Goal: Task Accomplishment & Management: Contribute content

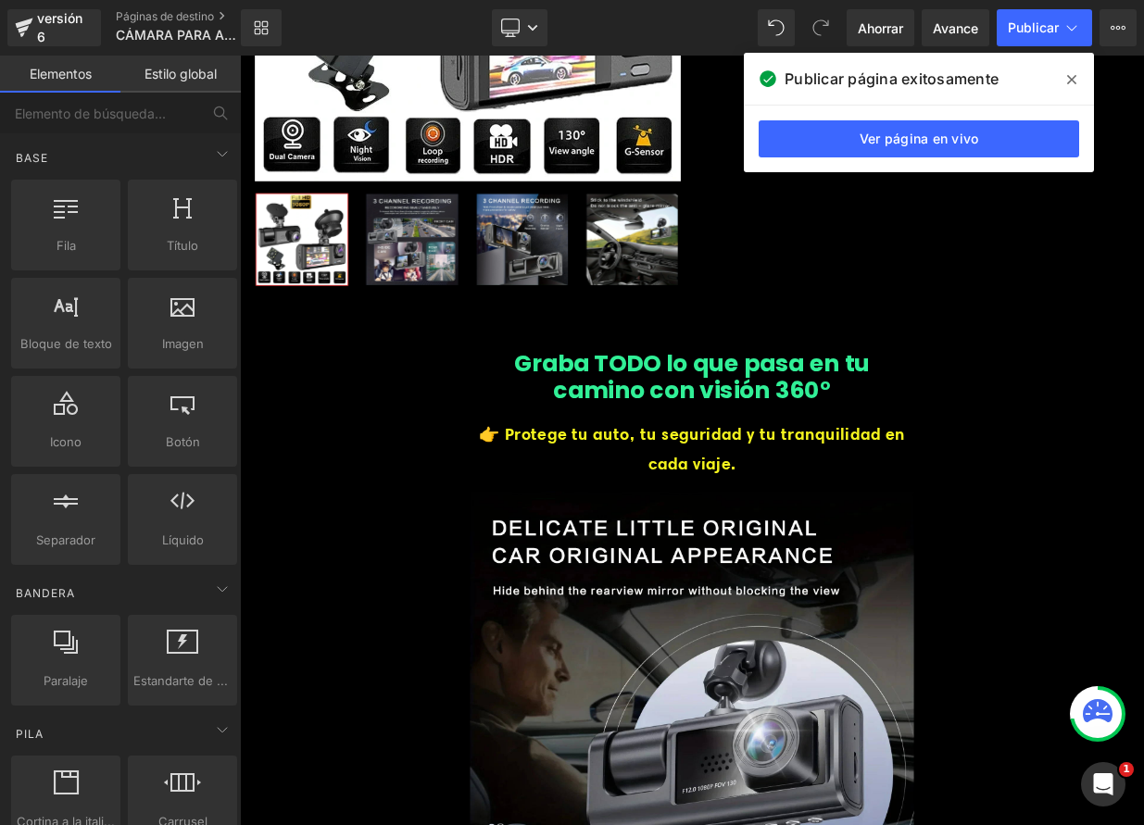
click at [1075, 76] on icon at bounding box center [1071, 79] width 9 height 9
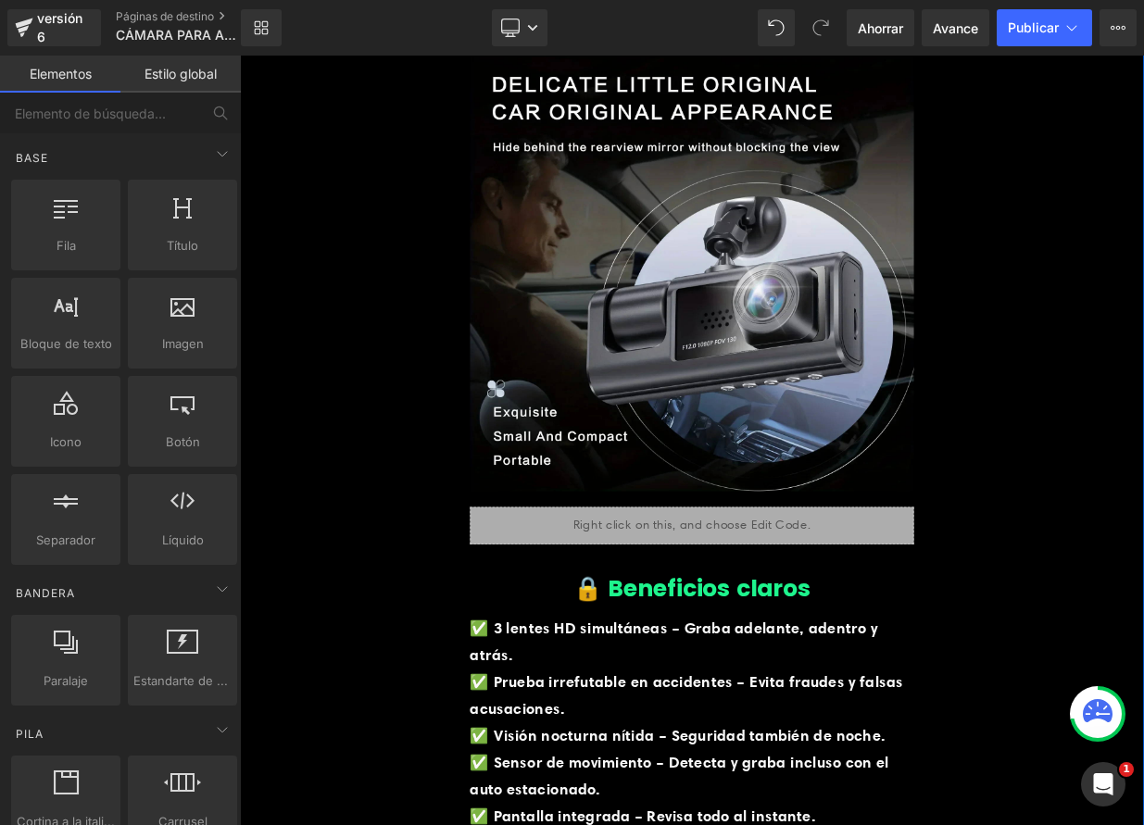
scroll to position [1074, 0]
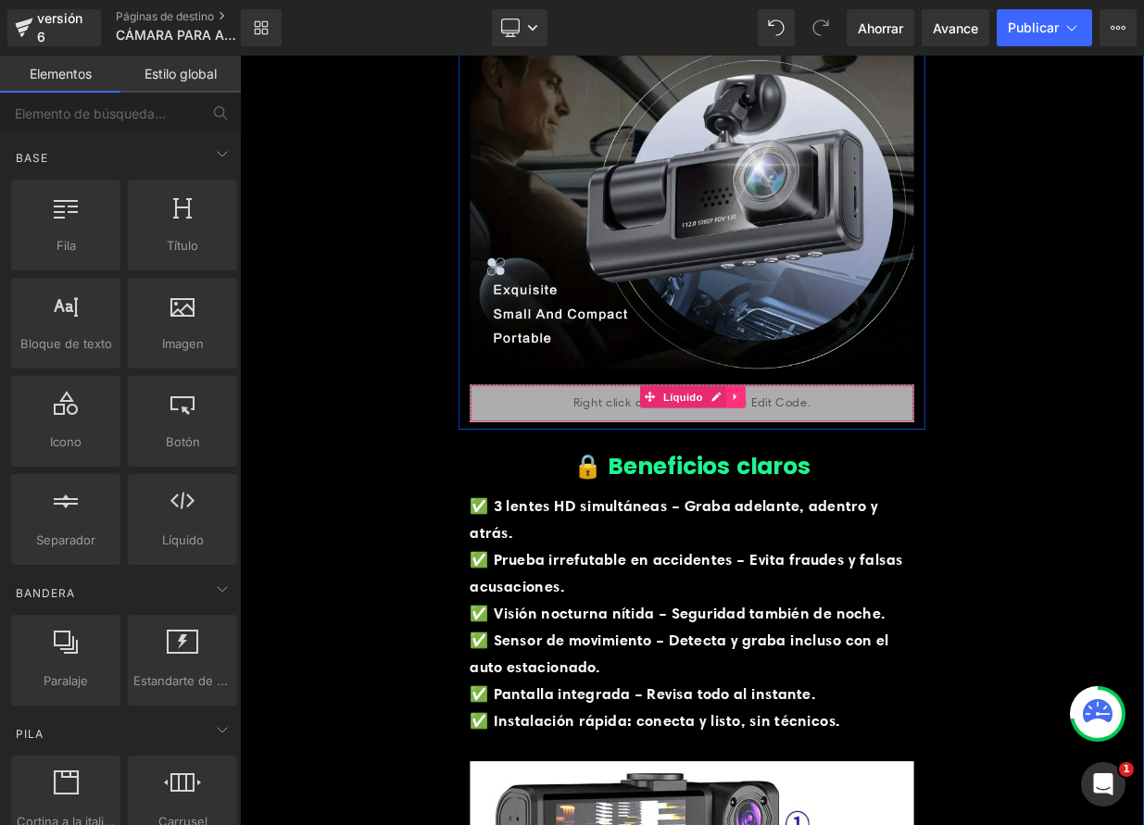
click at [852, 476] on icon at bounding box center [854, 479] width 13 height 14
click at [837, 472] on icon at bounding box center [842, 478] width 13 height 13
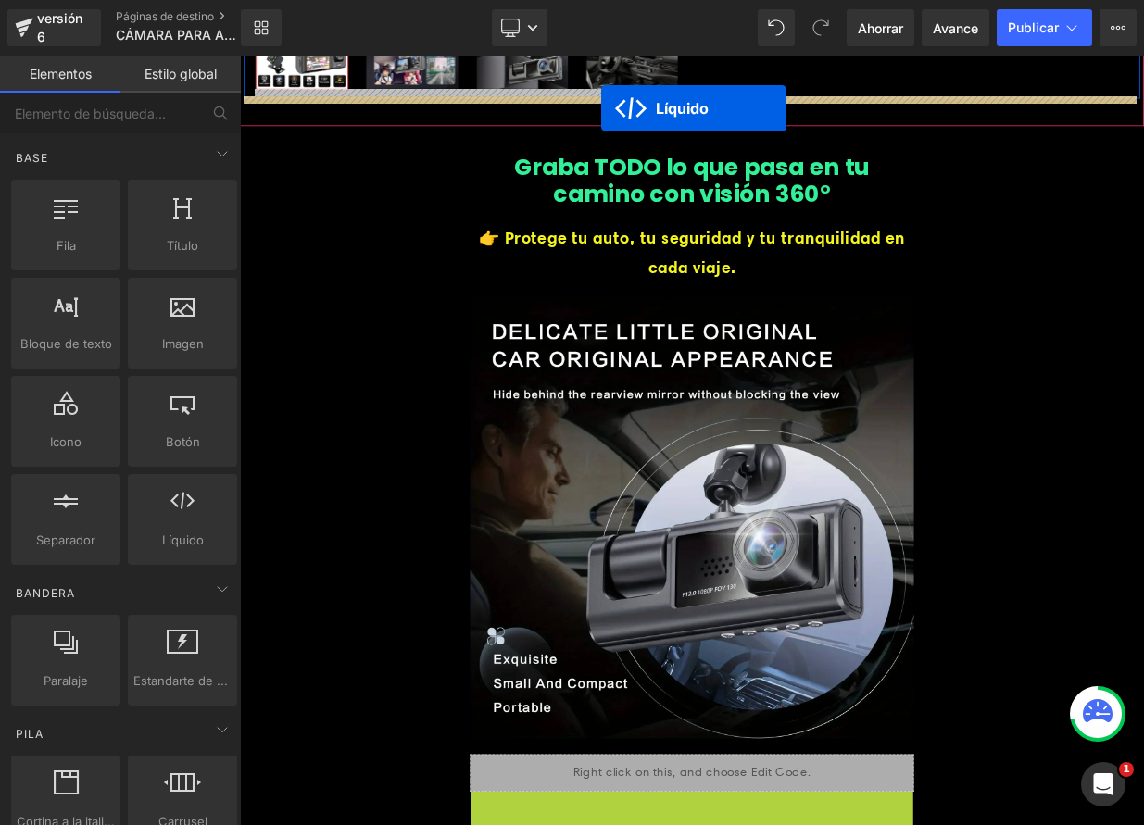
scroll to position [594, 0]
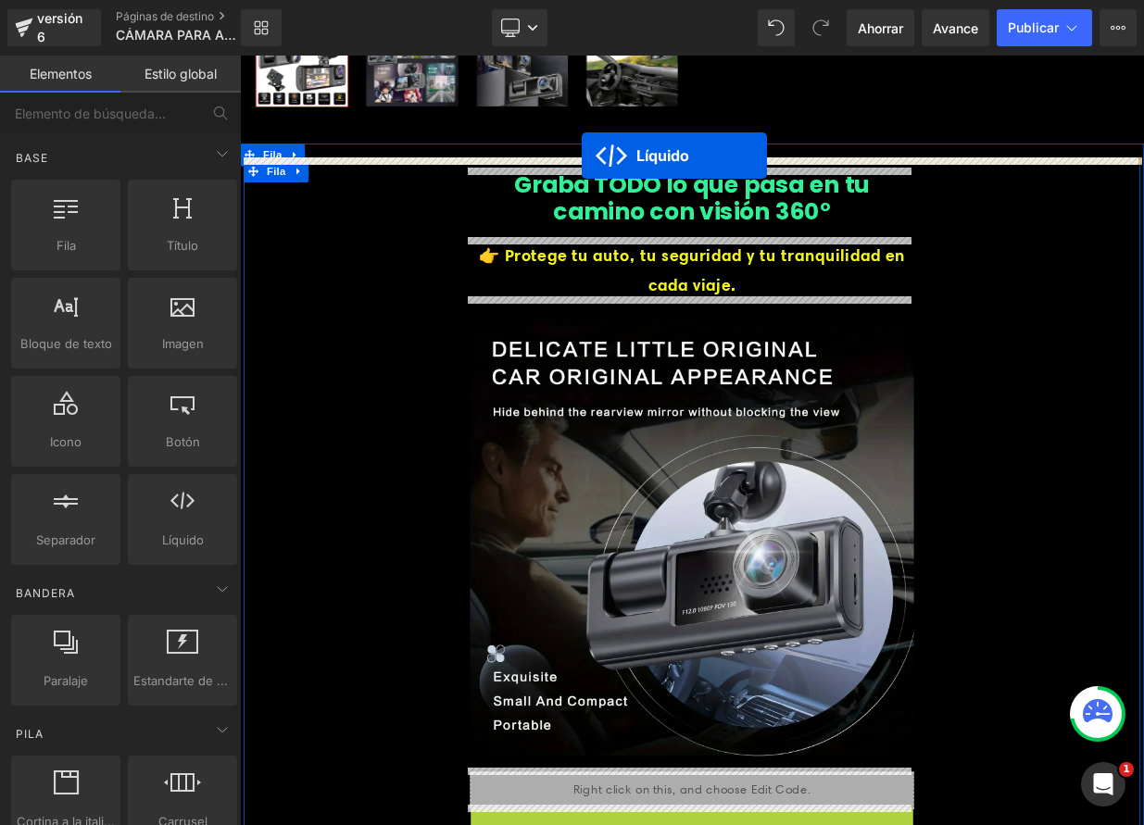
drag, startPoint x: 737, startPoint y: 553, endPoint x: 663, endPoint y: 181, distance: 379.7
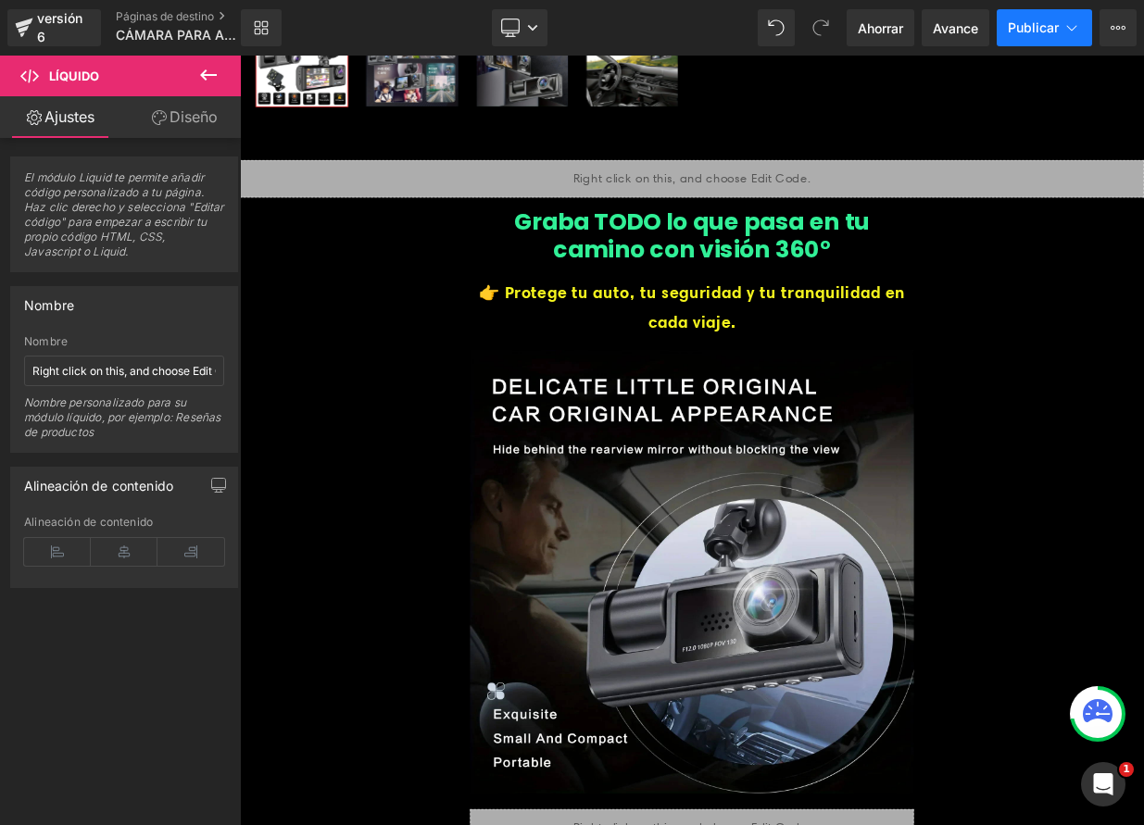
click at [1023, 29] on font "Publicar" at bounding box center [1033, 27] width 51 height 16
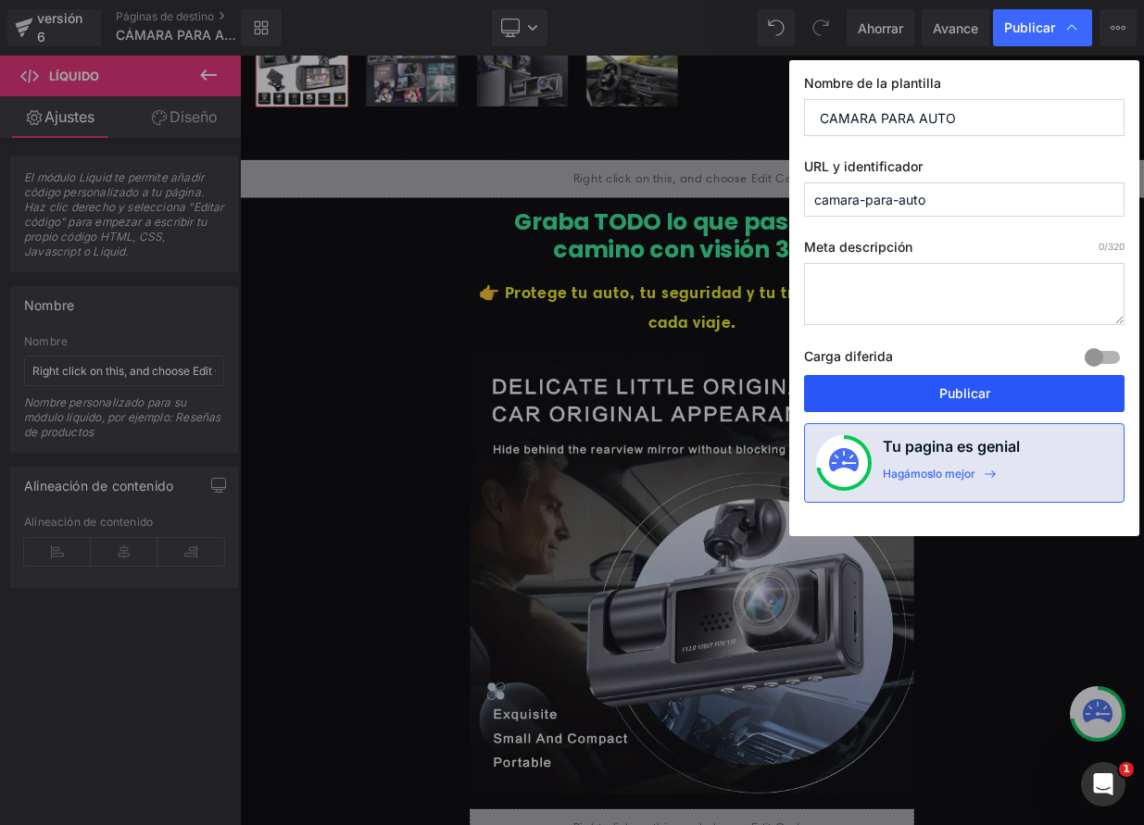
click at [970, 402] on button "Publicar" at bounding box center [964, 393] width 321 height 37
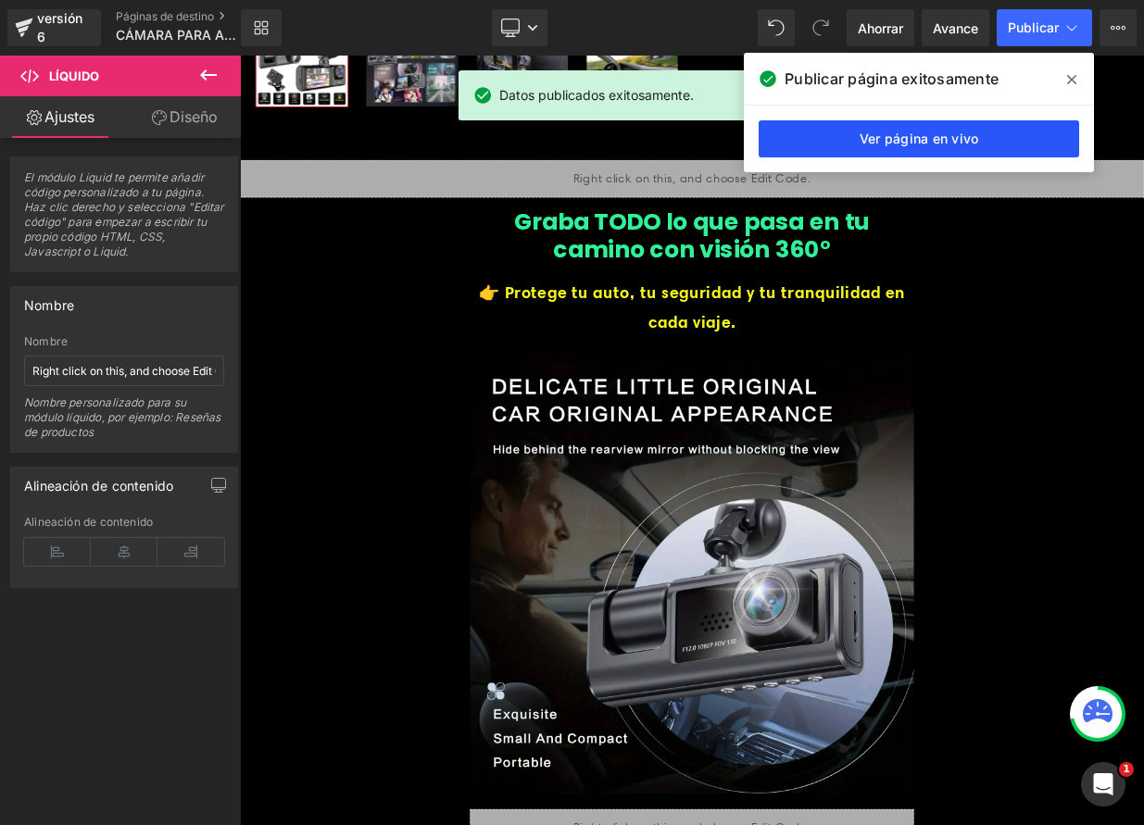
click at [973, 139] on font "Ver página en vivo" at bounding box center [920, 139] width 120 height 16
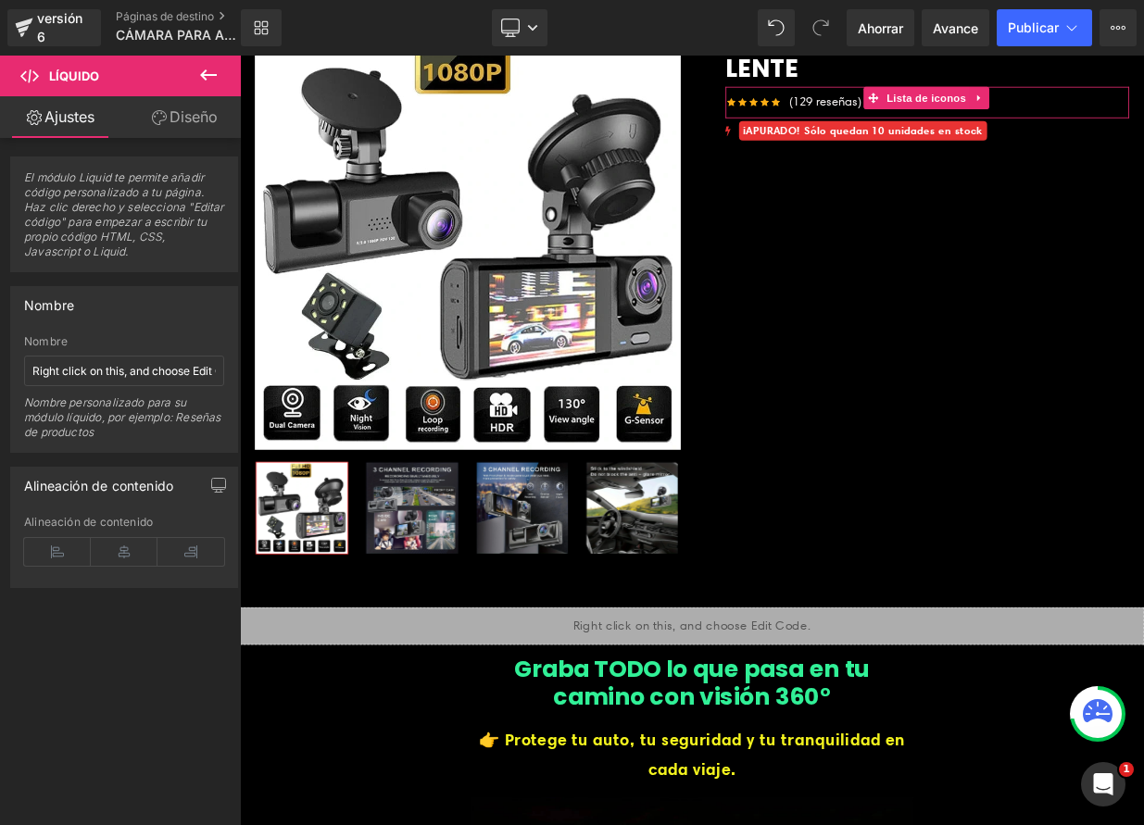
scroll to position [0, 0]
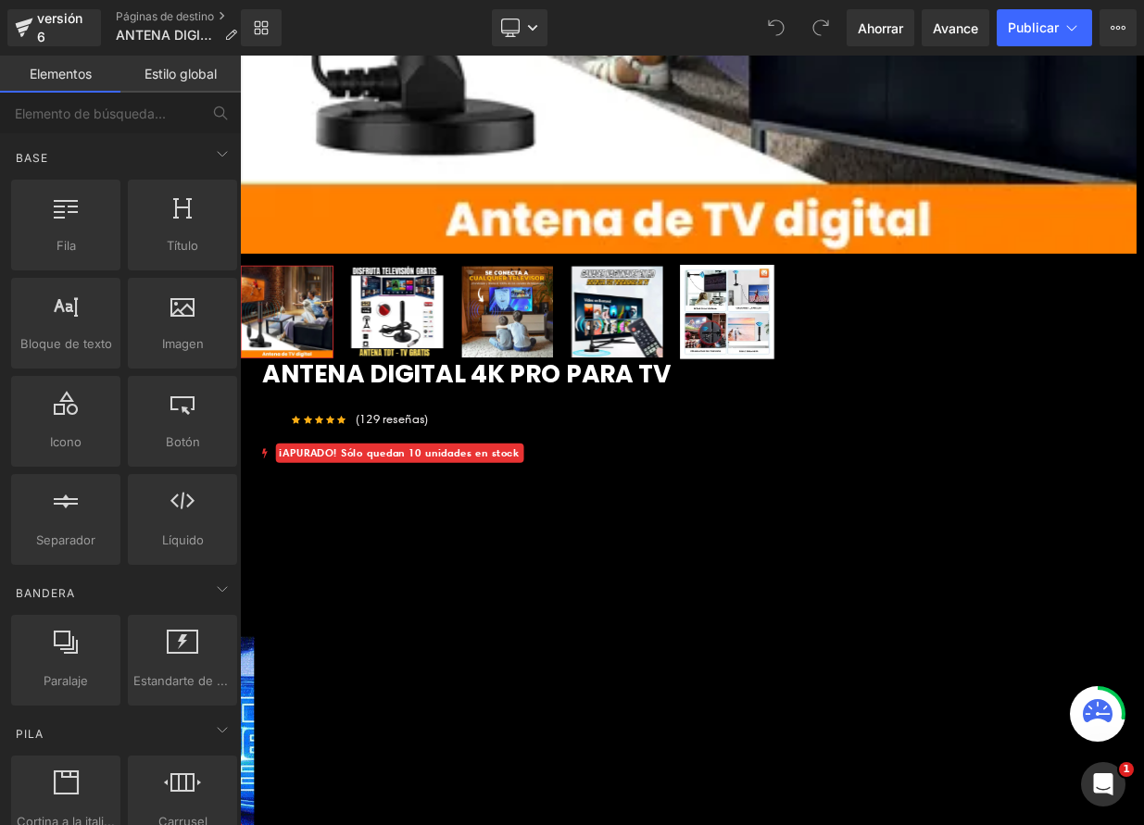
scroll to position [923, 0]
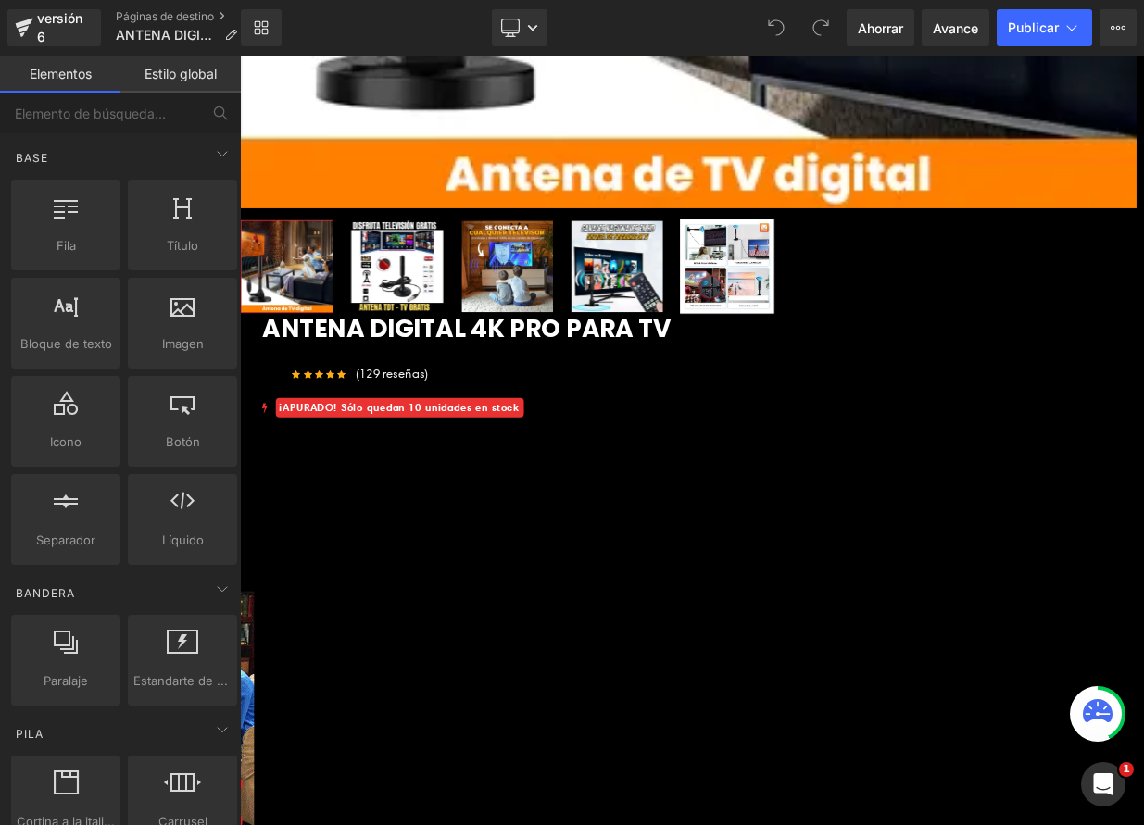
click at [240, 56] on icon at bounding box center [240, 56] width 0 height 0
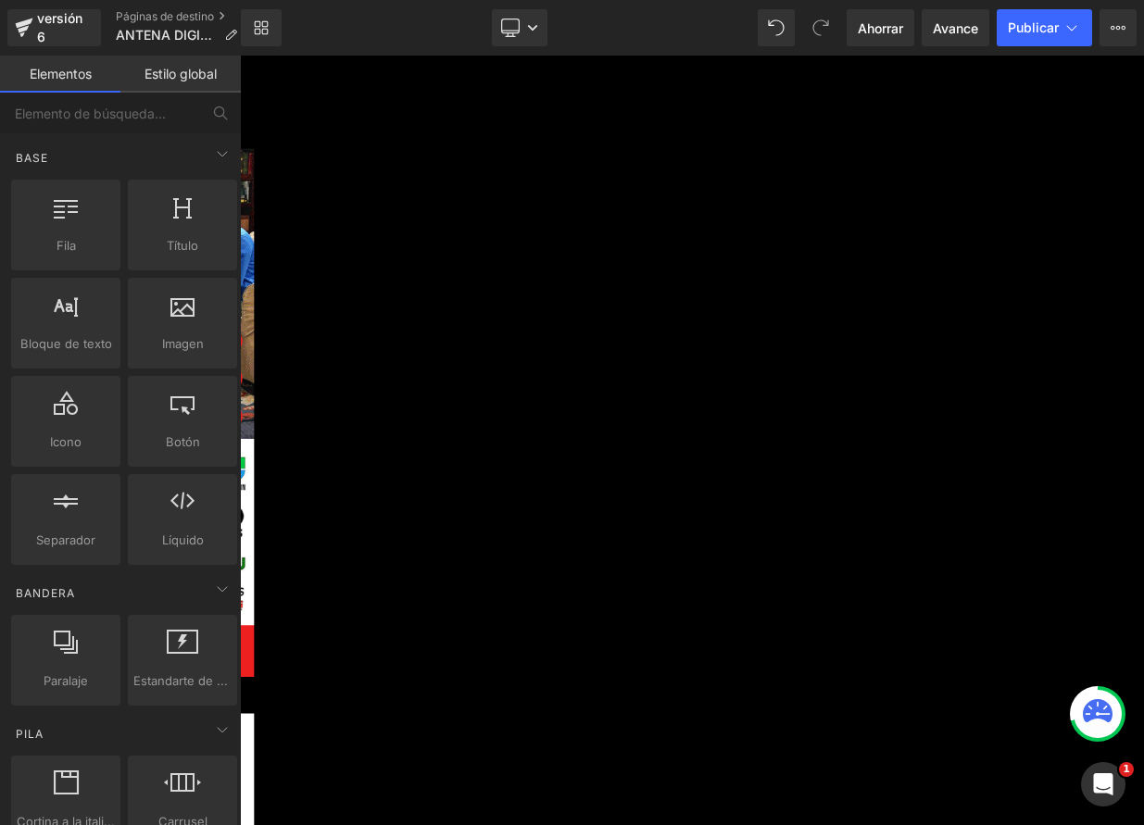
scroll to position [1016, 0]
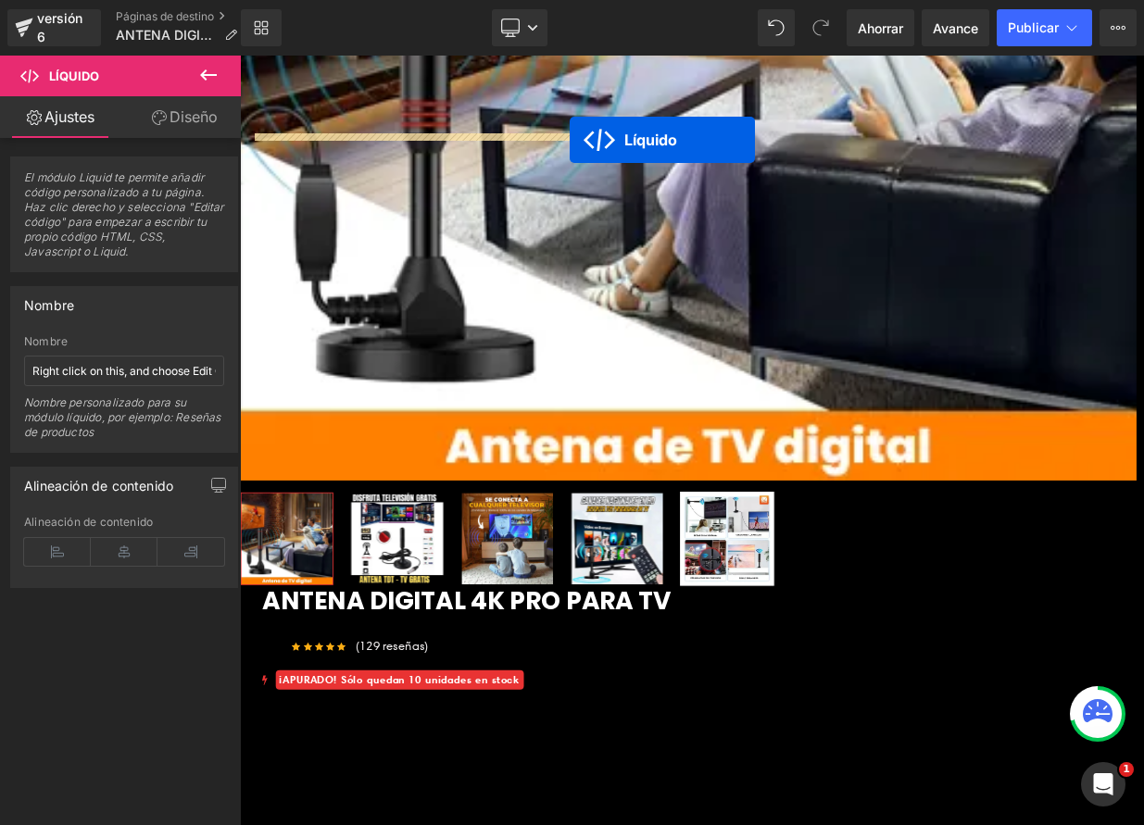
scroll to position [565, 0]
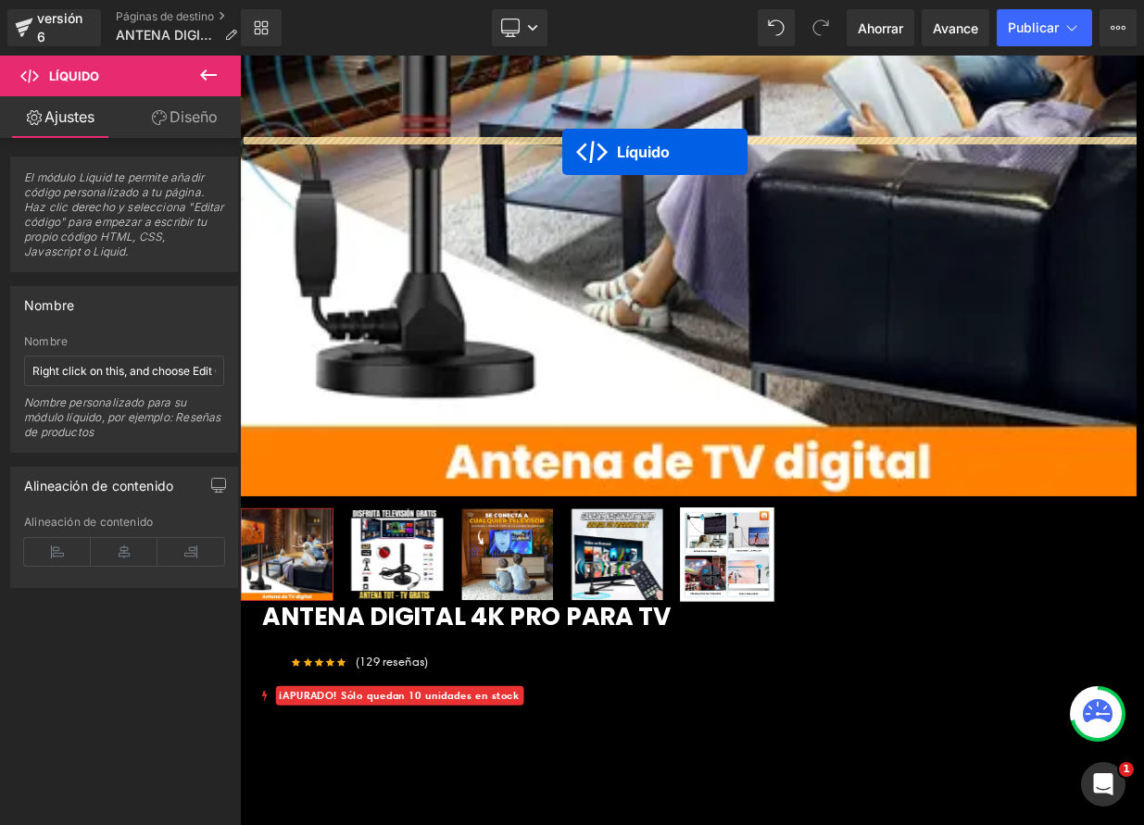
drag, startPoint x: 705, startPoint y: 550, endPoint x: 639, endPoint y: 175, distance: 380.9
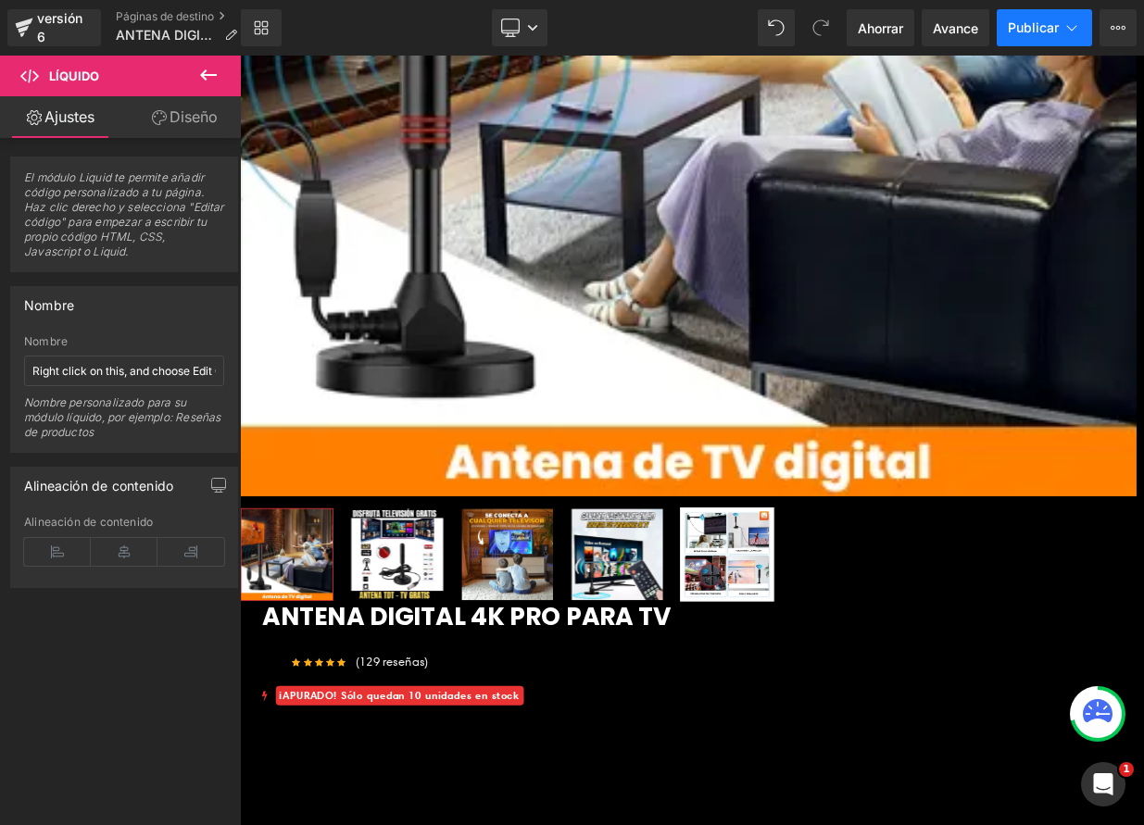
click at [1028, 22] on font "Publicar" at bounding box center [1033, 27] width 51 height 16
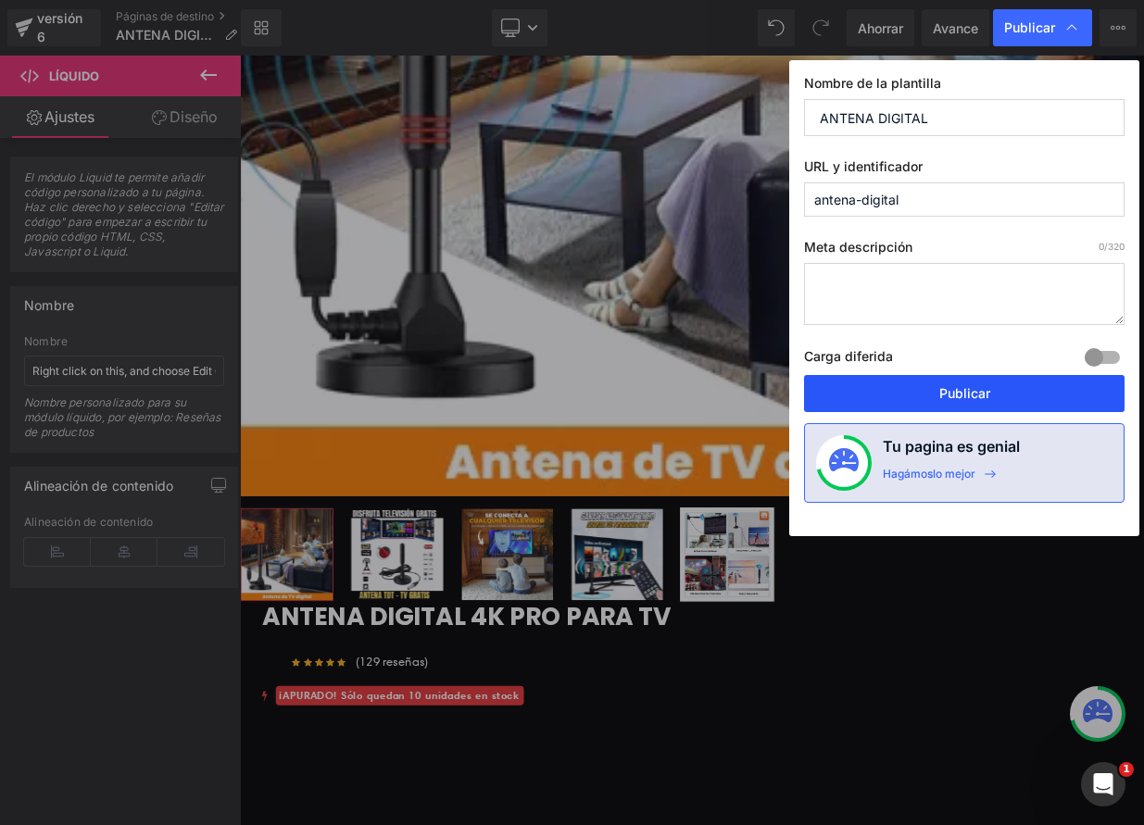
drag, startPoint x: 950, startPoint y: 388, endPoint x: 875, endPoint y: 409, distance: 77.1
click at [950, 388] on font "Publicar" at bounding box center [964, 393] width 51 height 16
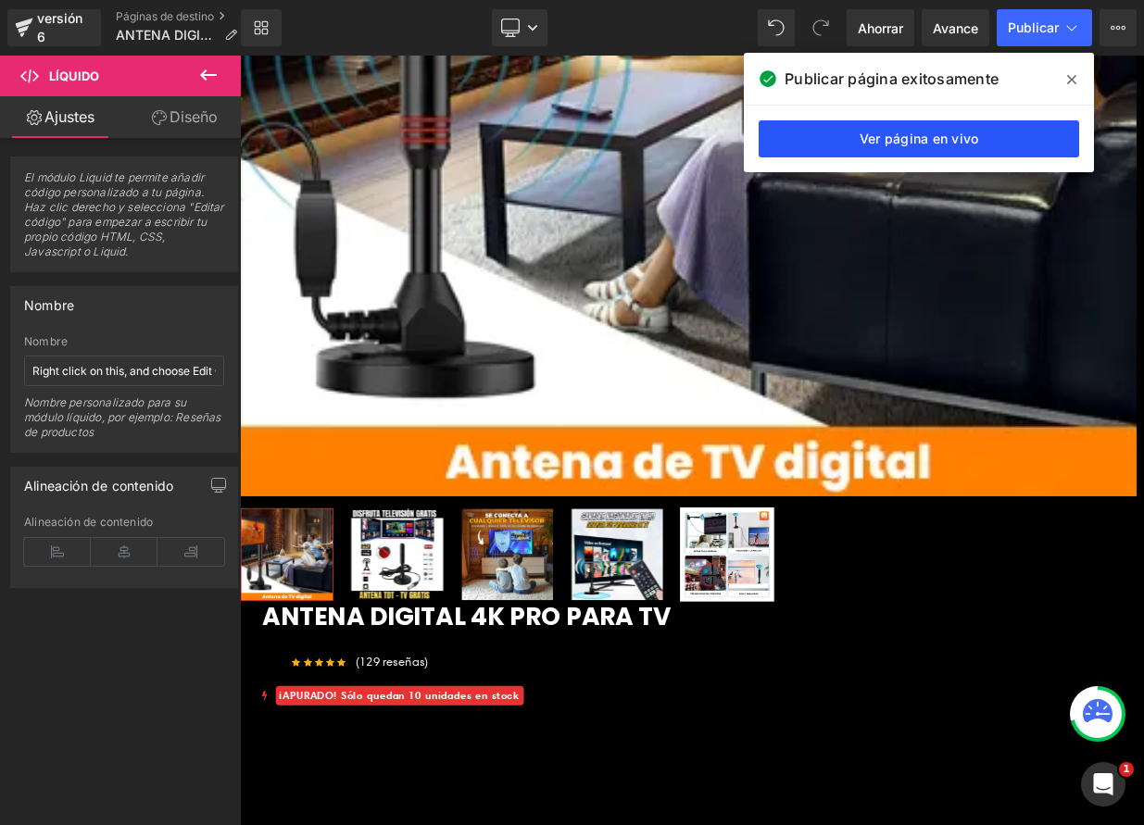
click at [954, 143] on font "Ver página en vivo" at bounding box center [920, 139] width 120 height 16
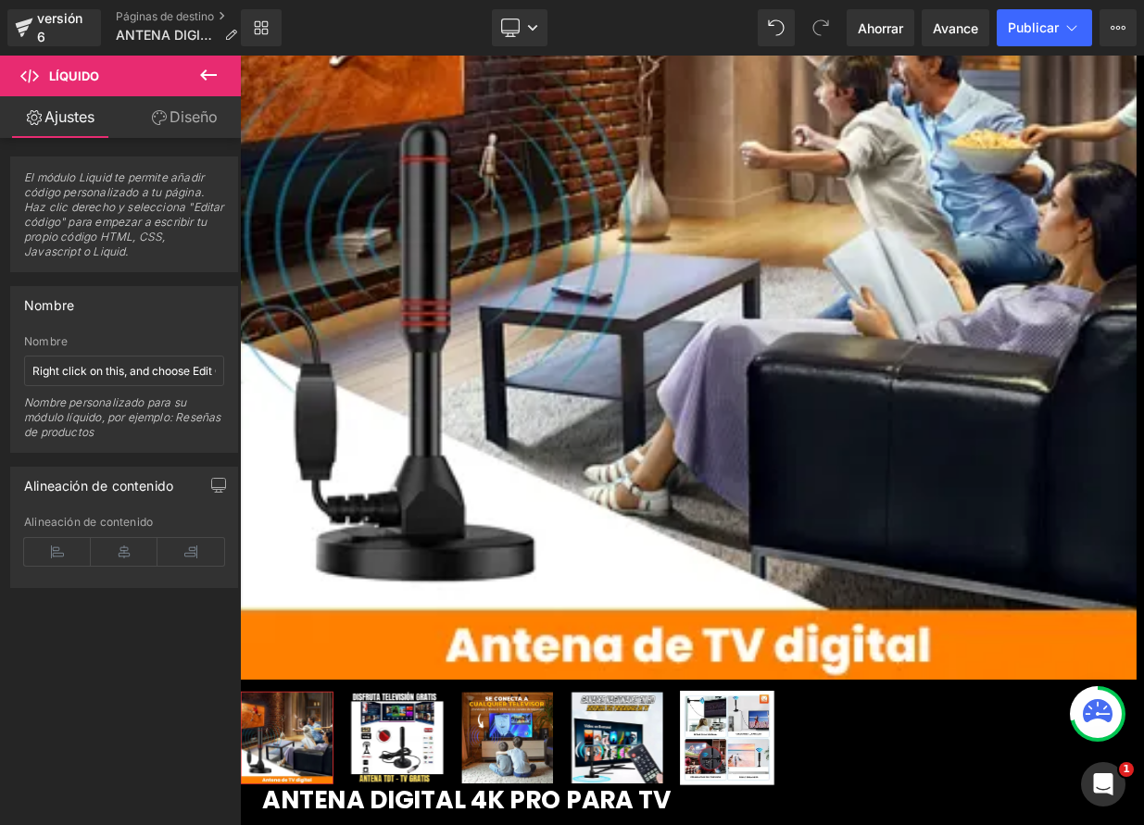
scroll to position [262, 0]
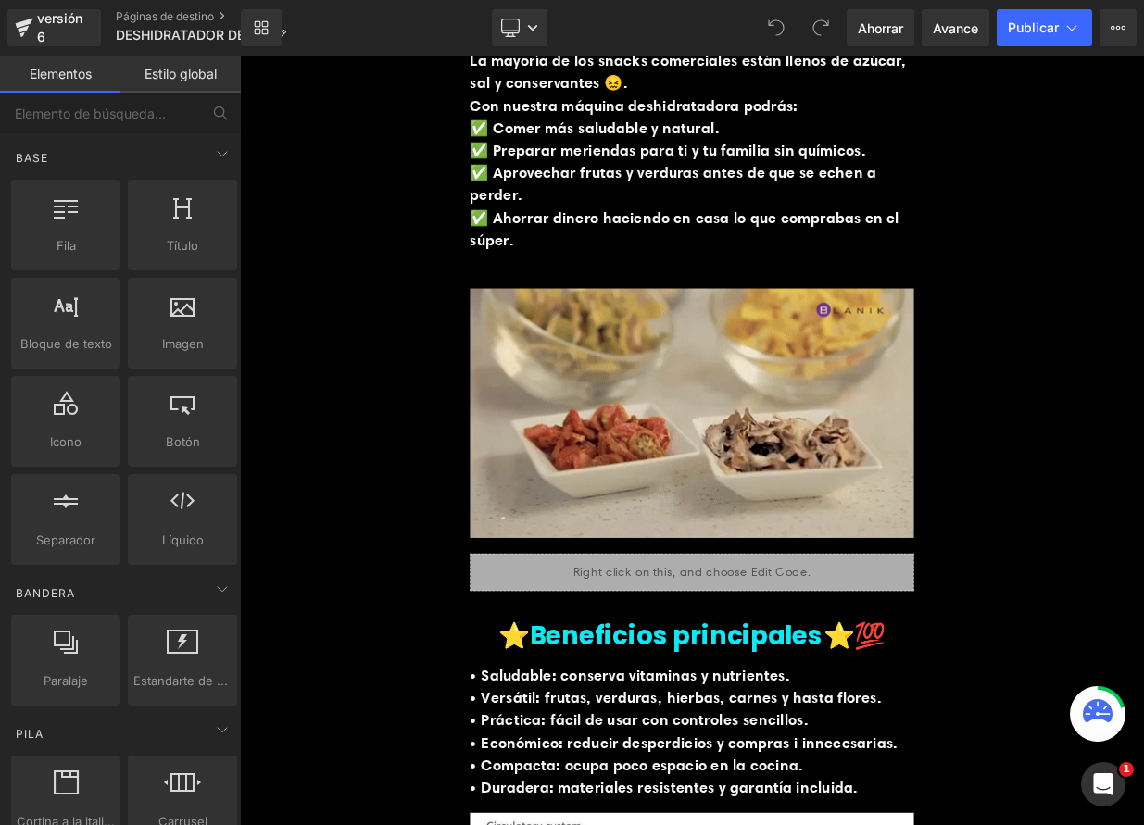
scroll to position [970, 0]
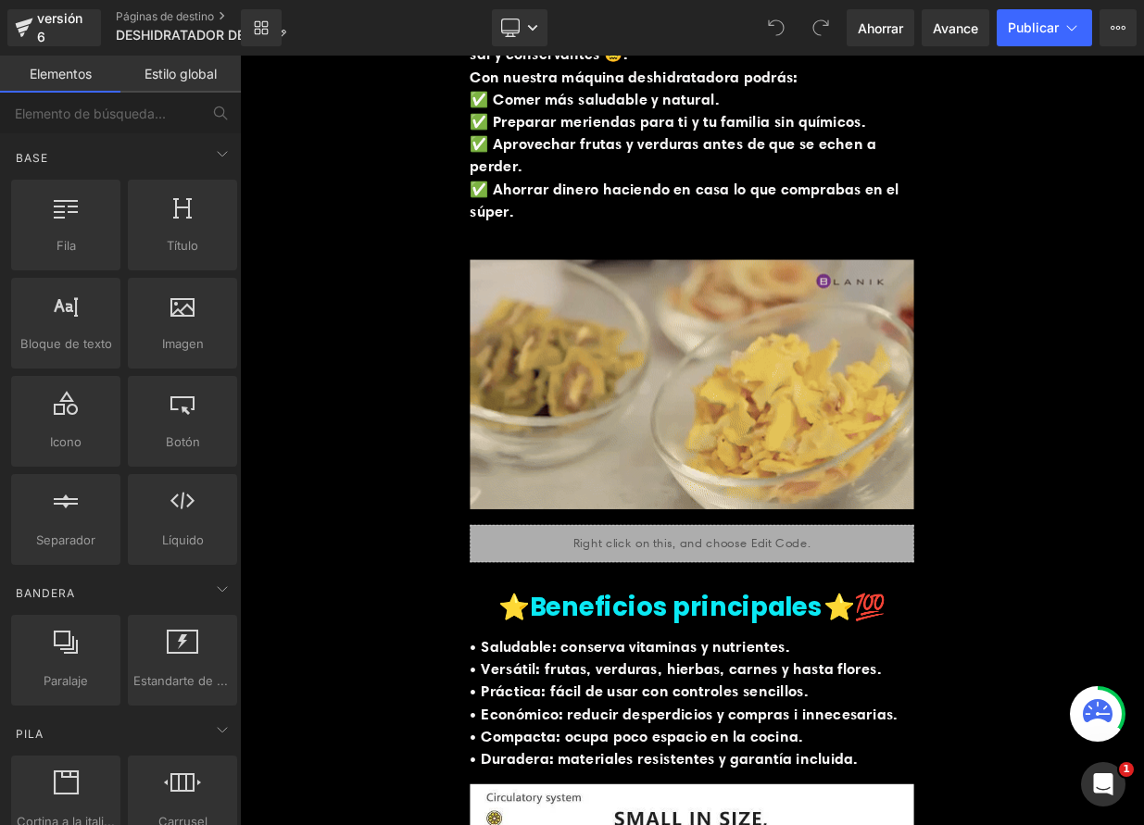
click at [809, 656] on div "Líquido" at bounding box center [800, 661] width 550 height 46
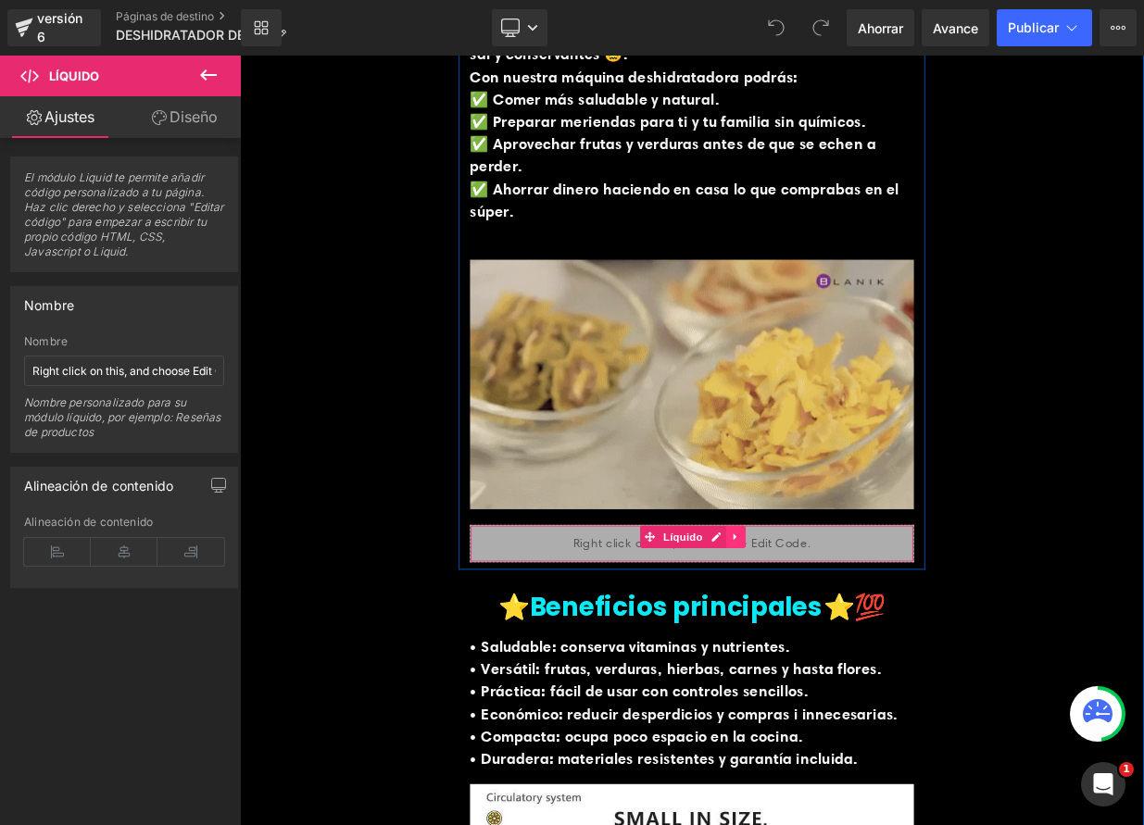
click at [851, 650] on icon at bounding box center [853, 653] width 4 height 8
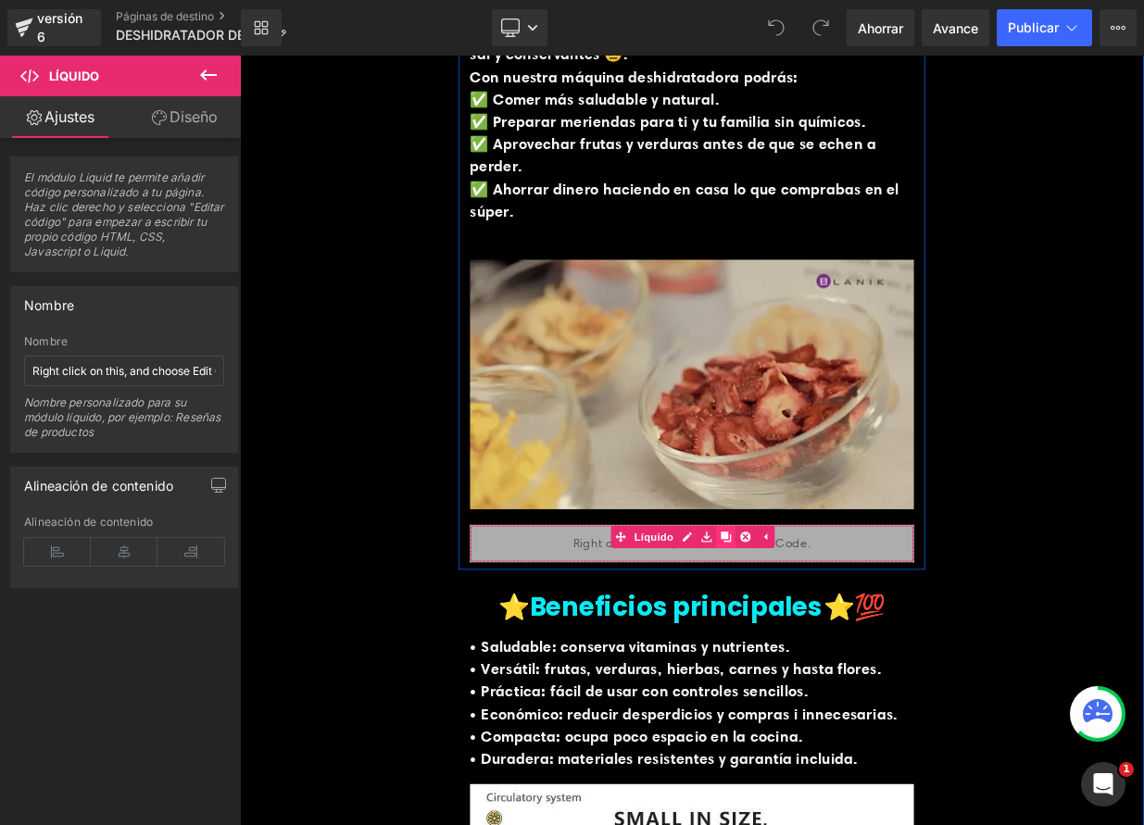
click at [840, 651] on icon at bounding box center [842, 653] width 13 height 13
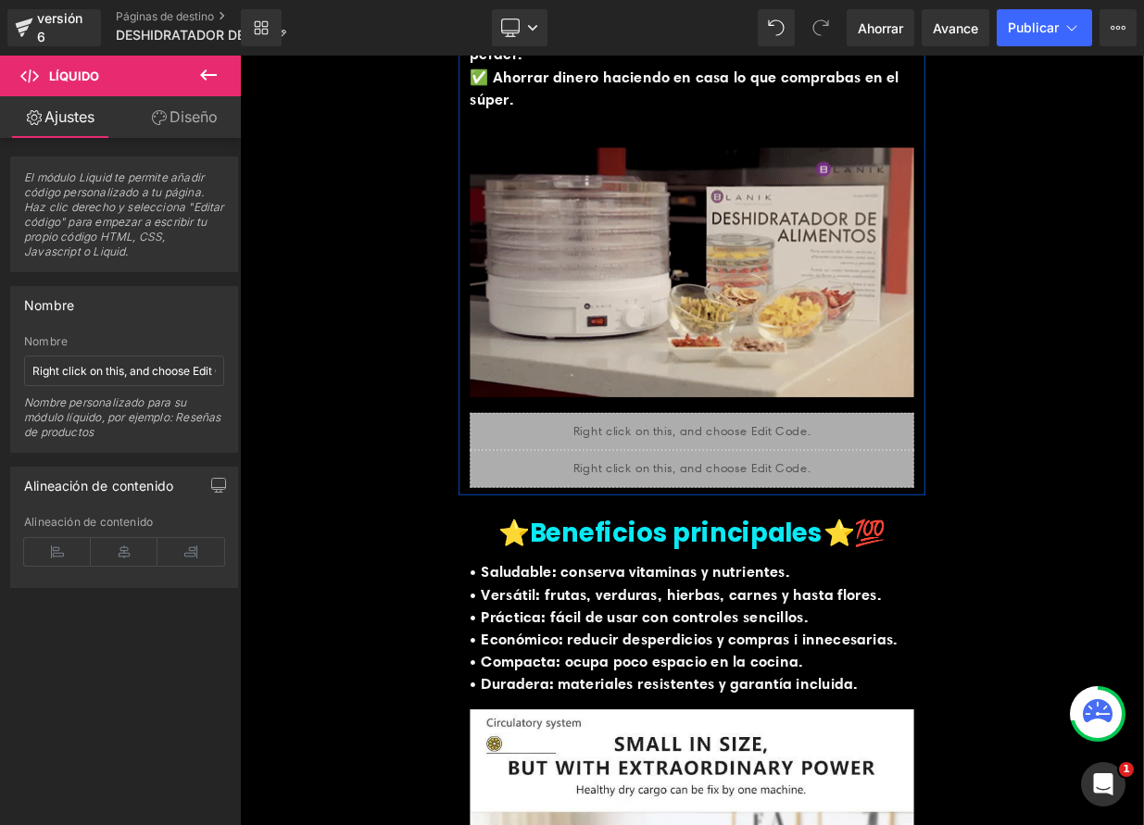
click at [754, 697] on div "• Saludable: conserva vitaminas y nutrientes. • Versátil: frutas, verduras, hie…" at bounding box center [800, 765] width 550 height 167
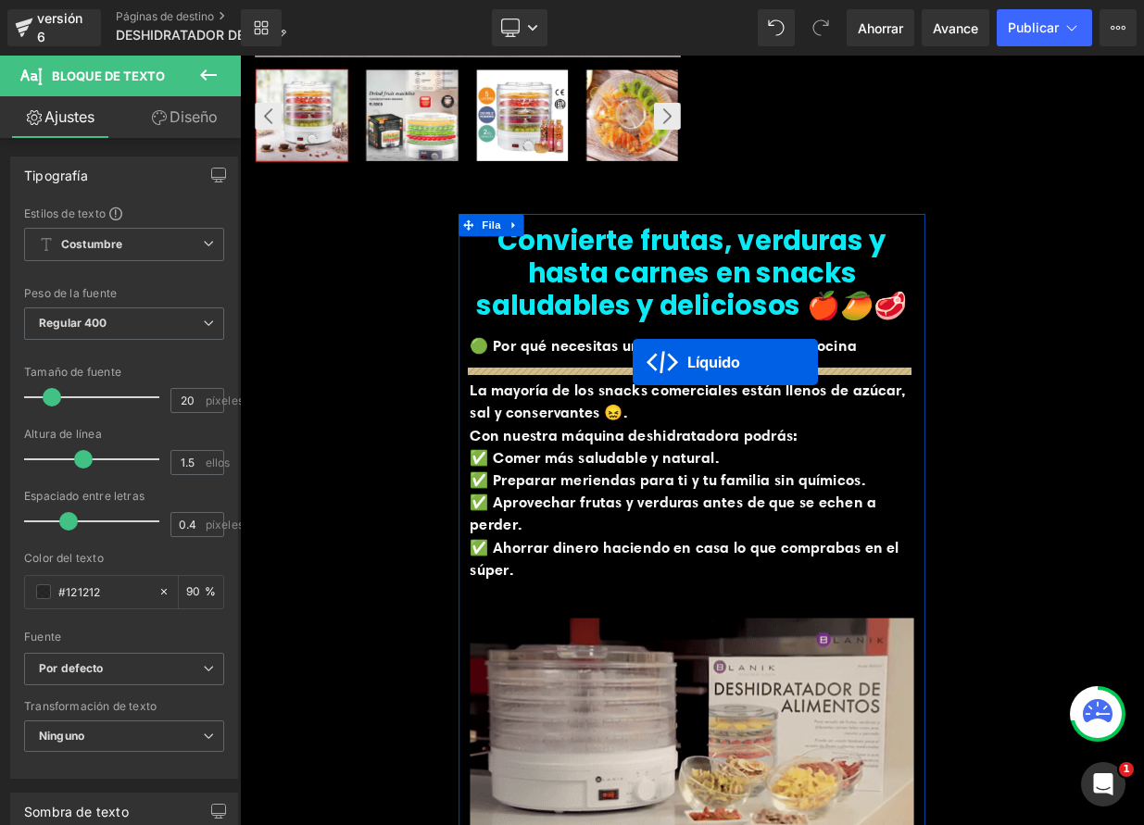
scroll to position [482, 0]
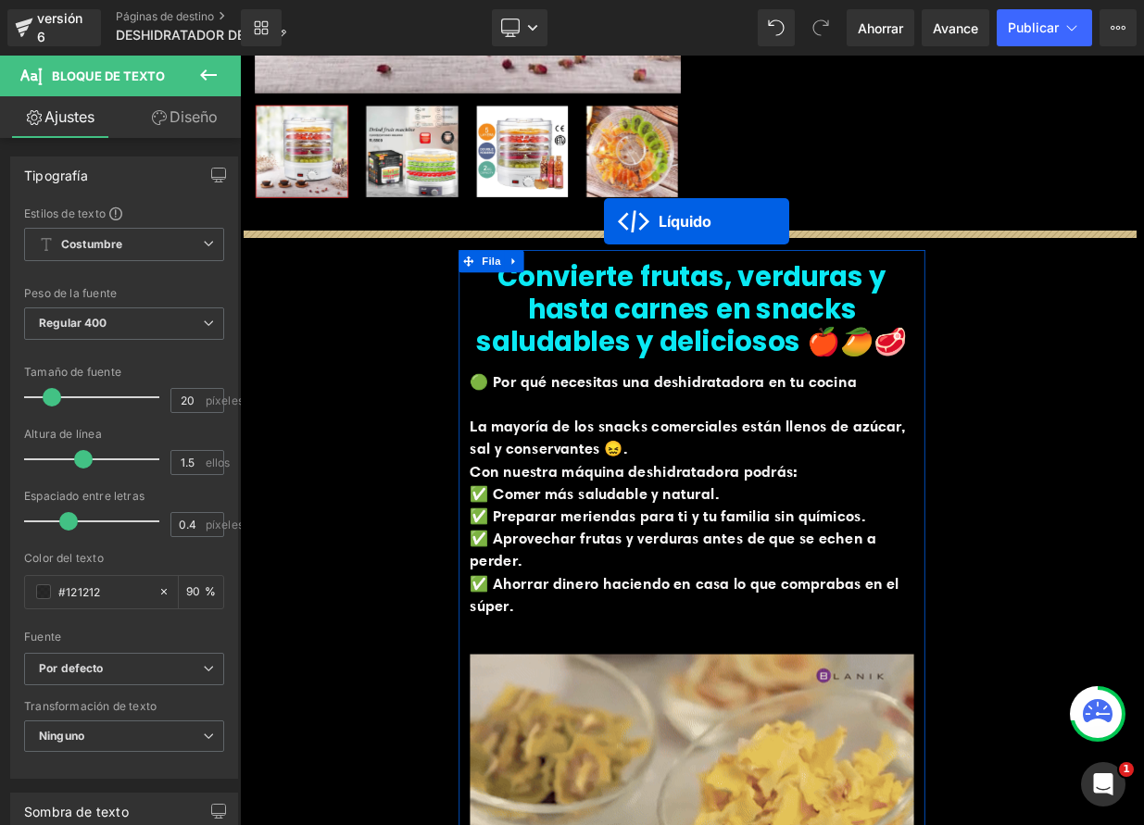
drag, startPoint x: 709, startPoint y: 417, endPoint x: 691, endPoint y: 261, distance: 156.6
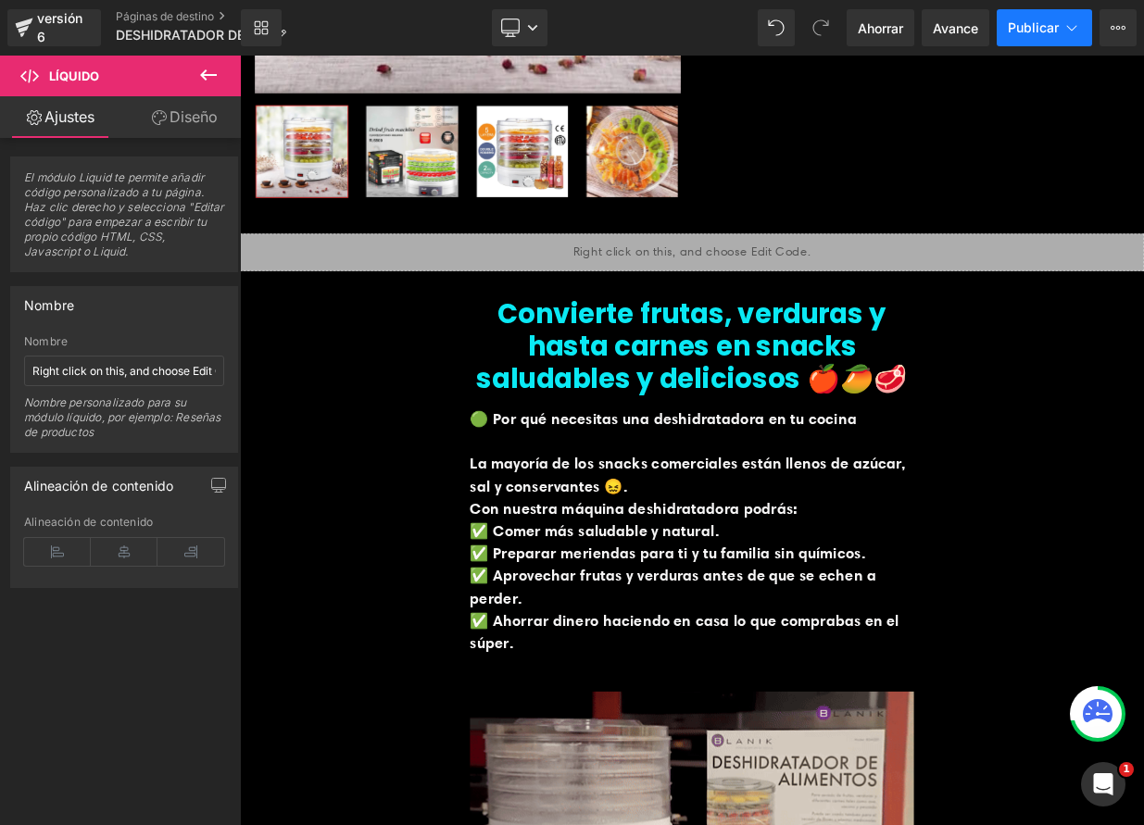
click at [1027, 26] on font "Publicar" at bounding box center [1033, 27] width 51 height 16
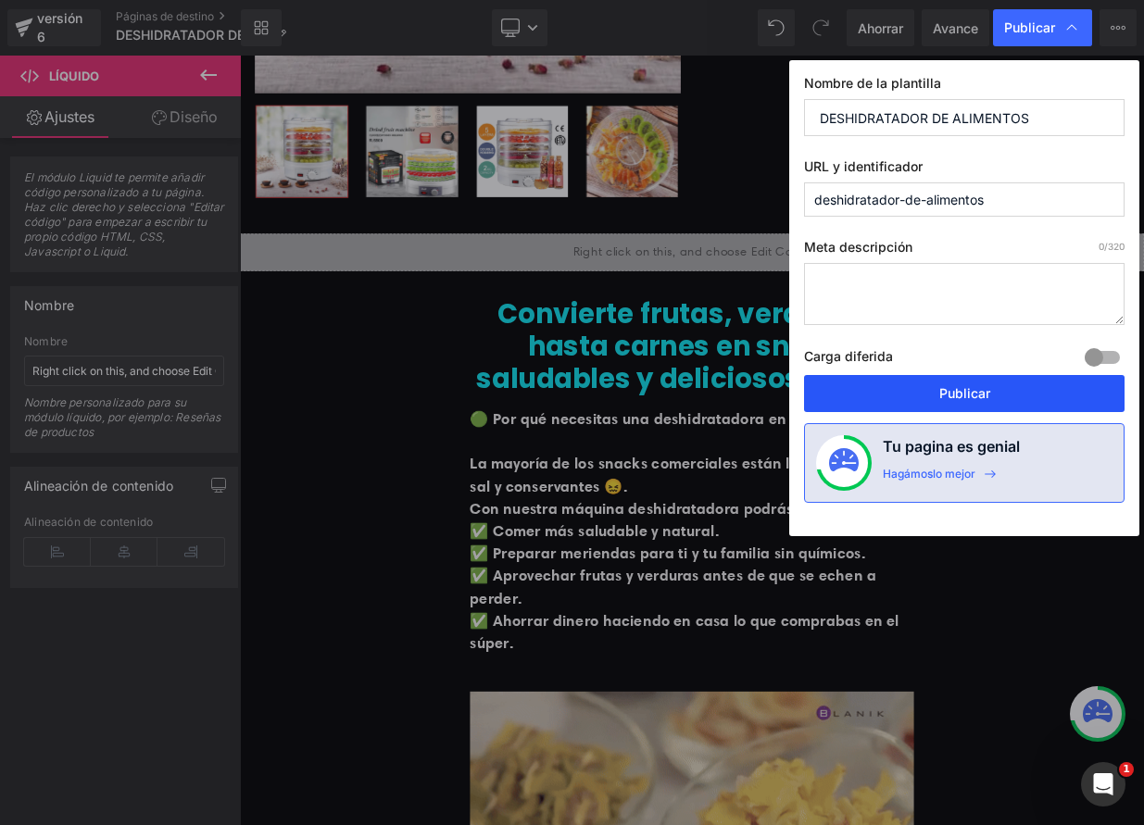
click at [960, 387] on font "Publicar" at bounding box center [964, 393] width 51 height 16
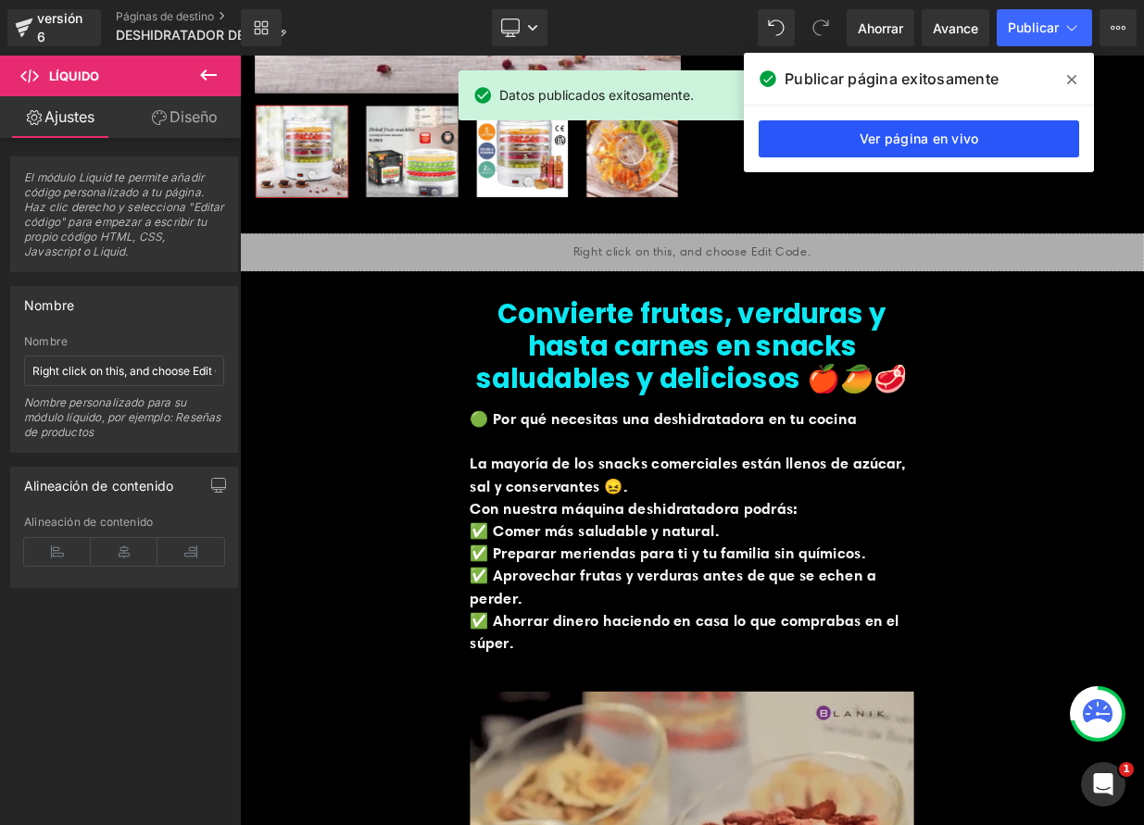
click at [968, 141] on font "Ver página en vivo" at bounding box center [920, 139] width 120 height 16
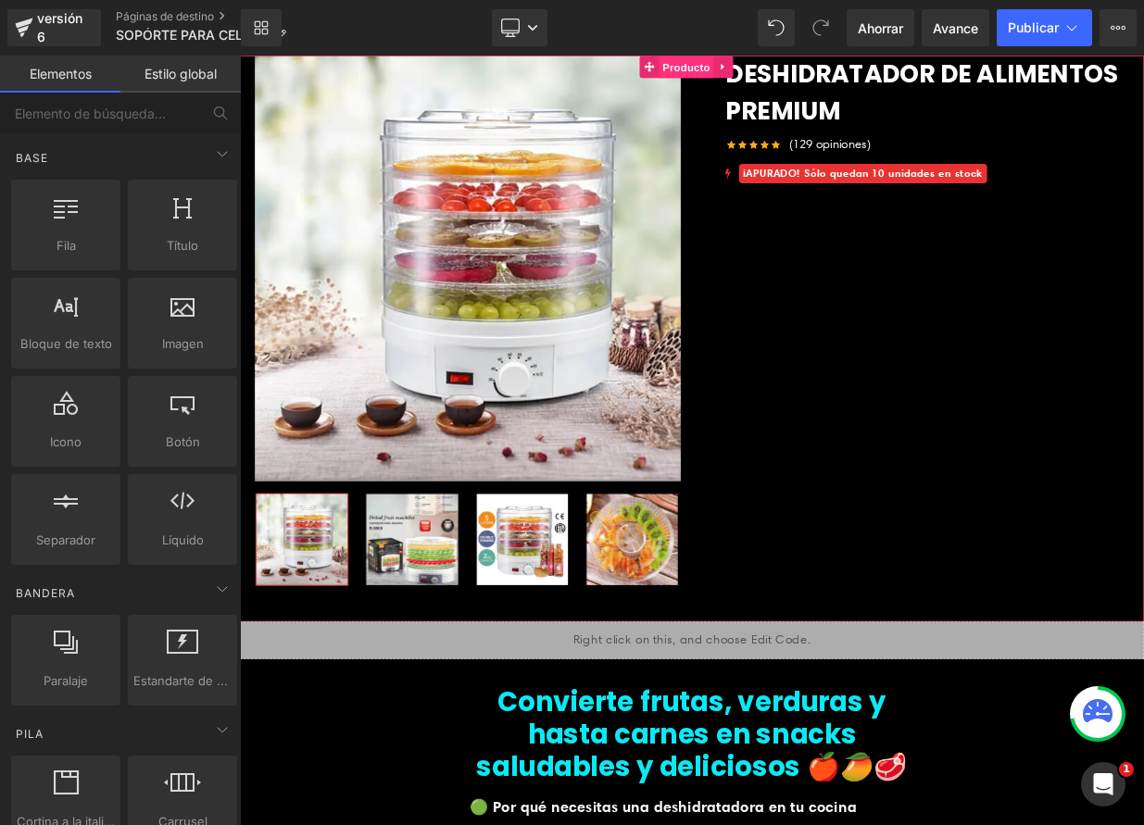
click at [798, 73] on font "Producto" at bounding box center [793, 70] width 59 height 15
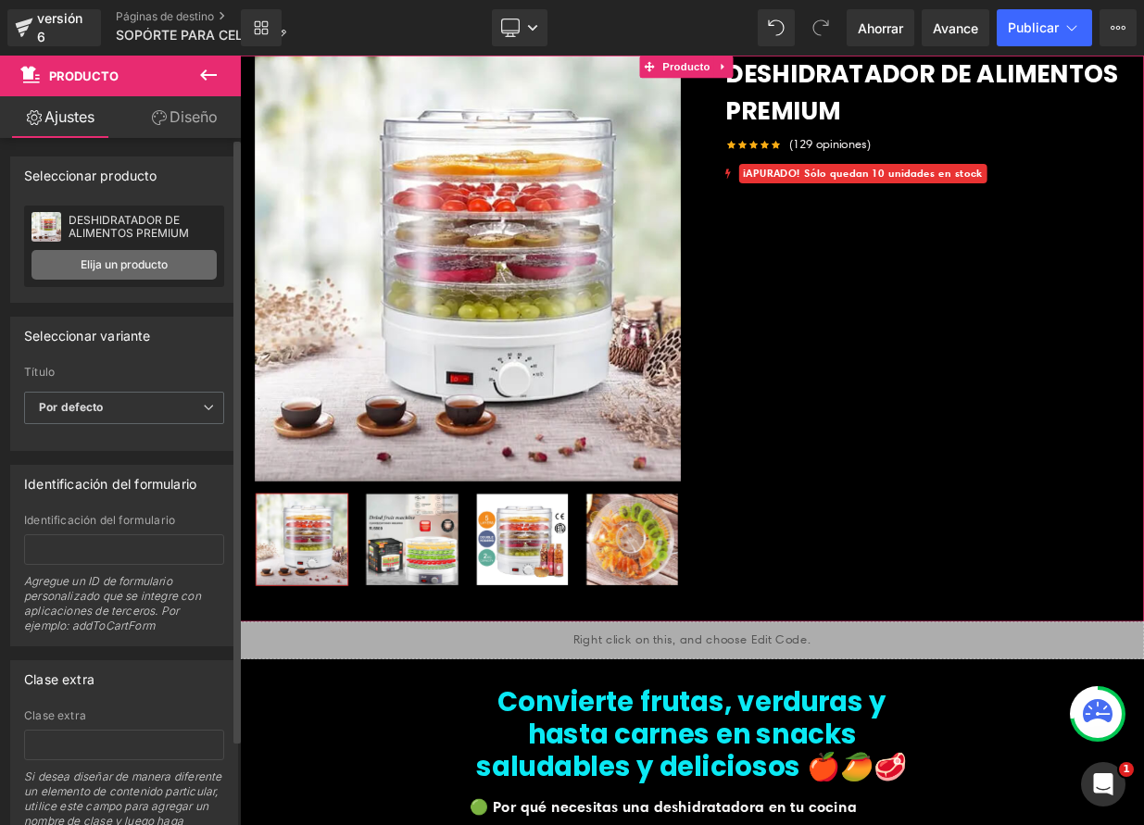
click at [154, 274] on link "Elija un producto" at bounding box center [123, 265] width 185 height 30
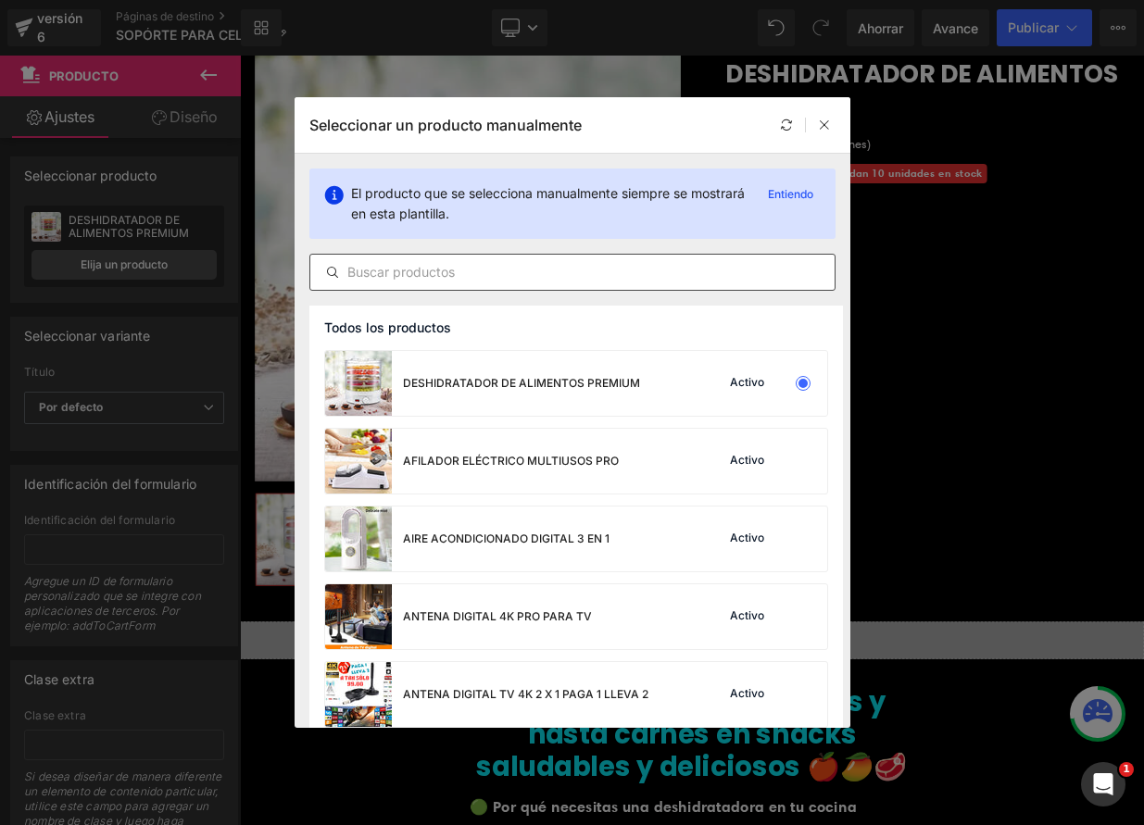
click at [387, 280] on input "text" at bounding box center [572, 272] width 524 height 22
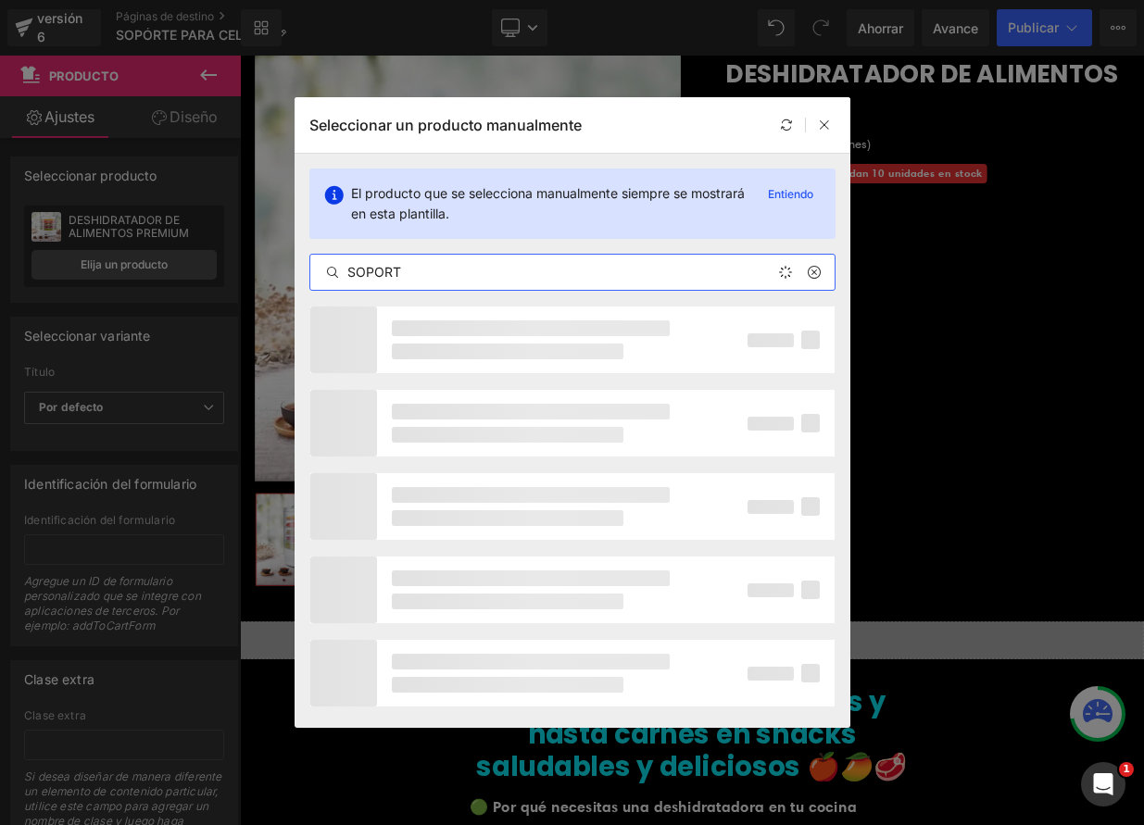
type input "SOPORTE"
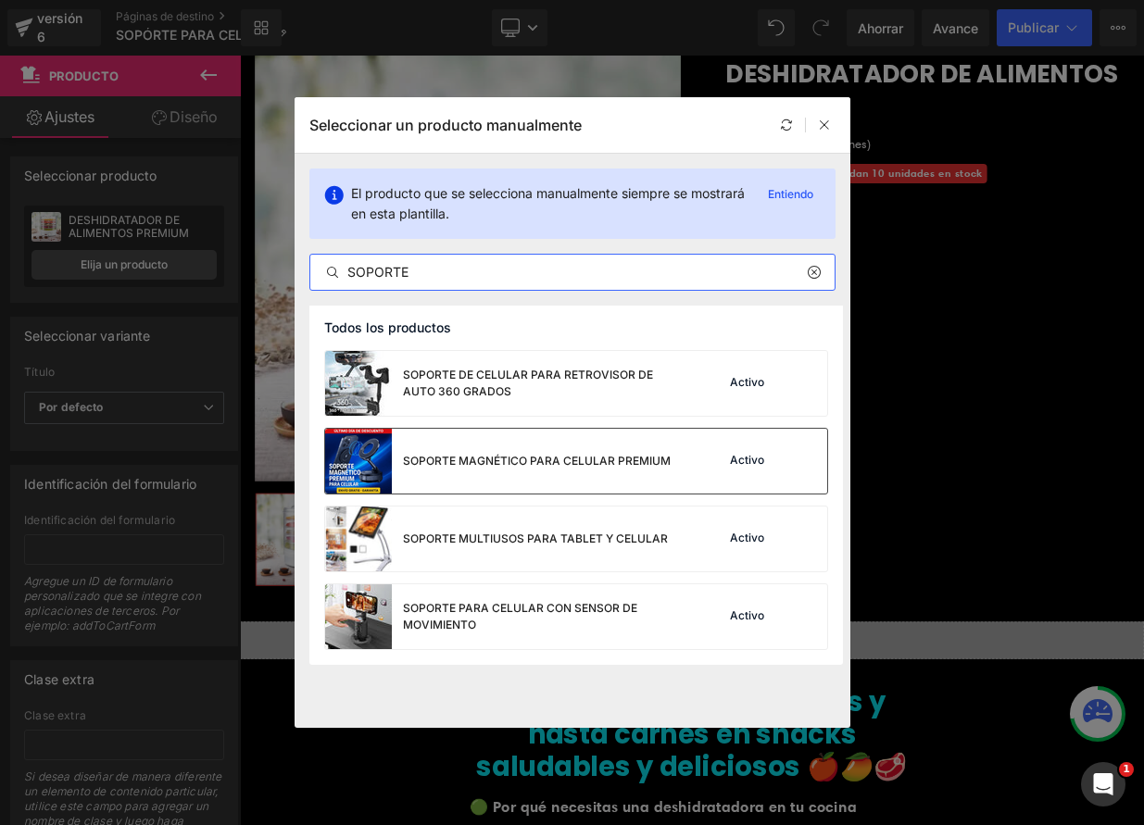
click at [506, 472] on div "SOPORTE MAGNÉTICO PARA CELULAR PREMIUM" at bounding box center [498, 461] width 346 height 65
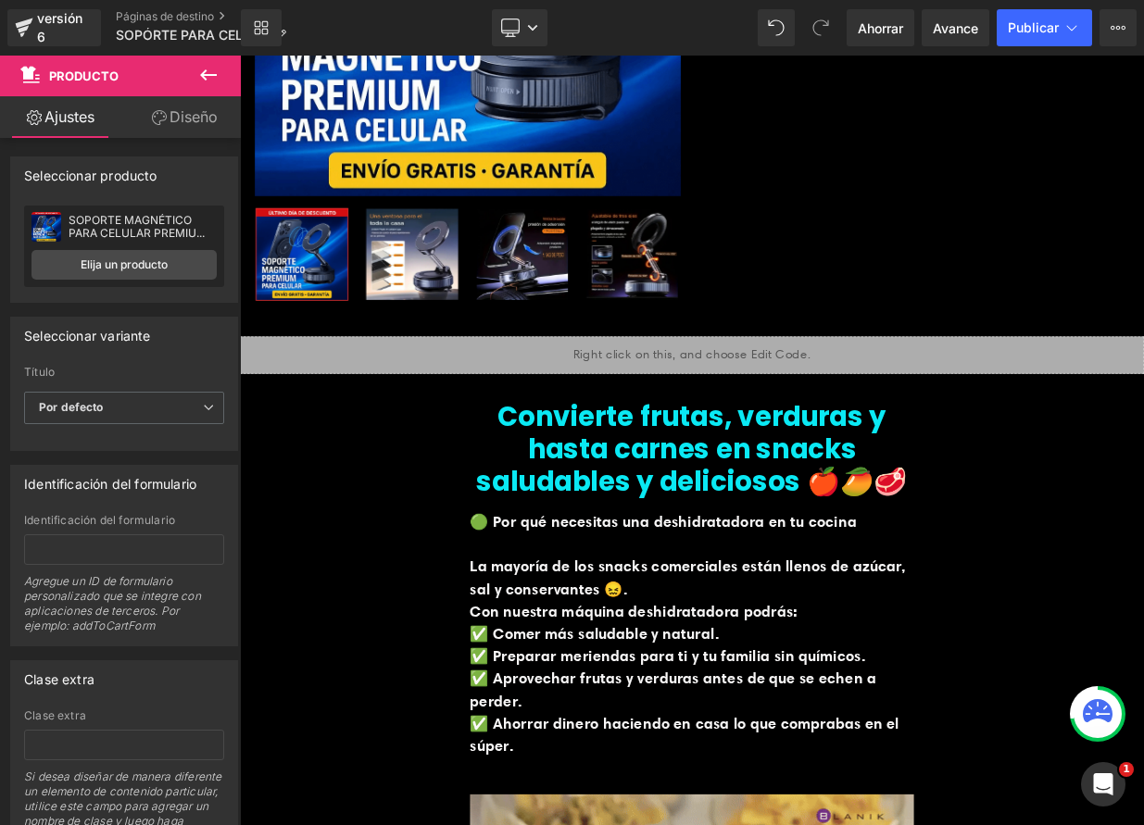
scroll to position [358, 0]
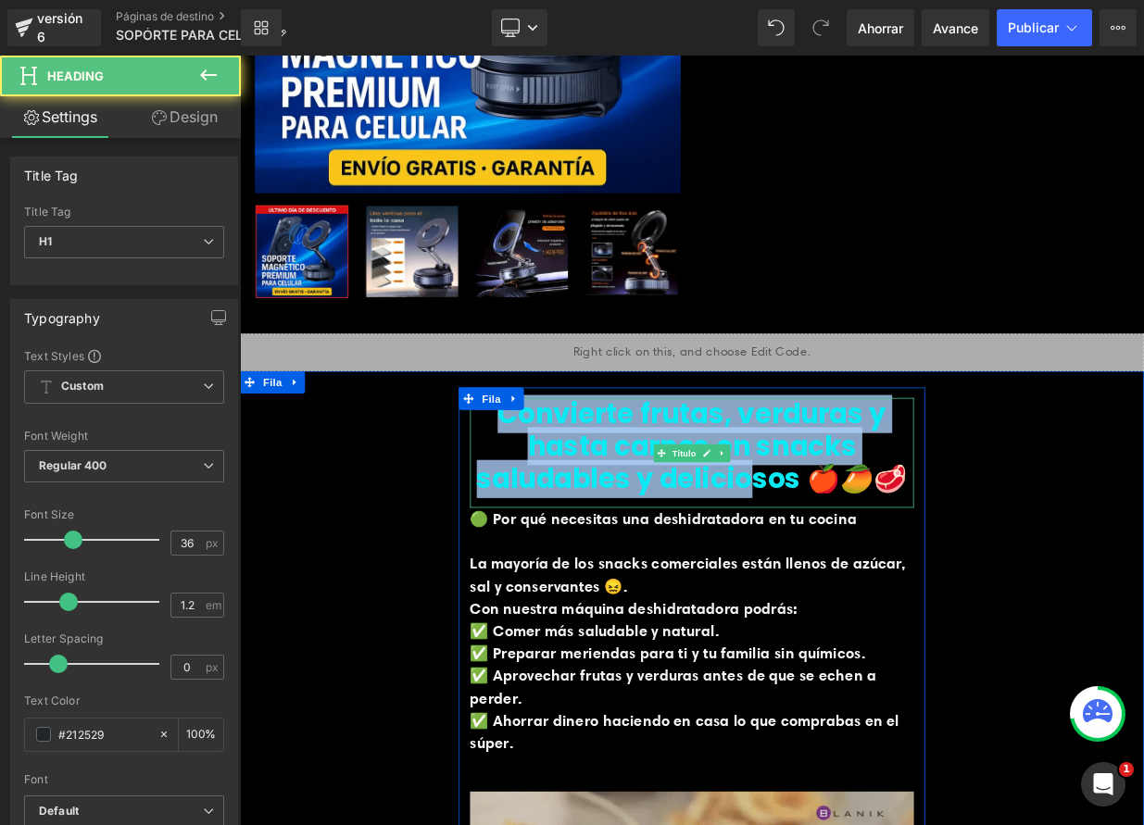
drag, startPoint x: 531, startPoint y: 505, endPoint x: 847, endPoint y: 588, distance: 326.7
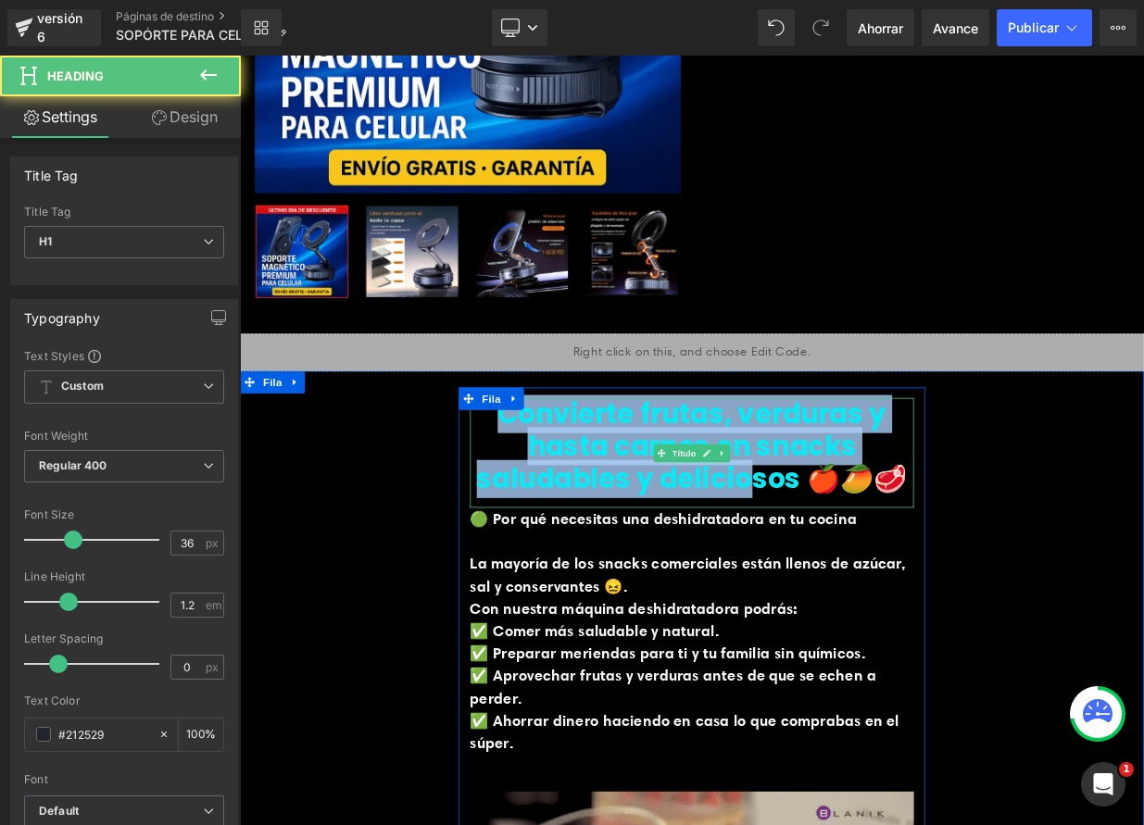
click at [818, 577] on font "Convierte frutas, verduras y hasta carnes en snacks saludables y deliciosos 🍎🥭🥩" at bounding box center [801, 539] width 535 height 127
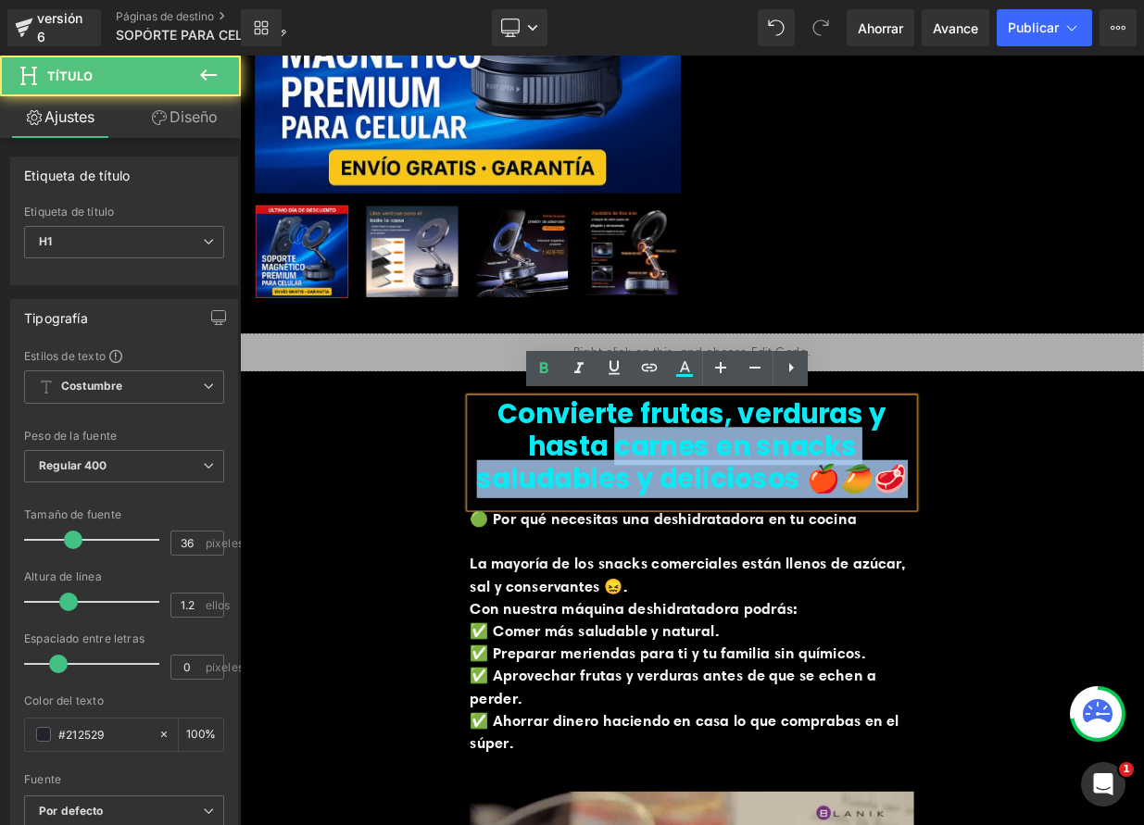
drag, startPoint x: 938, startPoint y: 582, endPoint x: 538, endPoint y: 525, distance: 404.2
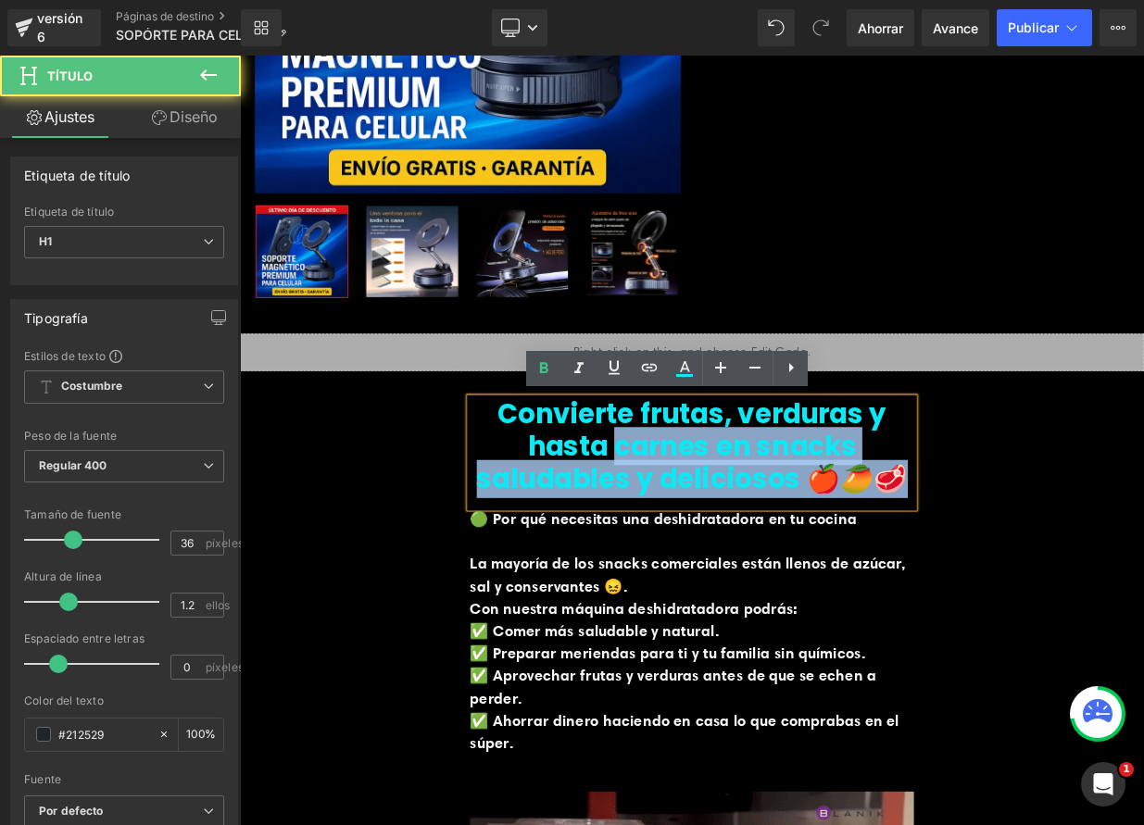
click at [540, 530] on h1 "Convierte frutas, verduras y hasta carnes en snacks saludables y deliciosos 🍎🥭🥩" at bounding box center [800, 540] width 550 height 120
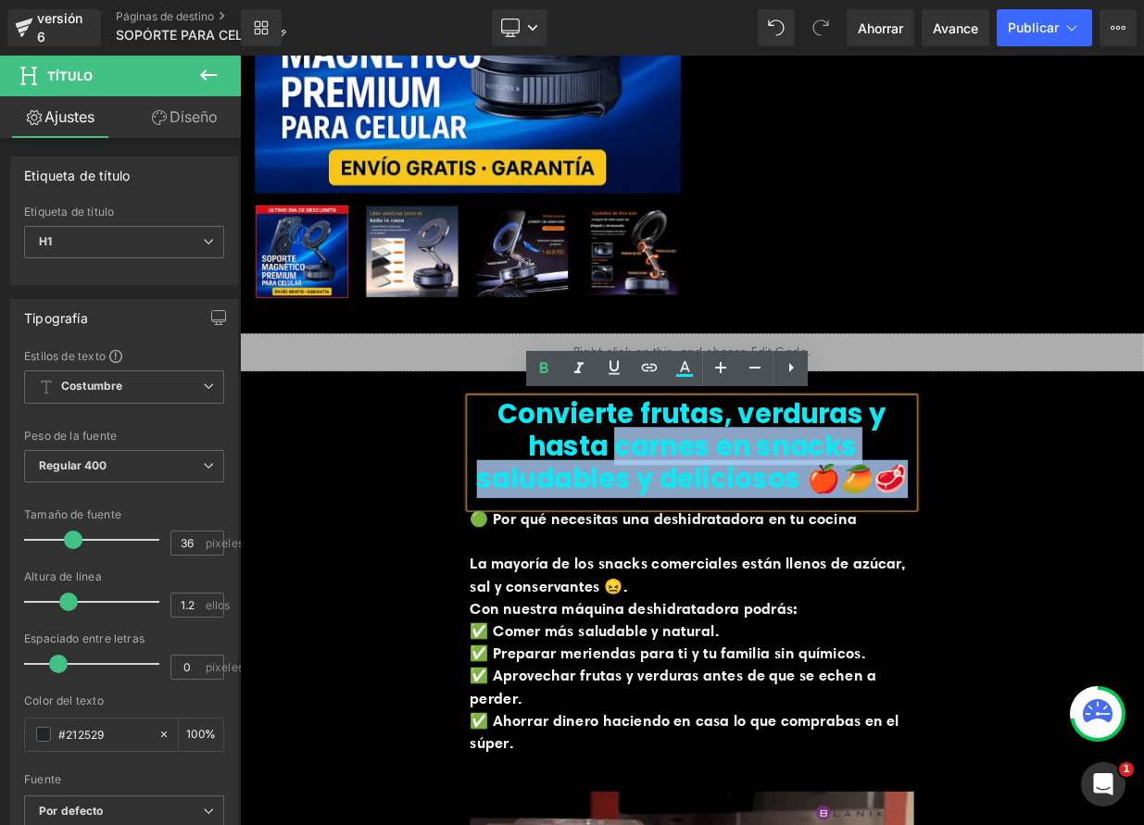
click at [542, 504] on font "Convierte frutas, verduras y hasta carnes en snacks saludables y deliciosos 🍎🥭🥩" at bounding box center [801, 539] width 535 height 127
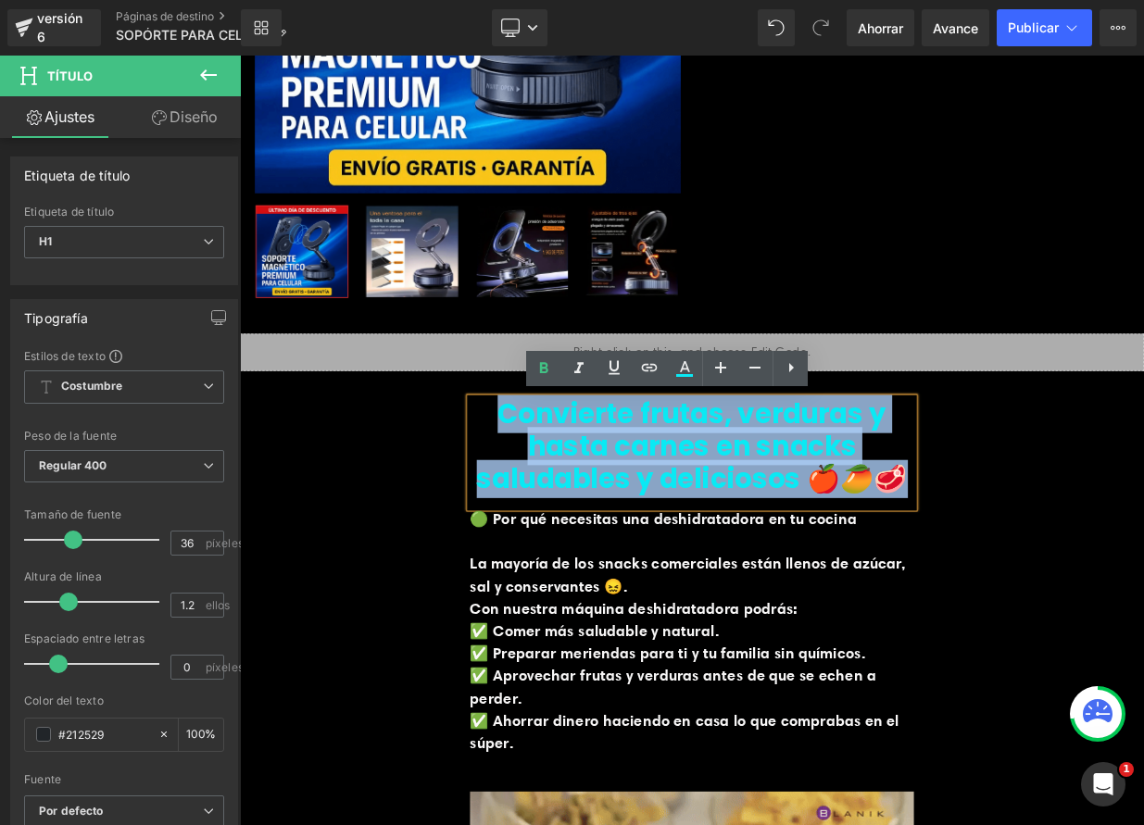
drag, startPoint x: 528, startPoint y: 498, endPoint x: 957, endPoint y: 571, distance: 435.0
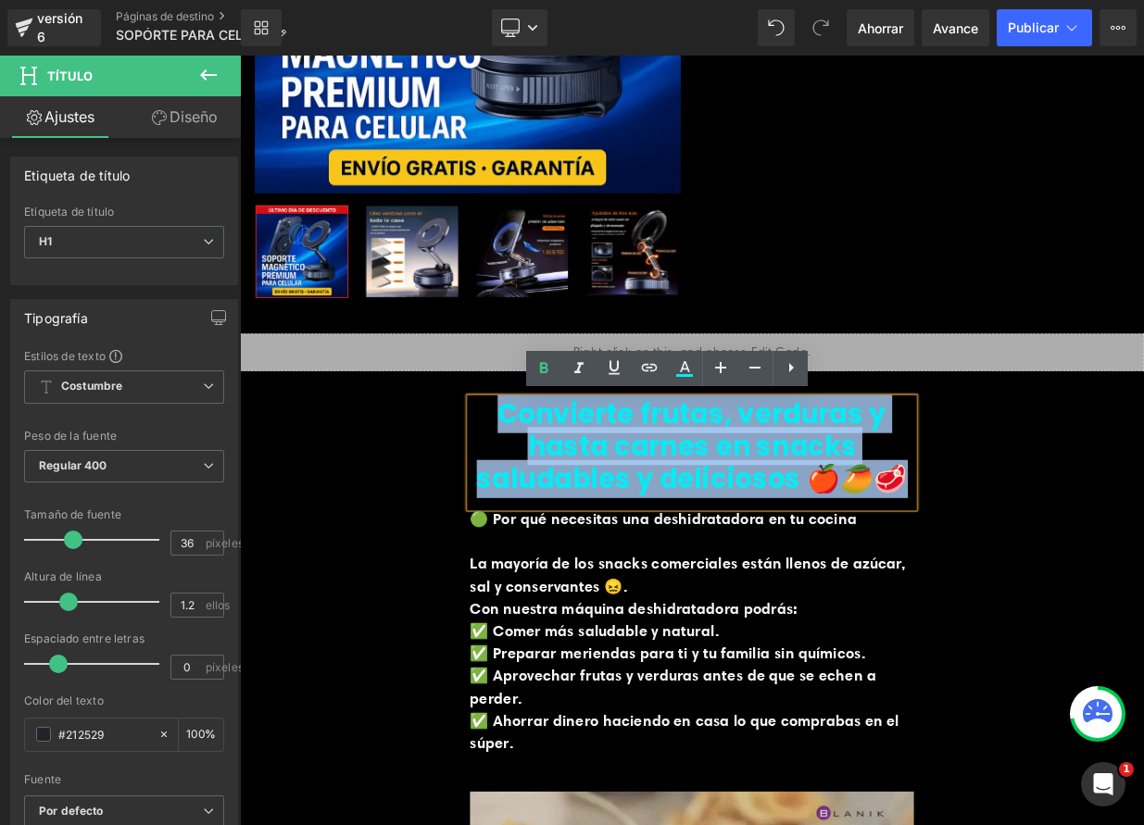
click at [957, 571] on h1 "Convierte frutas, verduras y hasta carnes en snacks saludables y deliciosos 🍎🥭🥩" at bounding box center [800, 540] width 550 height 120
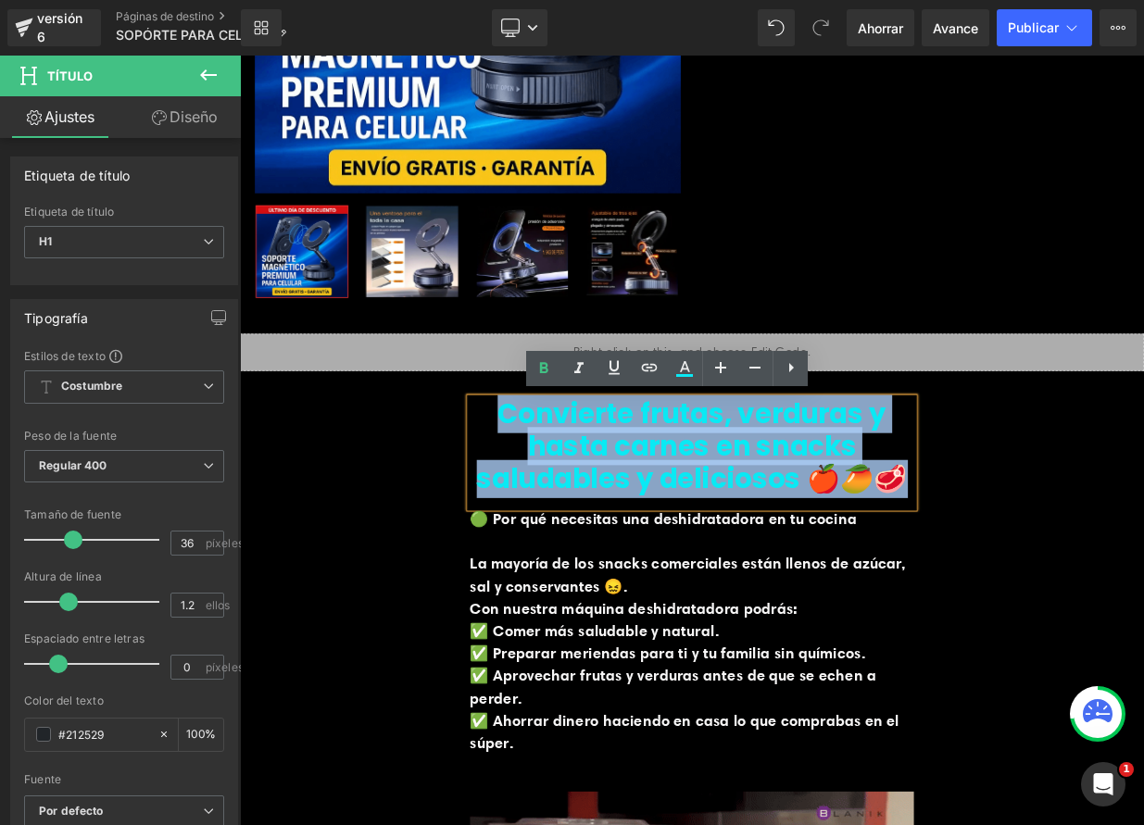
paste div
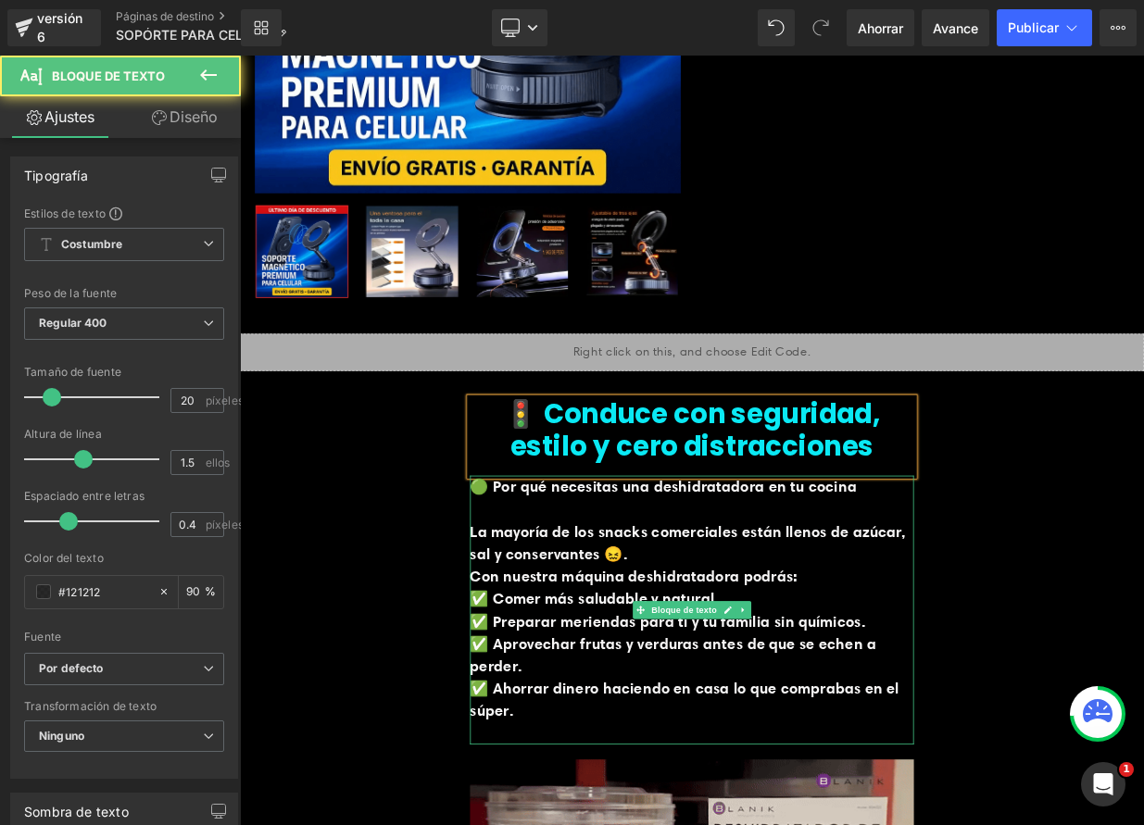
drag, startPoint x: 536, startPoint y: 605, endPoint x: 630, endPoint y: 876, distance: 287.1
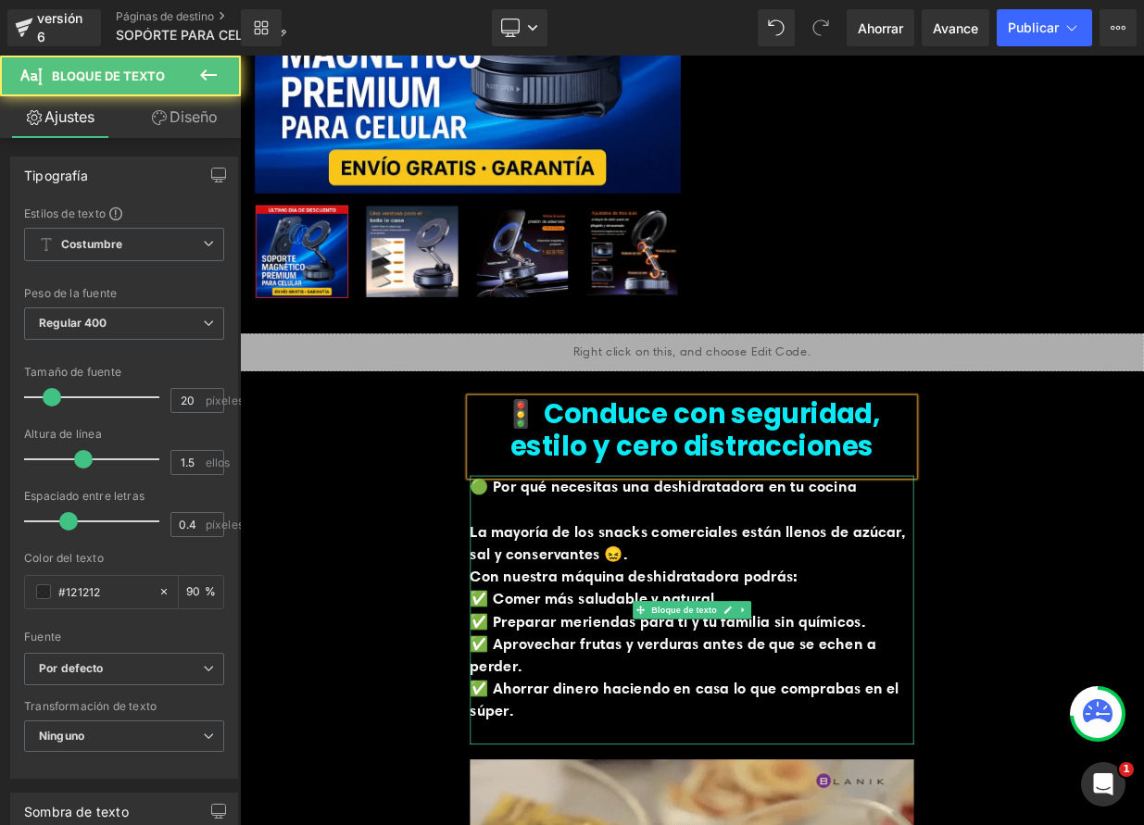
click at [632, 824] on div "🟢 Por qué necesitas una deshidratadora en tu cocina La mayoría de los snacks co…" at bounding box center [800, 743] width 550 height 334
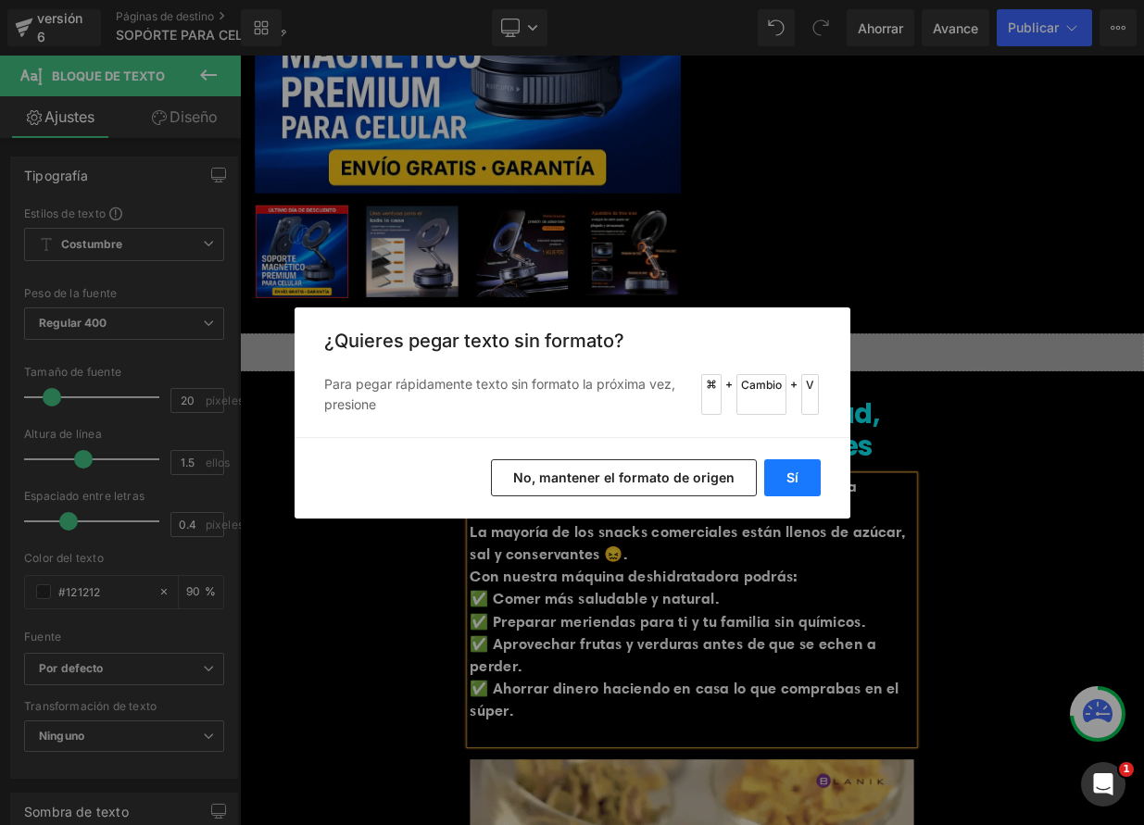
click at [785, 482] on button "Sí" at bounding box center [792, 477] width 57 height 37
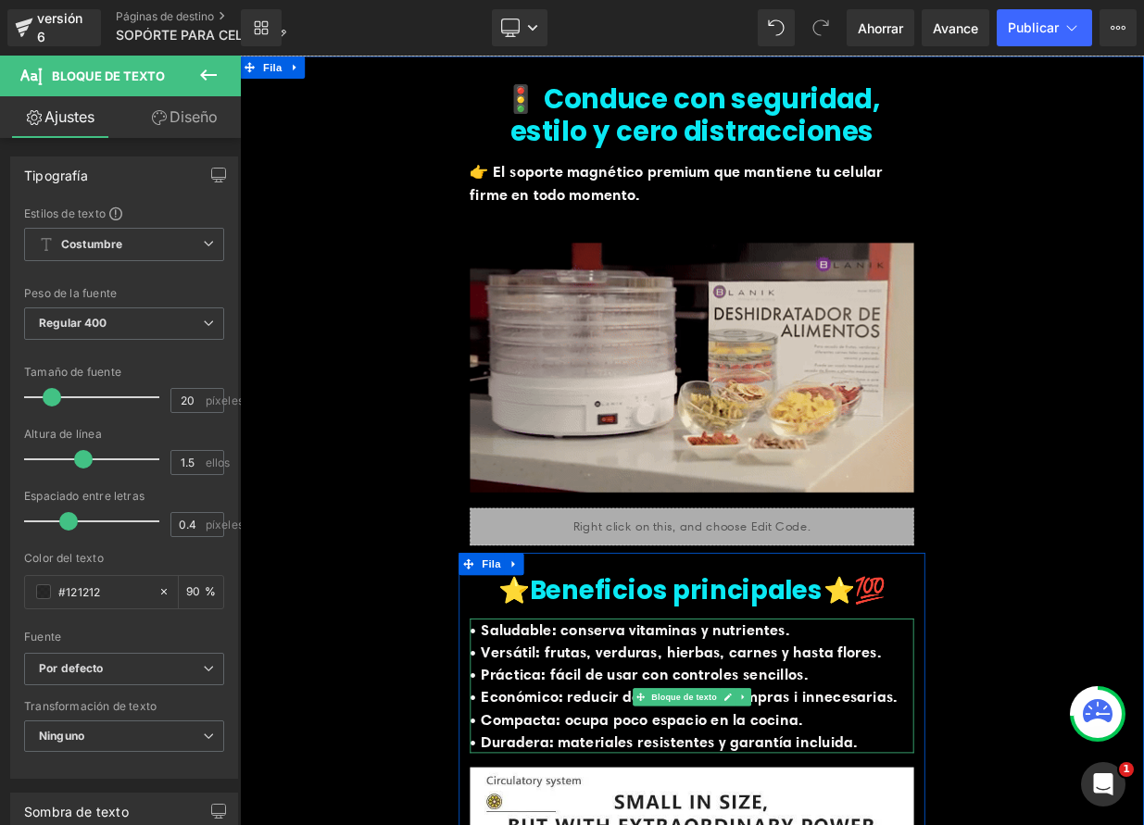
scroll to position [750, 0]
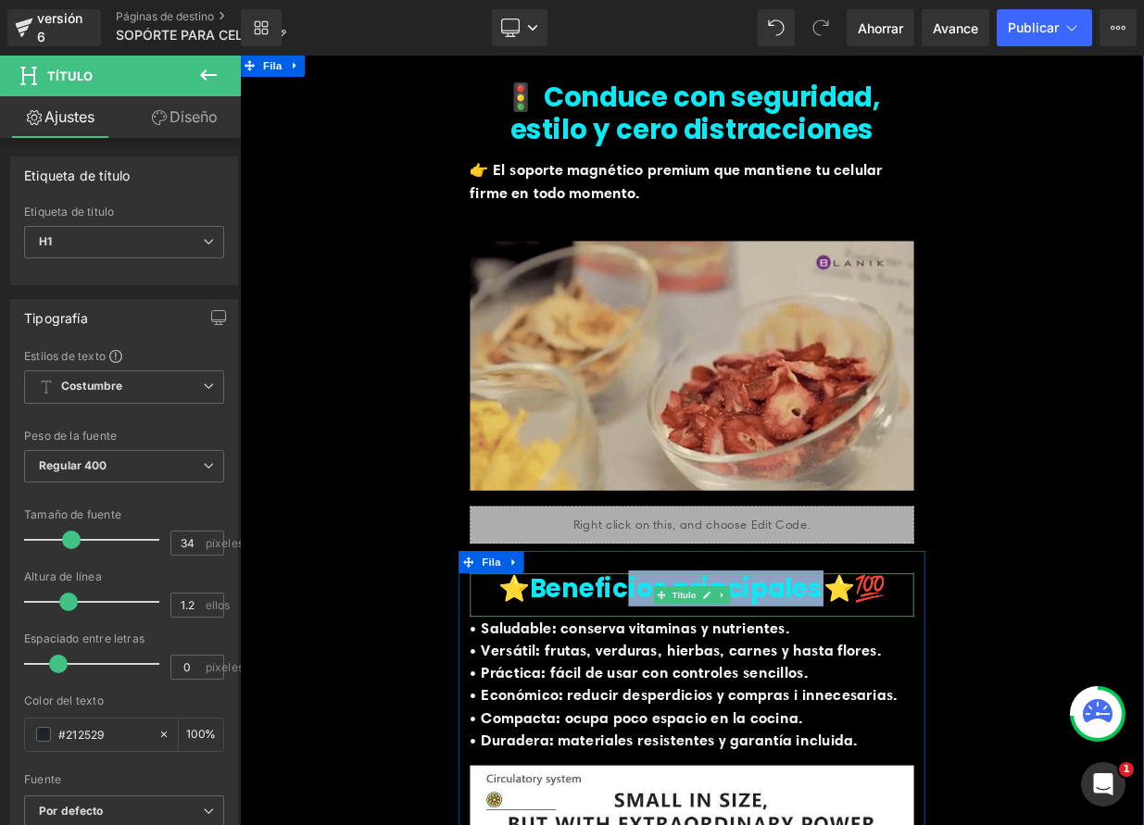
drag, startPoint x: 954, startPoint y: 716, endPoint x: 765, endPoint y: 711, distance: 189.1
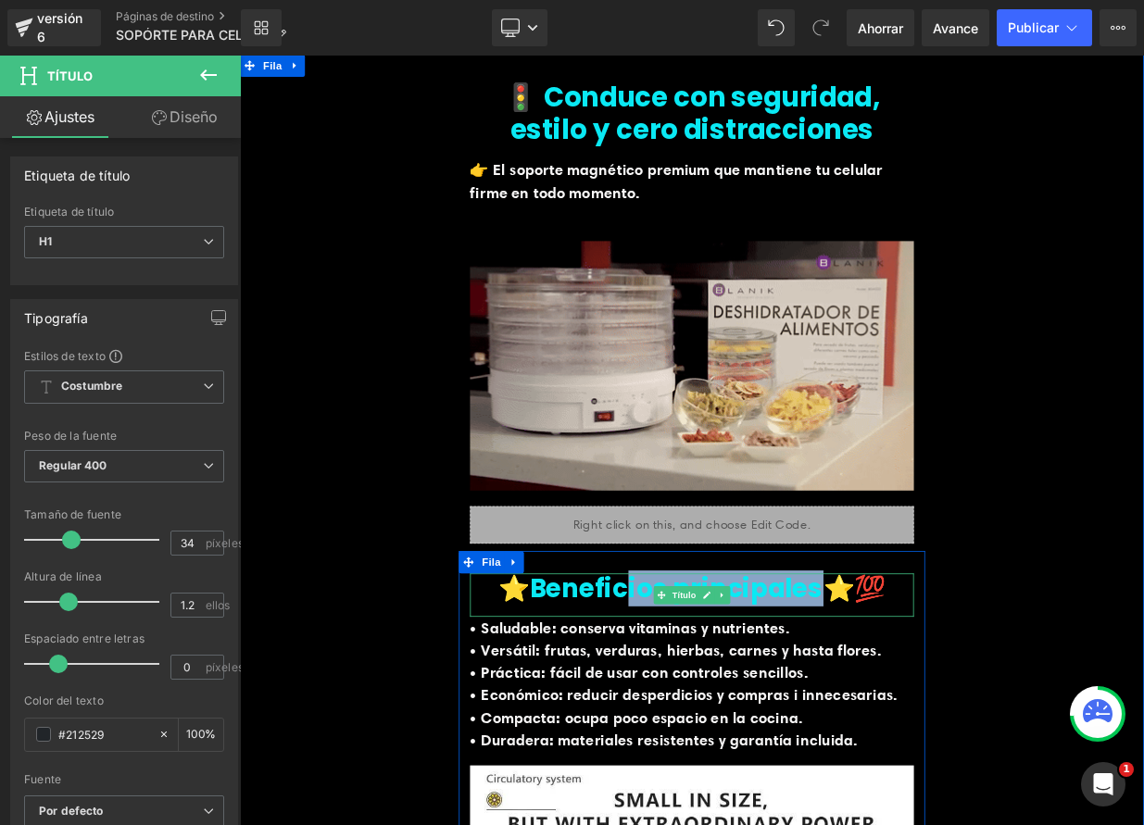
click at [727, 703] on font "⭐️Beneficios principales⭐️💯" at bounding box center [800, 716] width 481 height 44
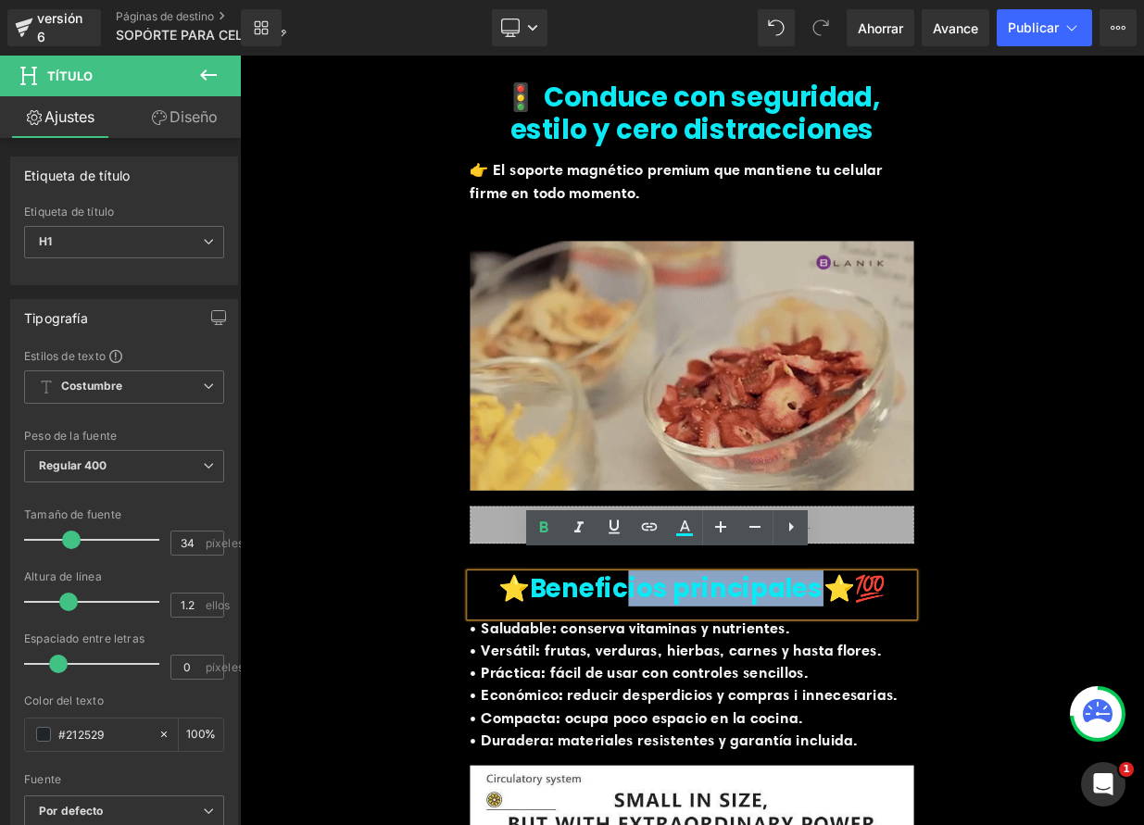
scroll to position [781, 0]
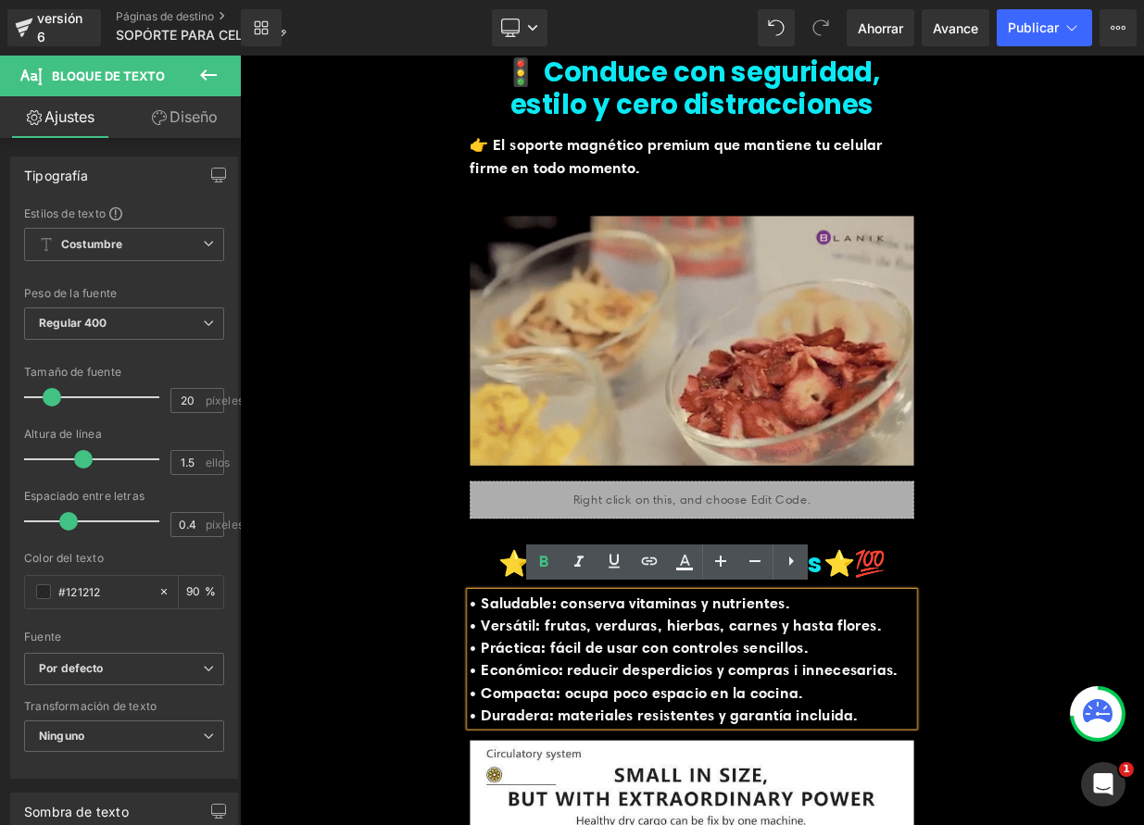
drag, startPoint x: 996, startPoint y: 902, endPoint x: 499, endPoint y: 728, distance: 526.2
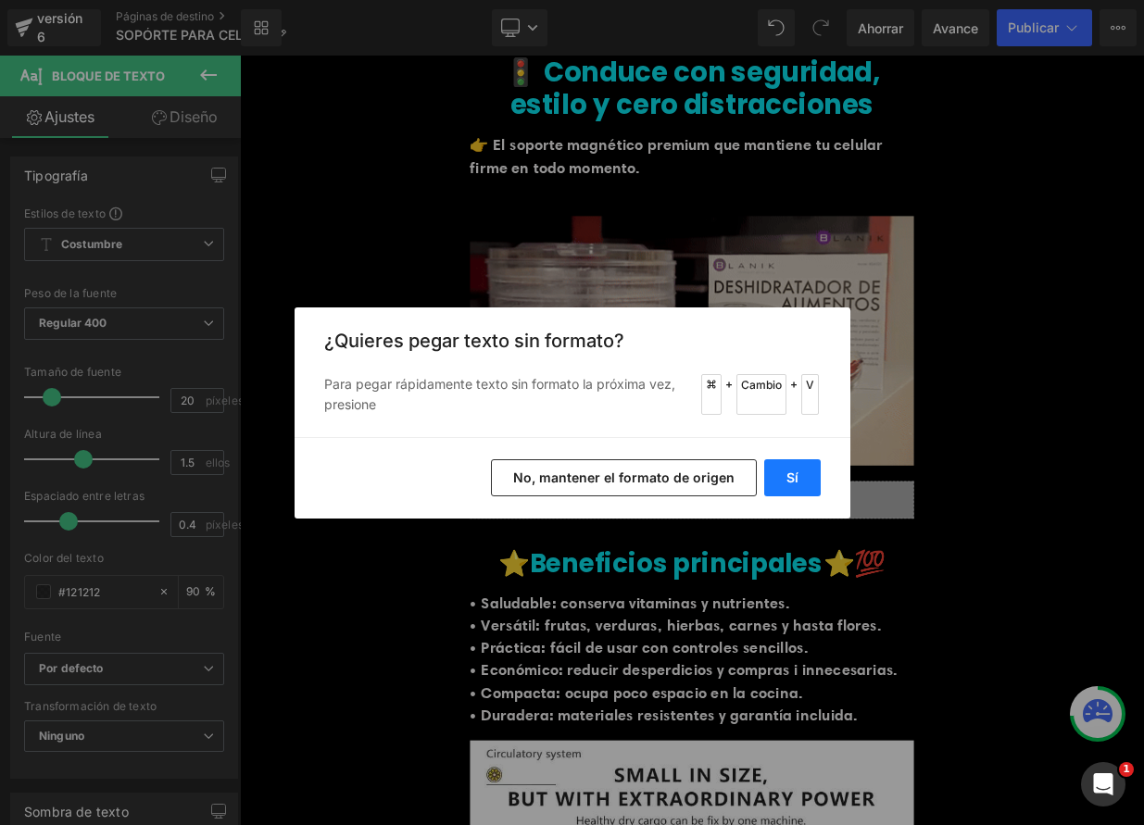
click at [791, 472] on font "Sí" at bounding box center [793, 478] width 12 height 16
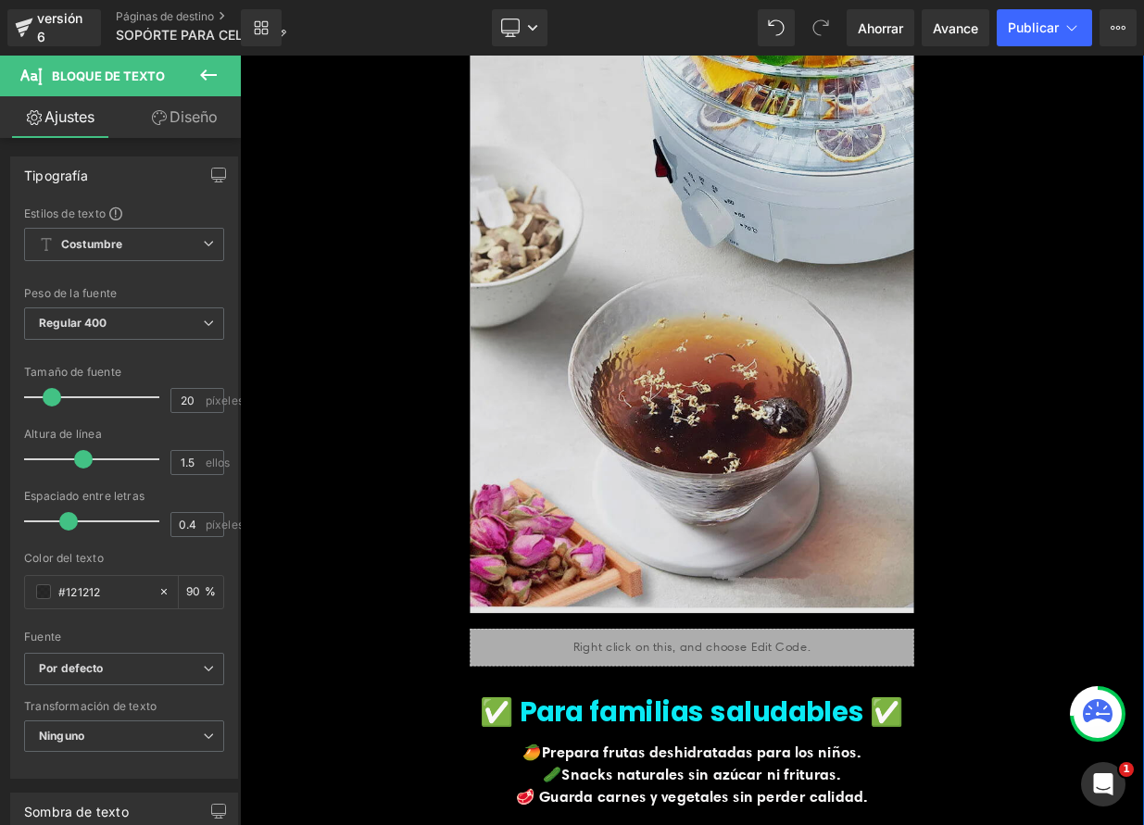
scroll to position [2647, 0]
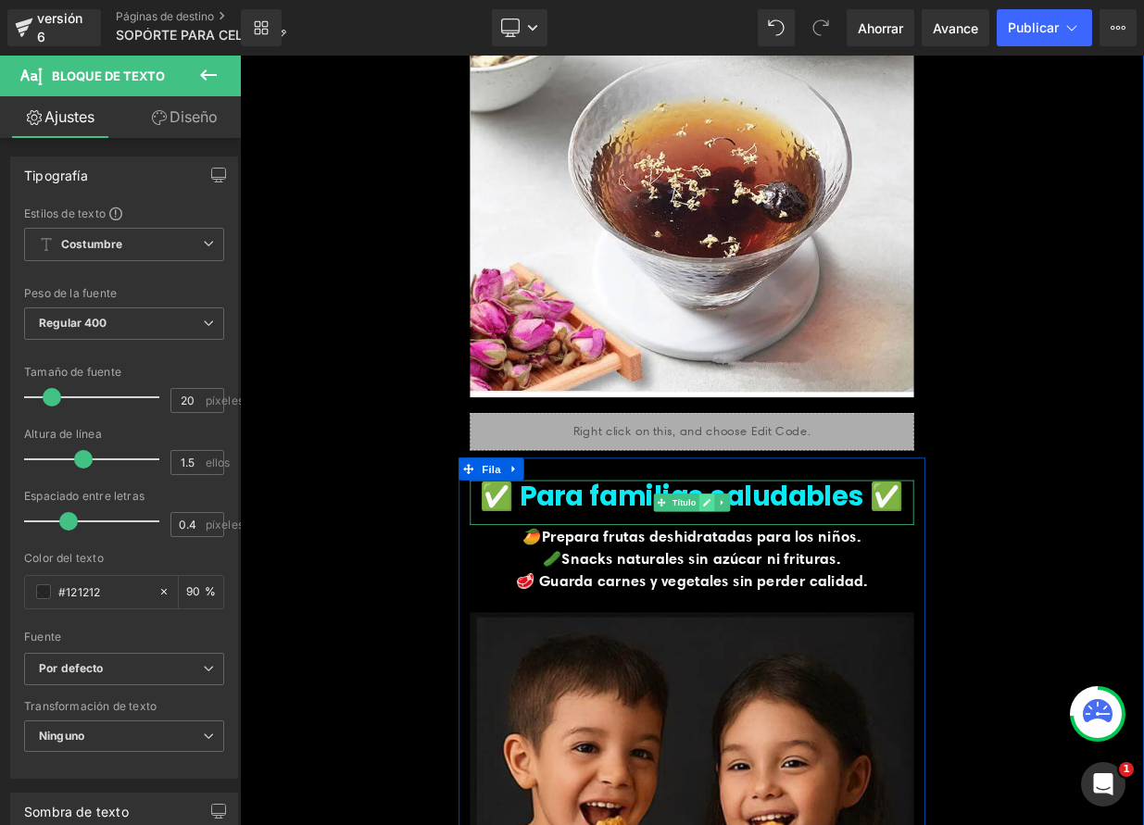
click at [813, 607] on icon at bounding box center [818, 609] width 10 height 11
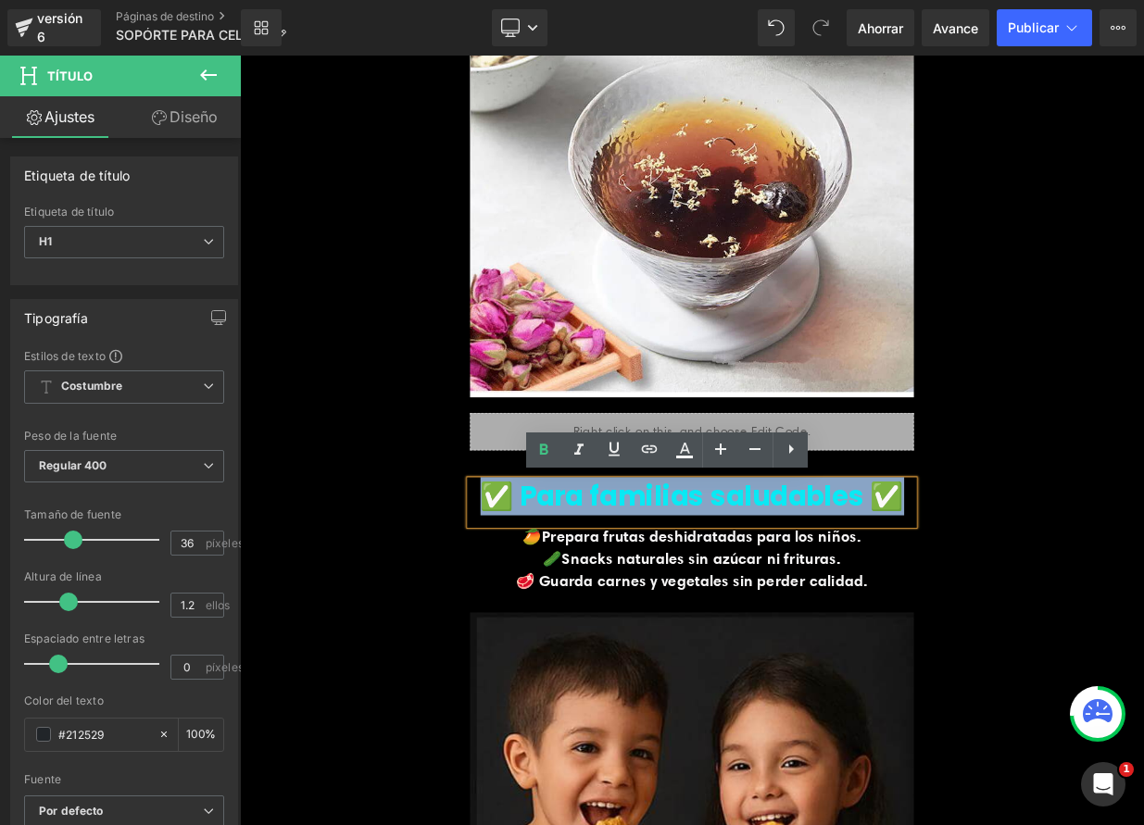
drag, startPoint x: 547, startPoint y: 594, endPoint x: 1064, endPoint y: 605, distance: 517.0
click at [1064, 605] on h1 "✅ Para familias saludables ✅" at bounding box center [800, 602] width 550 height 40
paste div
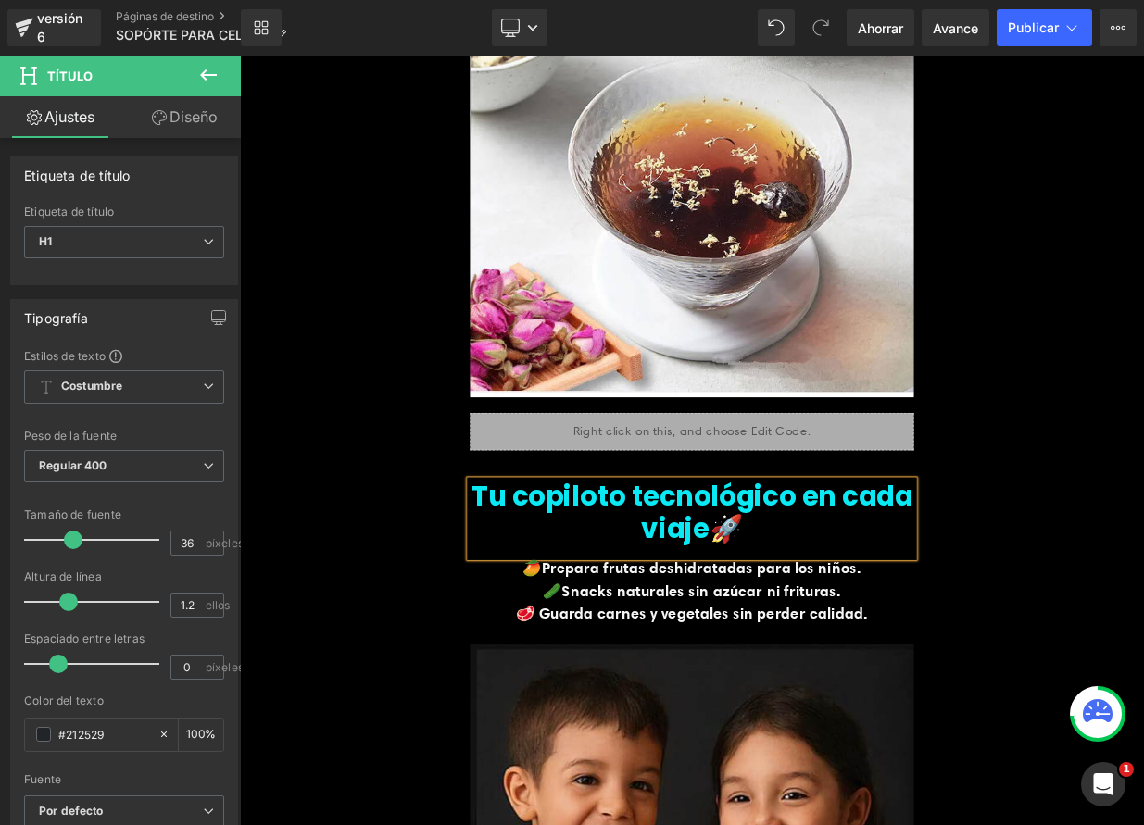
click at [822, 642] on b "Tu copiloto tecnológico en cada viaje🚀" at bounding box center [800, 621] width 547 height 87
click at [813, 649] on font "Tu copiloto tecnológico en cada viaje🚀" at bounding box center [800, 621] width 547 height 87
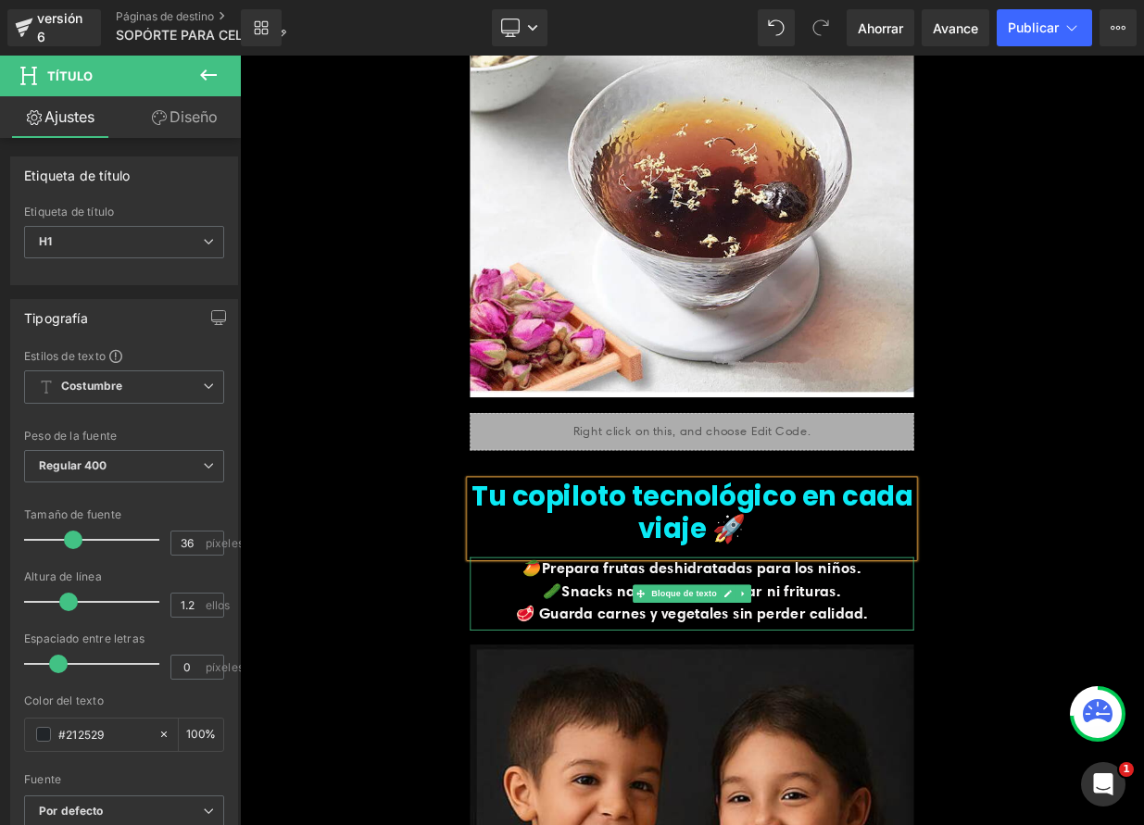
click at [846, 723] on link at bounding box center [844, 722] width 19 height 22
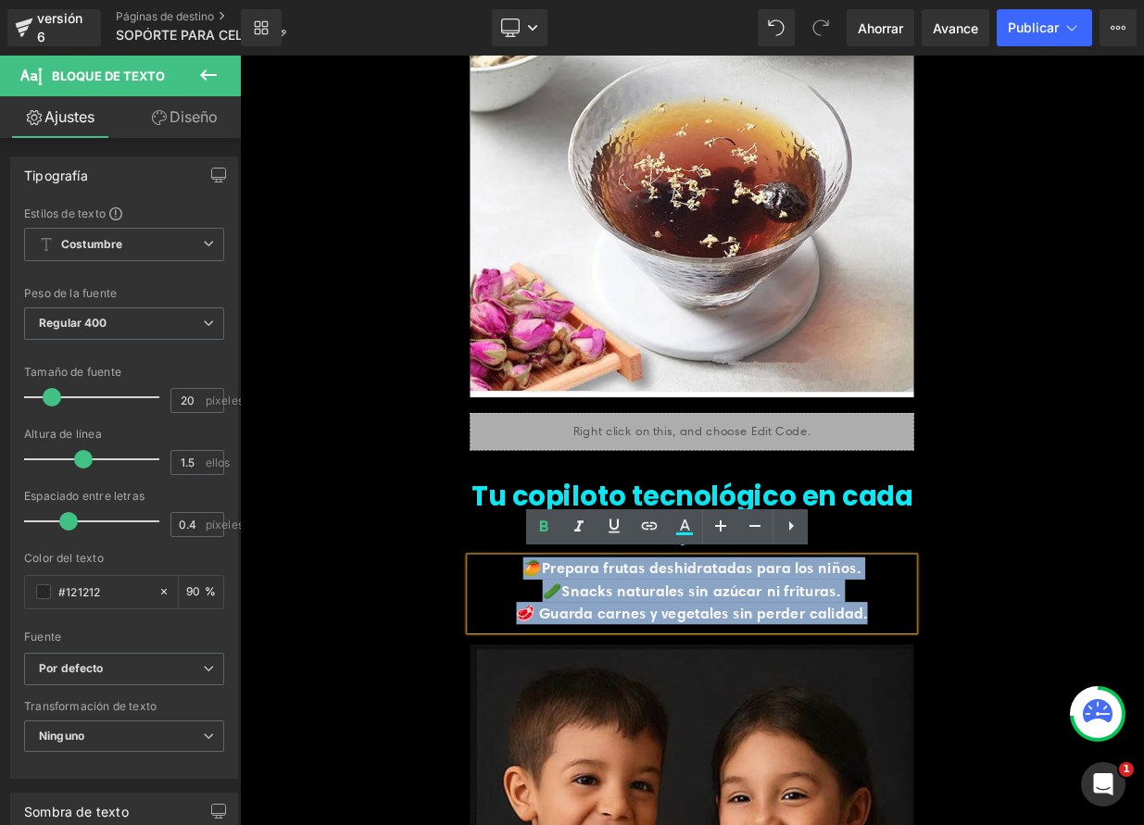
drag, startPoint x: 585, startPoint y: 687, endPoint x: 1034, endPoint y: 760, distance: 454.2
click at [1034, 760] on div "🥭Prepara frutas deshidratadas para los niños. 🥒Snacks naturales sin azúcar ni f…" at bounding box center [800, 722] width 550 height 91
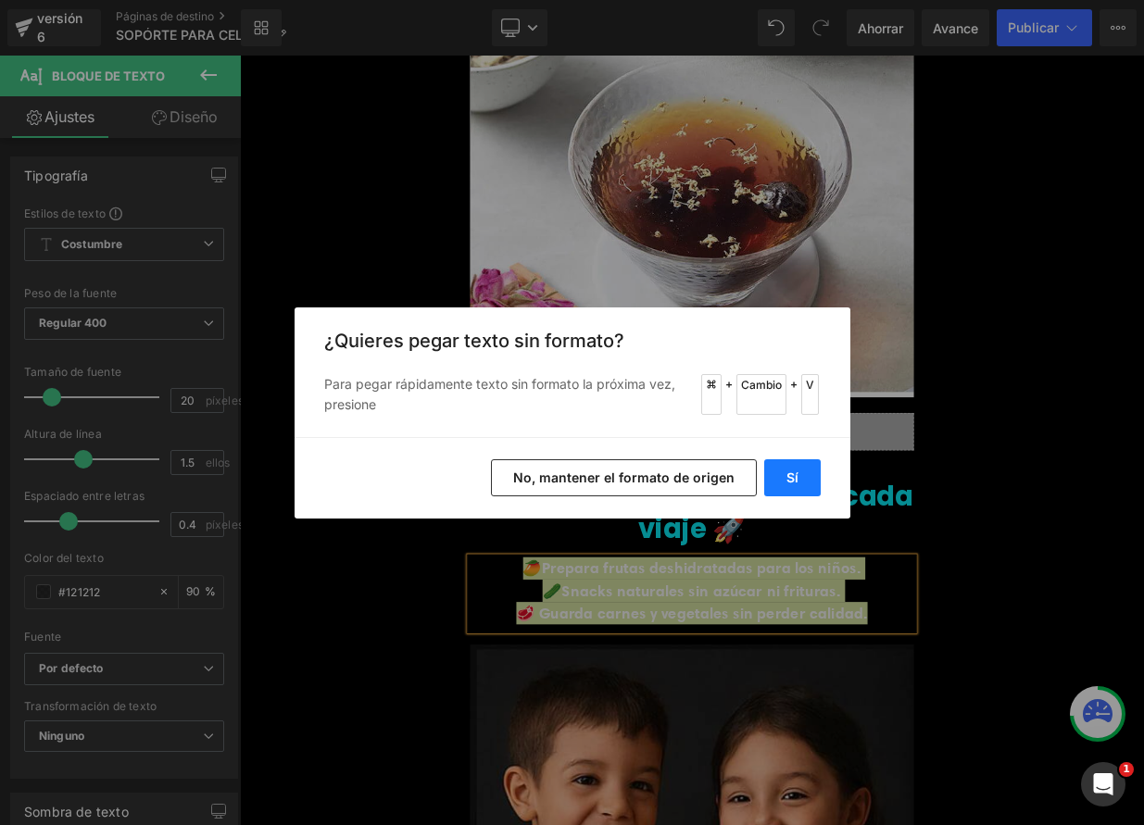
click at [798, 482] on font "Sí" at bounding box center [793, 478] width 12 height 16
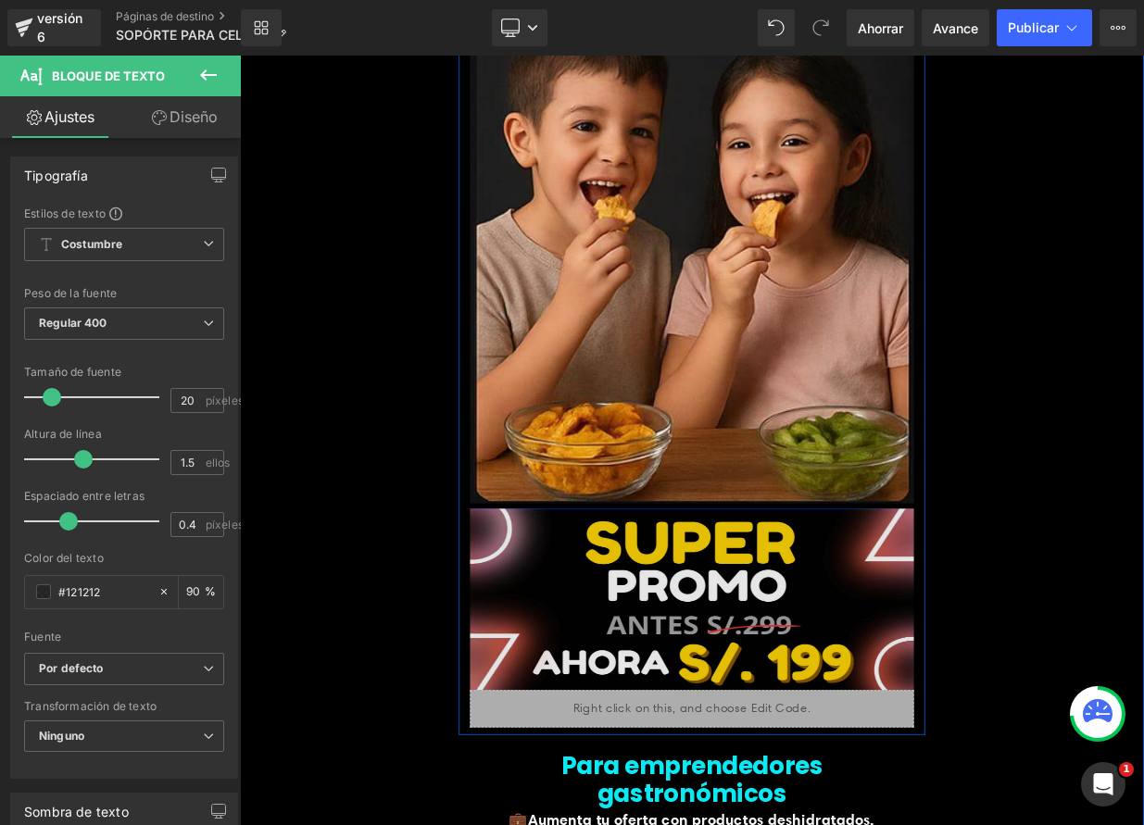
scroll to position [3766, 0]
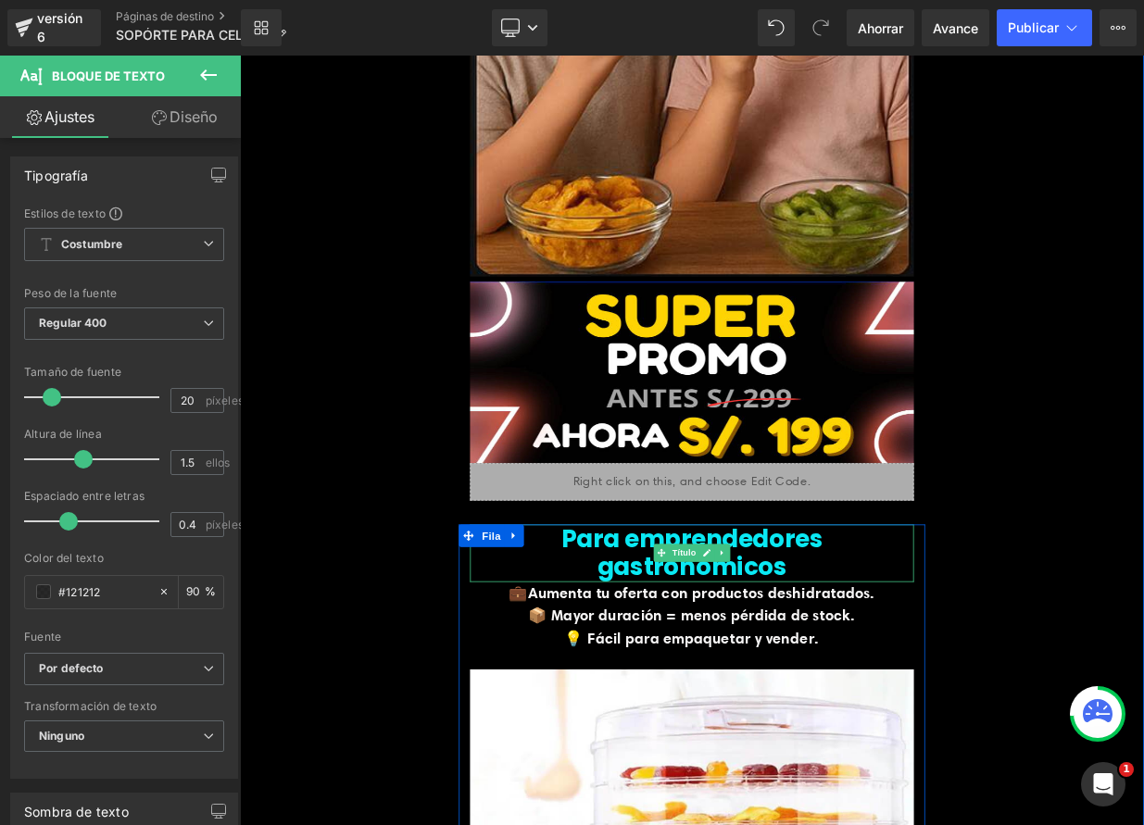
drag, startPoint x: 817, startPoint y: 654, endPoint x: 783, endPoint y: 660, distance: 34.7
click at [818, 661] on link at bounding box center [819, 672] width 19 height 22
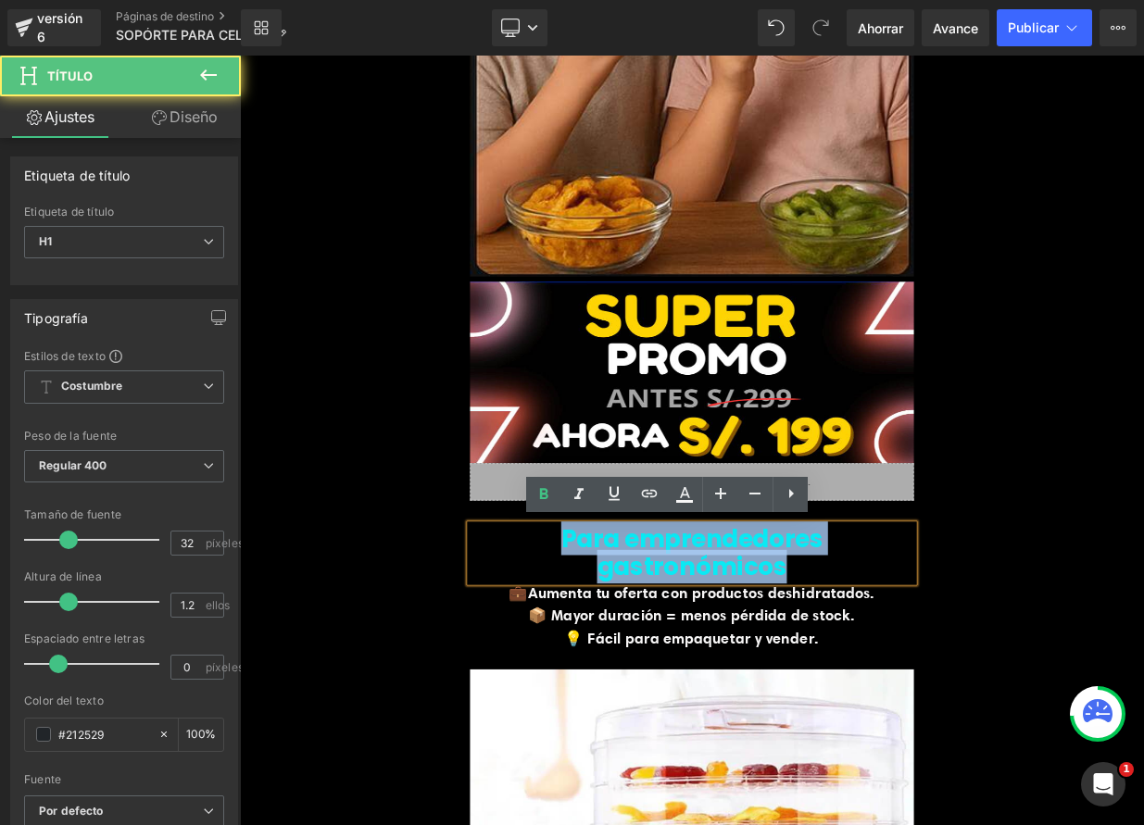
drag, startPoint x: 538, startPoint y: 652, endPoint x: 1075, endPoint y: 654, distance: 536.4
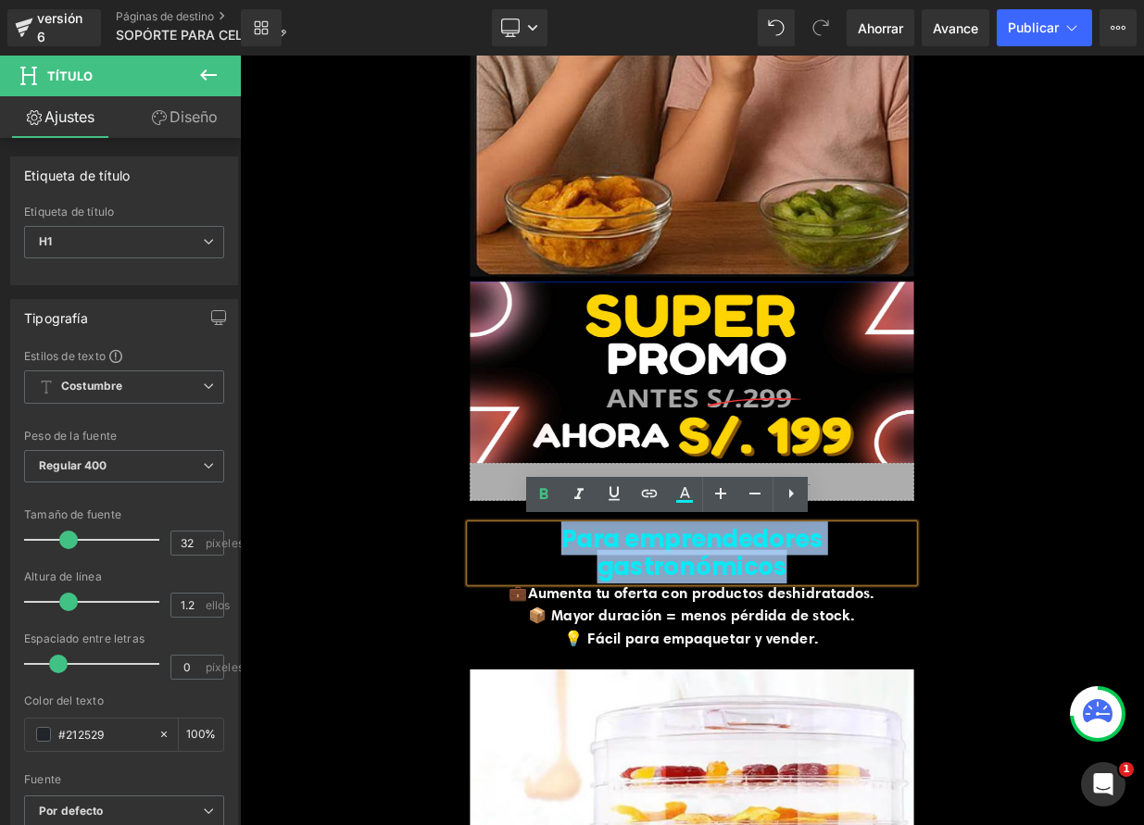
paste div
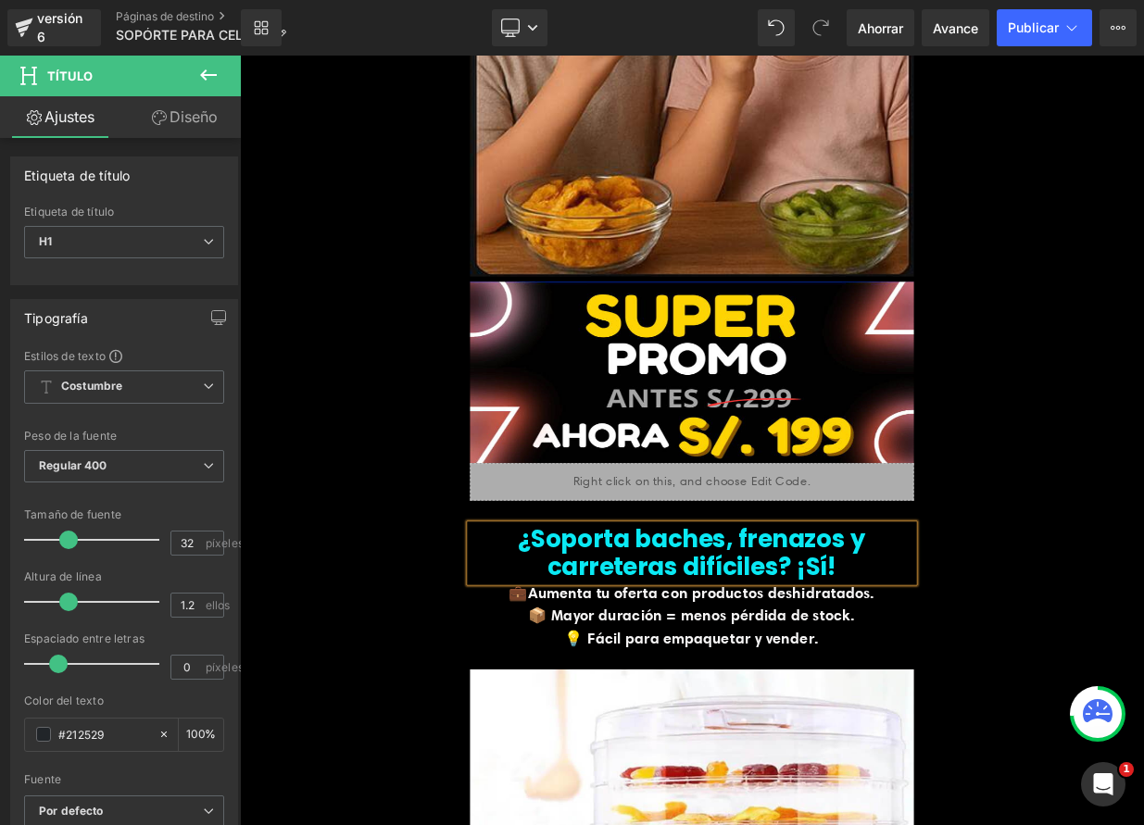
click at [911, 693] on b "¿Soporta baches, frenazos y carreteras difíciles? ¡Sí!" at bounding box center [800, 672] width 431 height 77
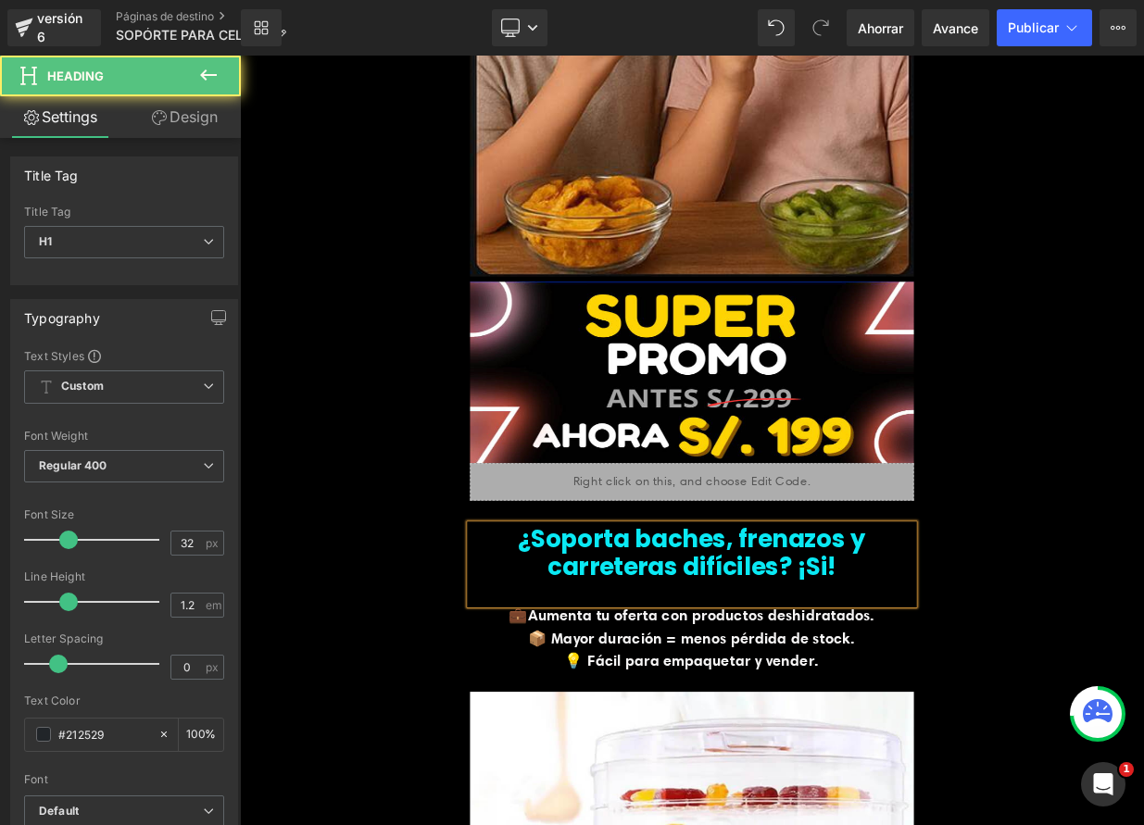
click at [911, 686] on font "¿Soporta baches, frenazos y carreteras difíciles? ¡Si!" at bounding box center [800, 672] width 431 height 77
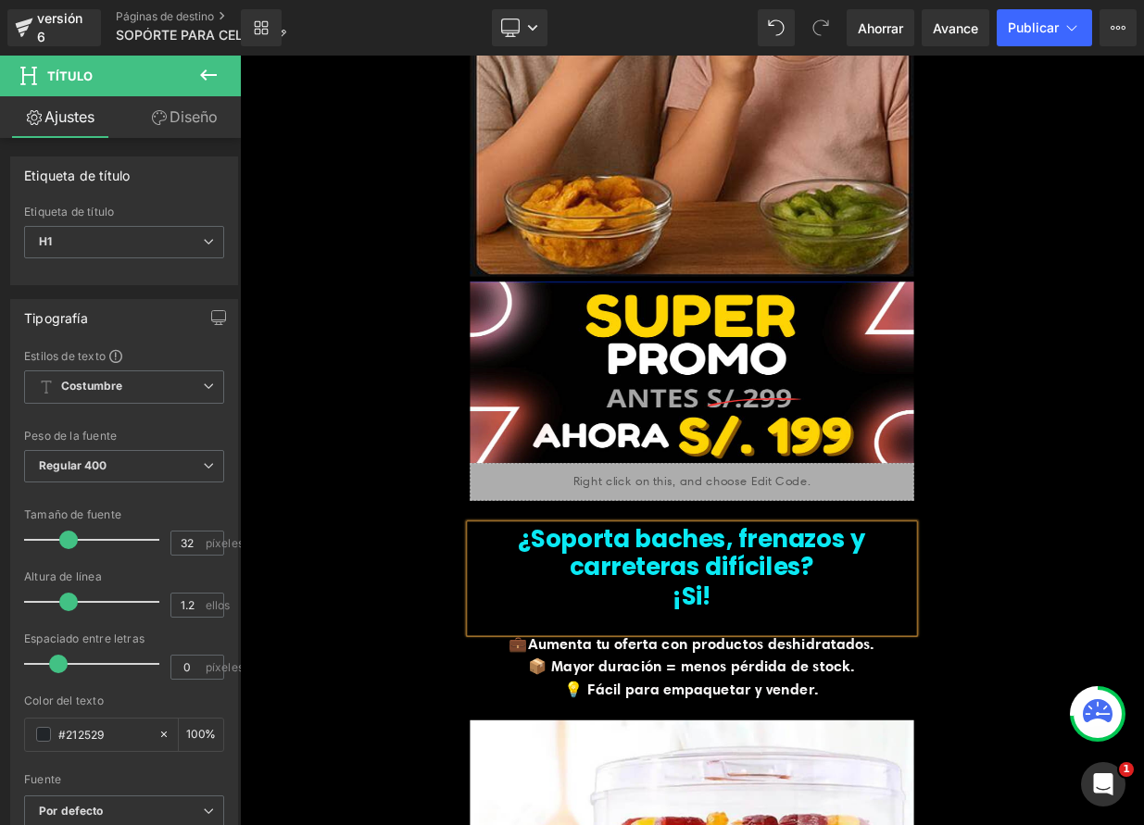
click at [799, 744] on div at bounding box center [800, 758] width 550 height 28
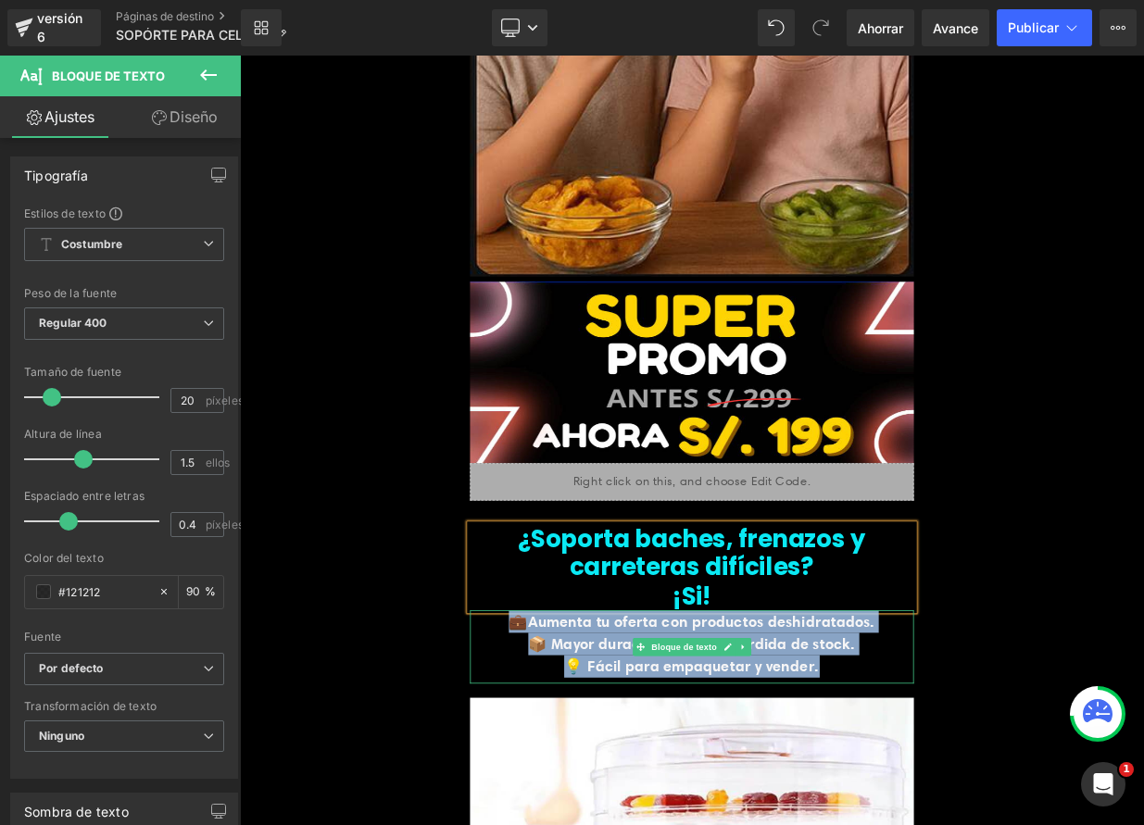
drag, startPoint x: 584, startPoint y: 762, endPoint x: 974, endPoint y: 815, distance: 393.6
click at [974, 815] on div "💼Aumenta tu oferta con productos deshidratados. 📦 Mayor duración = menos pérdid…" at bounding box center [800, 789] width 550 height 91
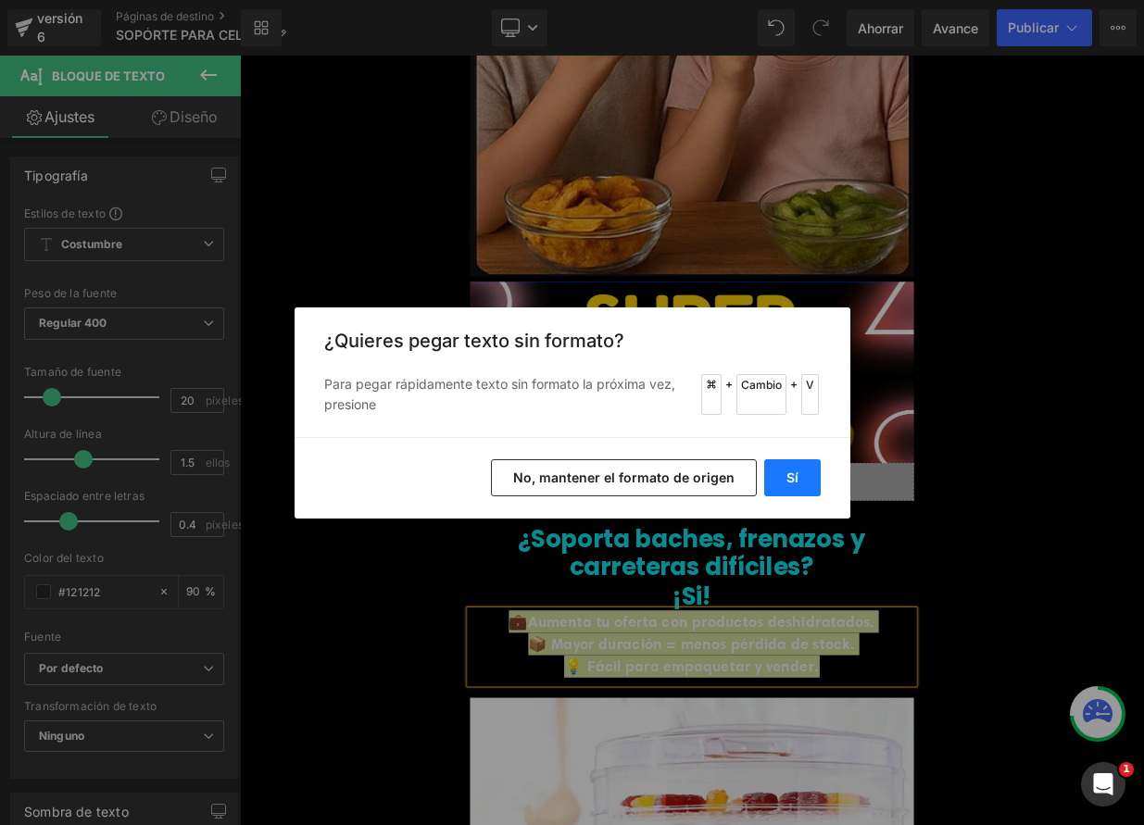
click at [789, 485] on font "Sí" at bounding box center [793, 478] width 12 height 16
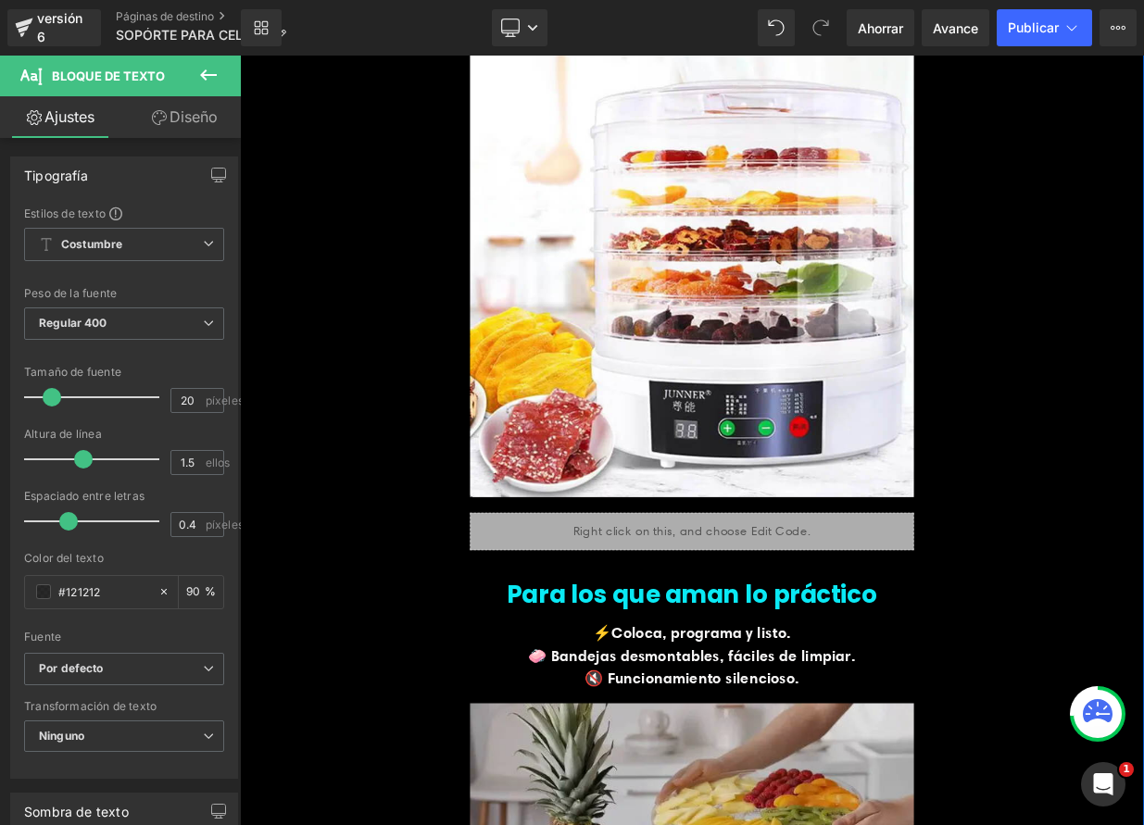
scroll to position [4649, 0]
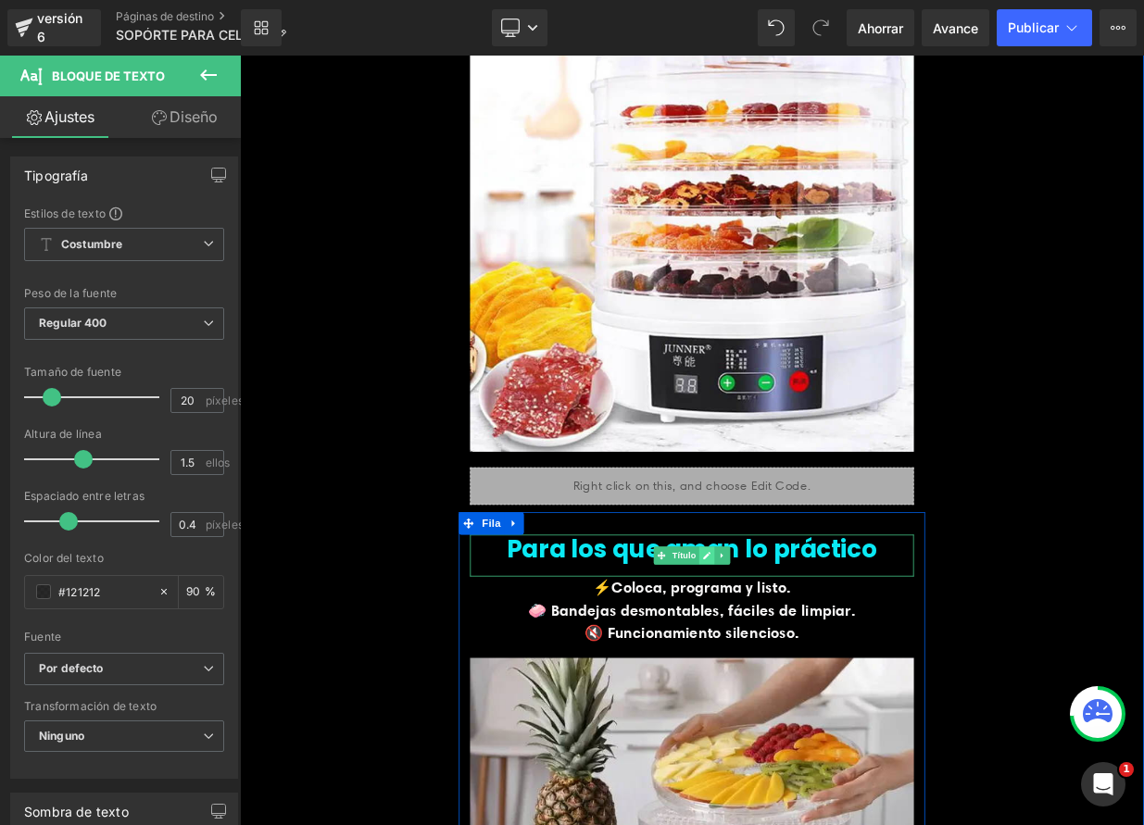
click at [814, 672] on icon at bounding box center [818, 676] width 9 height 9
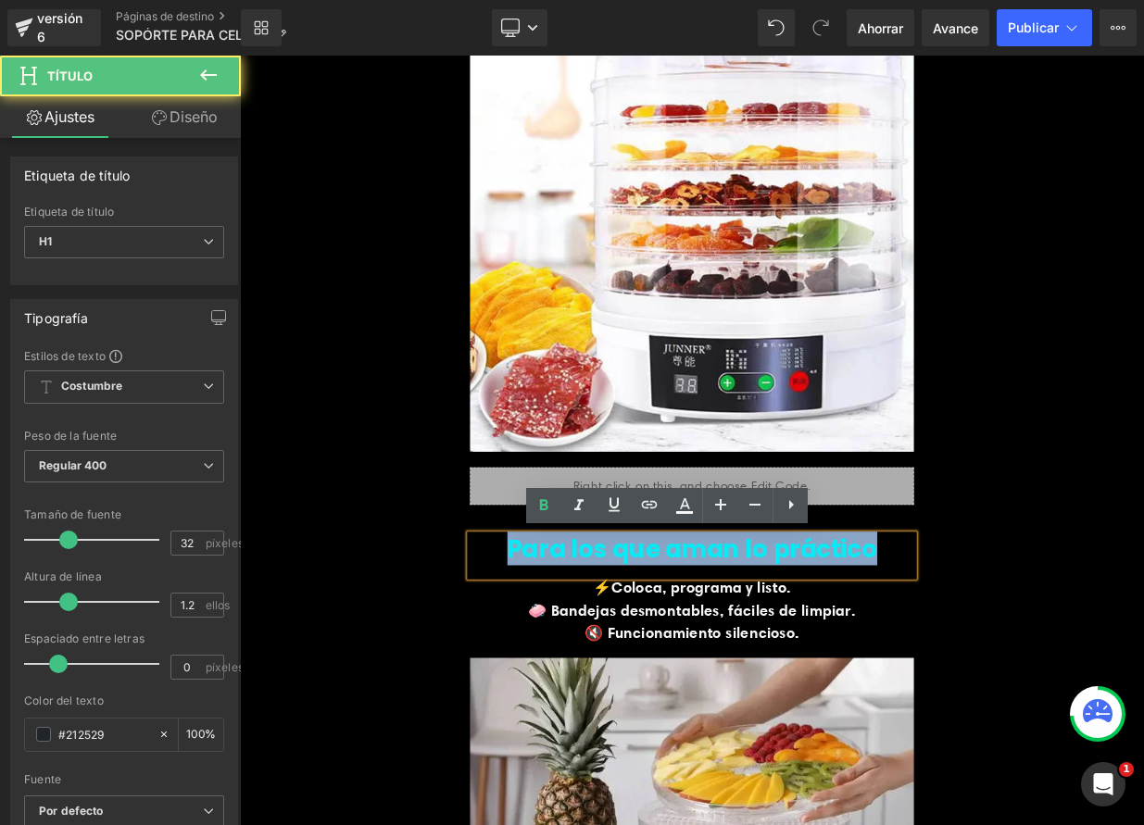
drag, startPoint x: 593, startPoint y: 666, endPoint x: 1051, endPoint y: 663, distance: 458.6
click at [1051, 663] on h1 "Para los que aman lo práctico" at bounding box center [800, 667] width 550 height 35
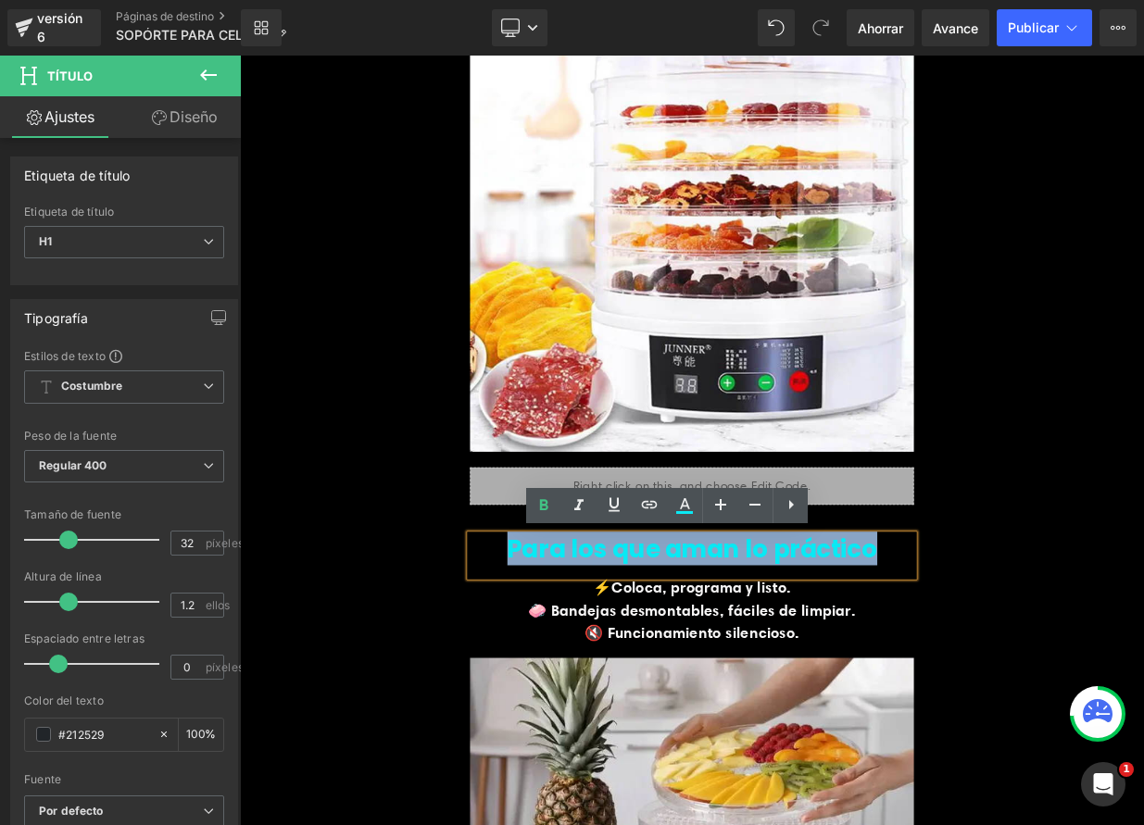
paste div
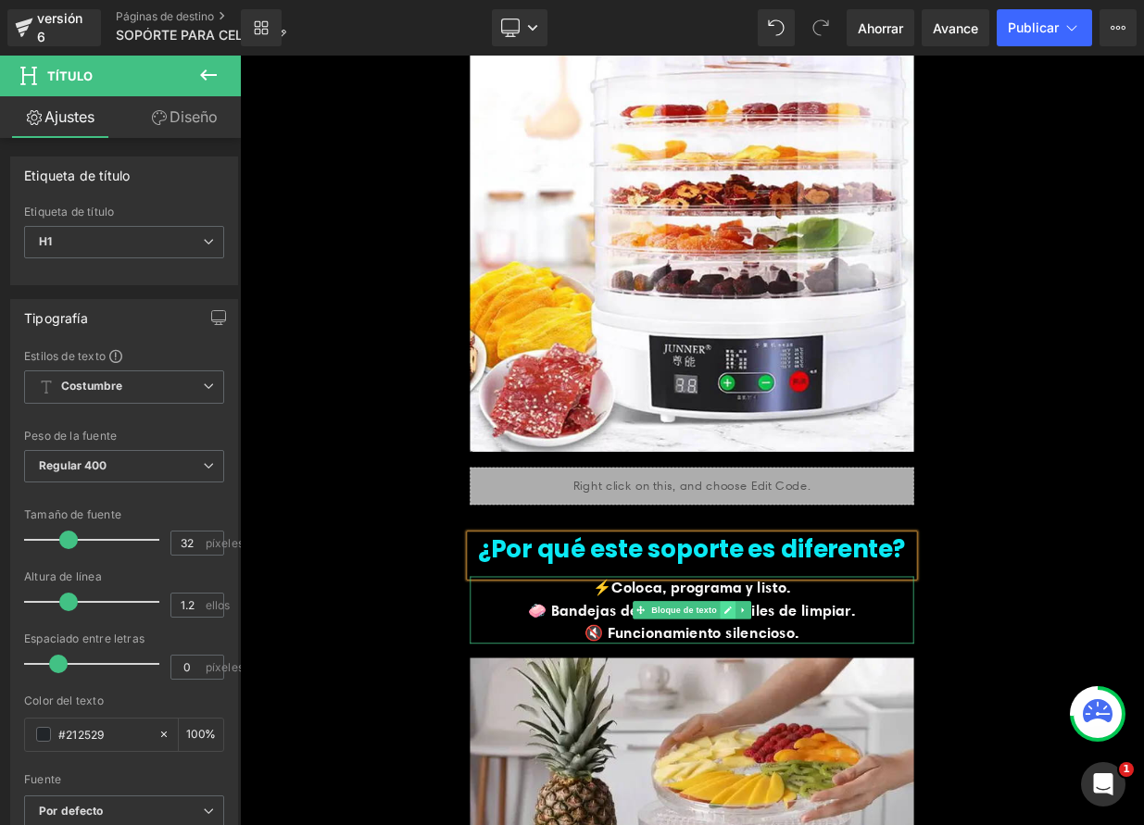
click at [843, 742] on link at bounding box center [844, 744] width 19 height 22
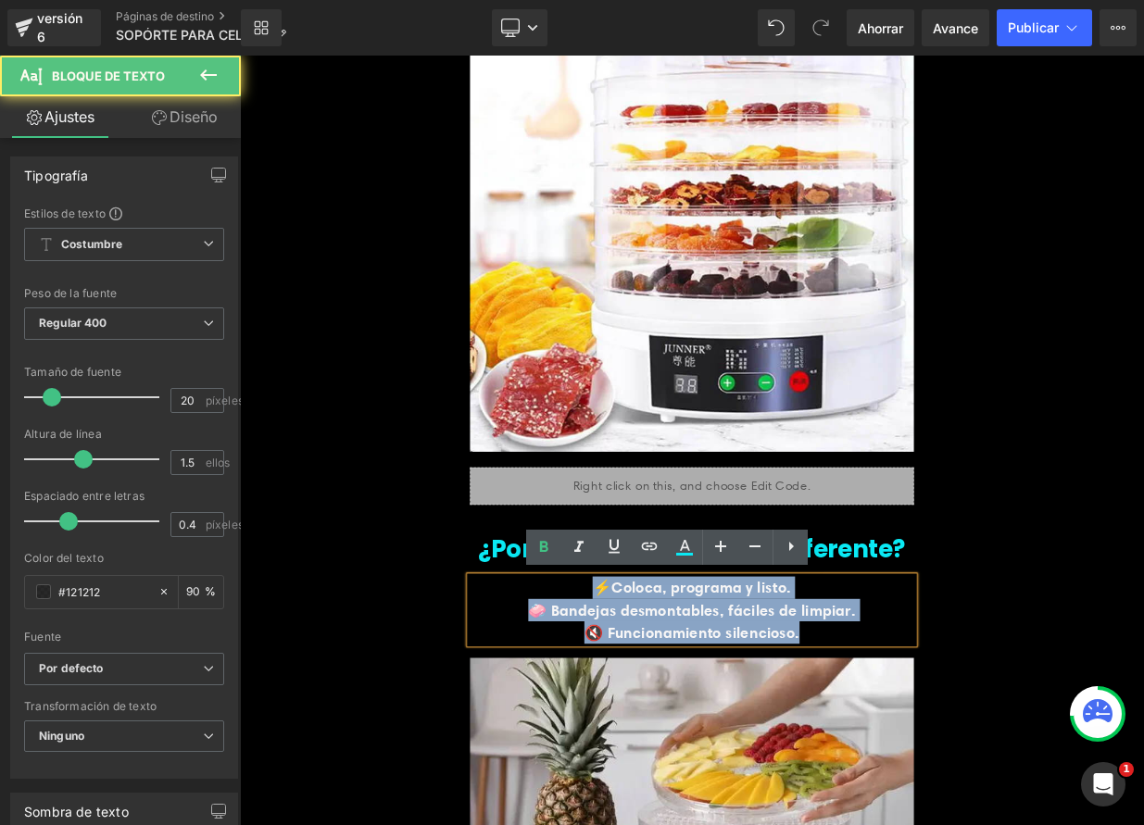
drag, startPoint x: 673, startPoint y: 711, endPoint x: 972, endPoint y: 765, distance: 304.0
click at [972, 765] on div "⚡Coloca, programa y listo. 🧼 Bandejas desmontables, fáciles de limpiar. 🔇 Funci…" at bounding box center [800, 743] width 550 height 83
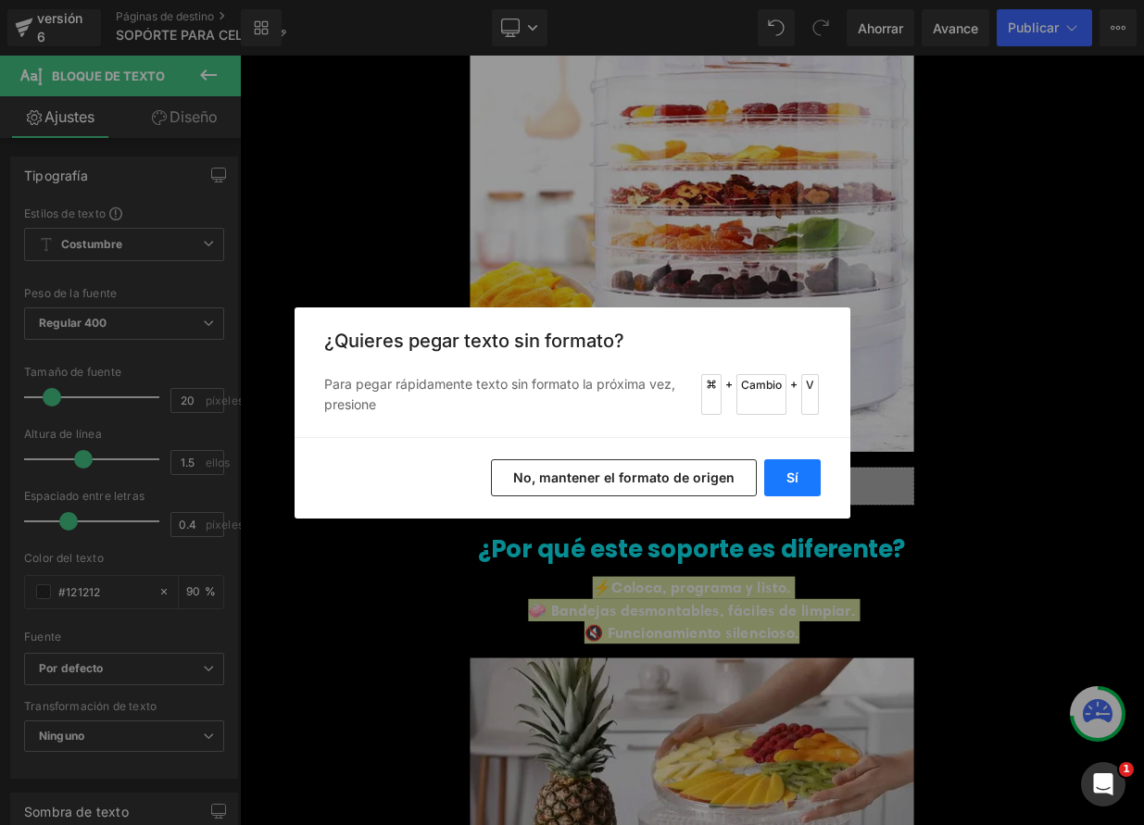
click at [781, 484] on button "Sí" at bounding box center [792, 477] width 57 height 37
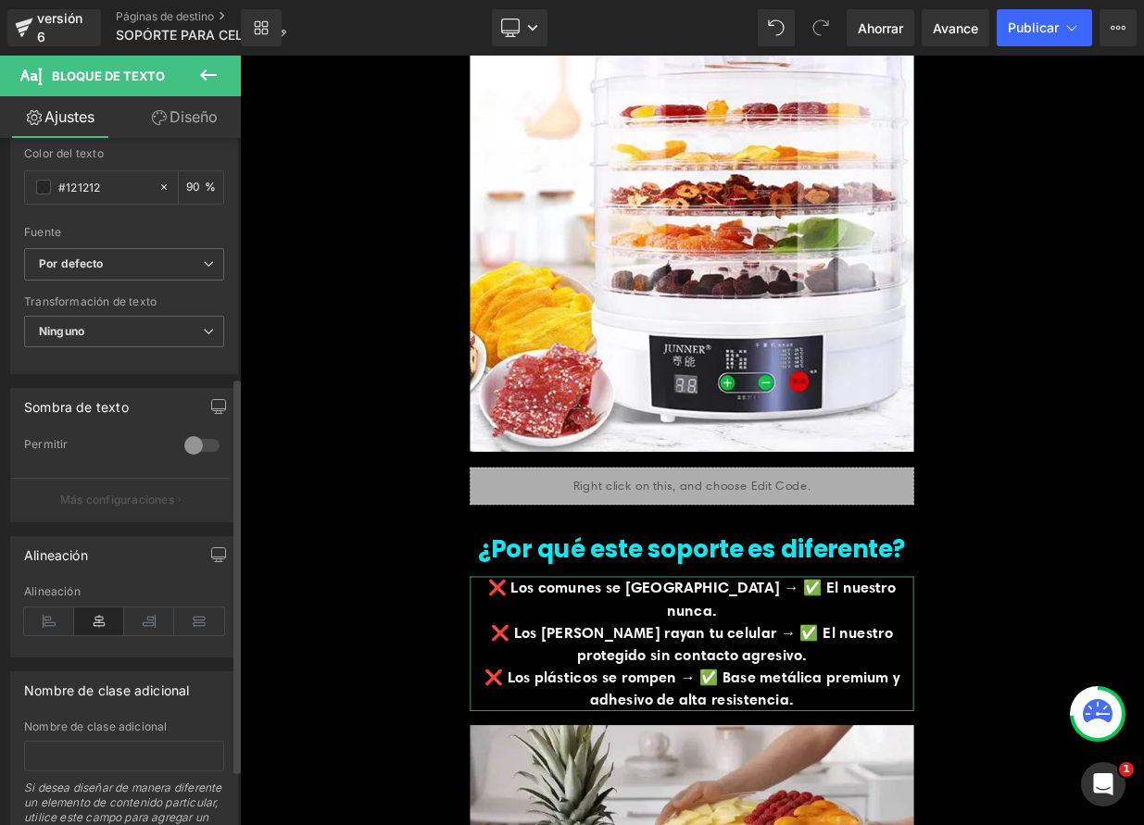
scroll to position [416, 0]
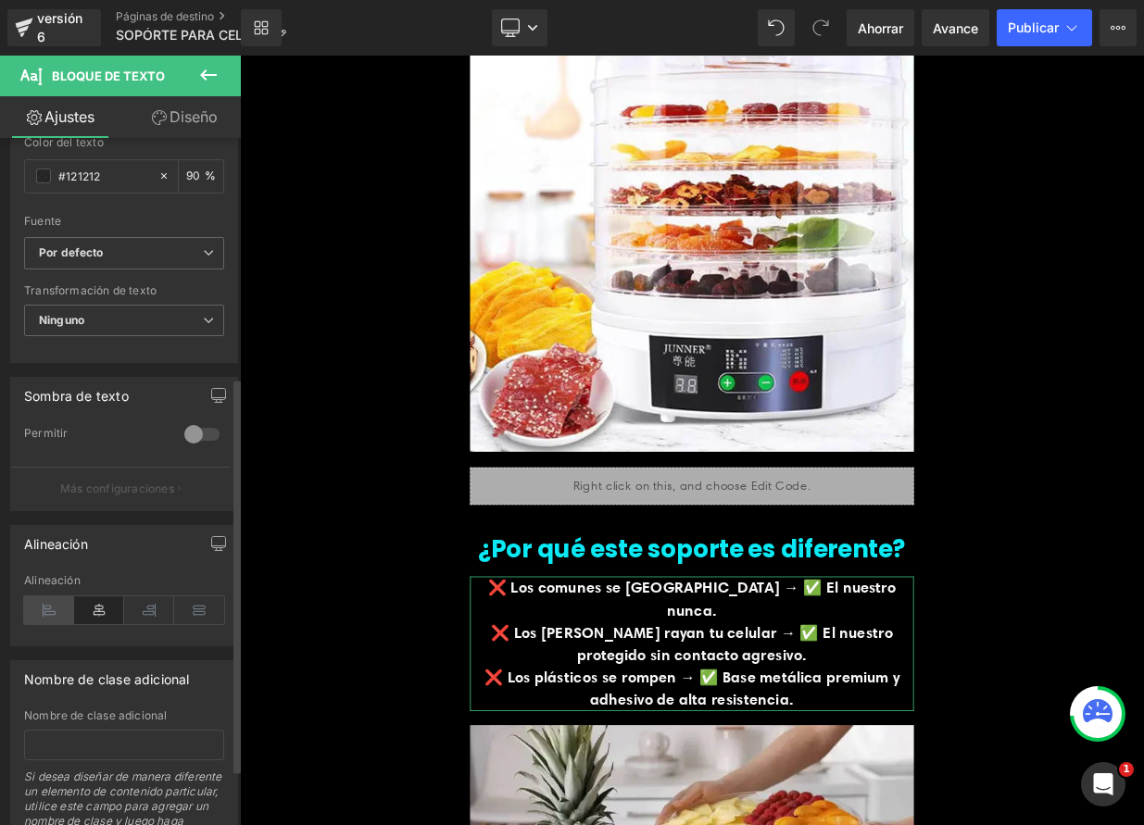
click at [54, 616] on icon at bounding box center [49, 611] width 50 height 28
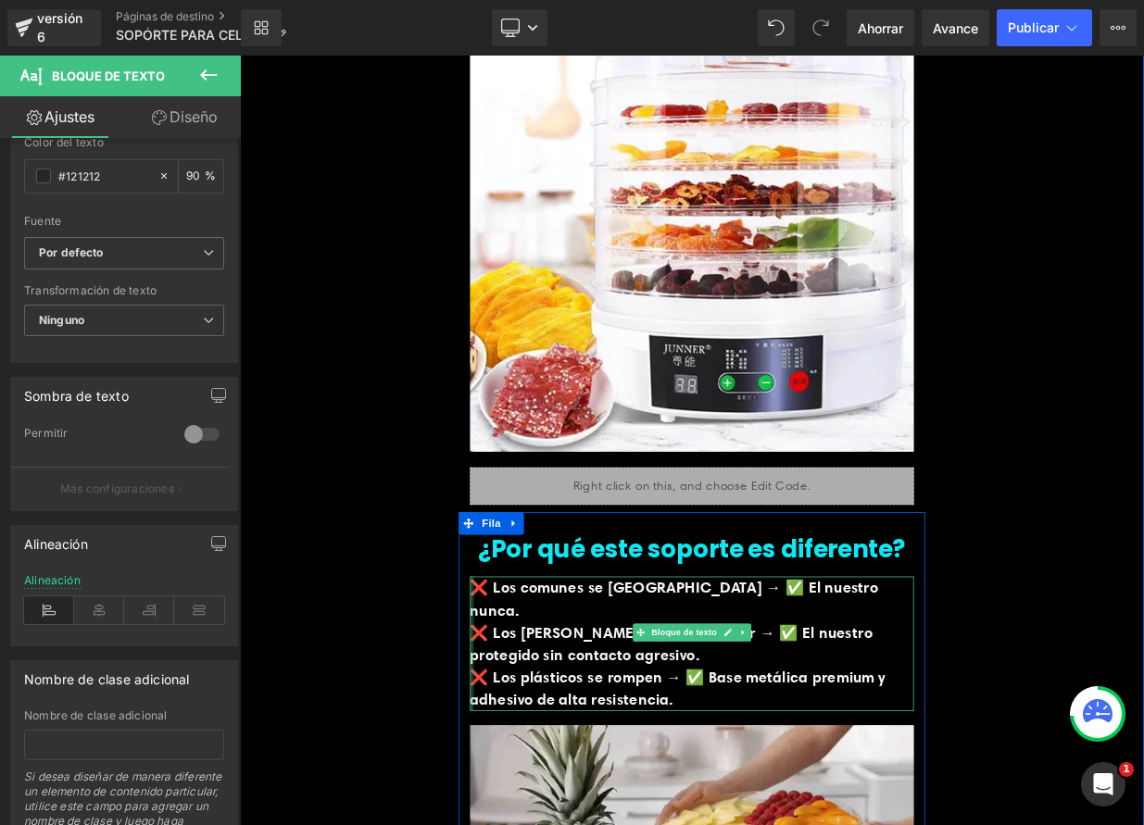
click at [525, 774] on div at bounding box center [527, 785] width 5 height 167
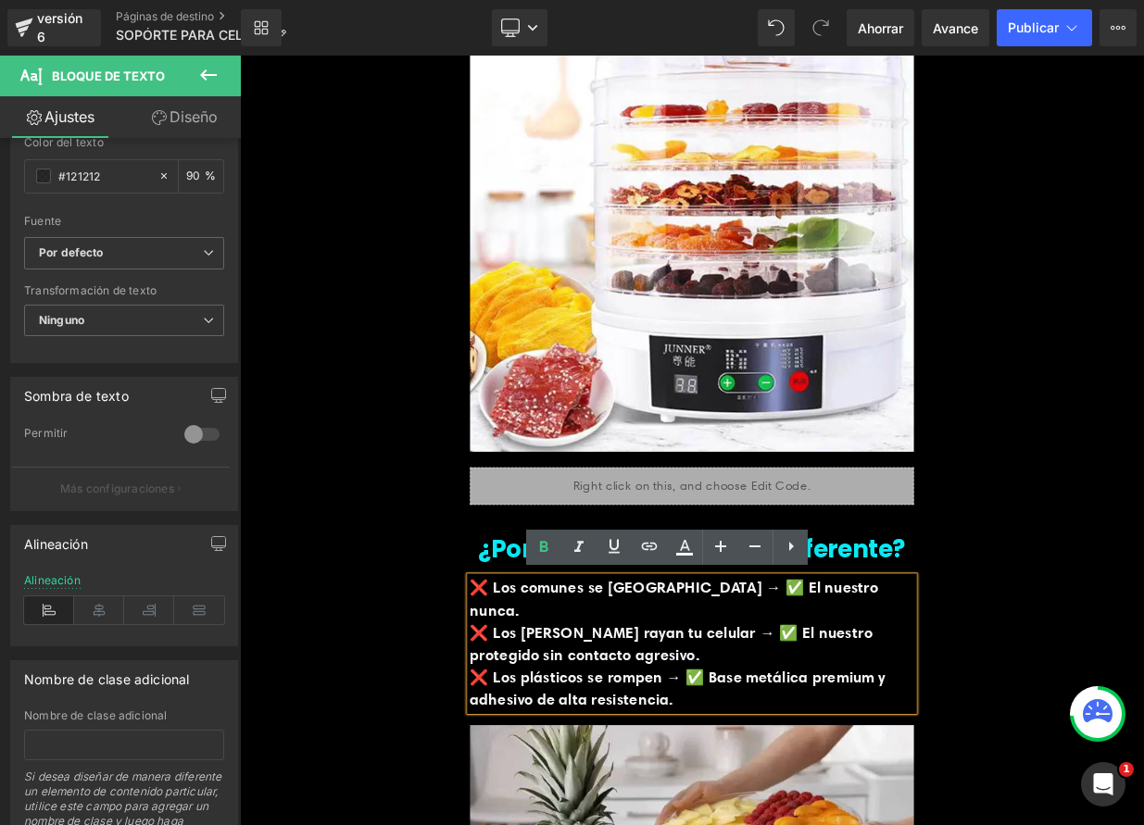
click at [525, 773] on font "❌ Los de garra rayan tu celular → ✅ El nuestro protegido sin contacto agresivo." at bounding box center [774, 785] width 498 height 51
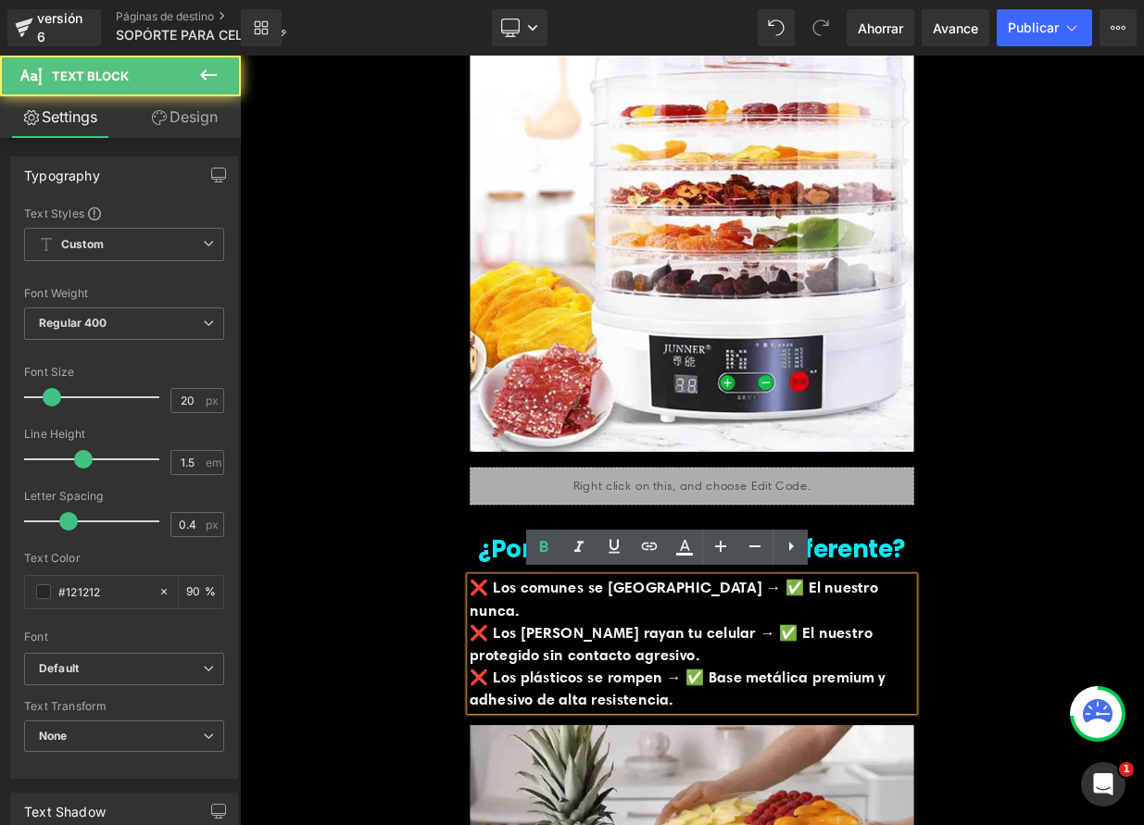
click at [525, 774] on font "❌ Los de garra rayan tu celular → ✅ El nuestro protegido sin contacto agresivo." at bounding box center [774, 785] width 498 height 51
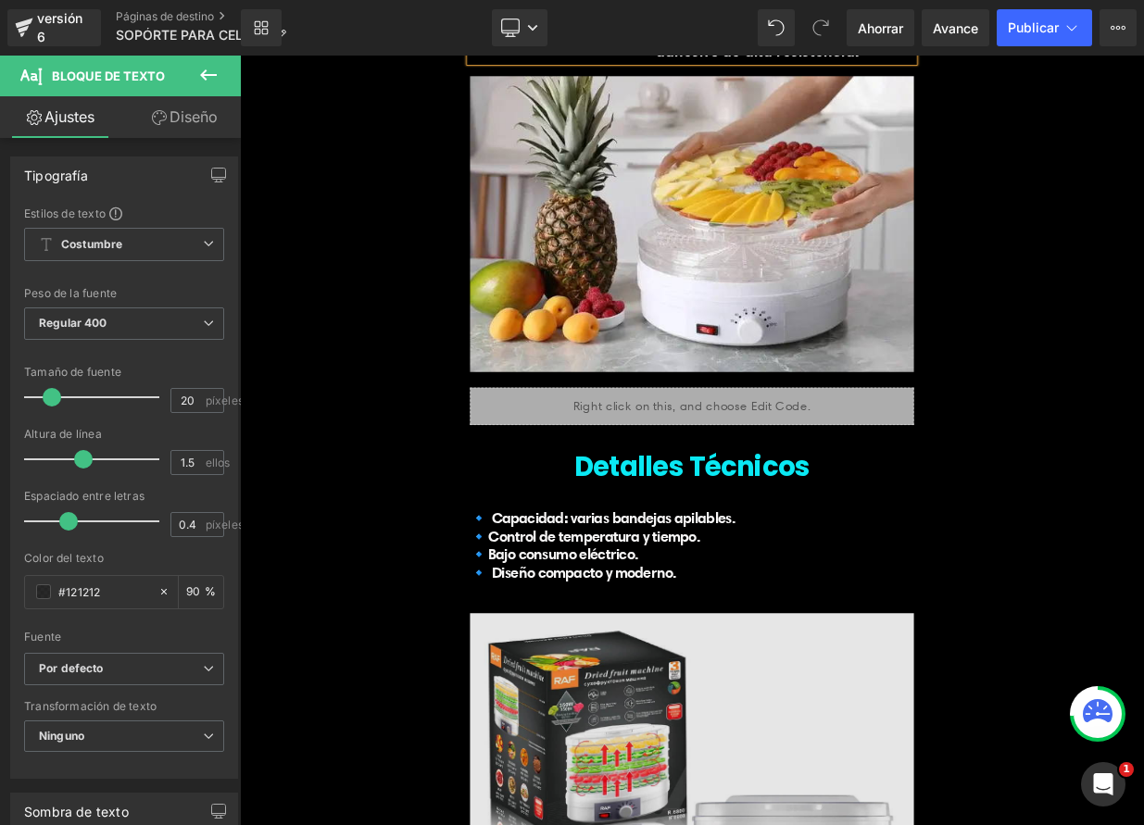
scroll to position [5493, 0]
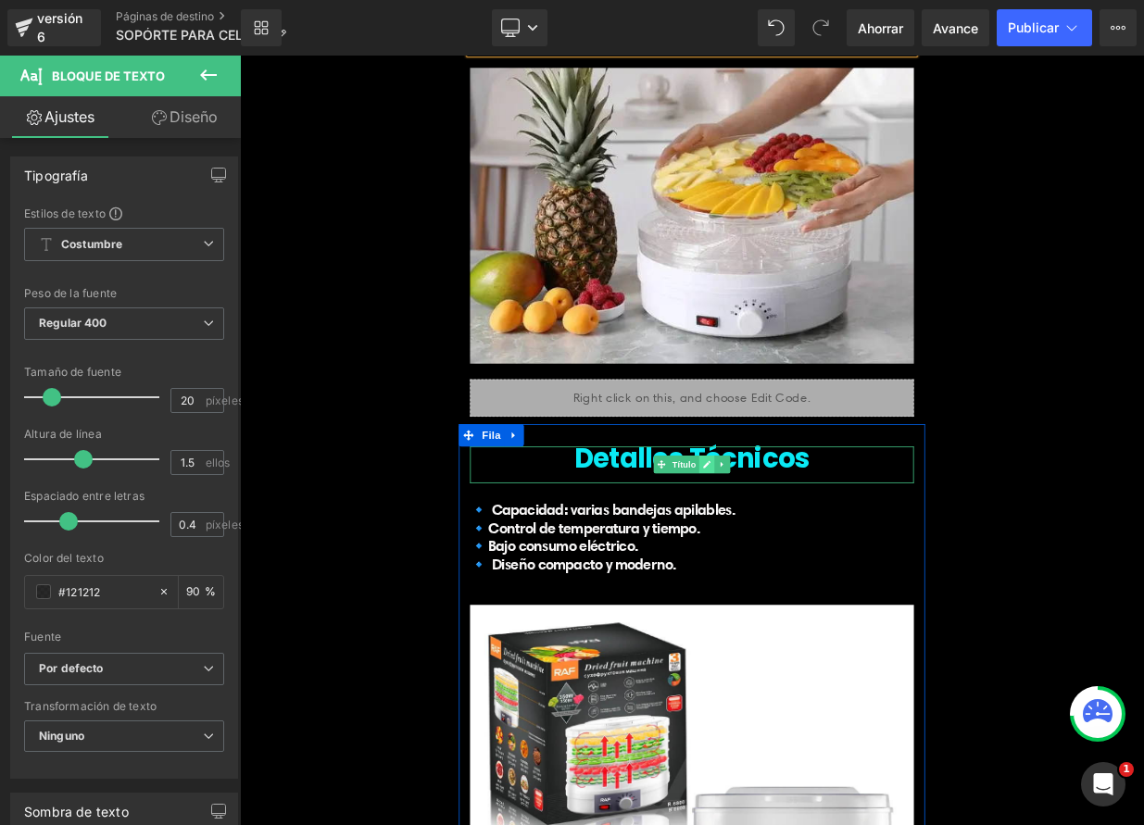
click at [811, 551] on link at bounding box center [819, 562] width 19 height 22
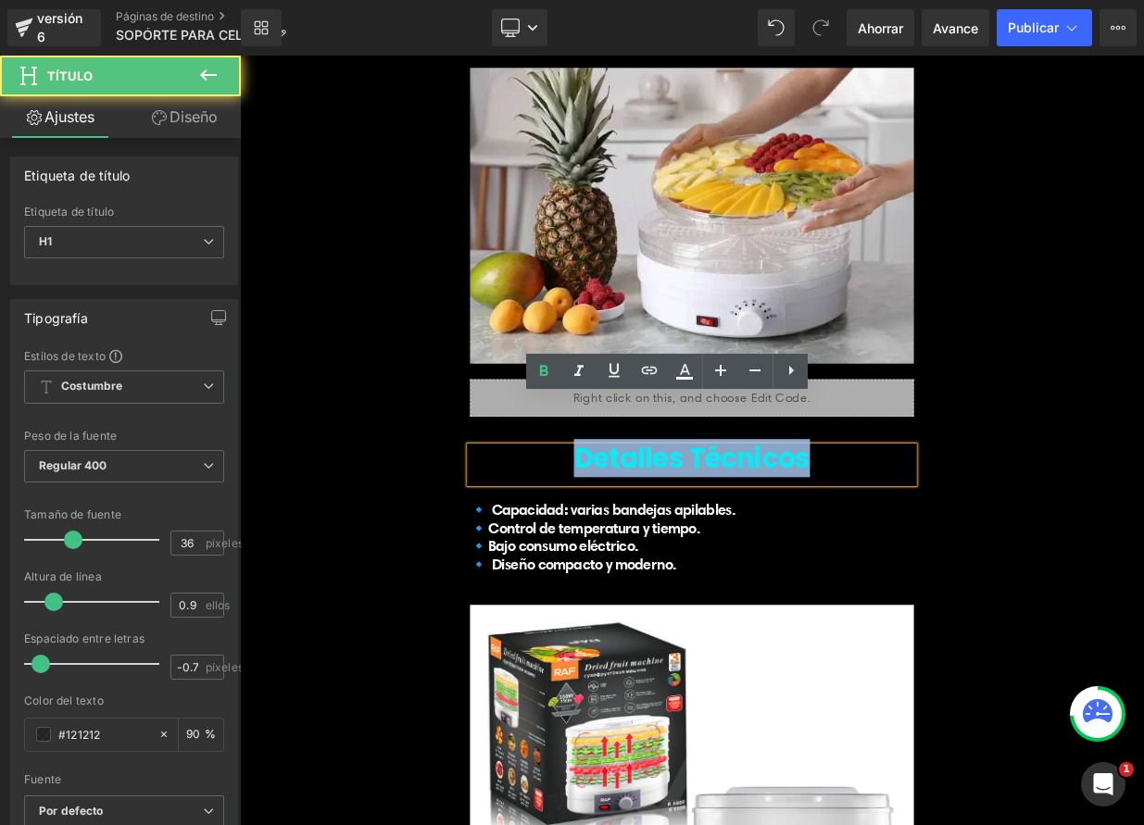
drag, startPoint x: 787, startPoint y: 490, endPoint x: 947, endPoint y: 506, distance: 161.0
click at [947, 540] on h1 "Detalles Técnicos" at bounding box center [800, 555] width 550 height 30
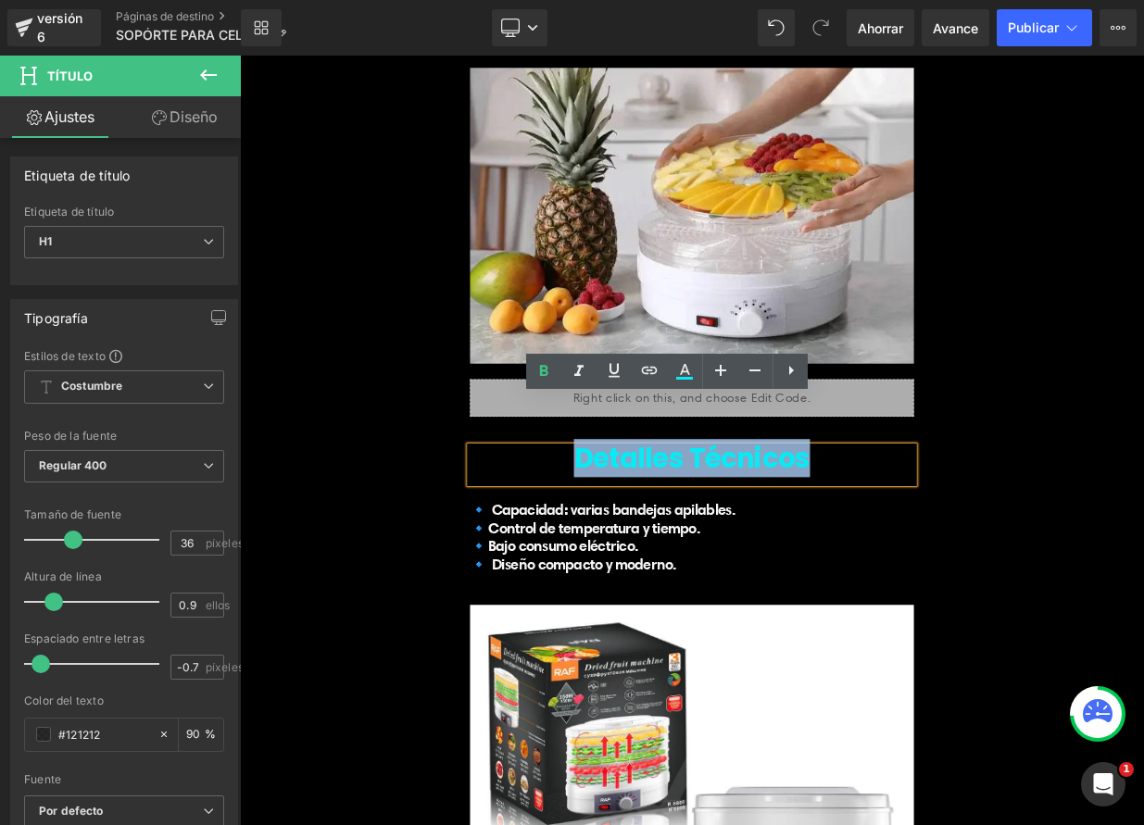
paste div
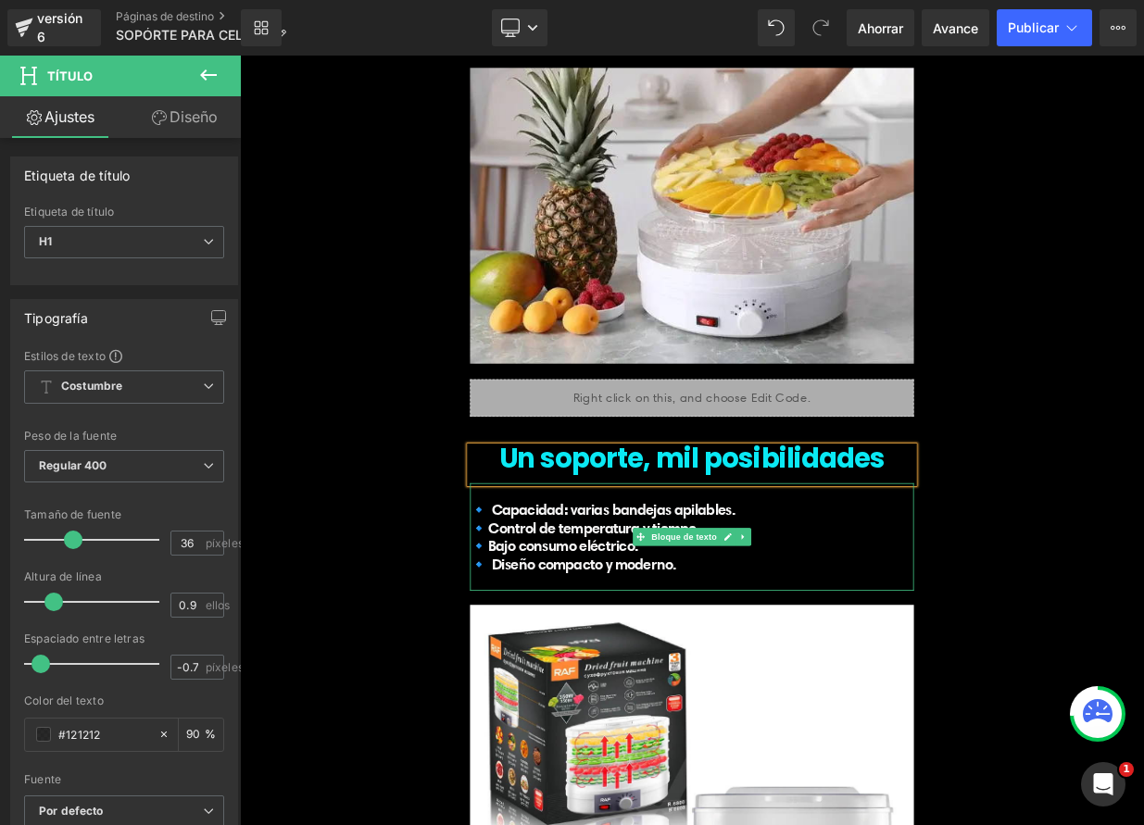
click at [813, 674] on p "🔹 Diseño compacto y moderno." at bounding box center [800, 685] width 550 height 22
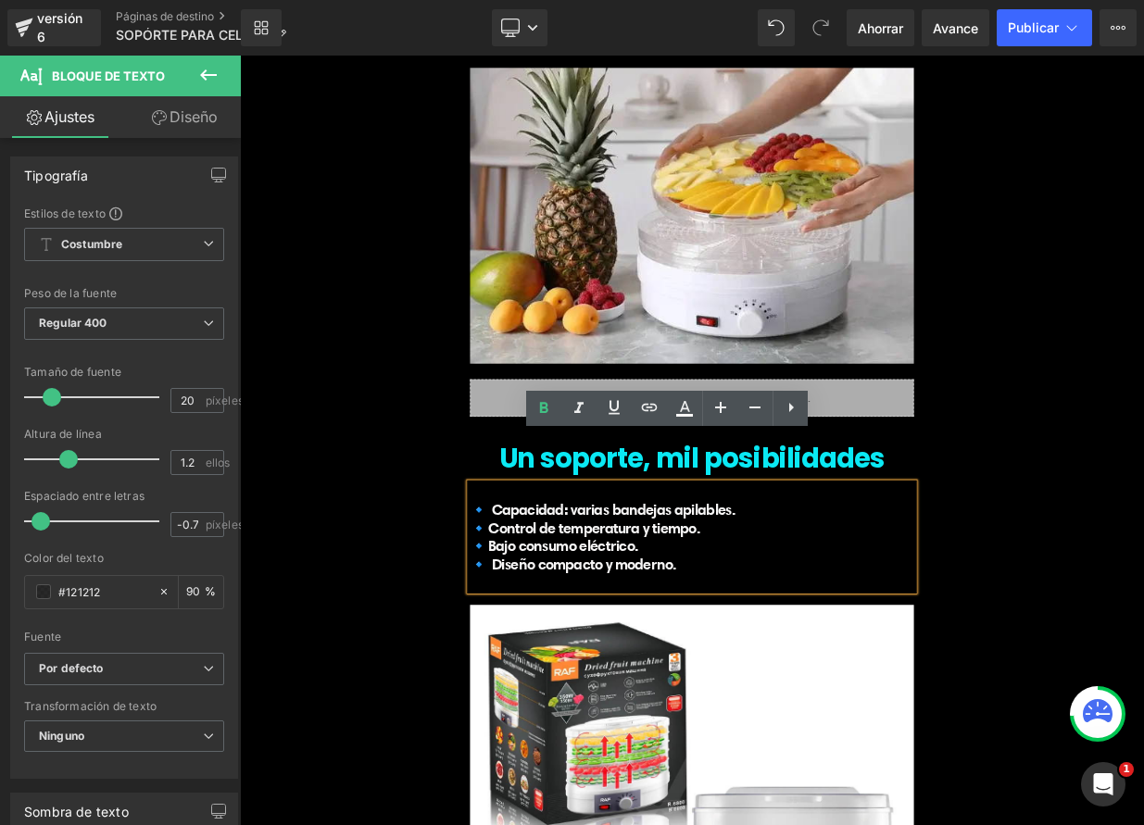
drag, startPoint x: 802, startPoint y: 631, endPoint x: 528, endPoint y: 538, distance: 289.4
click at [529, 585] on div "🔹 Capacidad: varias bandejas apilables. 🔹Control de temperatura y tiempo. 🔹Bajo…" at bounding box center [800, 651] width 550 height 133
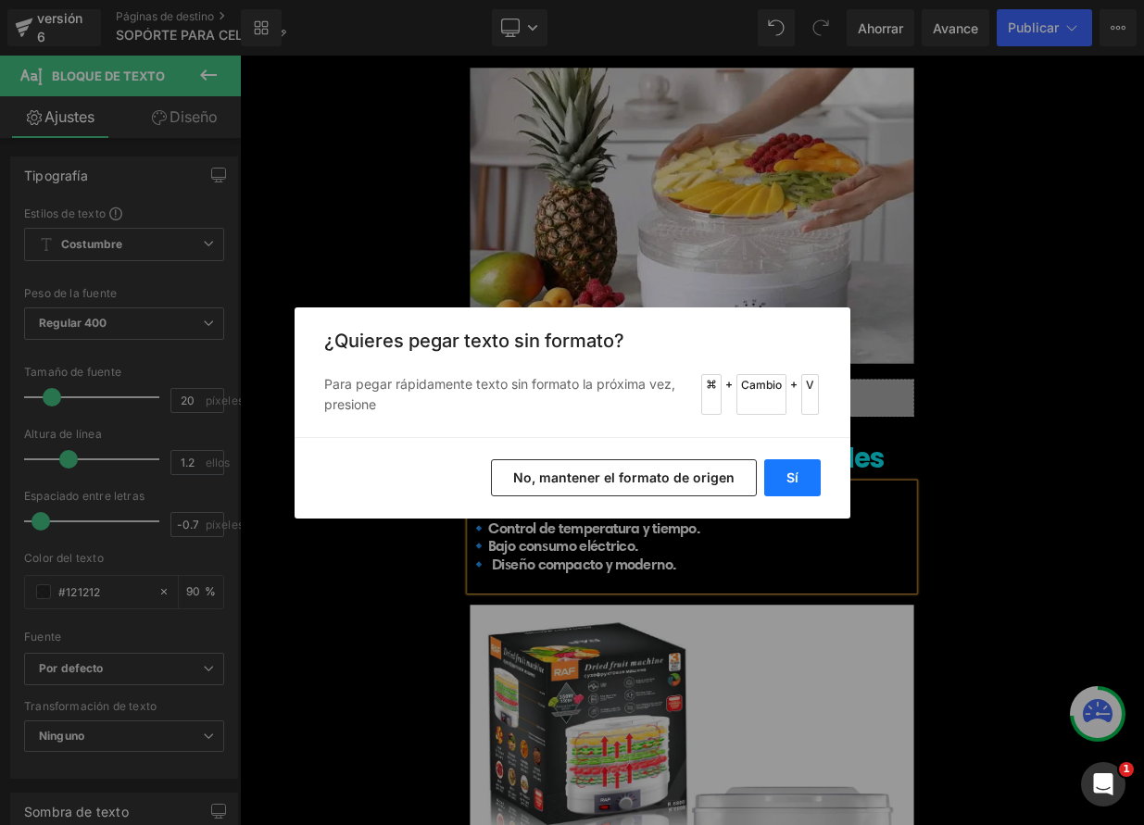
click at [803, 477] on button "Sí" at bounding box center [792, 477] width 57 height 37
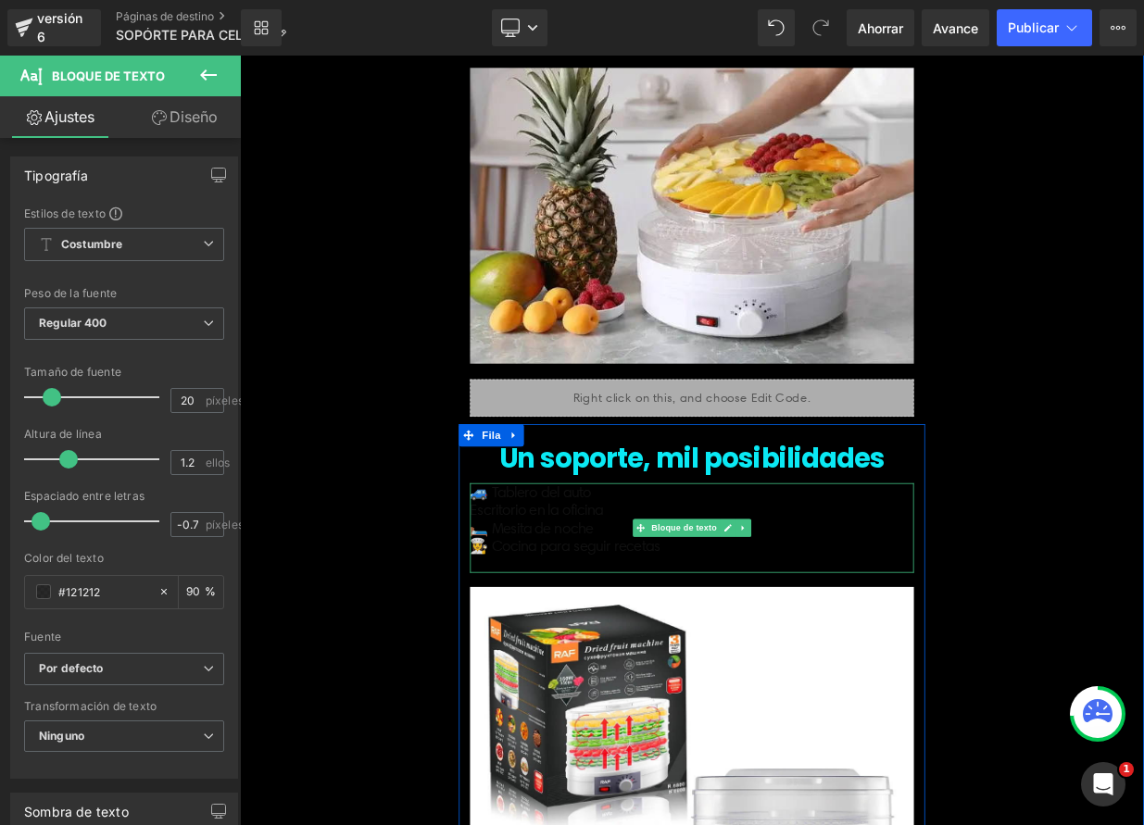
click at [887, 652] on p "👩‍🍳 Cocina para seguir recetas" at bounding box center [800, 663] width 550 height 22
click at [888, 652] on p "👩‍🍳 Cocina para seguir recetas" at bounding box center [800, 663] width 550 height 22
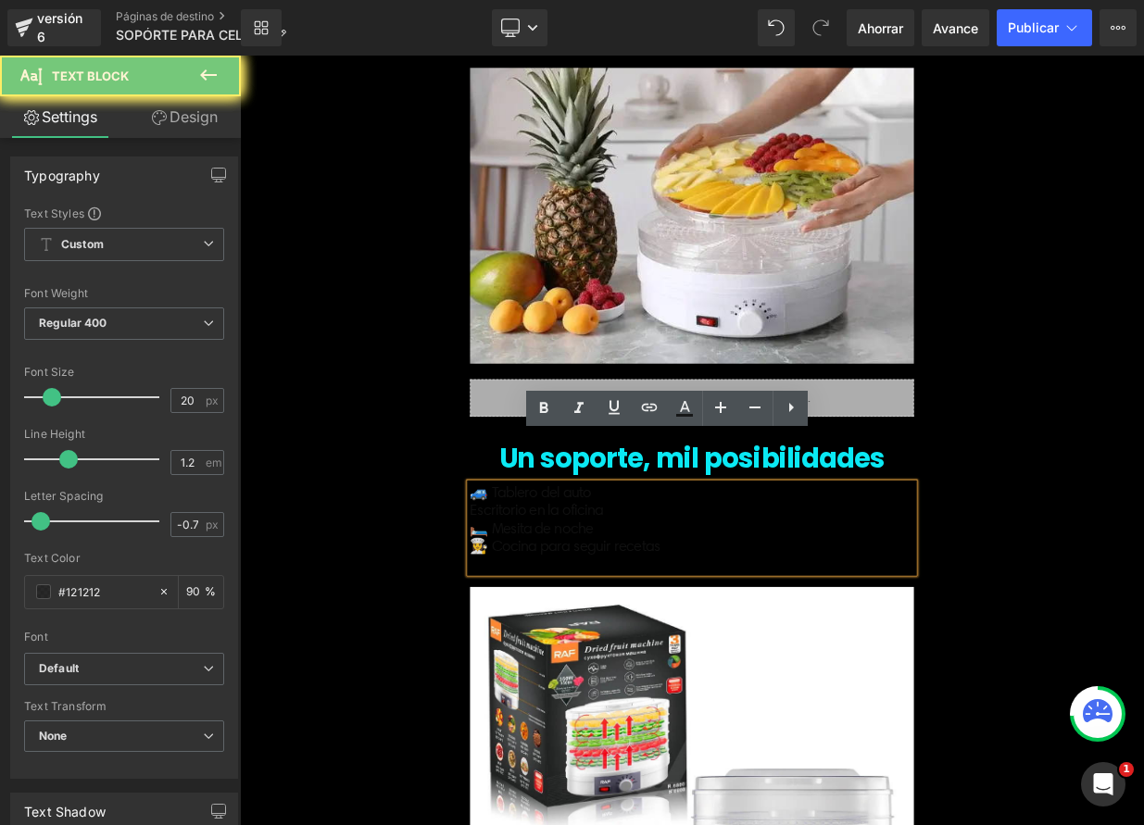
click at [888, 652] on p "👩‍🍳 Cocina para seguir recetas" at bounding box center [800, 663] width 550 height 22
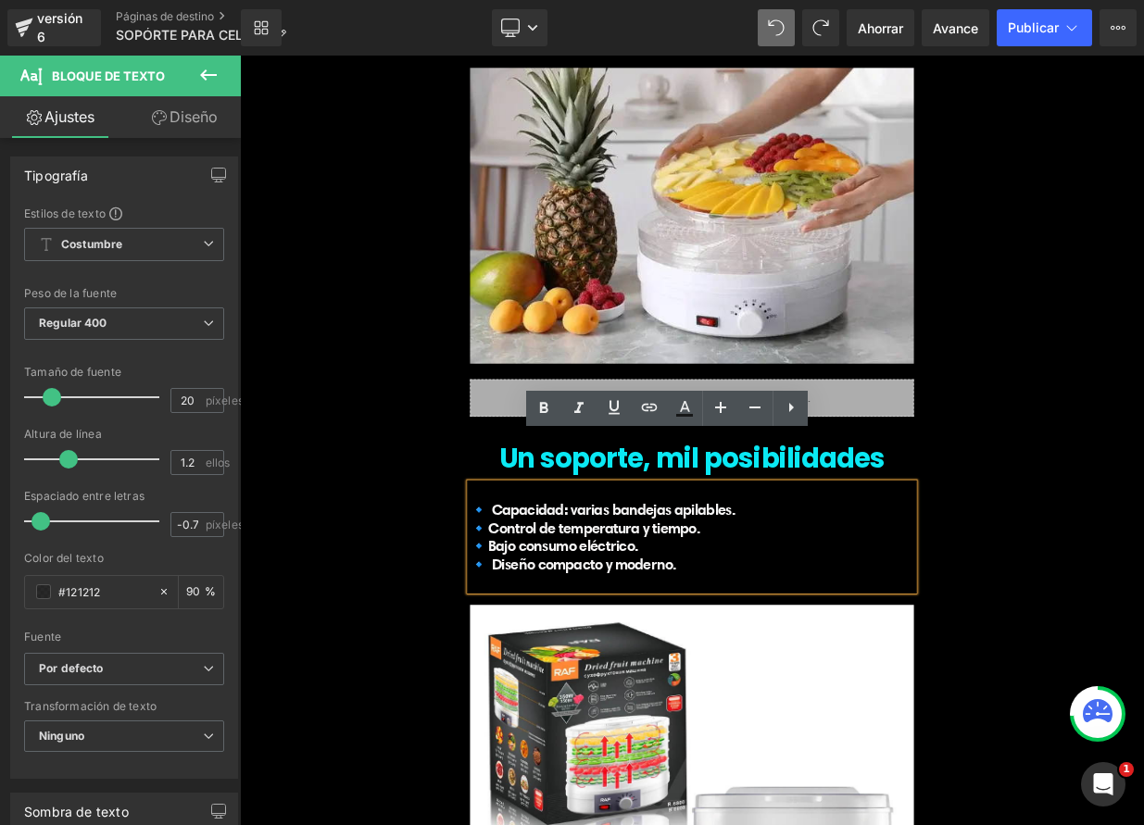
drag, startPoint x: 789, startPoint y: 625, endPoint x: 537, endPoint y: 555, distance: 261.6
click at [525, 585] on div "🔹 Capacidad: varias bandejas apilables. 🔹Control de temperatura y tiempo. 🔹Bajo…" at bounding box center [800, 651] width 550 height 133
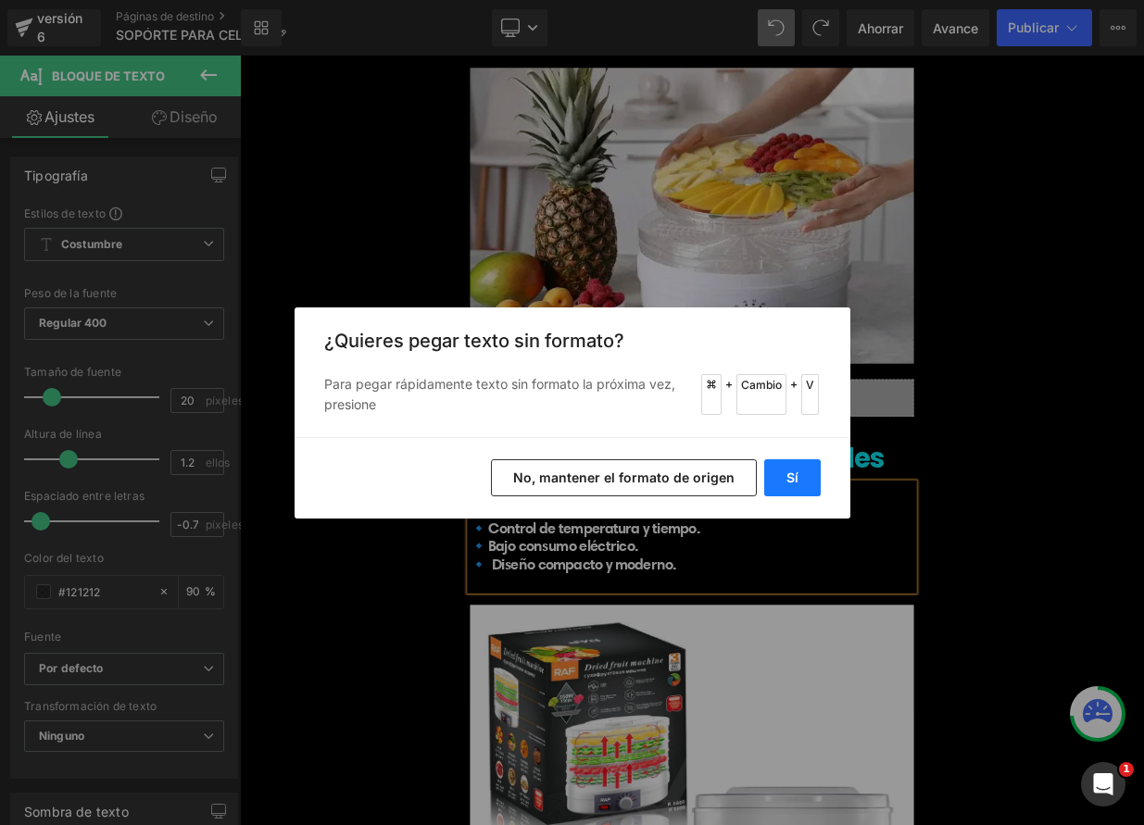
click at [793, 468] on button "Sí" at bounding box center [792, 477] width 57 height 37
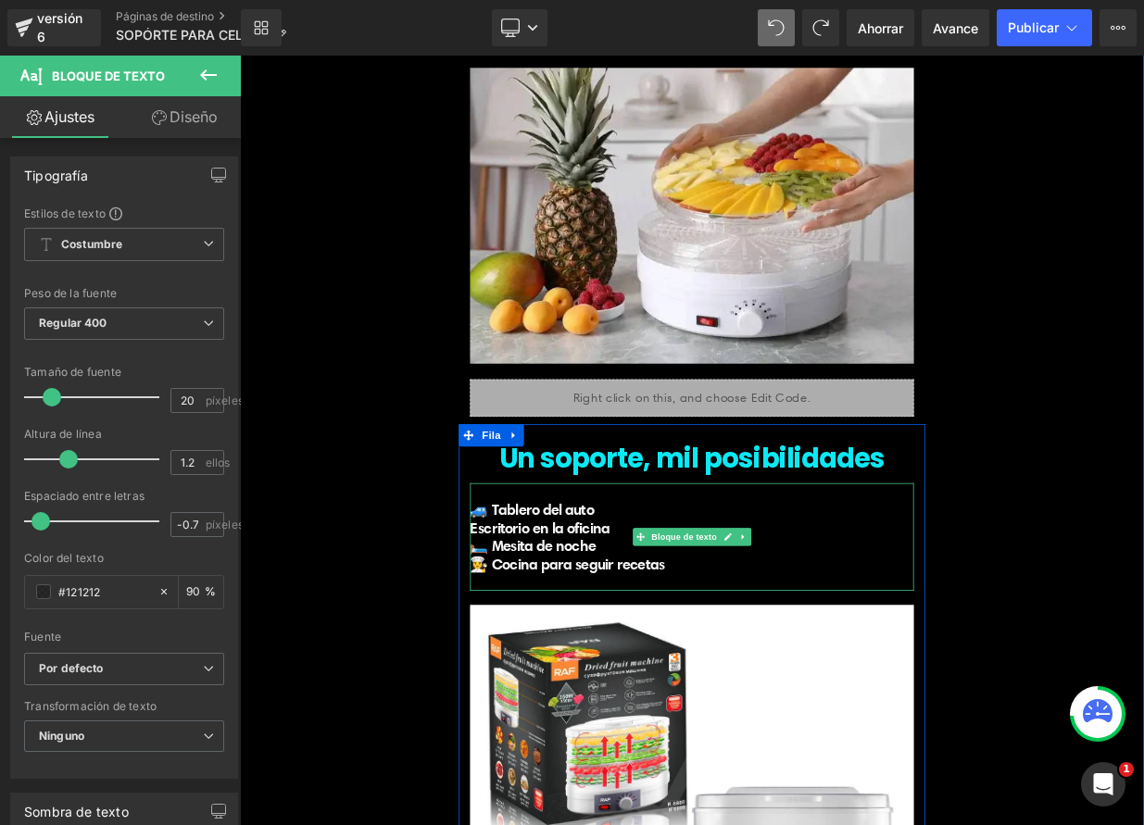
click at [525, 629] on font "Escritorio en la oficina" at bounding box center [611, 640] width 173 height 23
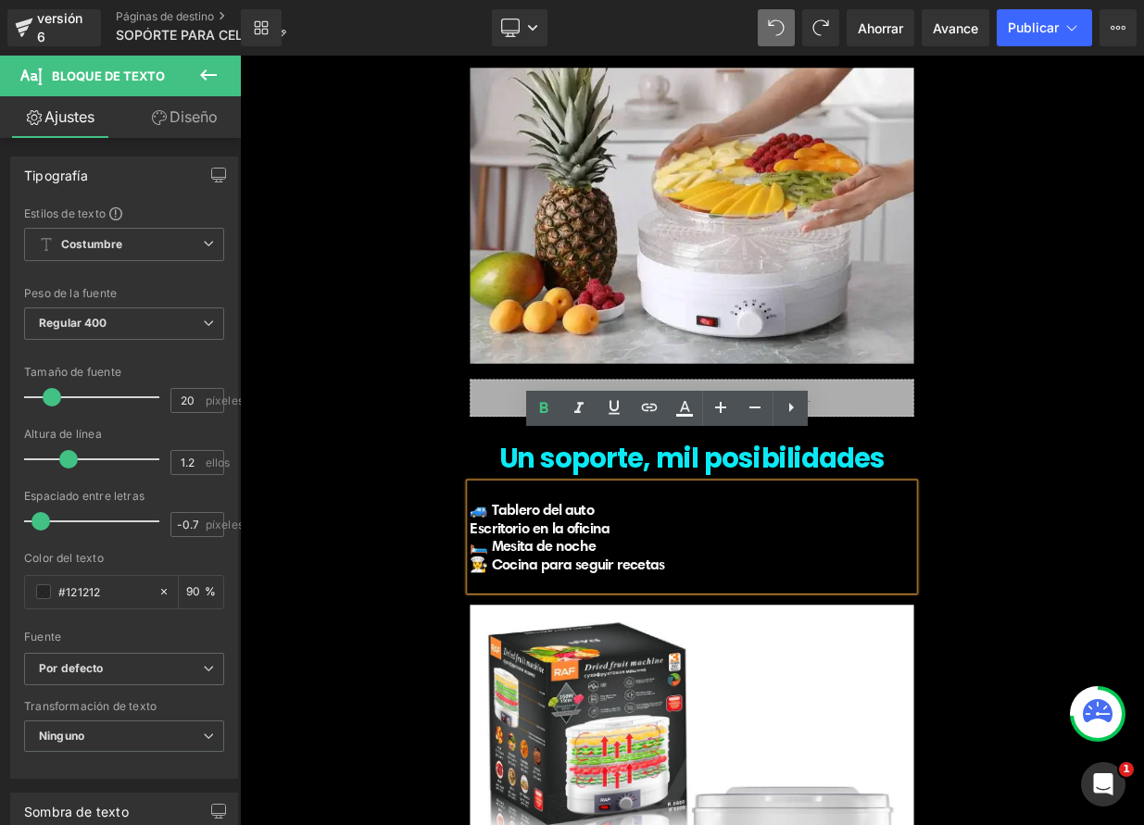
click at [525, 629] on font "Escritorio en la oficina" at bounding box center [611, 640] width 173 height 23
click at [740, 630] on p "Escritorio en la oficina" at bounding box center [800, 641] width 550 height 22
click at [525, 629] on font "Escritorio en la oficina" at bounding box center [611, 640] width 173 height 23
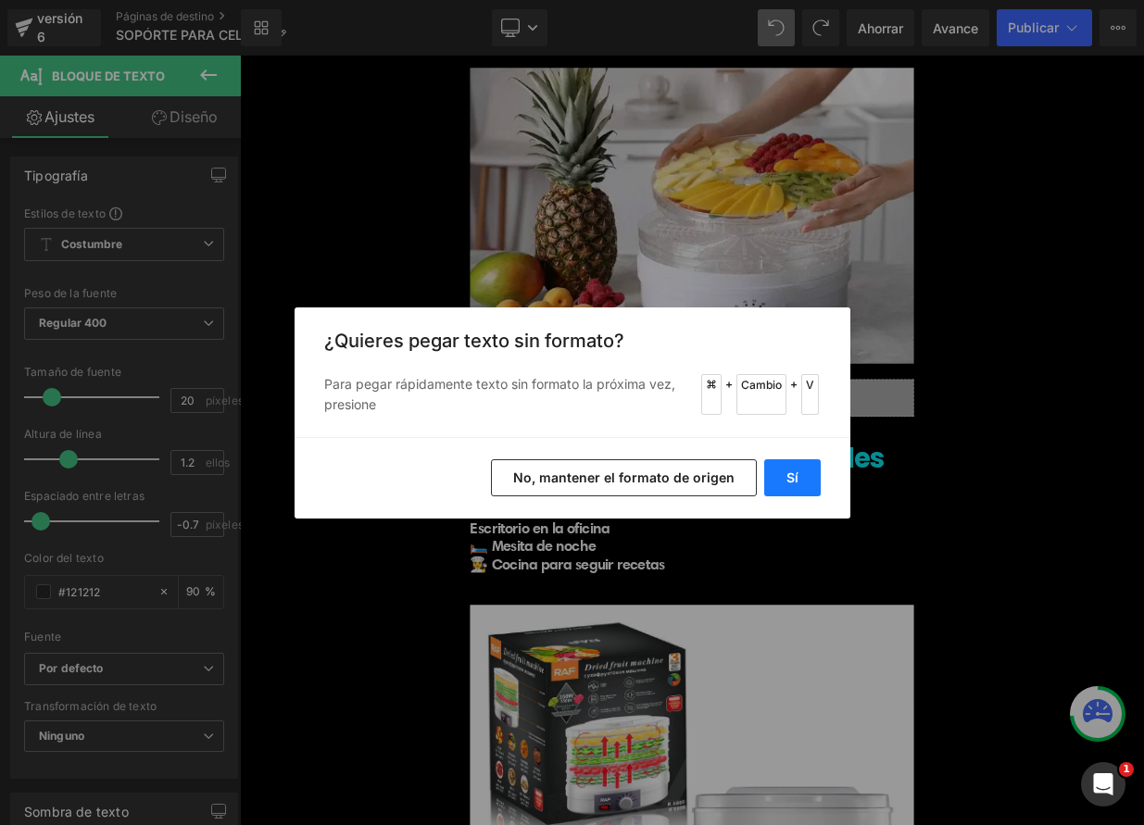
click at [808, 475] on button "Sí" at bounding box center [792, 477] width 57 height 37
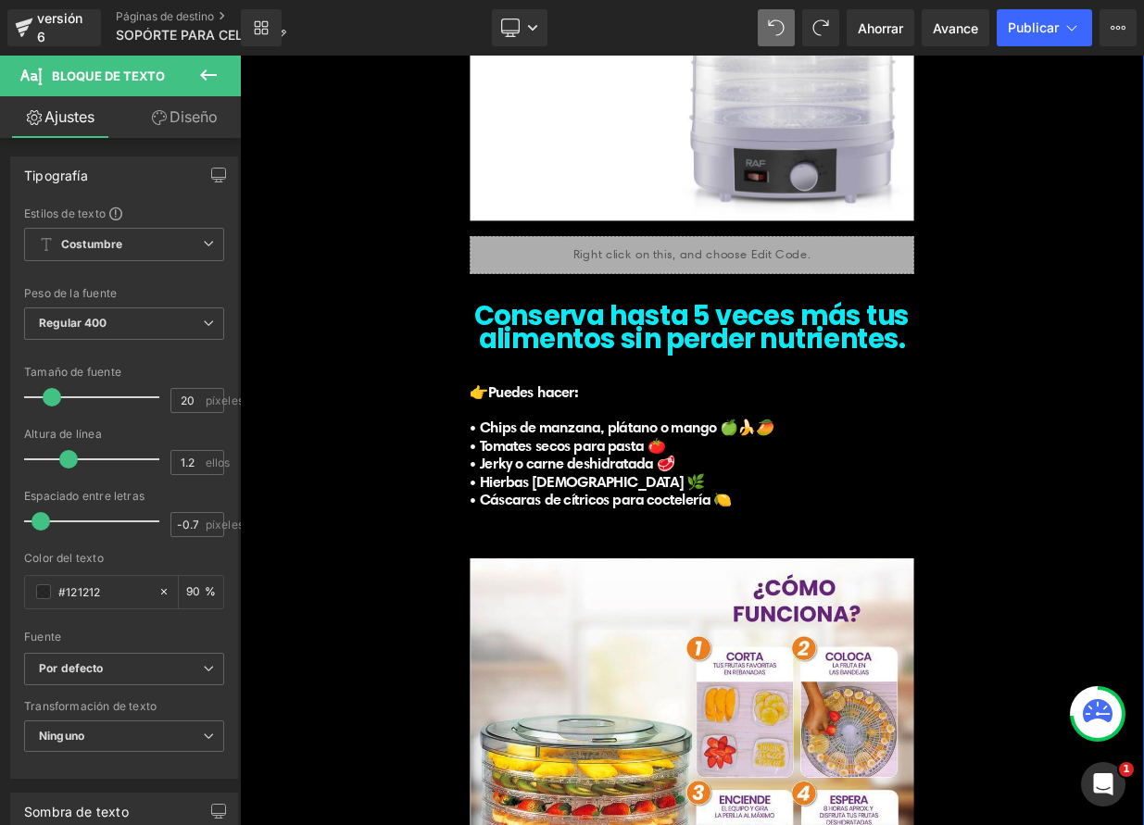
scroll to position [6506, 0]
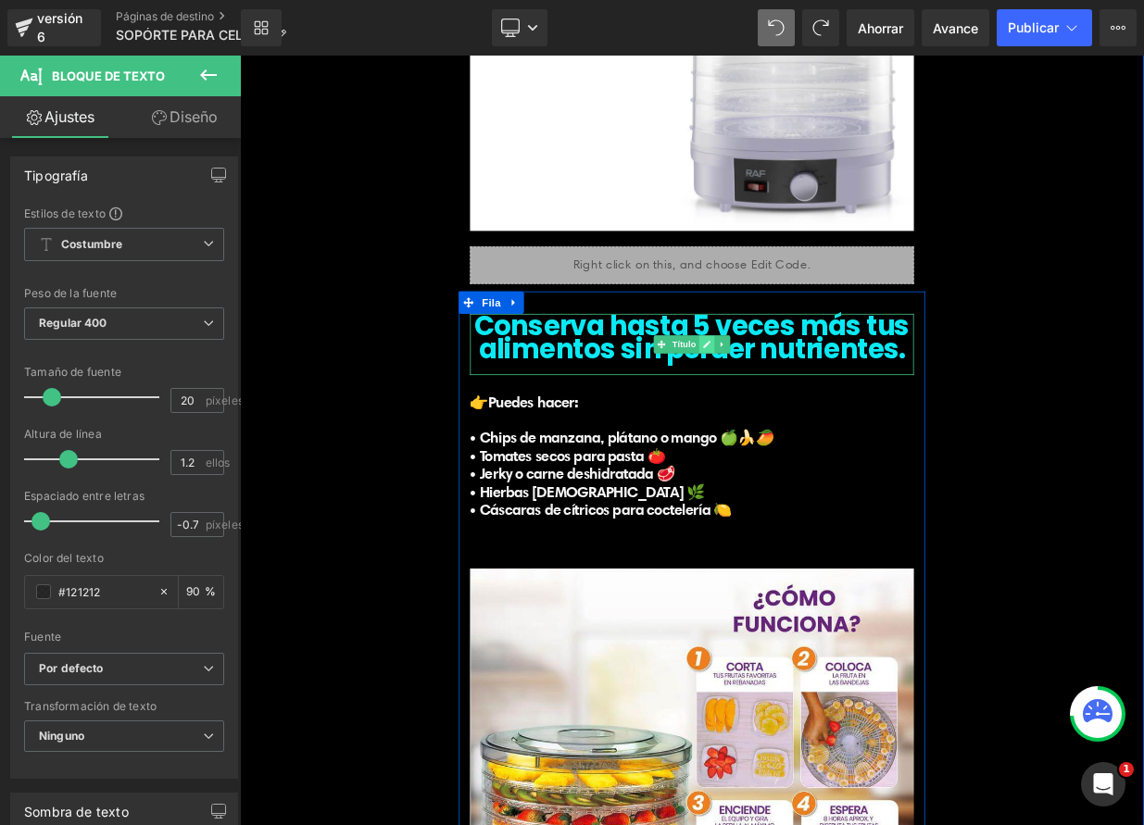
click at [810, 403] on link at bounding box center [819, 414] width 19 height 22
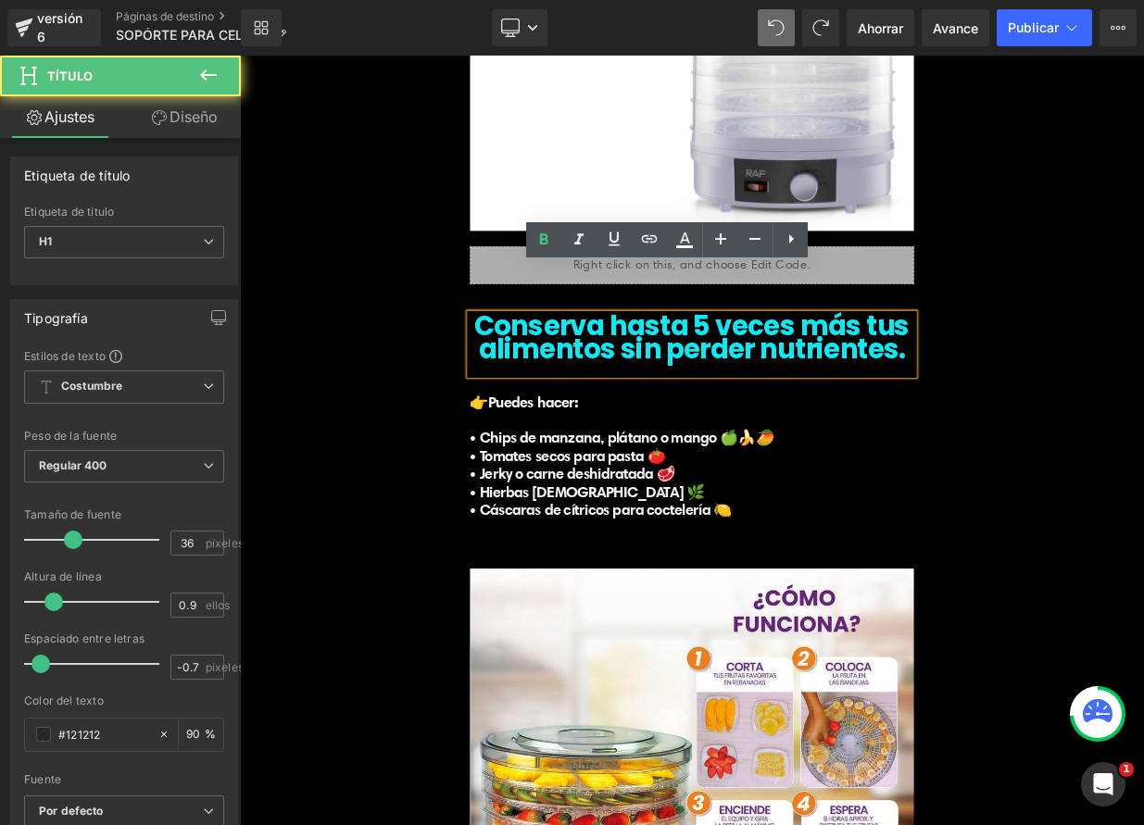
drag, startPoint x: 557, startPoint y: 331, endPoint x: 1086, endPoint y: 387, distance: 532.0
click at [1086, 387] on div "Un soporte, mil posibilidades Título 🚙 Tablero del auto 💼 Escritorio en la ofic…" at bounding box center [801, 408] width 1112 height 1819
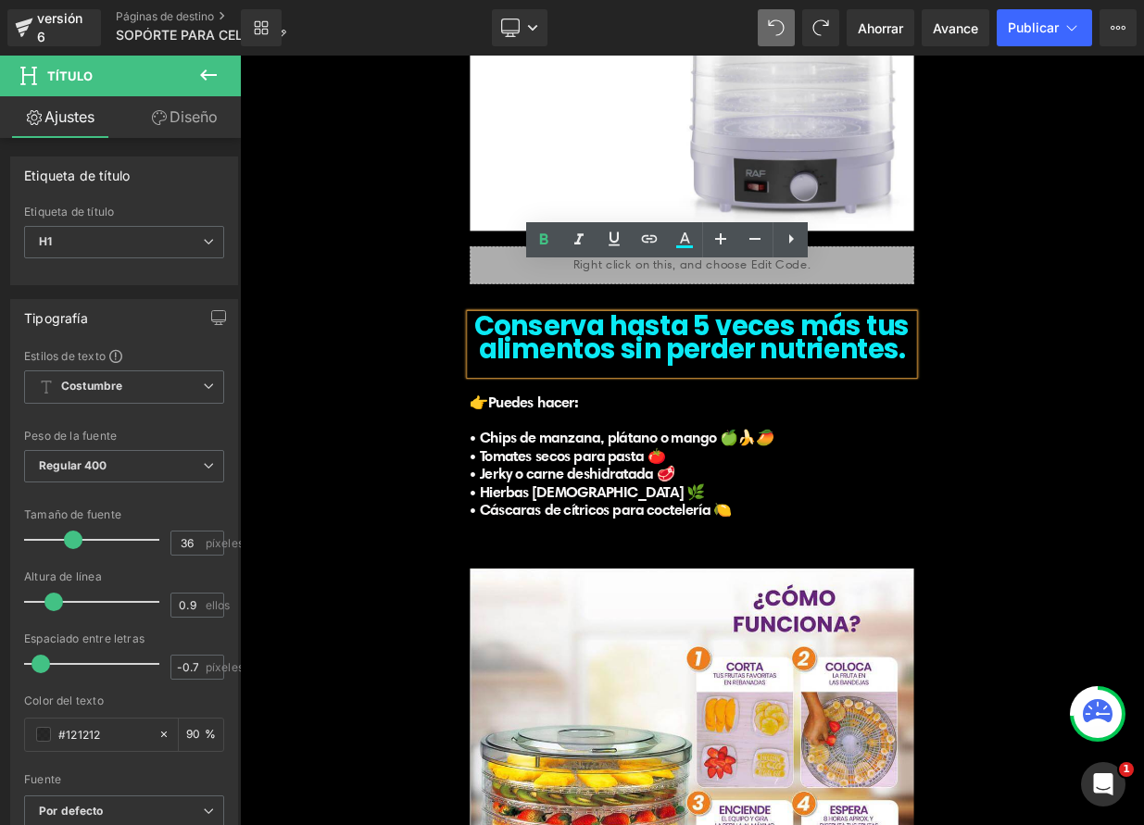
paste div
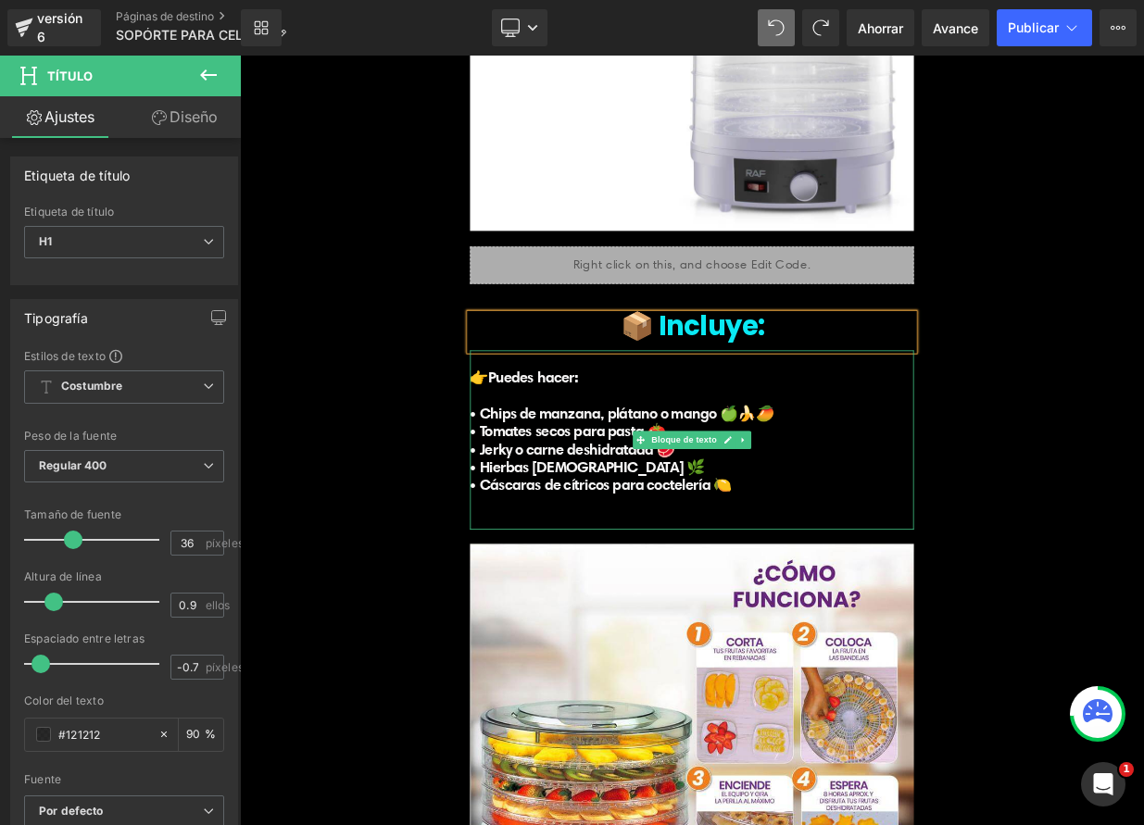
click at [661, 487] on font "• Chips de manzana, plátano o mango 🍏🍌🥭" at bounding box center [713, 498] width 377 height 23
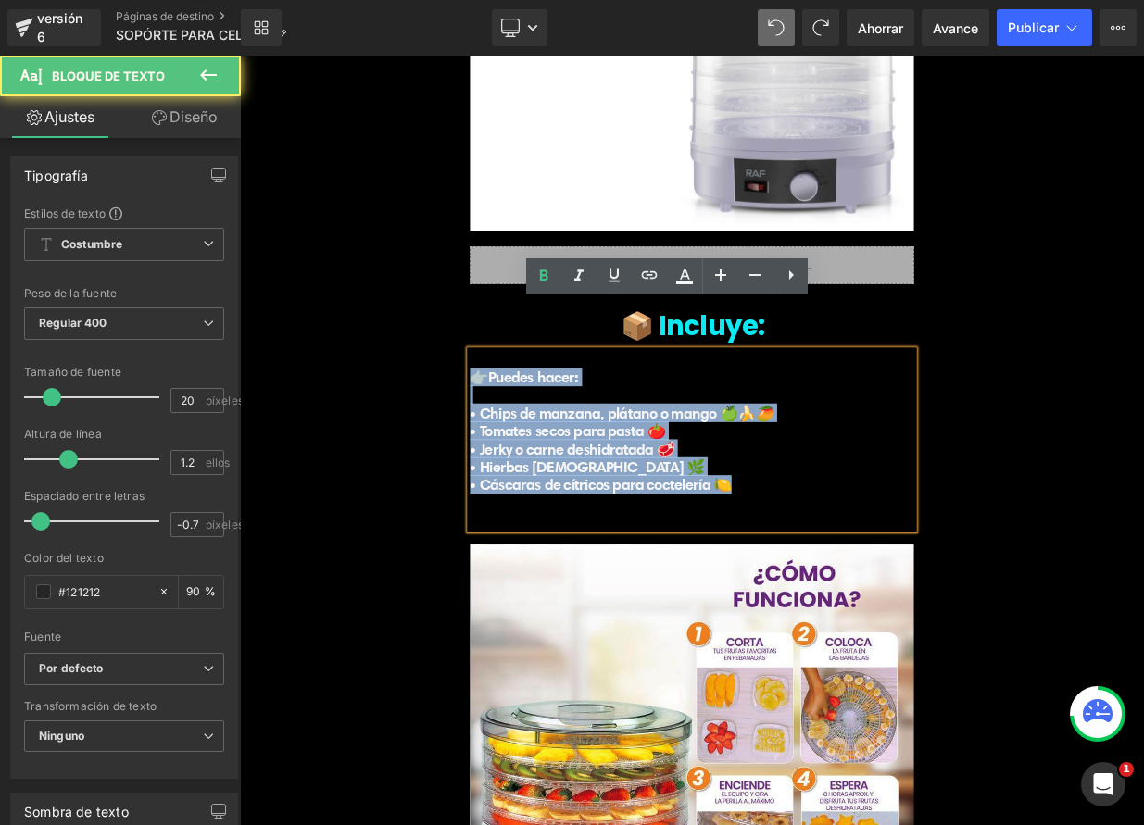
drag, startPoint x: 541, startPoint y: 402, endPoint x: 887, endPoint y: 538, distance: 372.3
click at [893, 543] on div "👉Puedes hacer: • Chips de manzana, plátano o mango 🍏🍌🥭 • Tomates secos para pas…" at bounding box center [800, 533] width 550 height 222
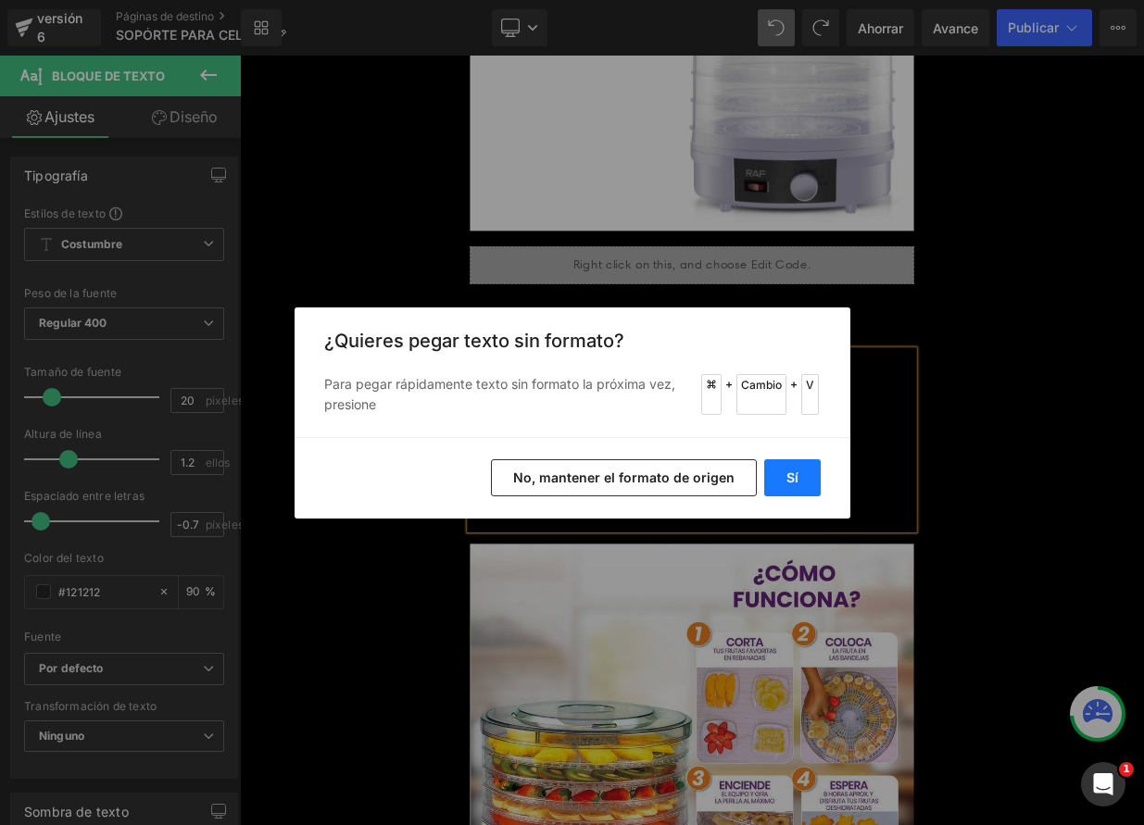
drag, startPoint x: 790, startPoint y: 472, endPoint x: 686, endPoint y: 521, distance: 115.2
click at [790, 472] on font "Sí" at bounding box center [793, 478] width 12 height 16
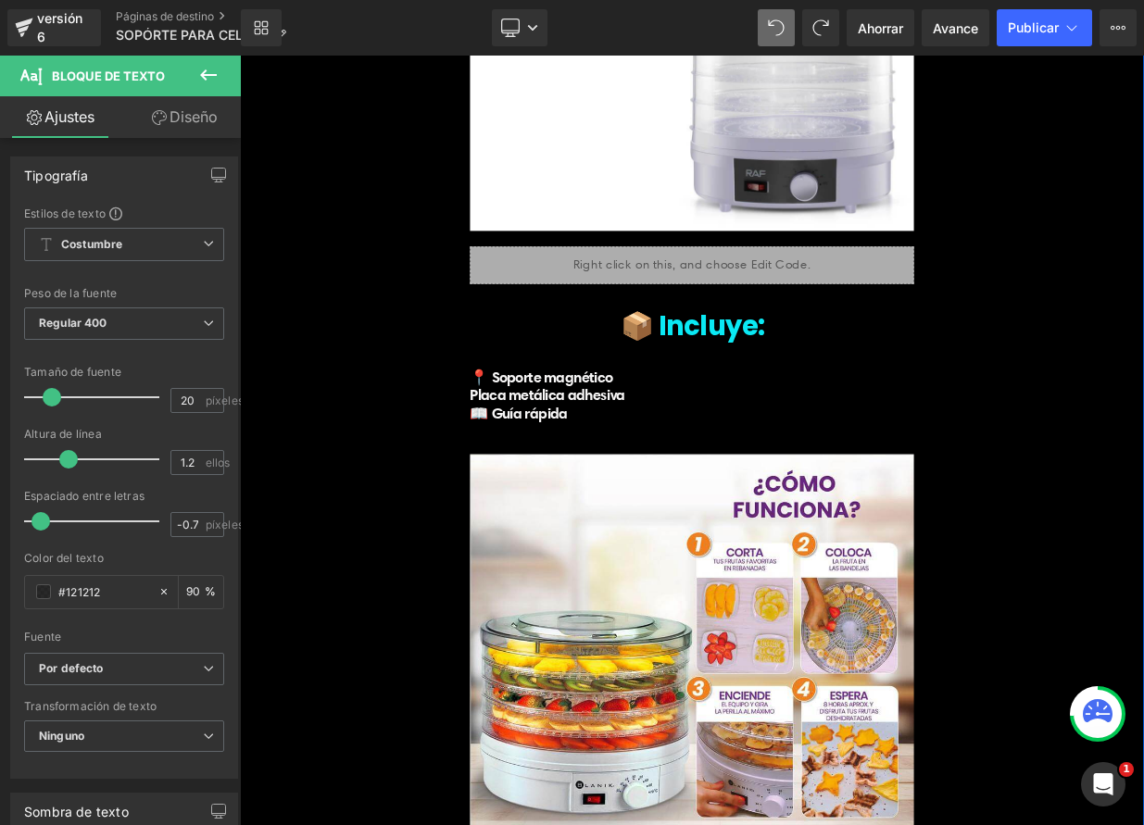
click at [1143, 369] on div "Un soporte, mil posibilidades Título 🚙 Tablero del auto 💼 Escritorio en la ofic…" at bounding box center [801, 338] width 1112 height 1678
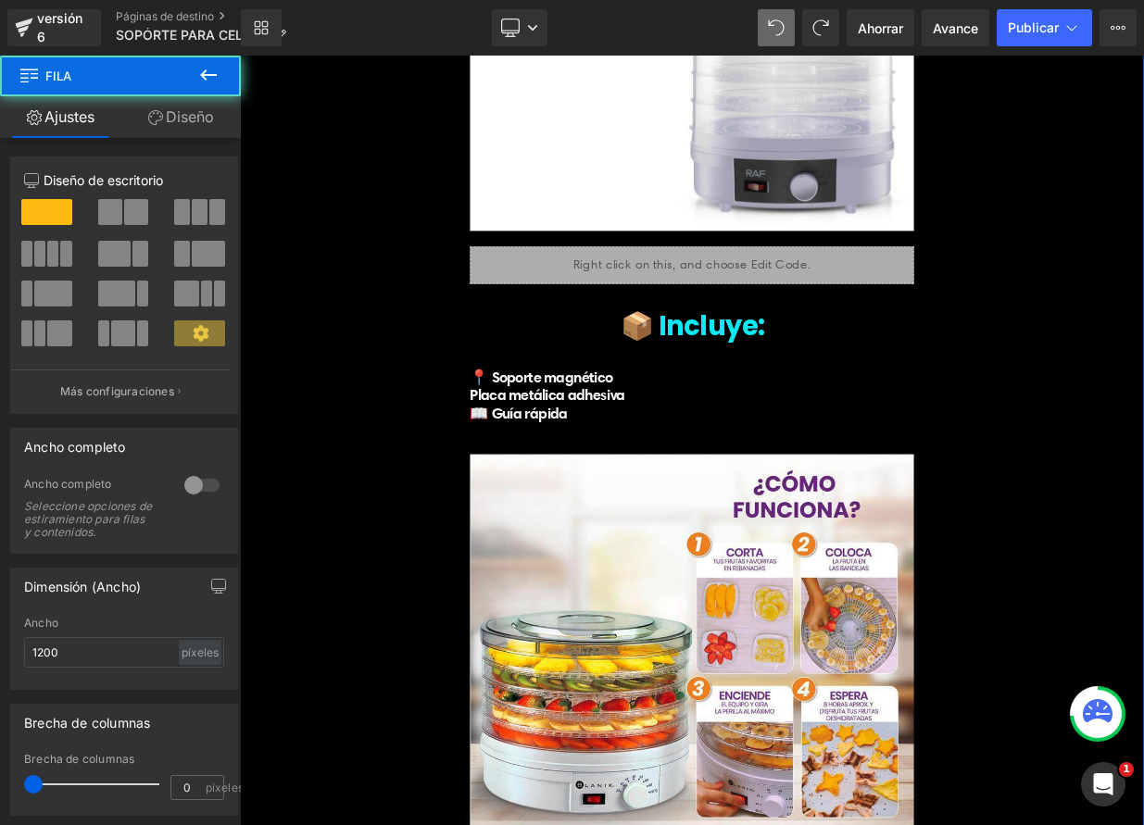
click at [388, 421] on div "Un soporte, mil posibilidades Título 🚙 Tablero del auto 💼 Escritorio en la ofic…" at bounding box center [801, 338] width 1112 height 1678
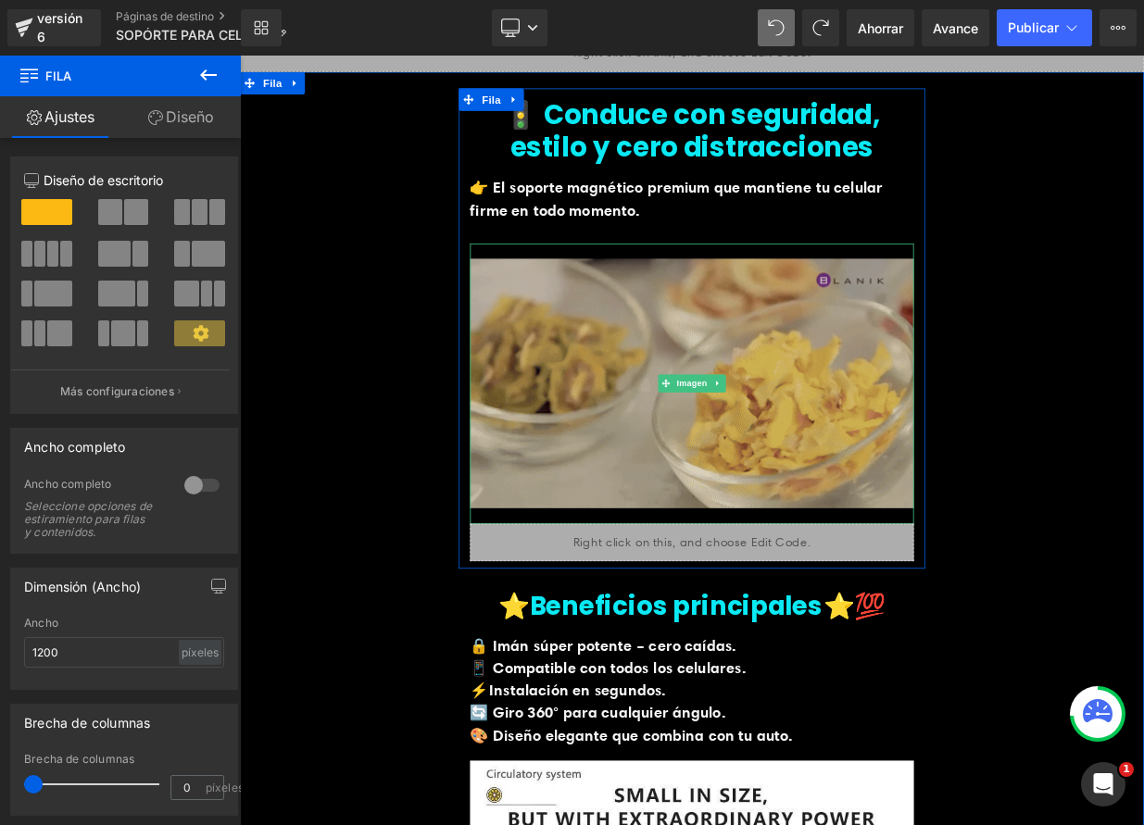
scroll to position [727, 0]
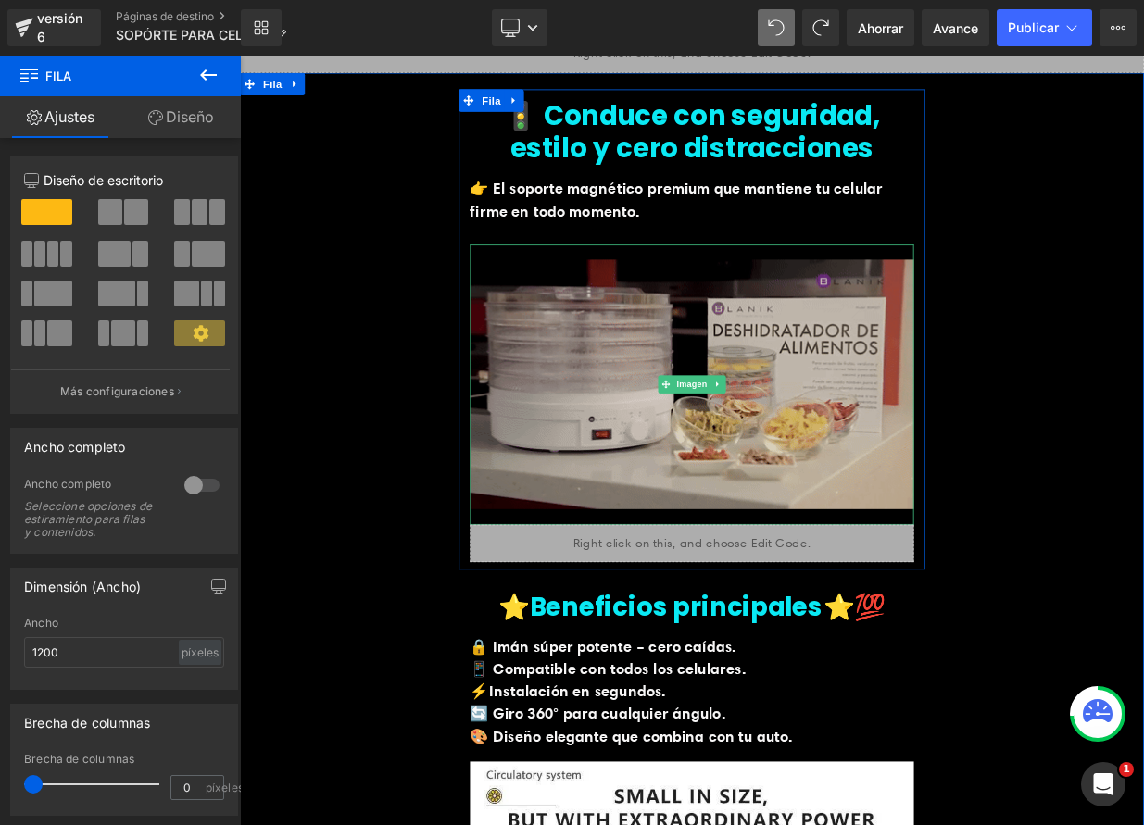
click at [795, 439] on img at bounding box center [800, 463] width 550 height 347
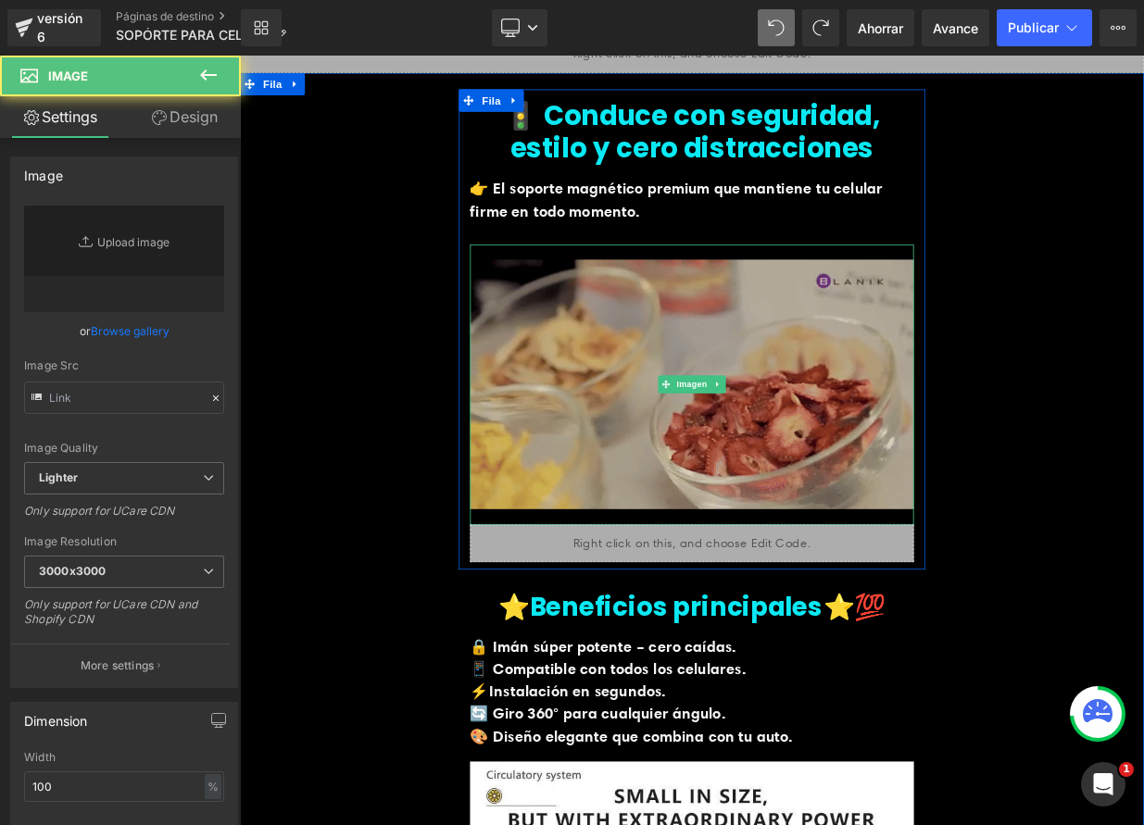
type input "https://media4.giphy.com/media/v1.Y2lkPTc5MGI3NjExMzNhbGFrazR5dHRlcjN2emZnY3ZzY…"
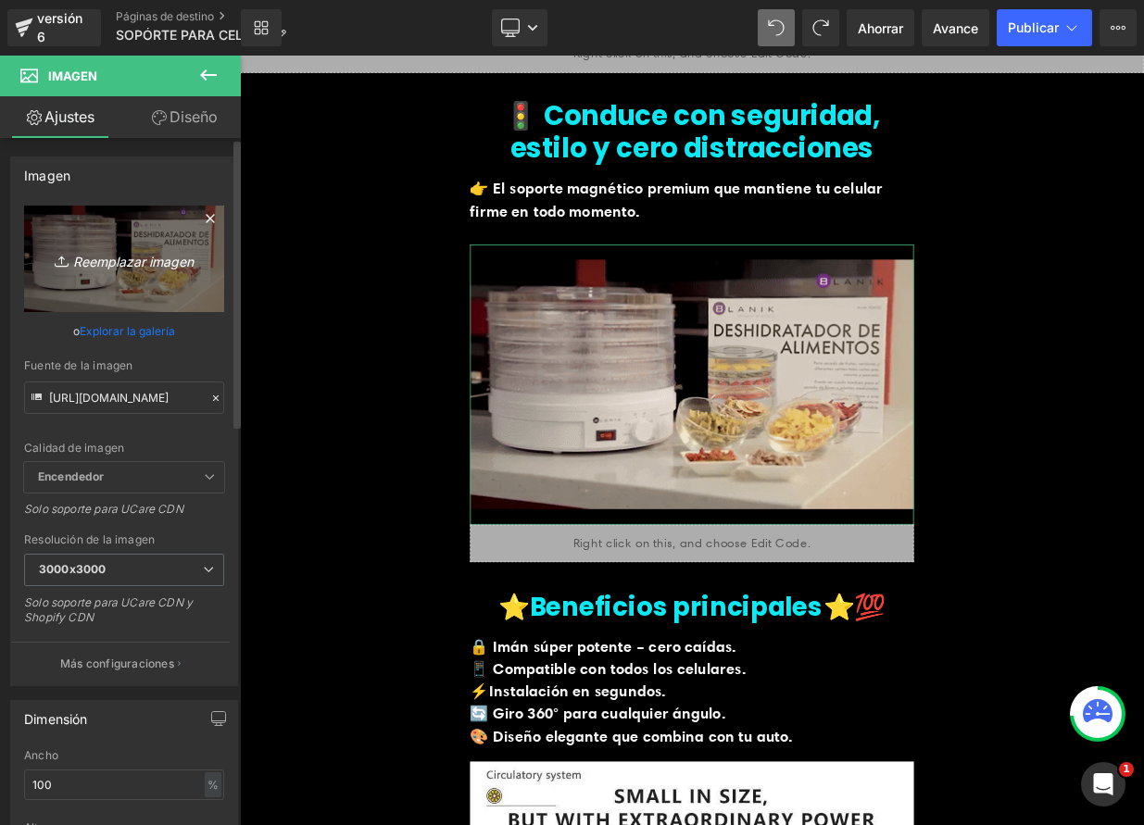
click at [127, 260] on font "Reemplazar imagen" at bounding box center [133, 261] width 120 height 16
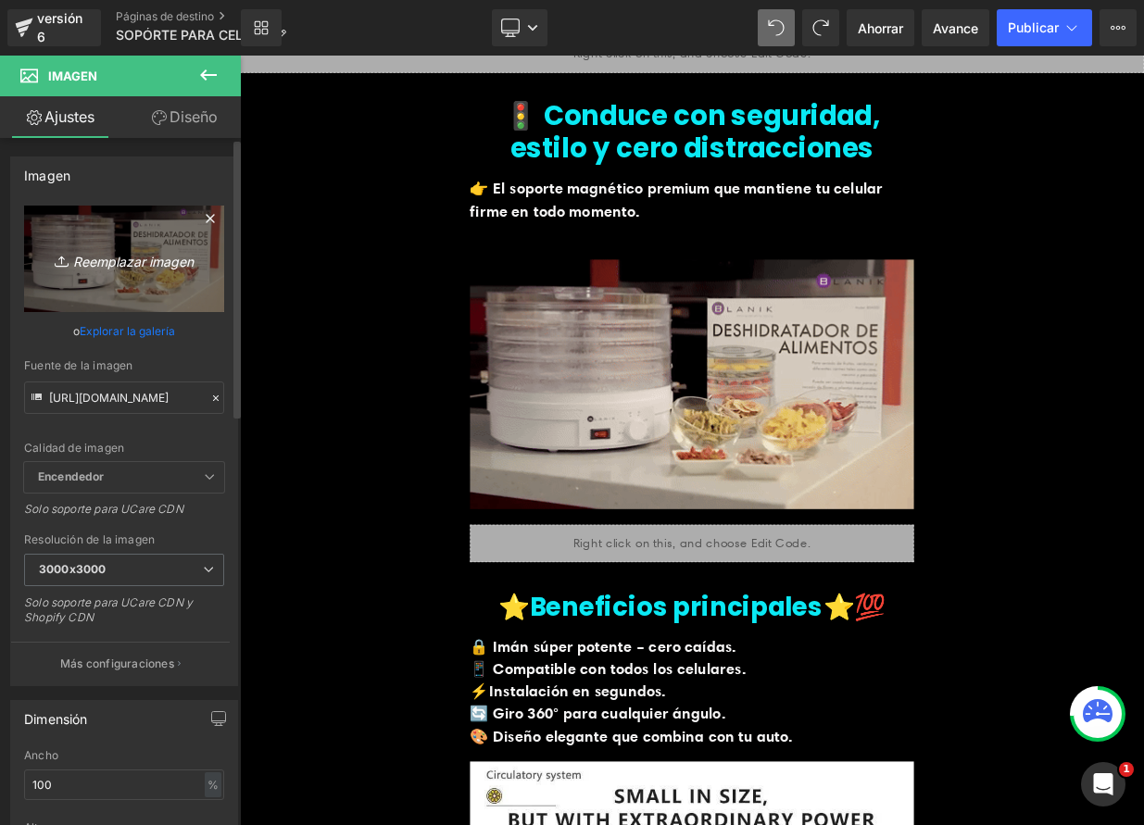
type input "C:\fakepath\SMART3.webp"
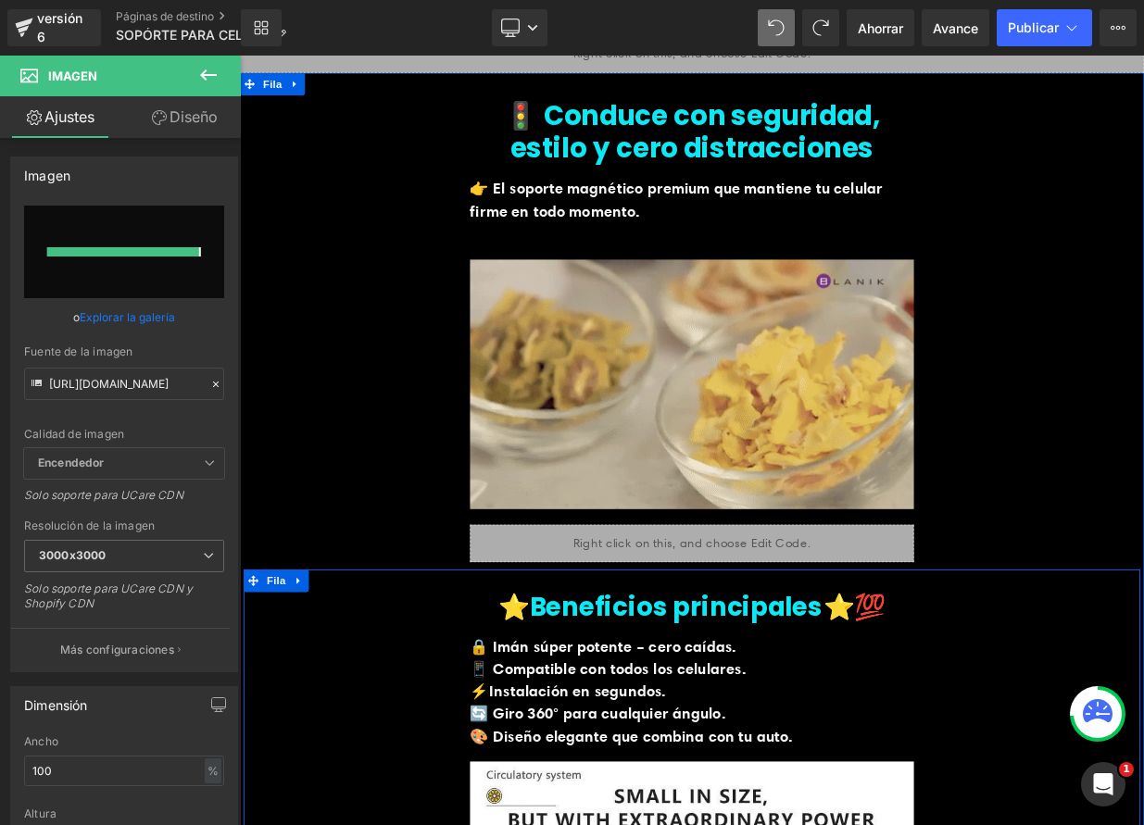
type input "https://ucarecdn.com/093c5709-5ffb-4cd2-81e3-9caac7c03649/-/format/auto/-/previ…"
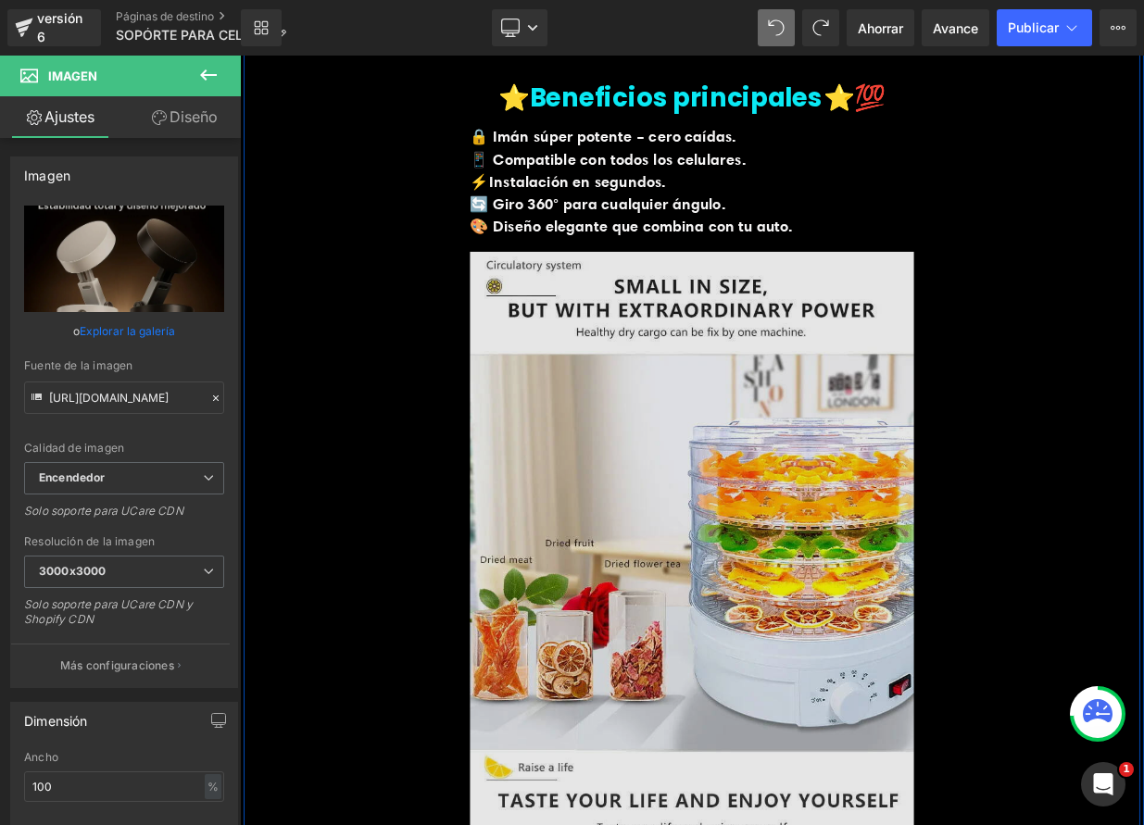
scroll to position [1892, 0]
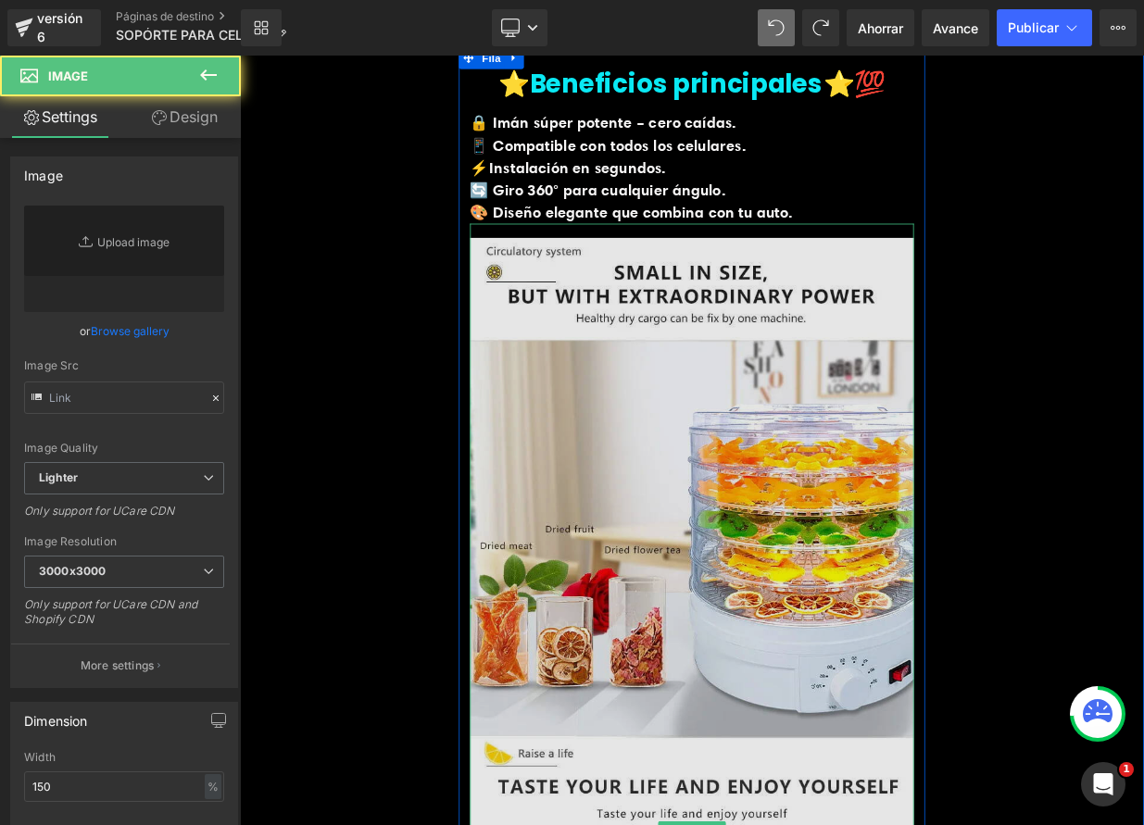
type input "https://ucarecdn.com/02b68a75-286a-49e2-8750-1d966fa04bc2/-/format/auto/-/previ…"
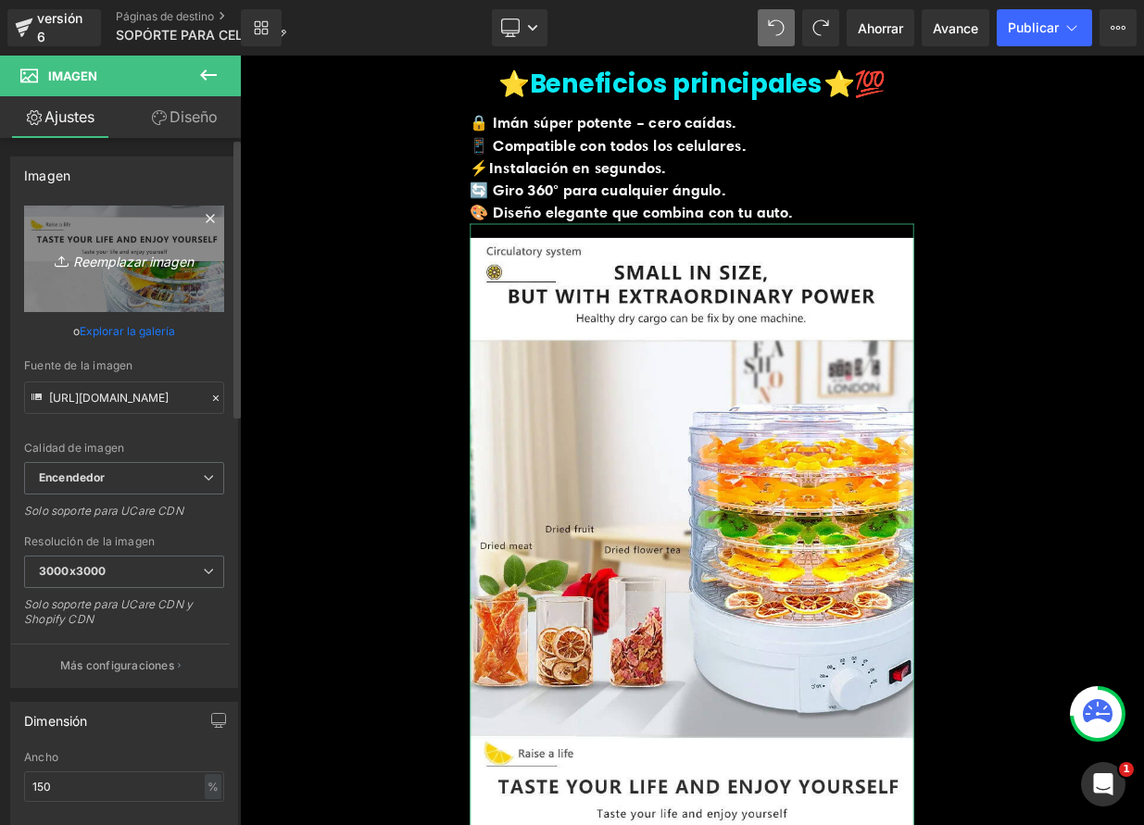
click at [112, 258] on font "Reemplazar imagen" at bounding box center [133, 261] width 120 height 16
type input "C:\fakepath\SMARTHOLD4.webp"
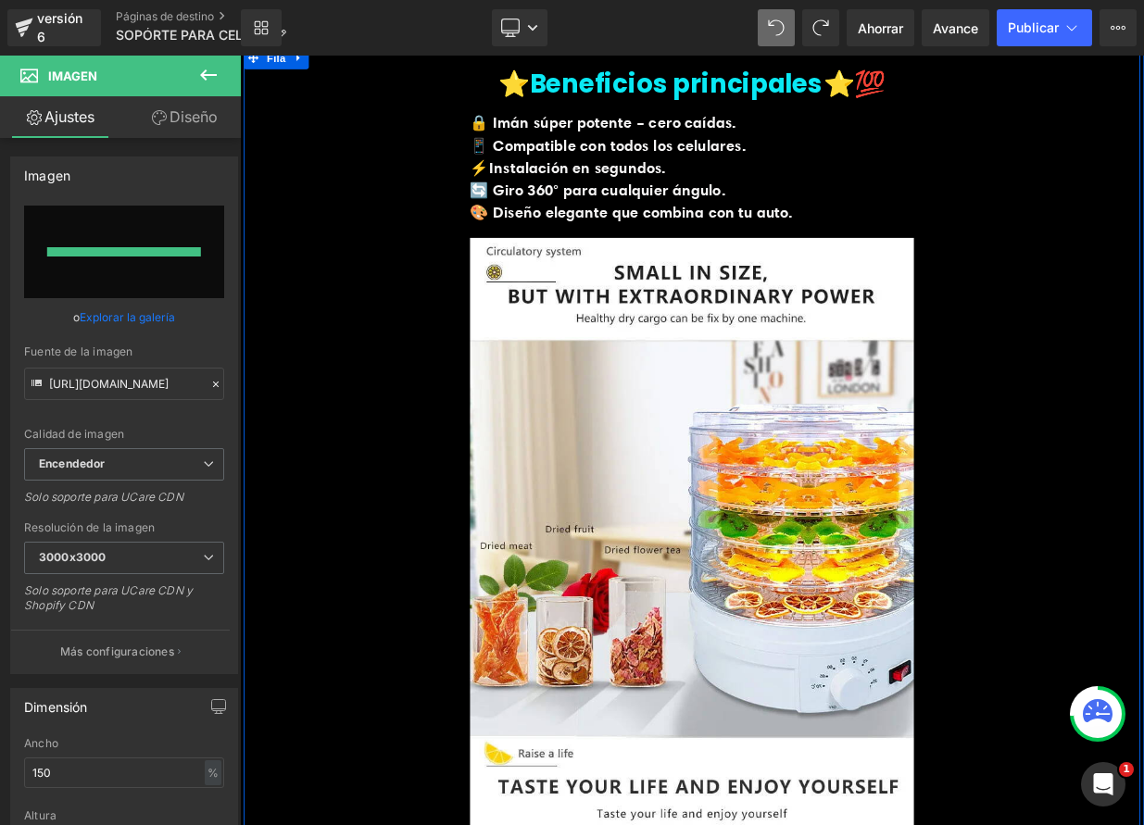
type input "https://ucarecdn.com/fd75c2e3-7710-46e6-bd88-73c5891367fa/-/format/auto/-/previ…"
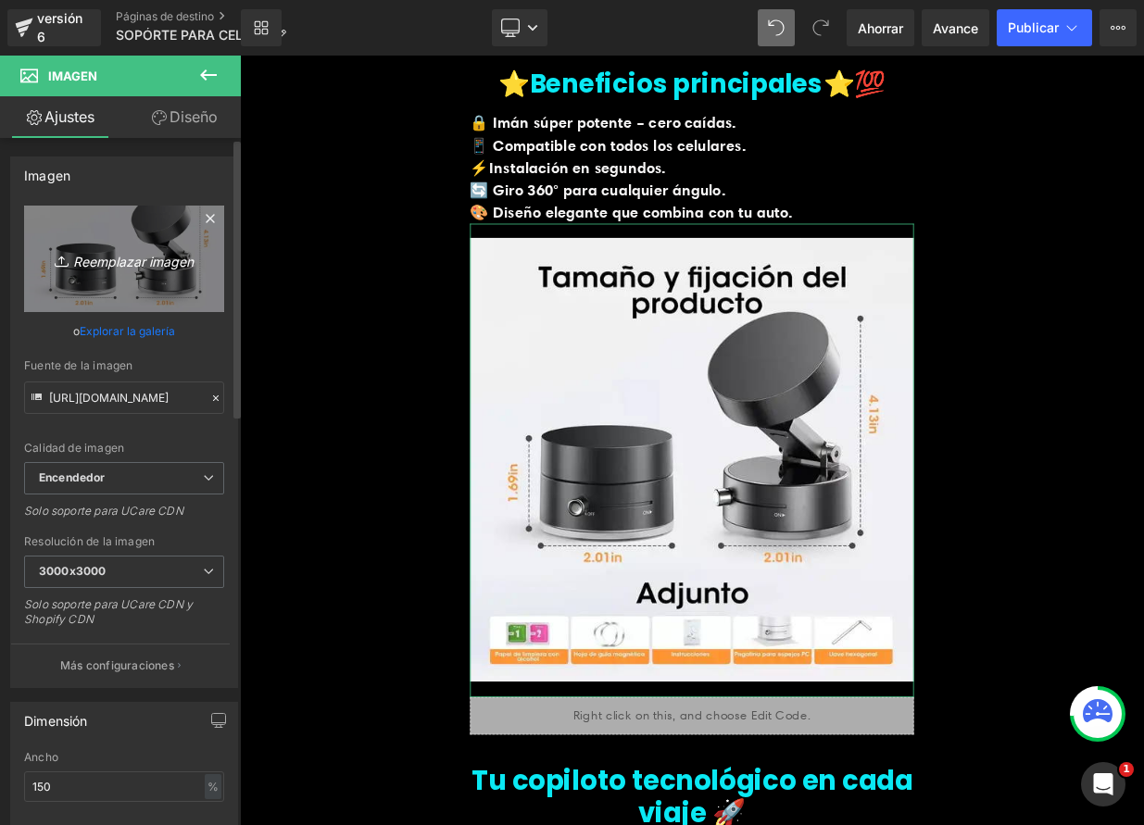
click at [164, 263] on font "Reemplazar imagen" at bounding box center [133, 261] width 120 height 16
type input "C:\fakepath\WhatsApp Image 2025-09-01 at 17.50.16.jpeg"
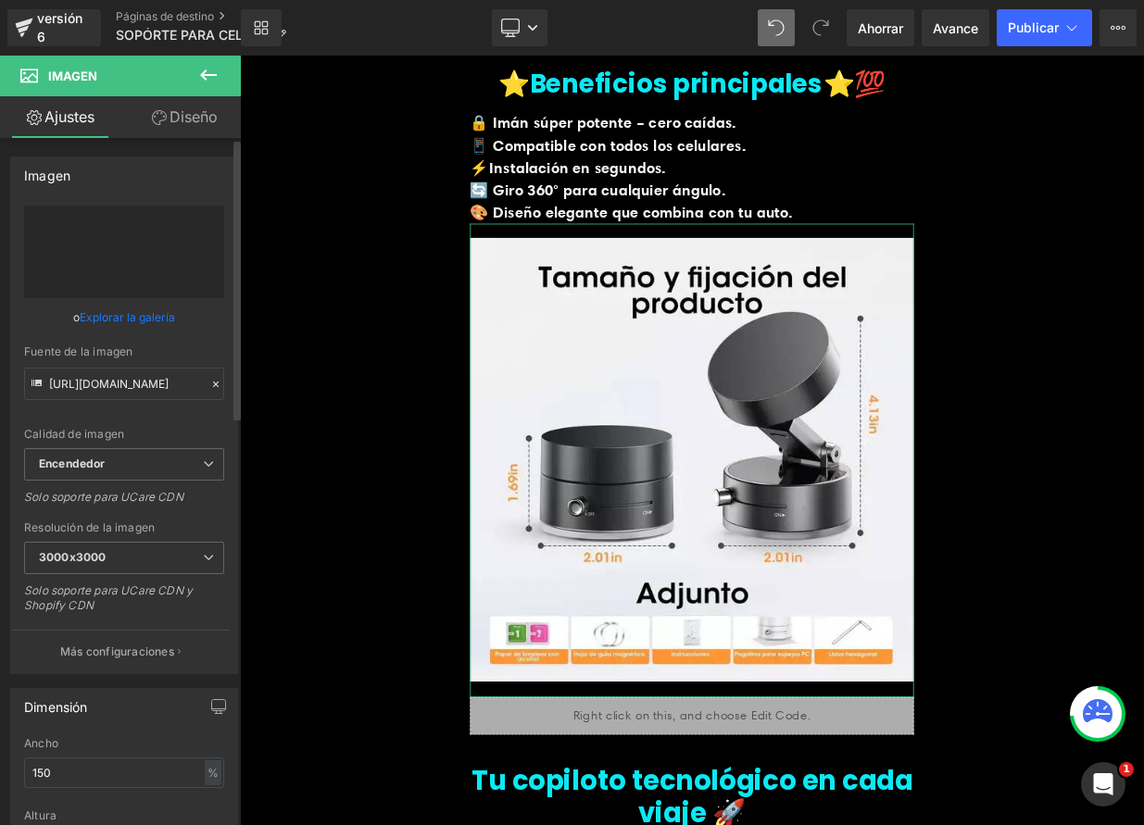
type input "https://ucarecdn.com/d4c40b23-5e02-40b2-9ef0-38fe883f3753/-/format/auto/-/previ…"
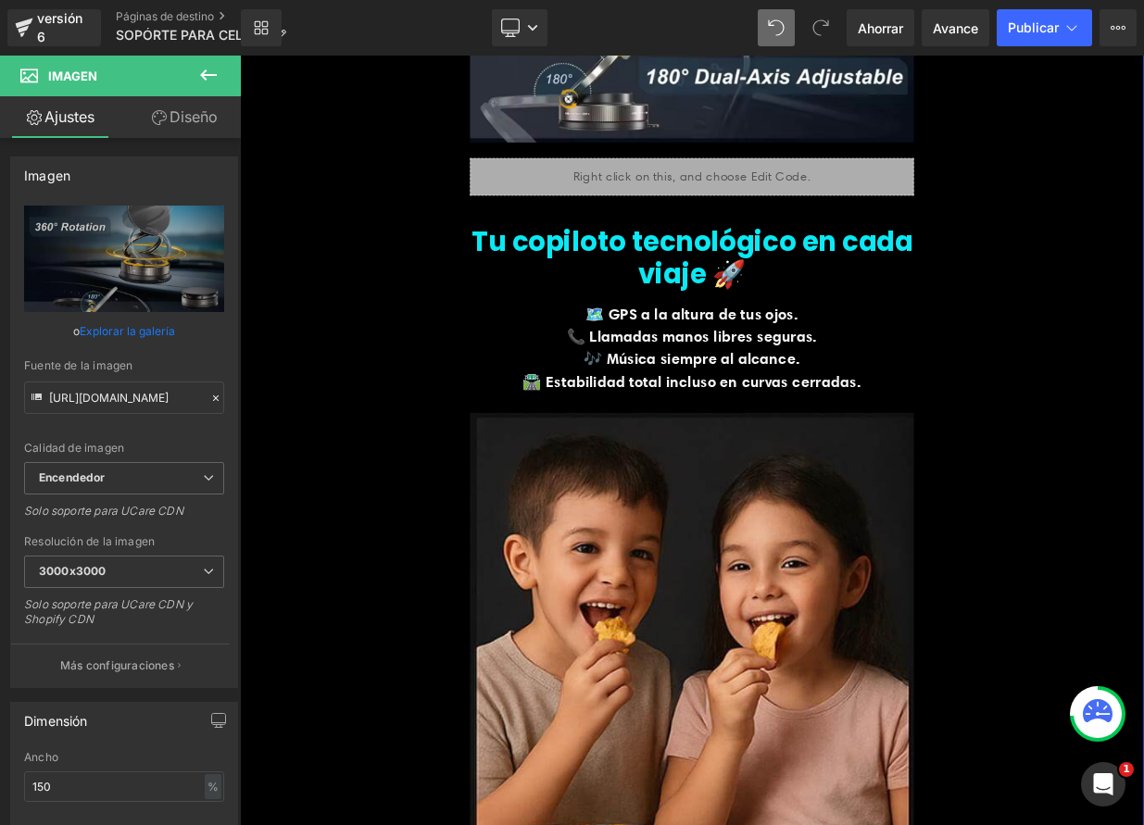
scroll to position [2612, 0]
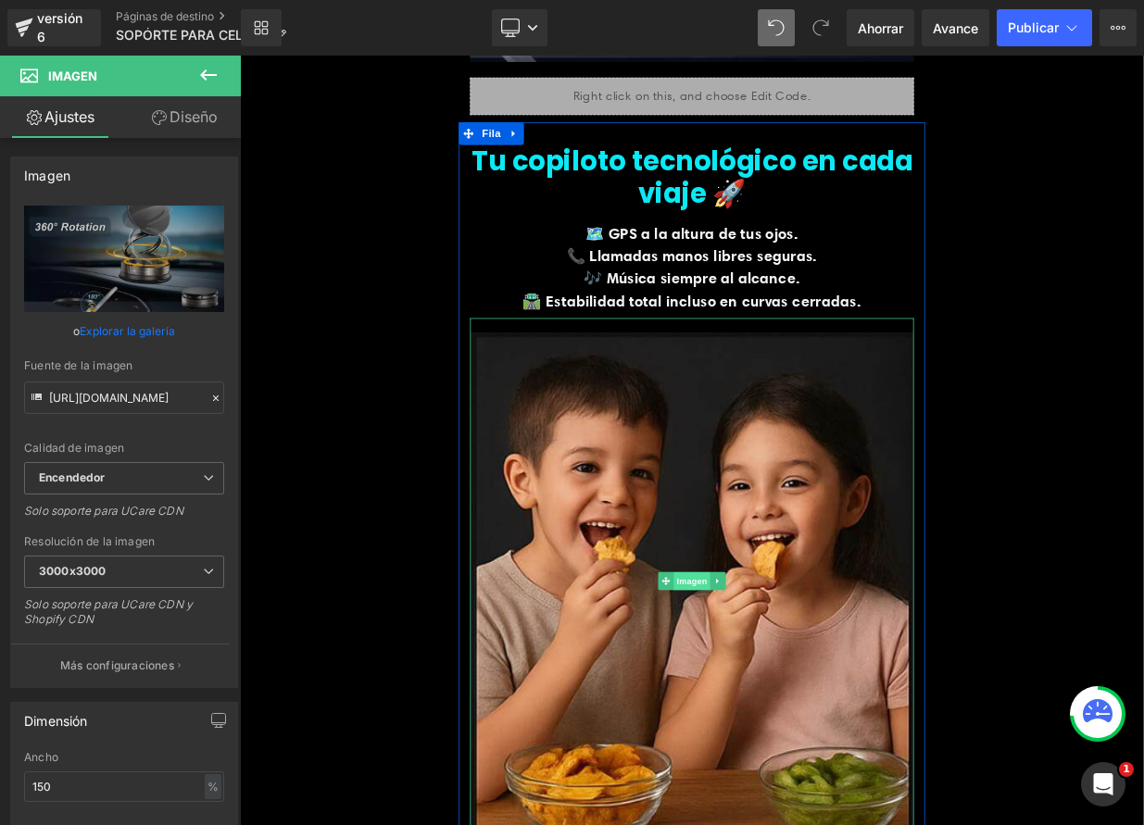
click at [798, 702] on font "Imagen" at bounding box center [801, 708] width 38 height 12
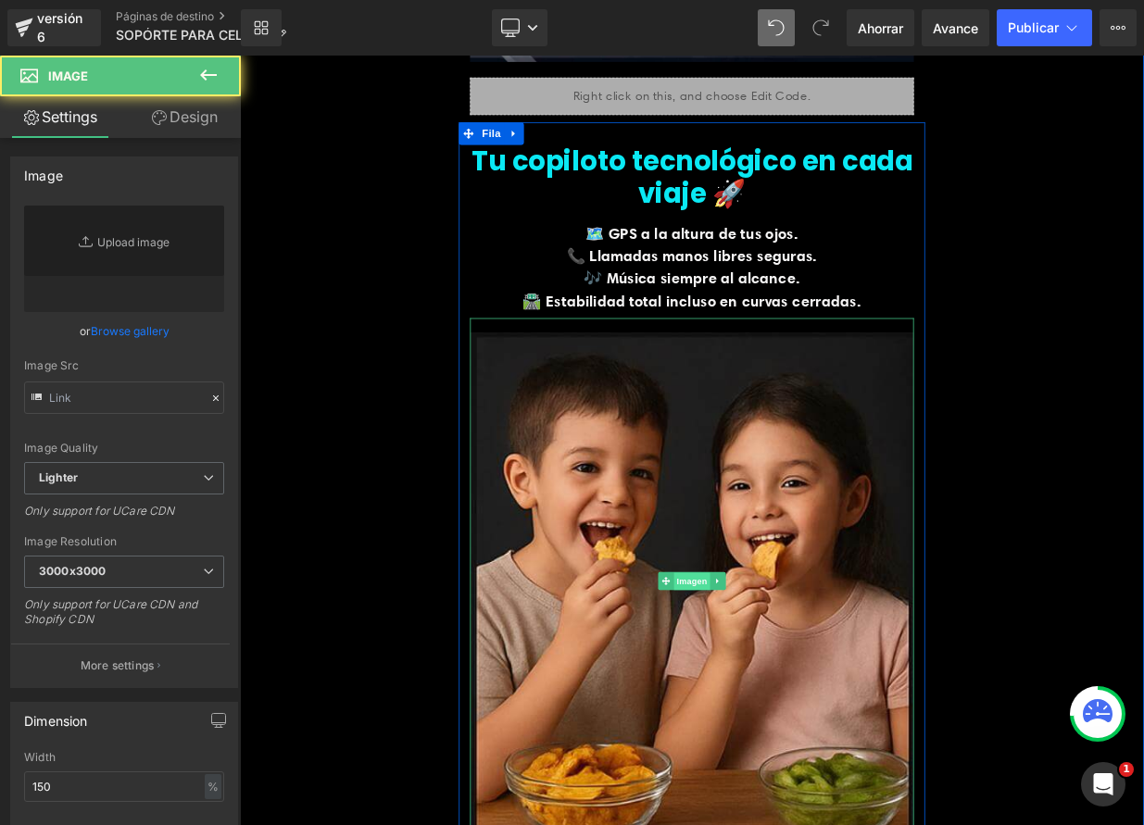
type input "https://ucarecdn.com/b7e8d447-658e-4ee7-926a-306807f9de1a/-/format/auto/-/previ…"
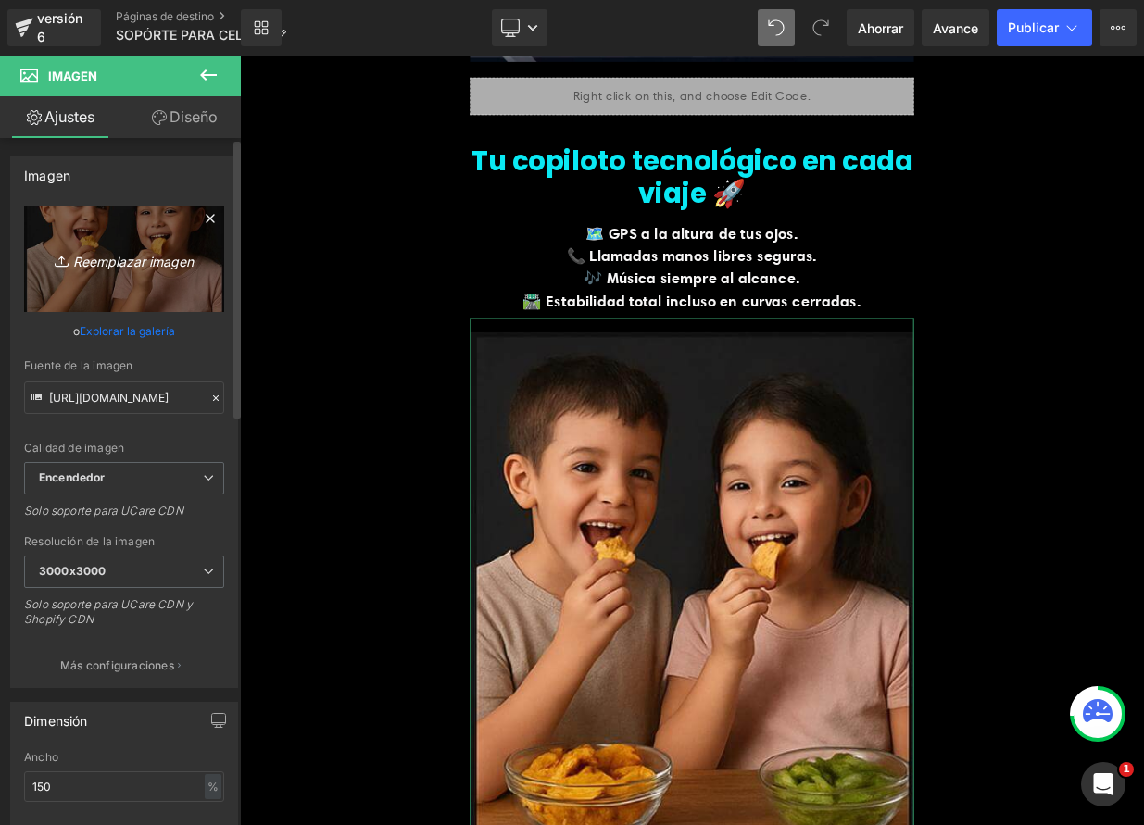
click at [87, 263] on font "Reemplazar imagen" at bounding box center [133, 261] width 120 height 16
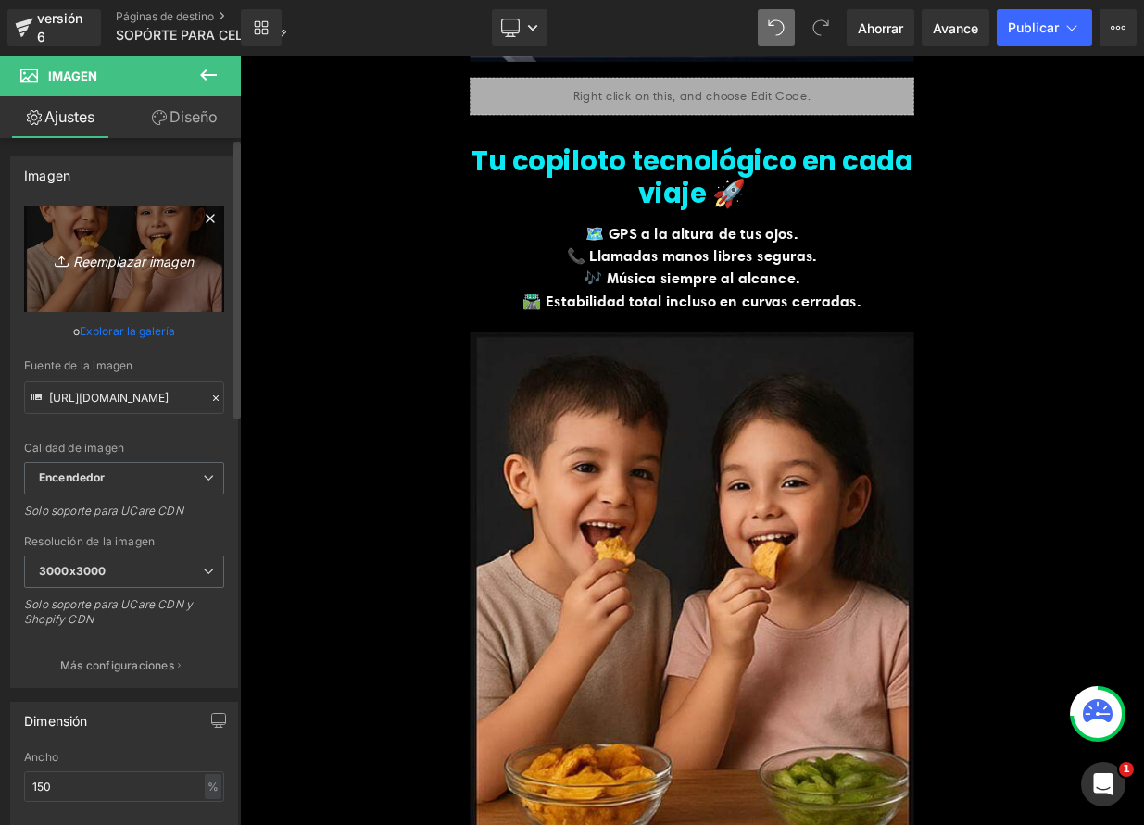
type input "C:\fakepath\Captura de pantalla 2025-09-10 a la(s) 10.49.41 p. m..png"
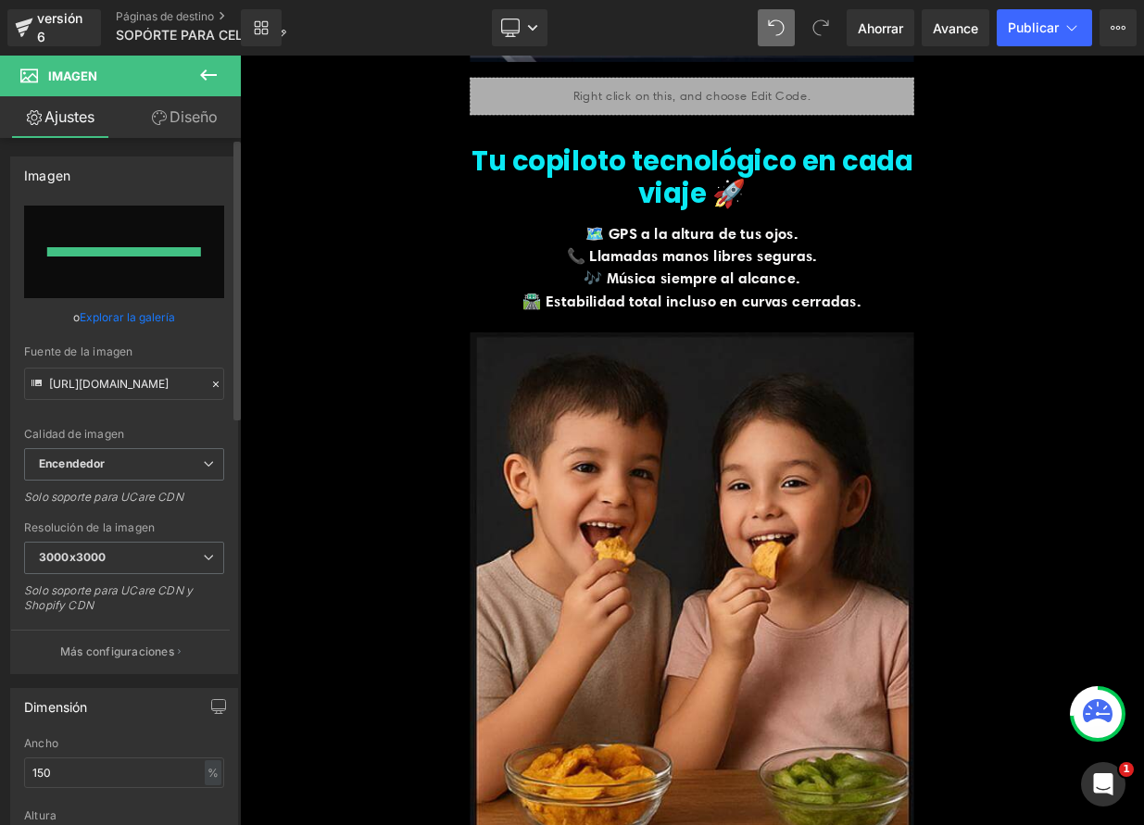
type input "https://ucarecdn.com/5ba50506-1e42-46e0-99c2-7c7b1f73e59c/-/format/auto/-/previ…"
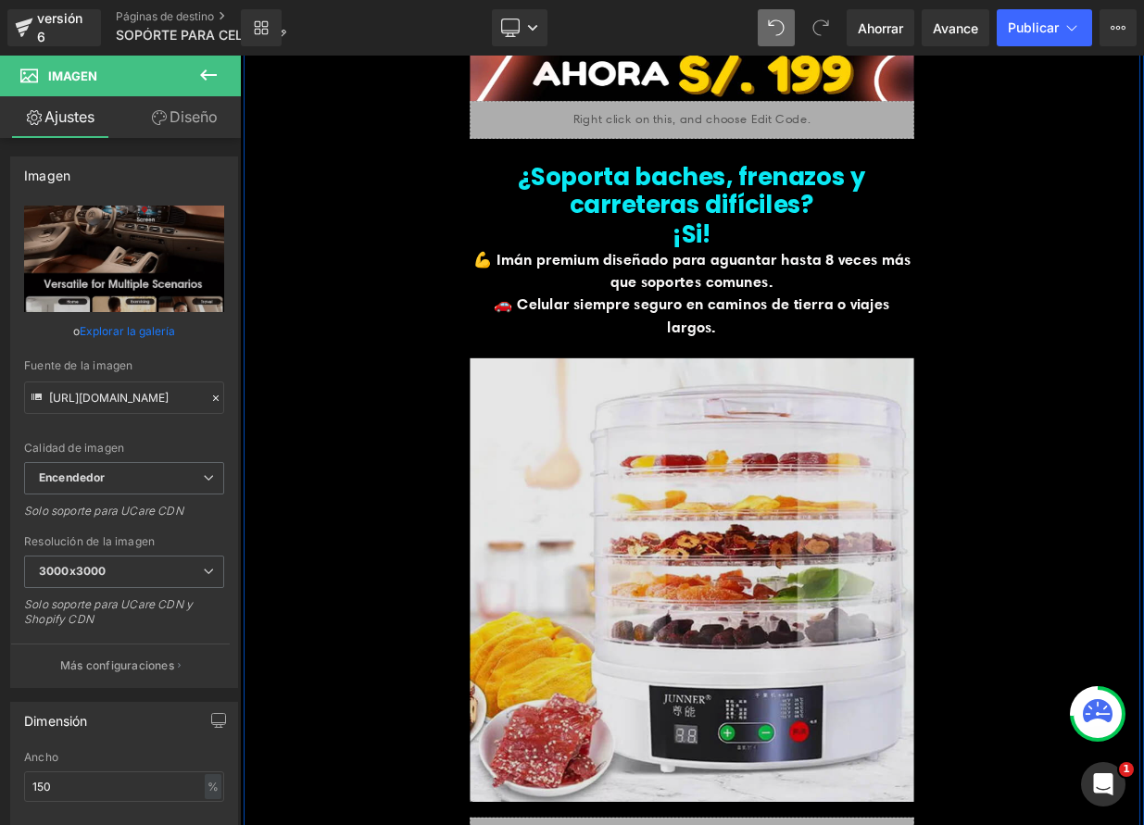
scroll to position [3756, 0]
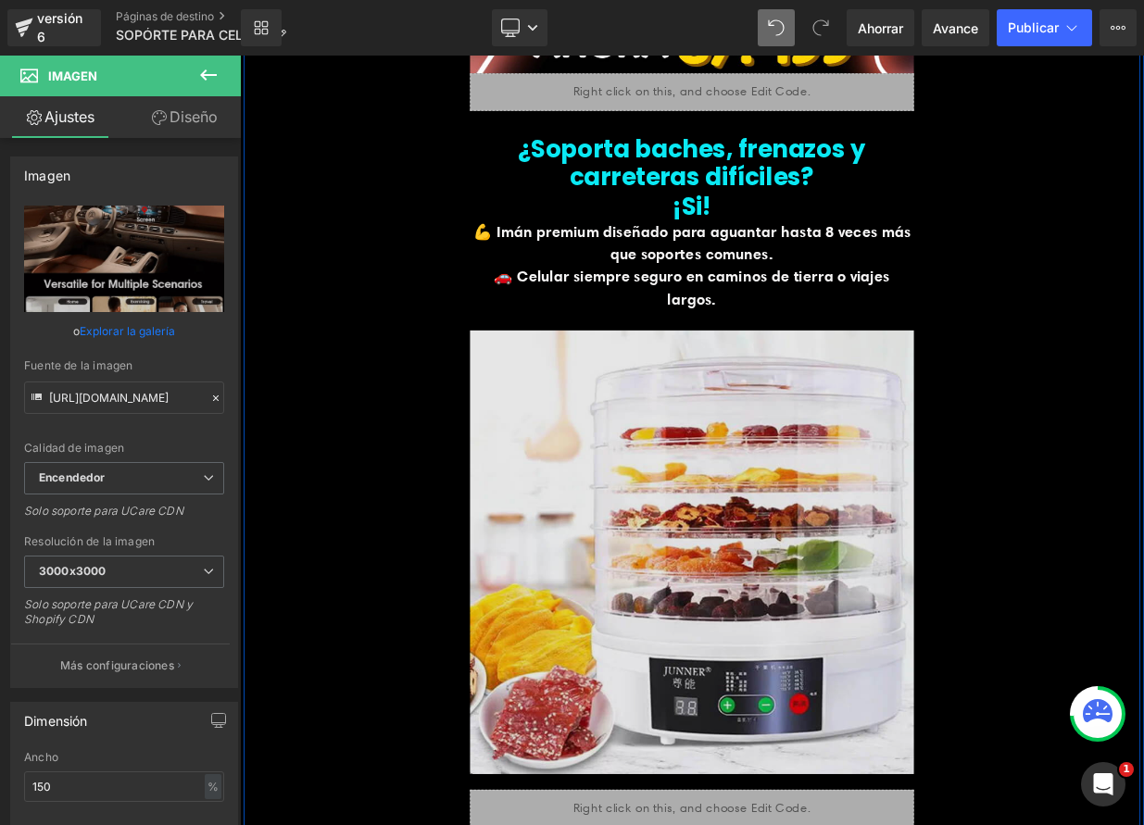
click at [935, 635] on img at bounding box center [800, 672] width 550 height 587
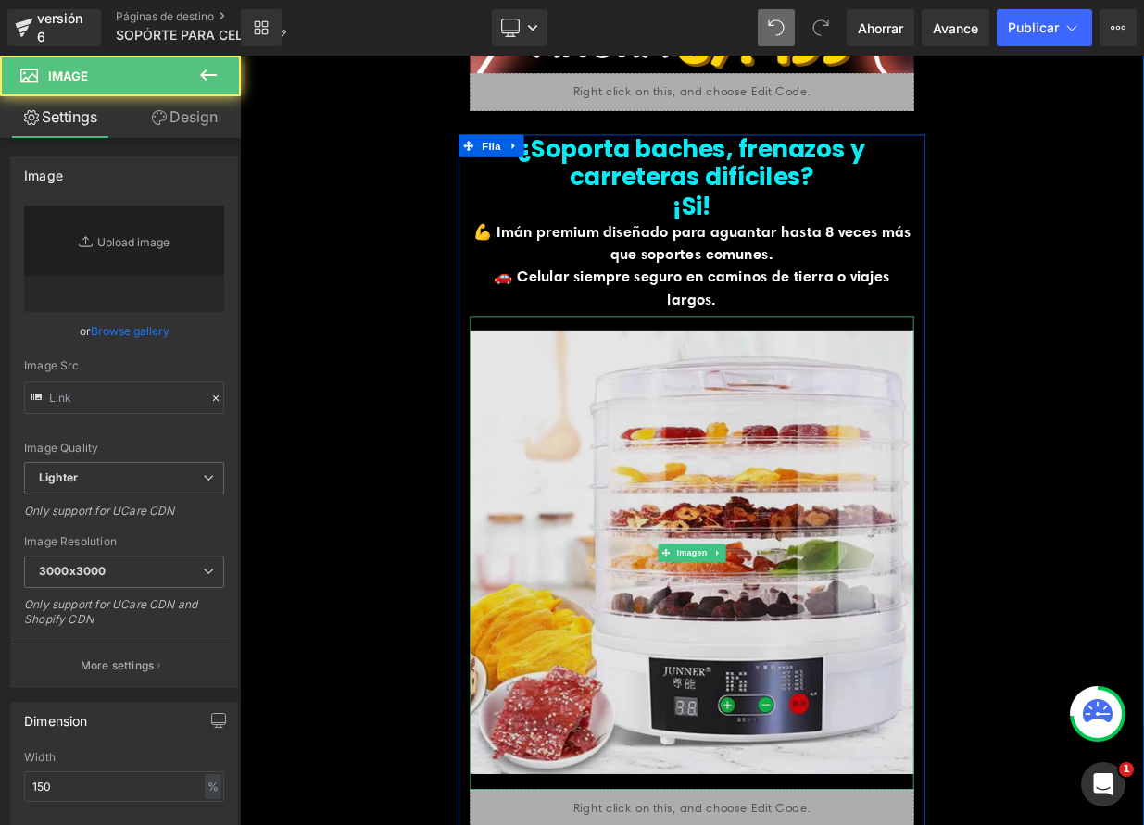
type input "https://ucarecdn.com/80e29900-0f6d-4c74-82ea-d4f87f453e0d/-/format/auto/-/previ…"
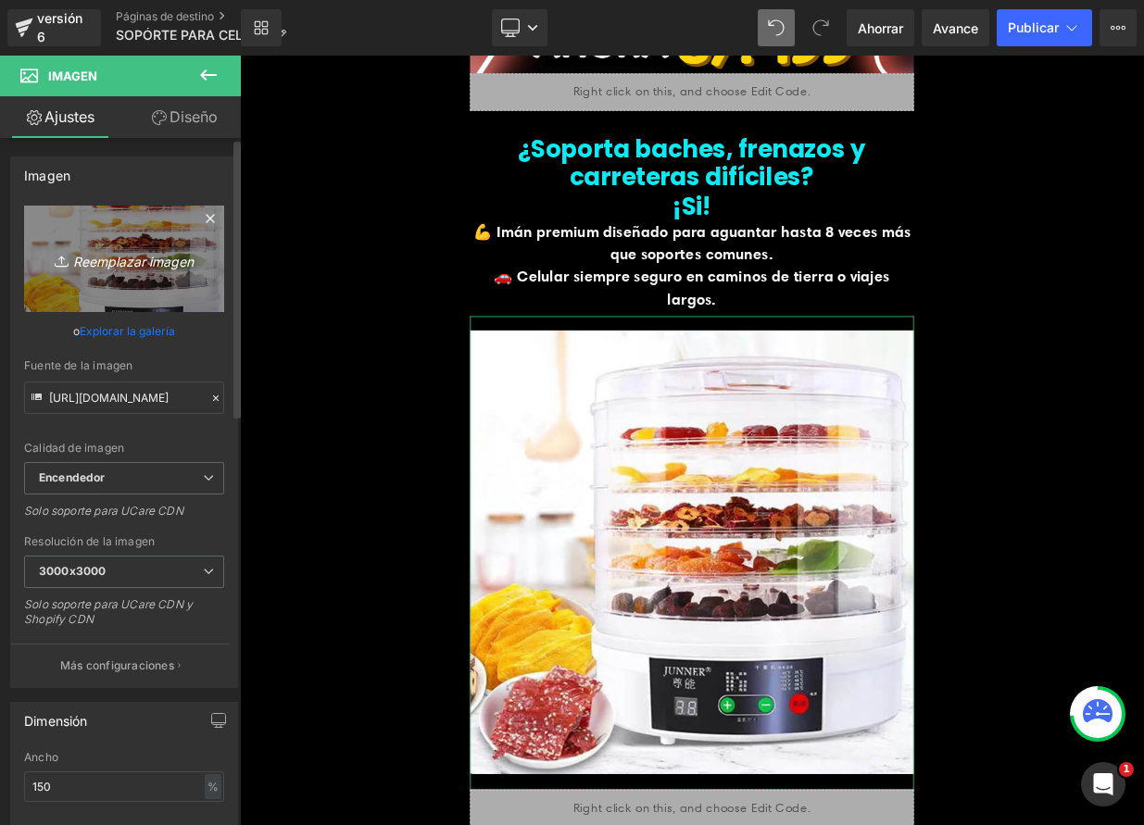
click at [103, 259] on font "Reemplazar imagen" at bounding box center [133, 261] width 120 height 16
type input "C:\fakepath\Captura de pantalla 2025-09-10 a la(s) 10.49.55 p. m..png"
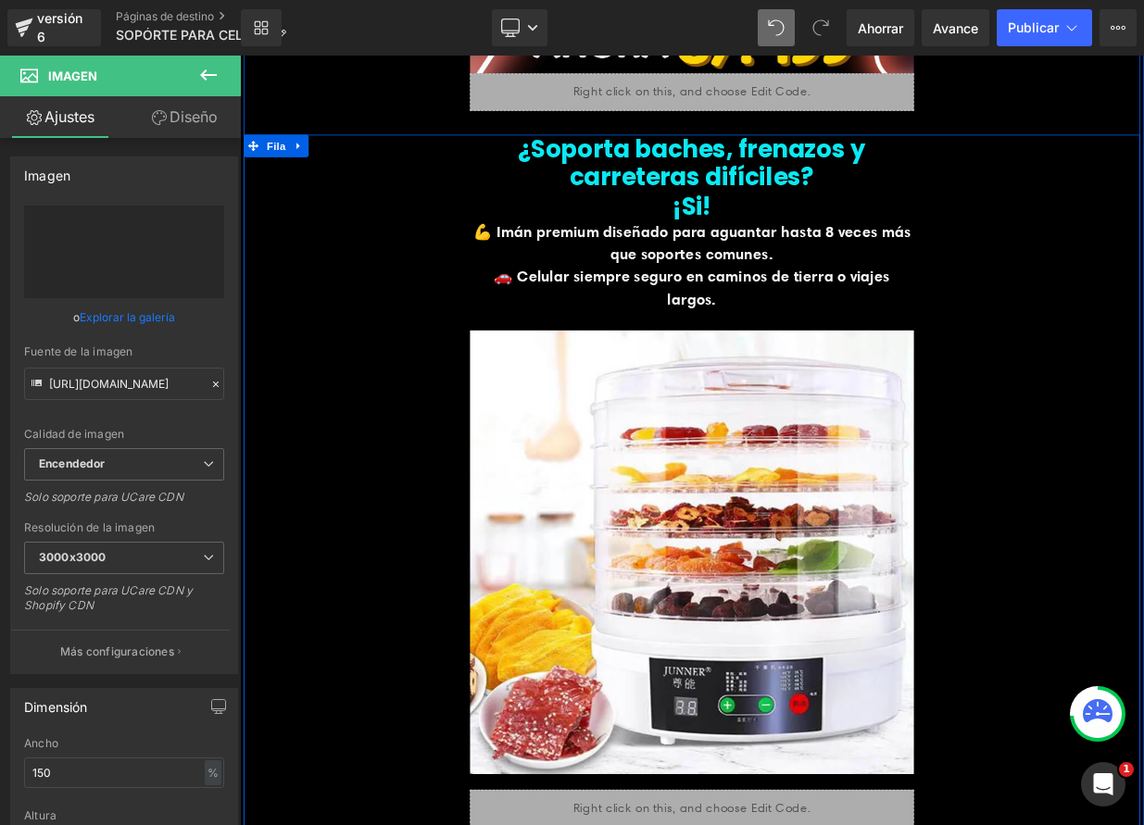
type input "https://ucarecdn.com/e4765075-8a24-4a48-8cf4-7d9f38ab5cfd/-/format/auto/-/previ…"
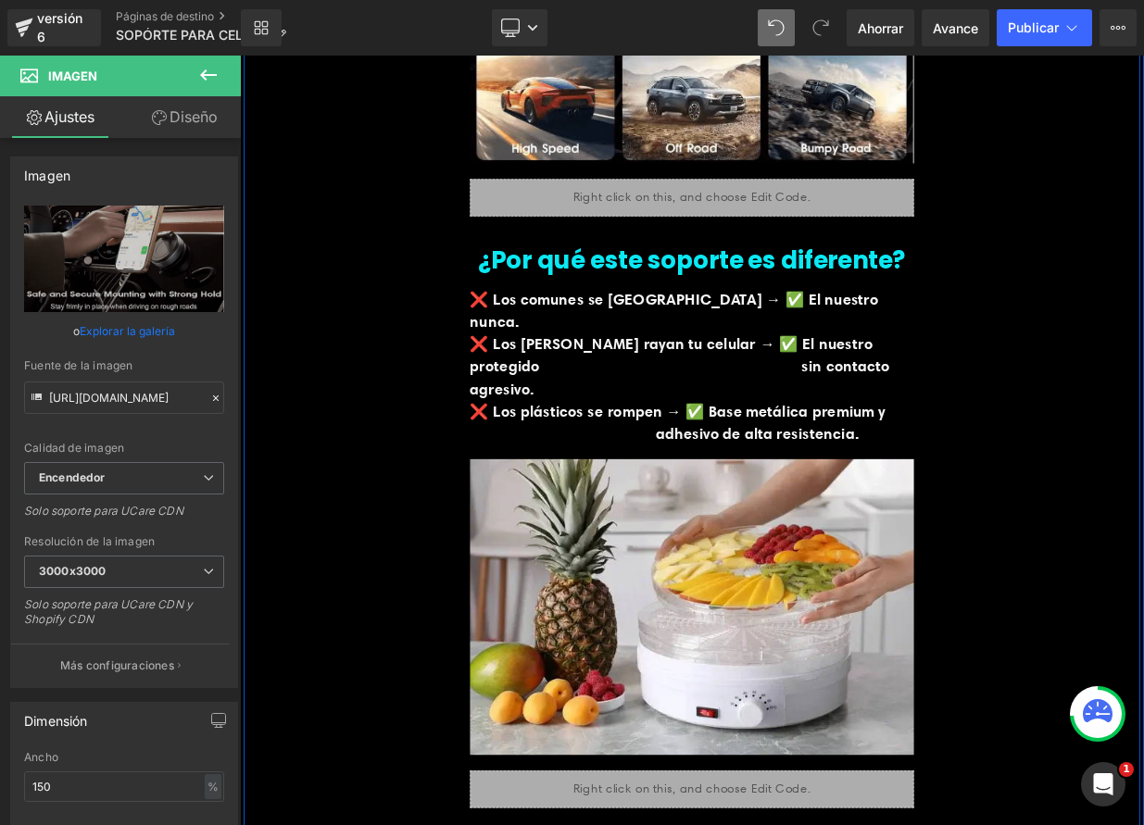
scroll to position [4553, 0]
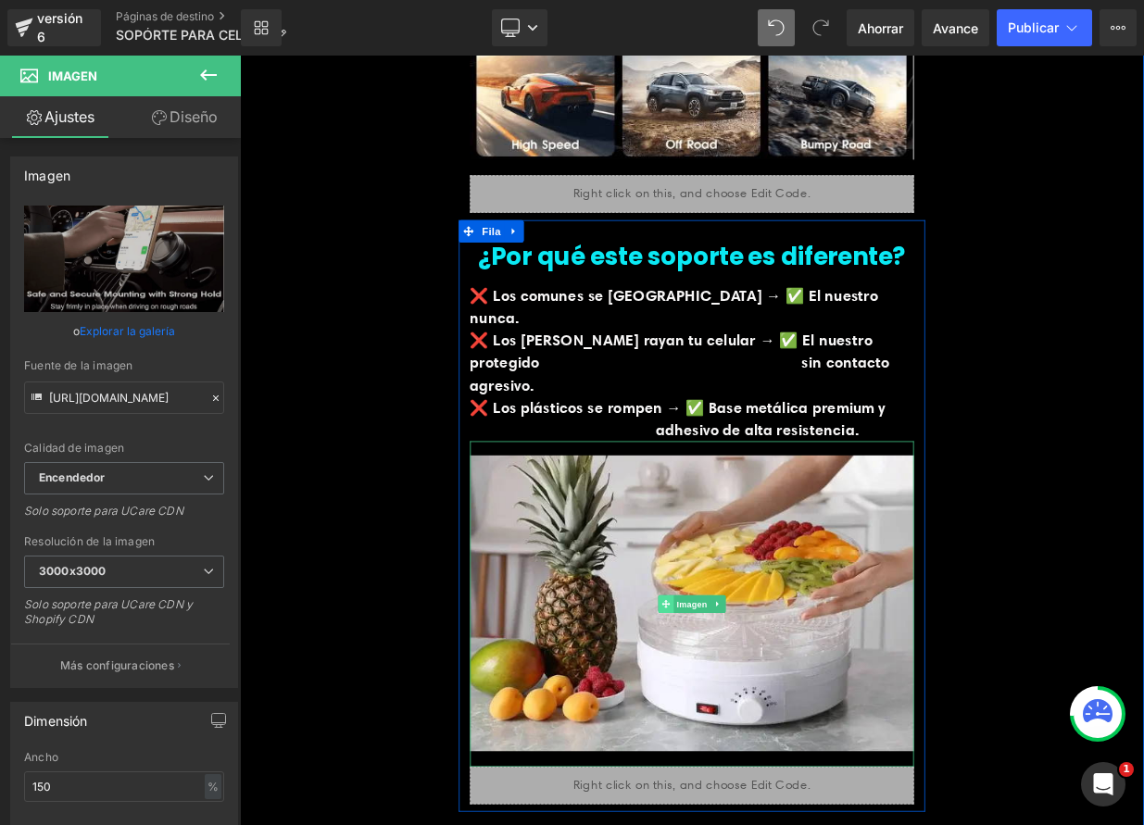
click at [792, 730] on font "Imagen" at bounding box center [801, 736] width 38 height 12
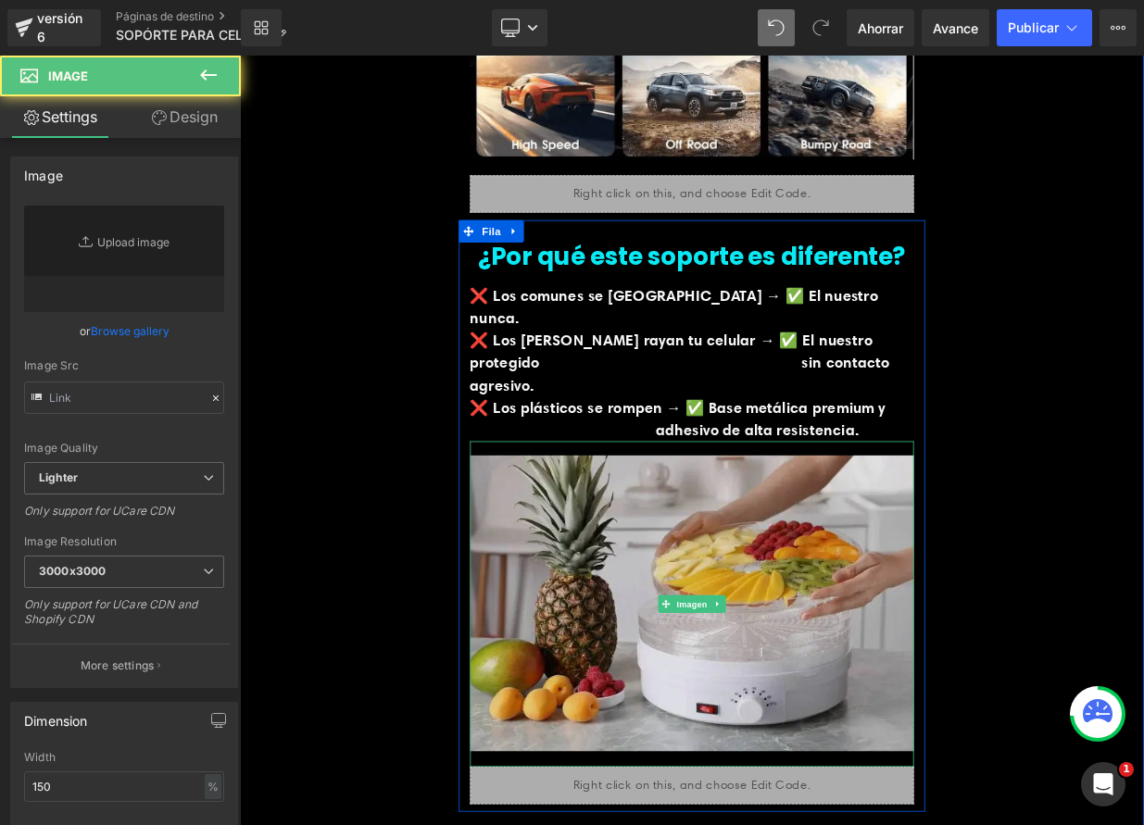
type input "https://ucarecdn.com/be74bf64-e91e-46f6-ac3f-fd7b281e840e/-/format/auto/-/previ…"
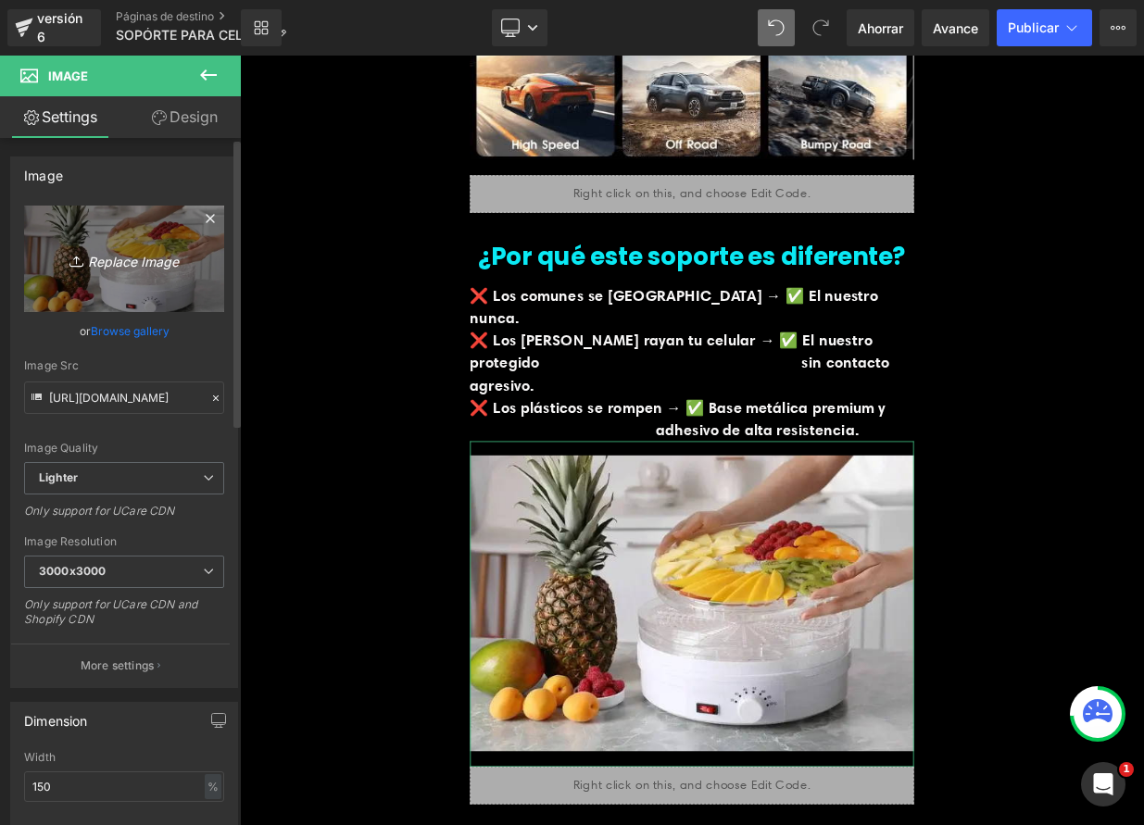
click at [145, 258] on icon "Replace Image" at bounding box center [124, 258] width 148 height 23
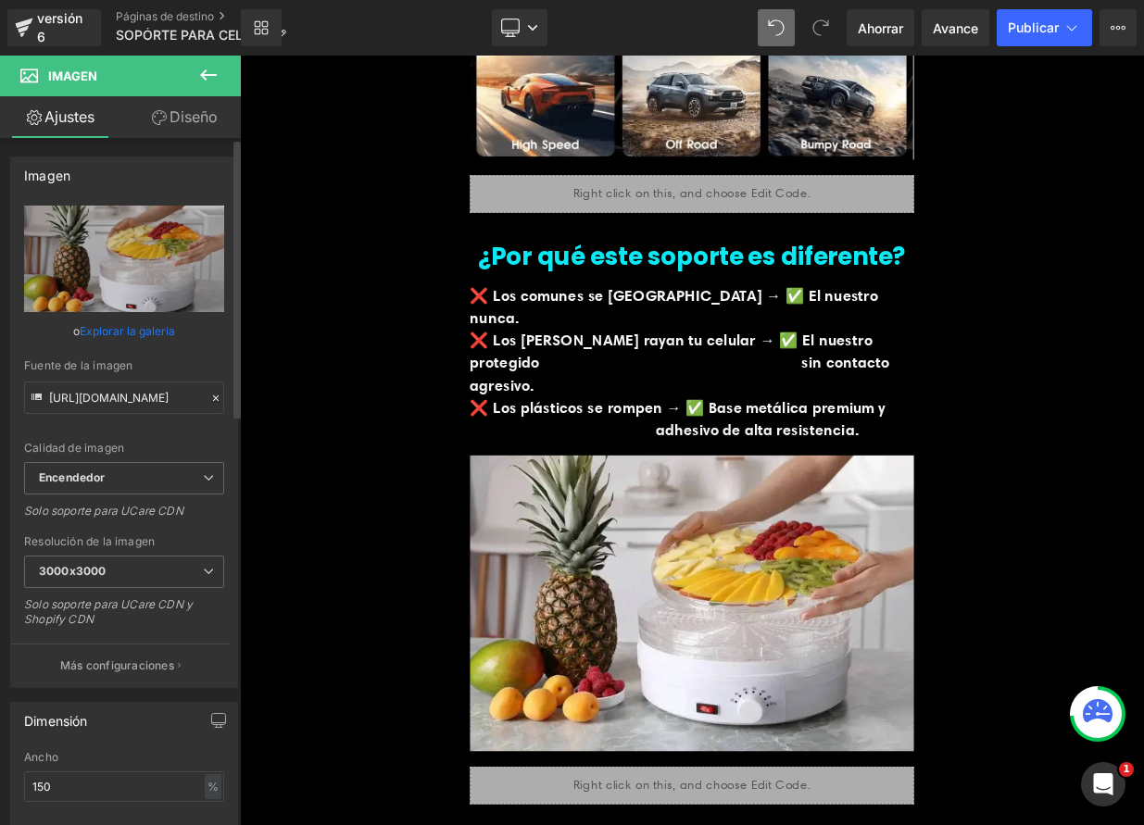
type input "C:\fakepath\ChatGPT_Image_12_jul_2025_10_20_25_p.m..webp"
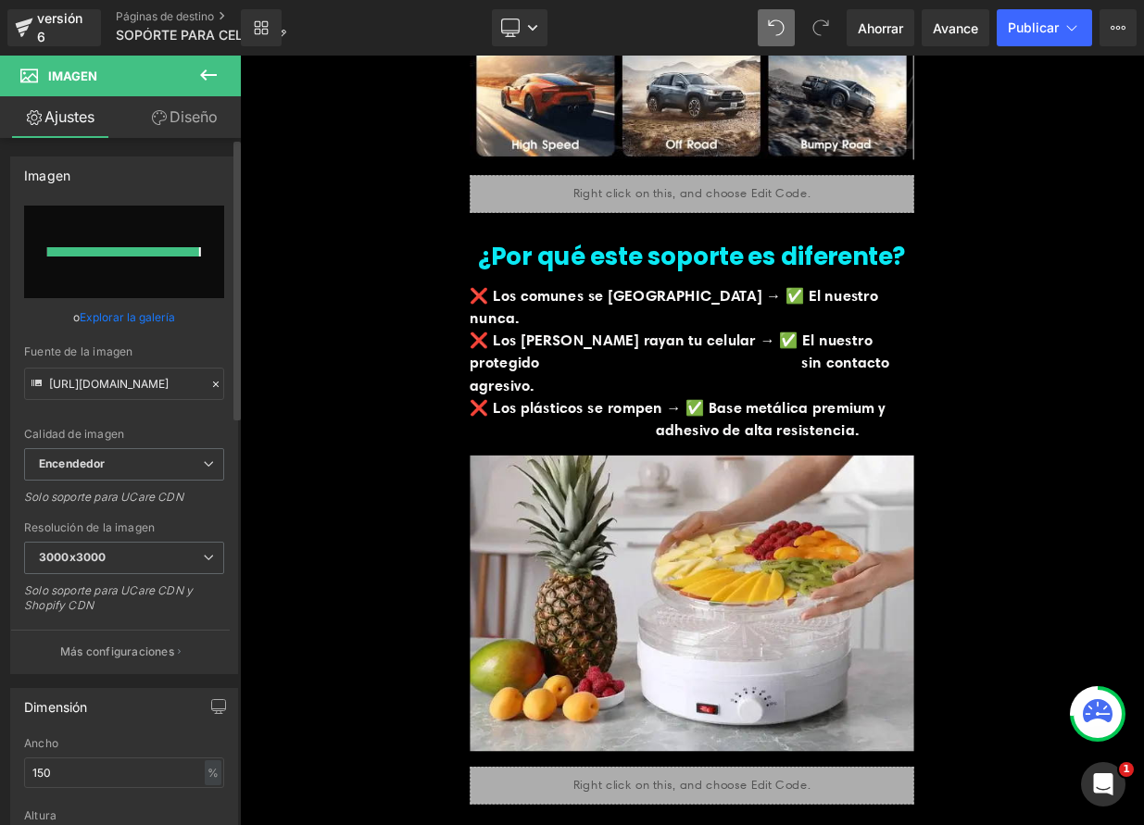
type input "https://ucarecdn.com/8e6844c3-09d3-4456-baa1-19b359301c58/-/format/auto/-/previ…"
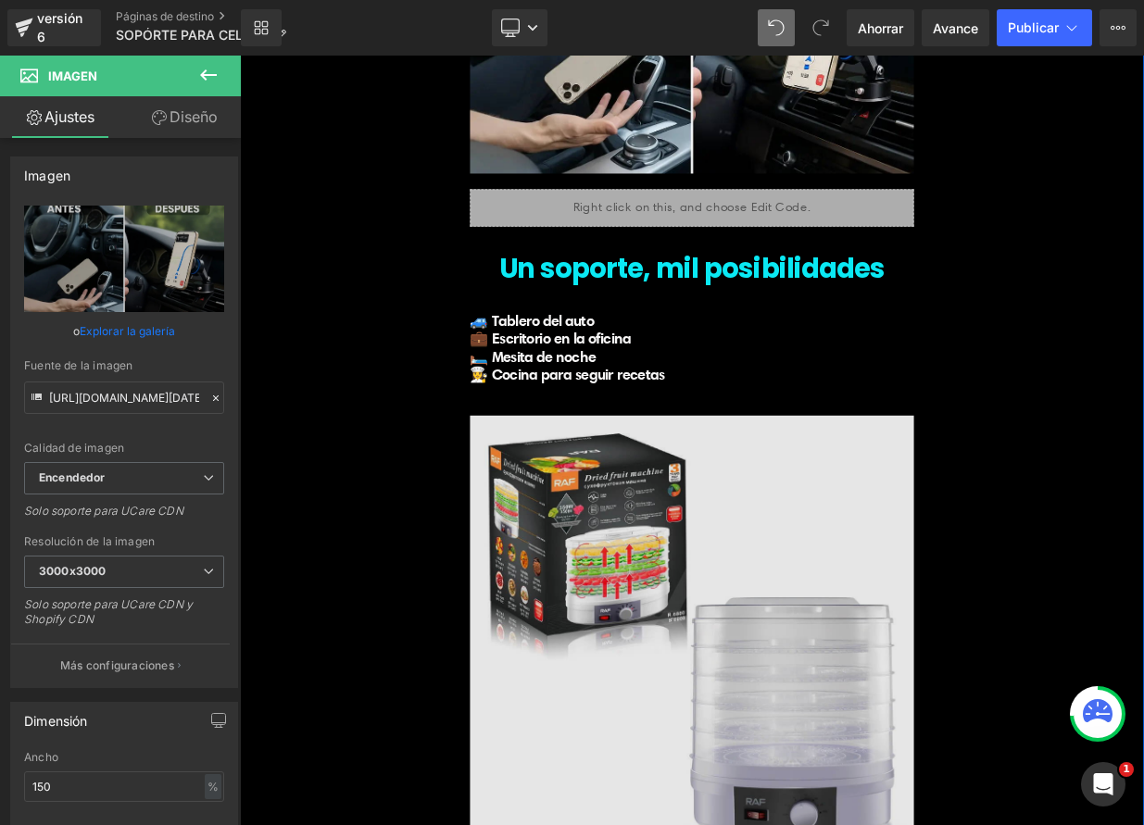
scroll to position [5292, 0]
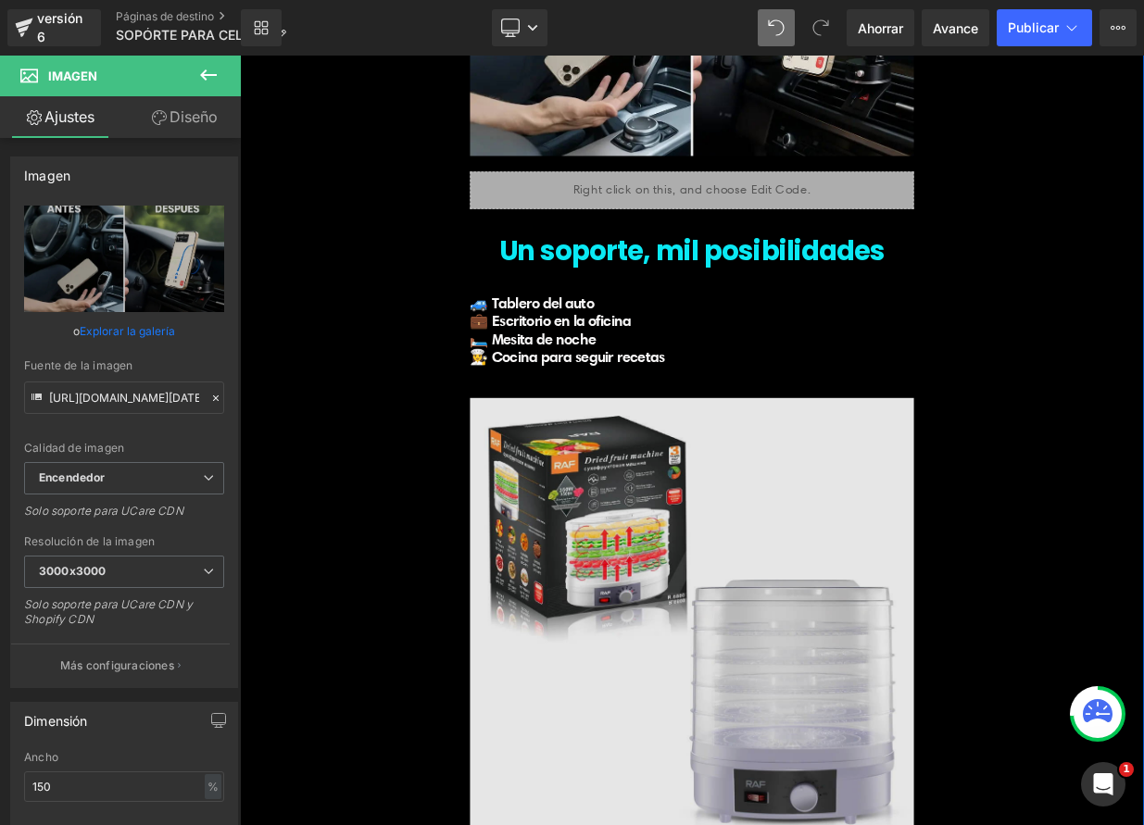
click at [693, 656] on img at bounding box center [800, 755] width 550 height 587
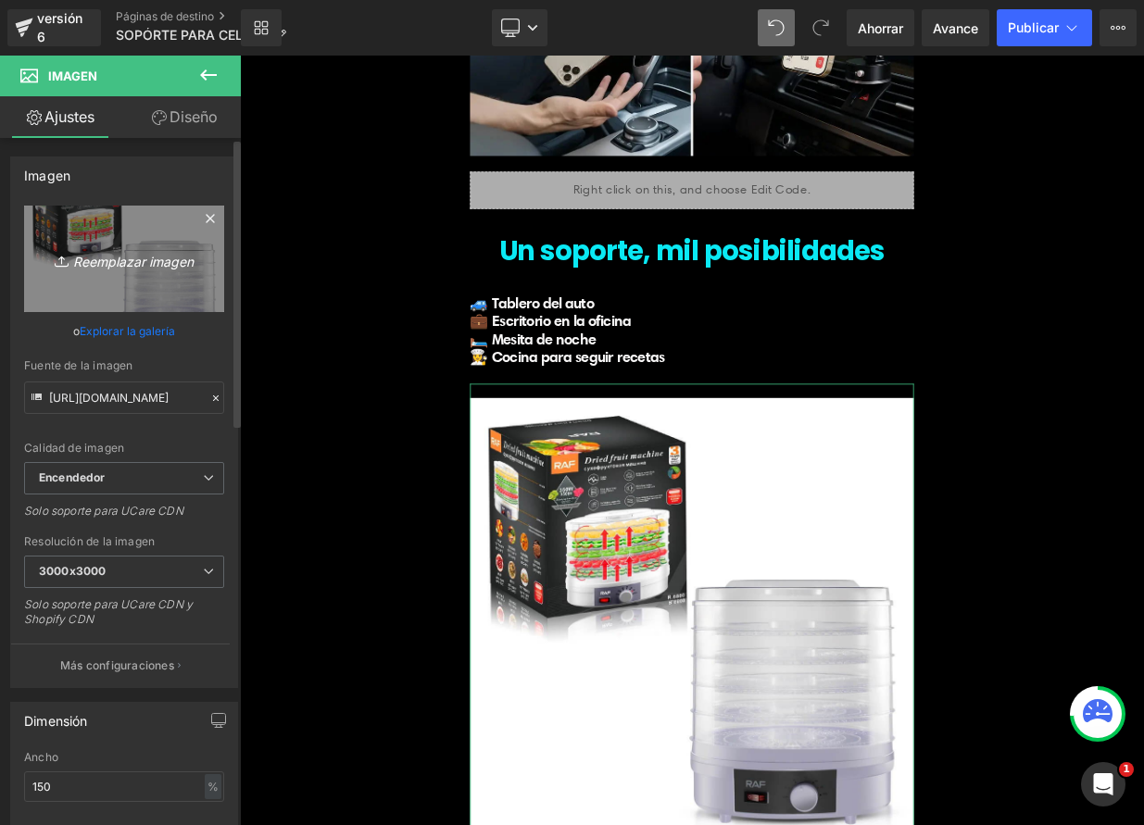
click at [112, 257] on icon "Reemplazar imagen" at bounding box center [124, 258] width 148 height 23
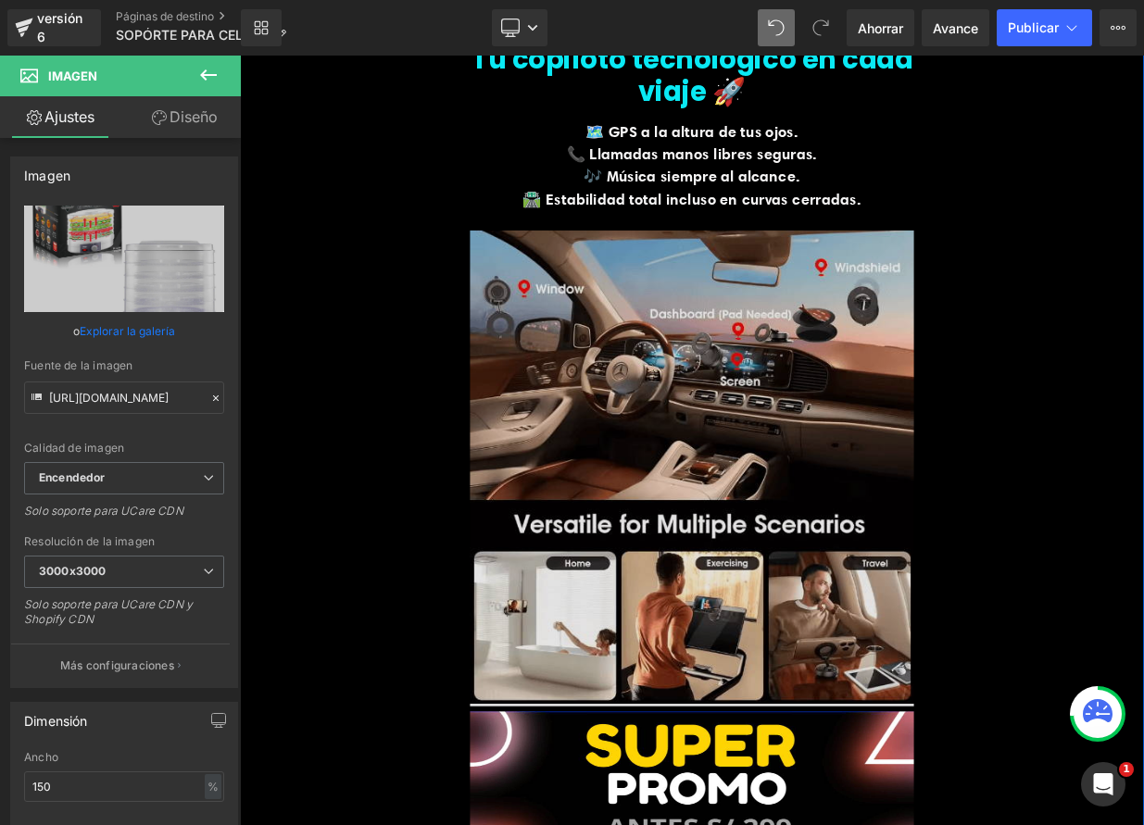
scroll to position [2654, 0]
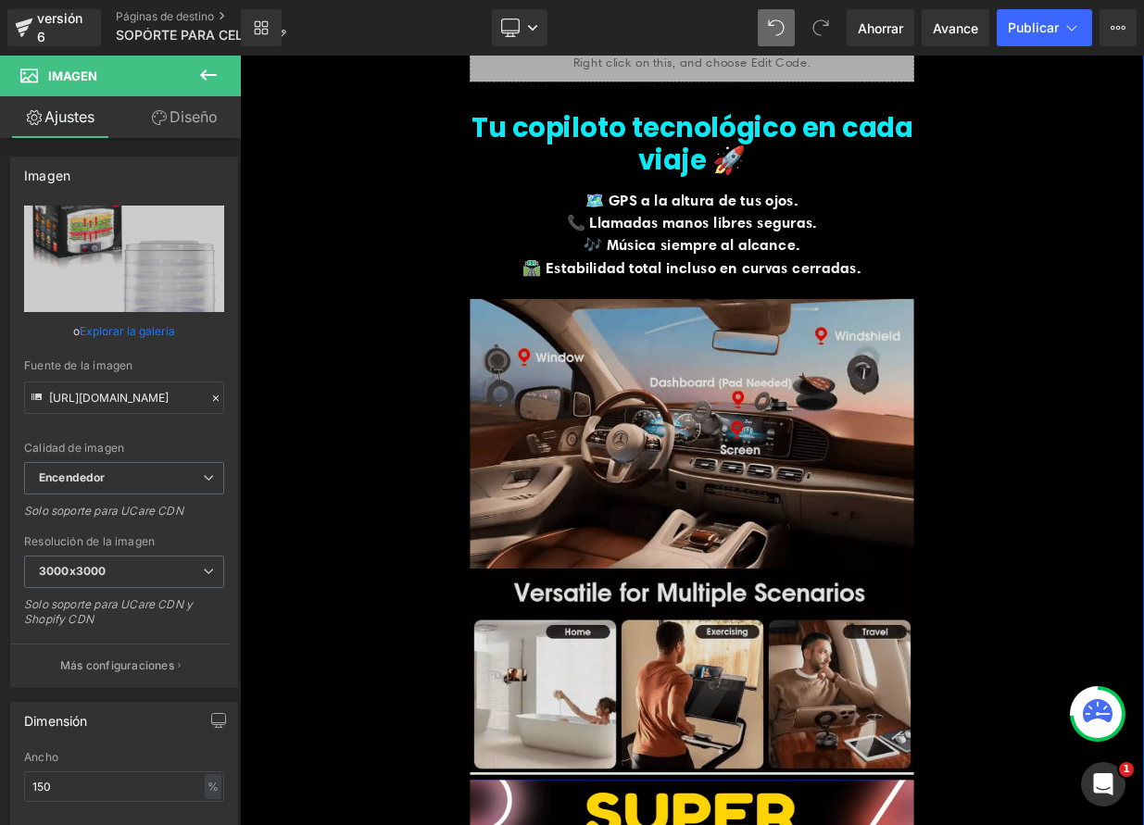
click at [822, 509] on img at bounding box center [800, 644] width 550 height 608
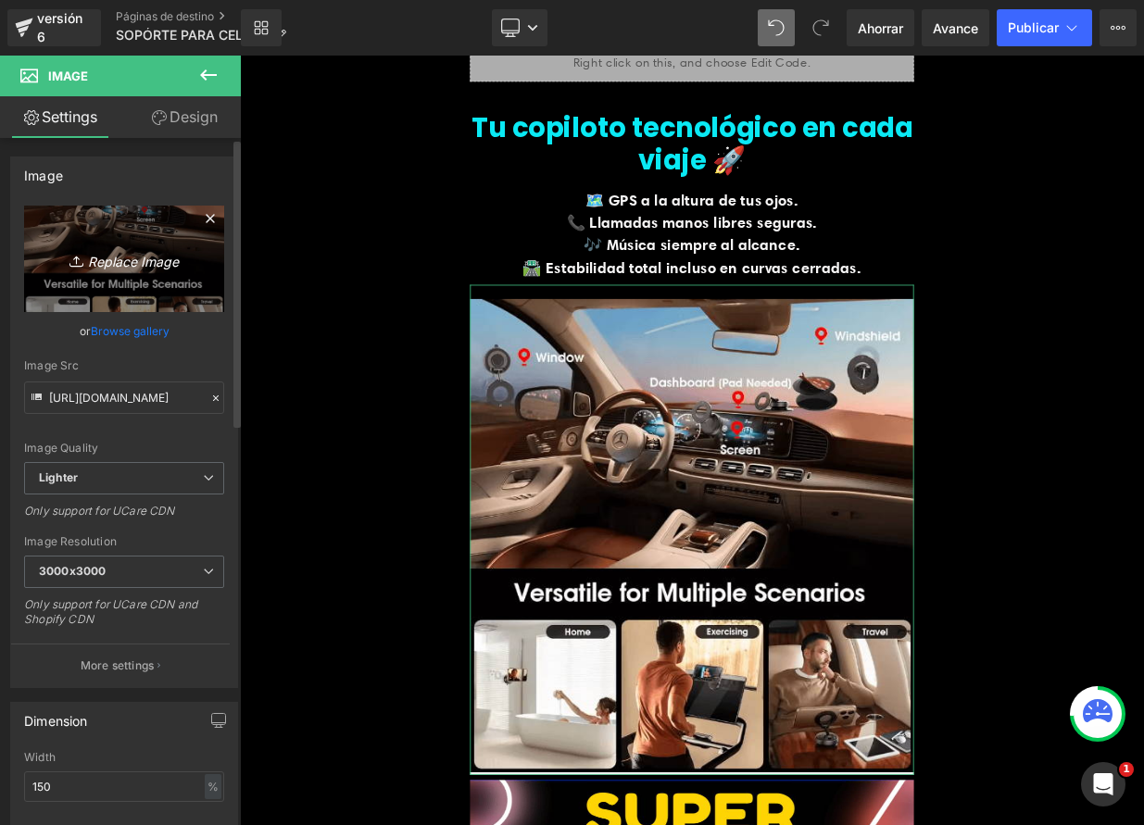
click at [120, 256] on icon "Replace Image" at bounding box center [124, 258] width 148 height 23
type input "C:\fakepath\SMARTHOLD1.webp"
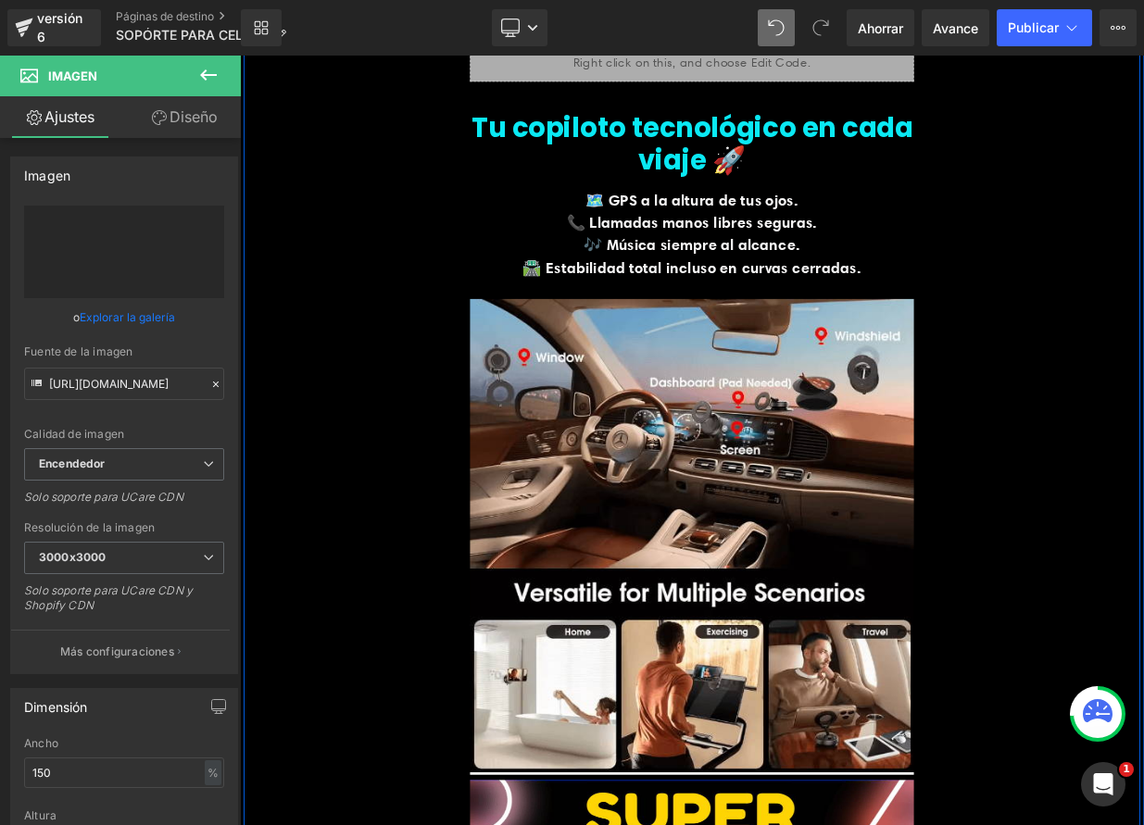
type input "https://ucarecdn.com/9707b489-aa3f-4580-a417-61120cdb6ec2/-/format/auto/-/previ…"
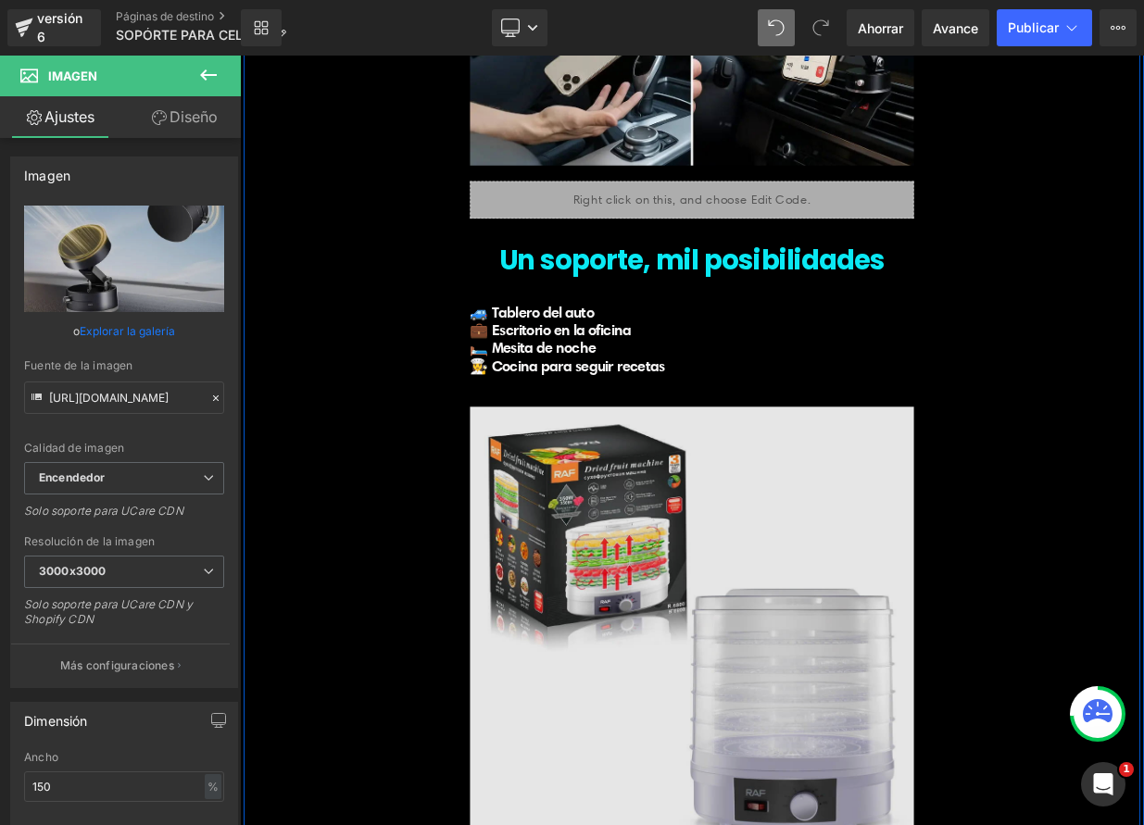
scroll to position [5252, 0]
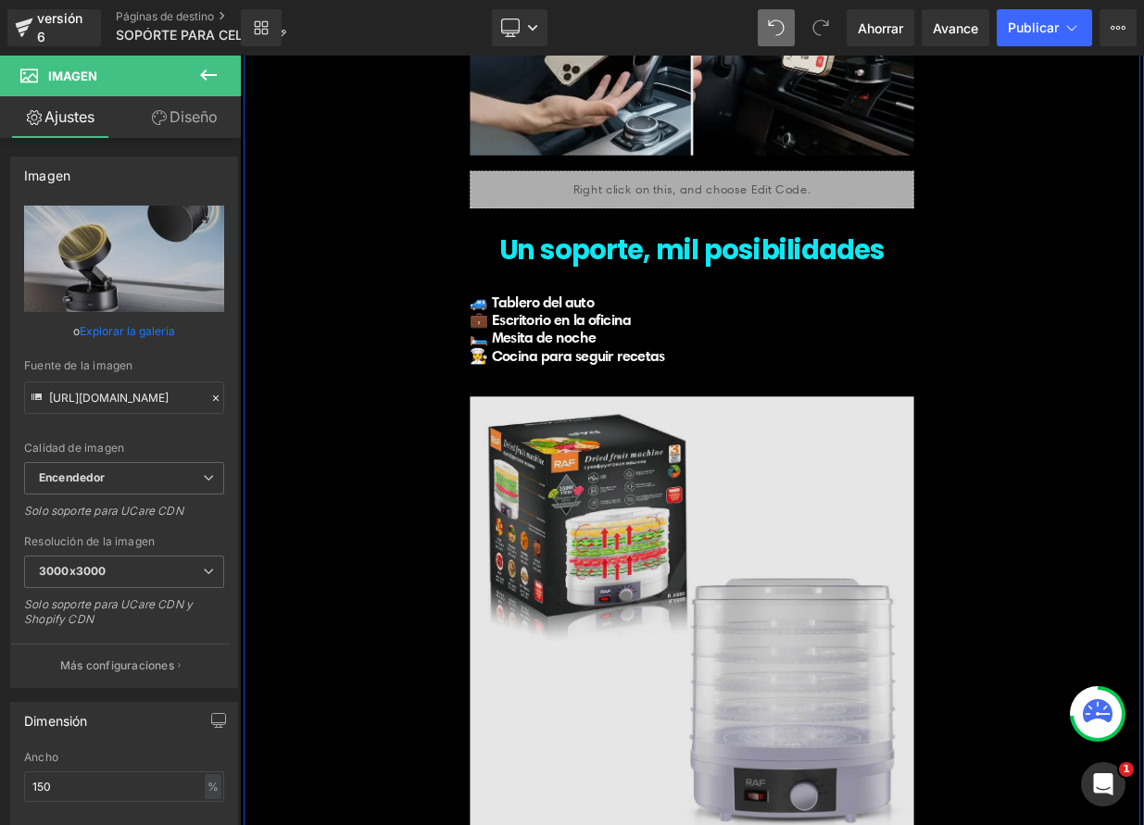
click at [626, 685] on img at bounding box center [800, 754] width 550 height 587
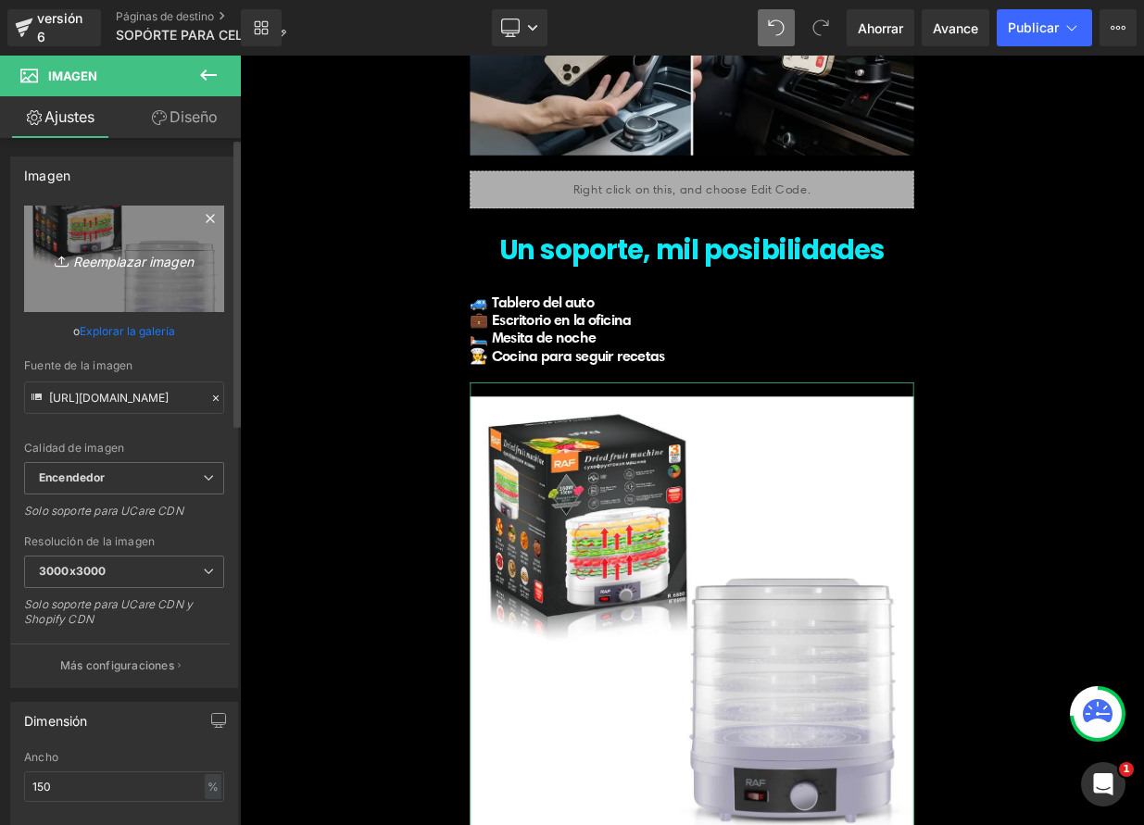
click at [124, 271] on link "Reemplazar imagen" at bounding box center [124, 259] width 200 height 107
type input "C:\fakepath\Captura de pantalla 2025-09-10 a la(s) 10.49.41 p. m..png"
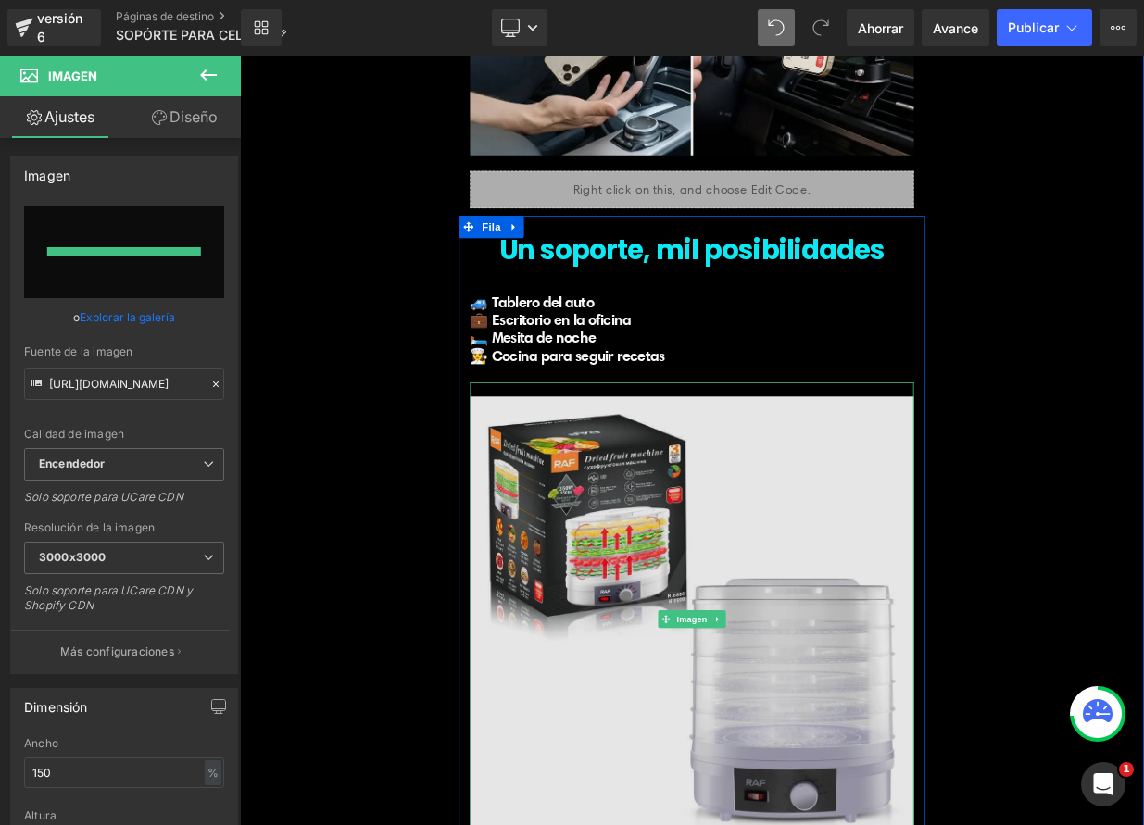
type input "https://ucarecdn.com/4f30baf2-3b48-4d90-9821-764ff45d1cae/-/format/auto/-/previ…"
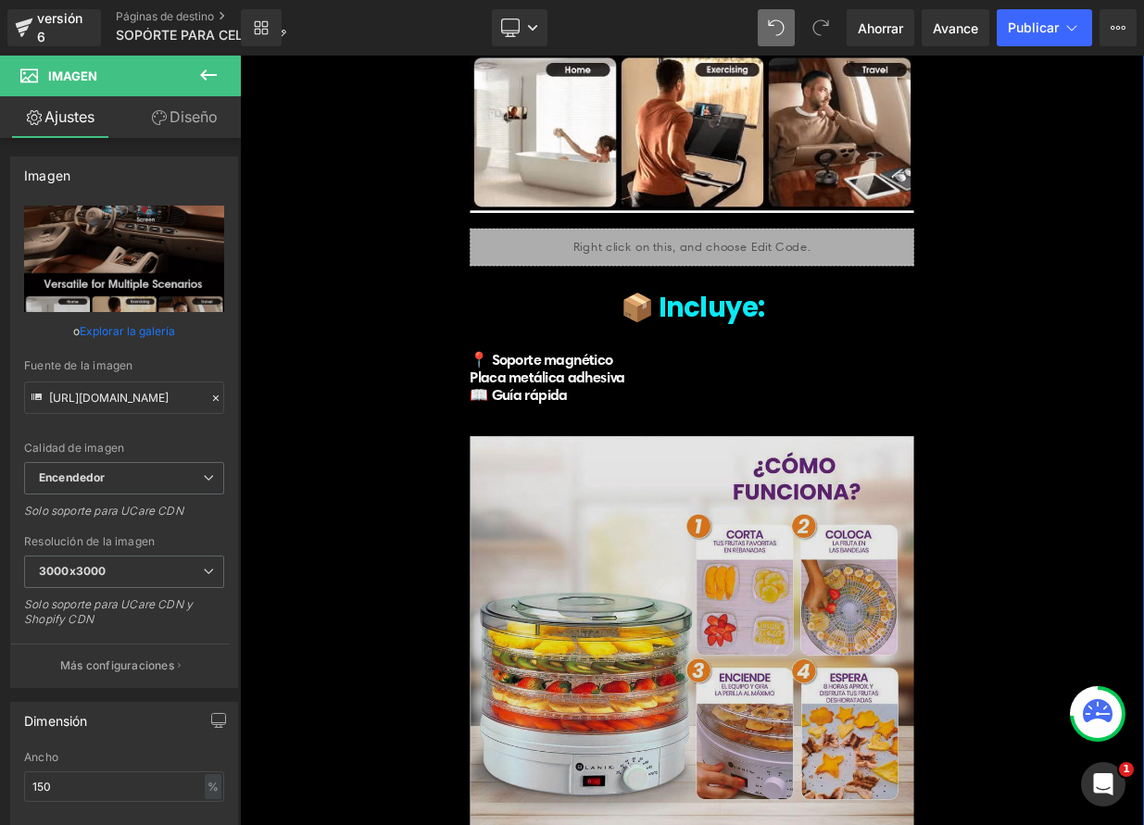
scroll to position [6118, 0]
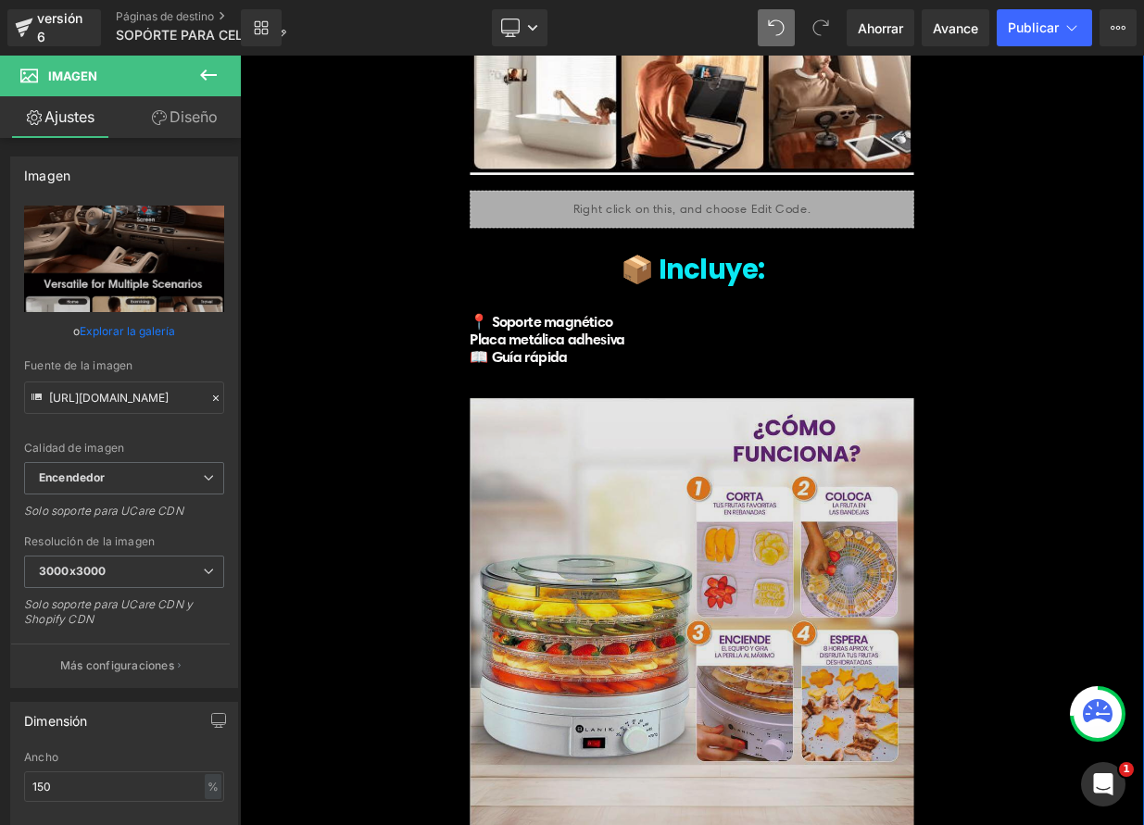
click at [812, 609] on img at bounding box center [800, 756] width 550 height 587
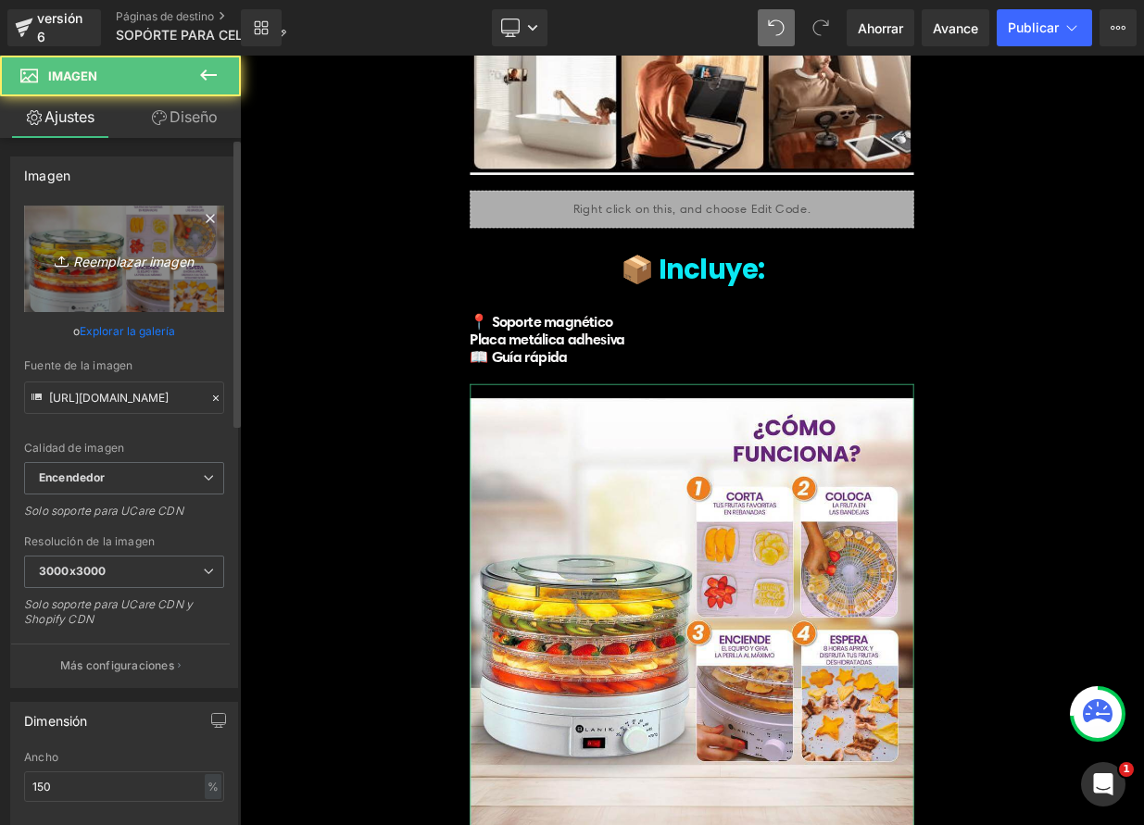
click at [122, 257] on font "Reemplazar imagen" at bounding box center [133, 261] width 120 height 16
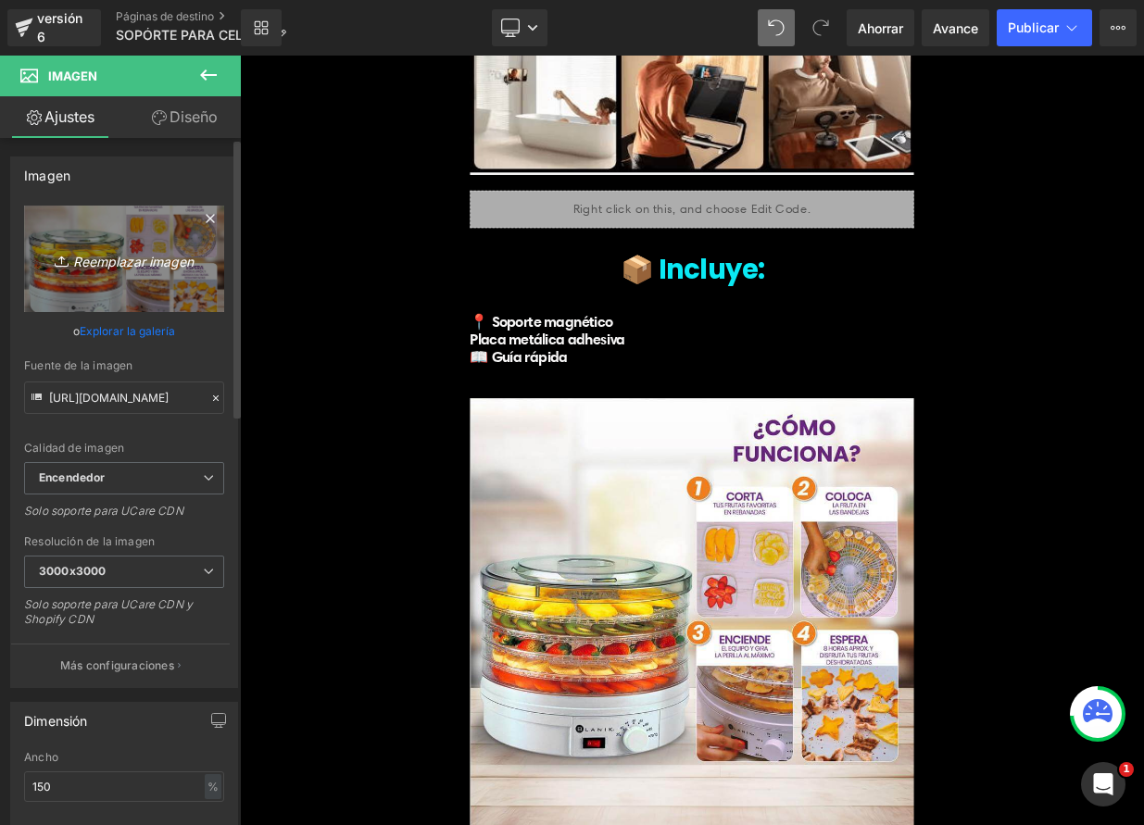
type input "C:\fakepath\SMARTHOLD4.webp"
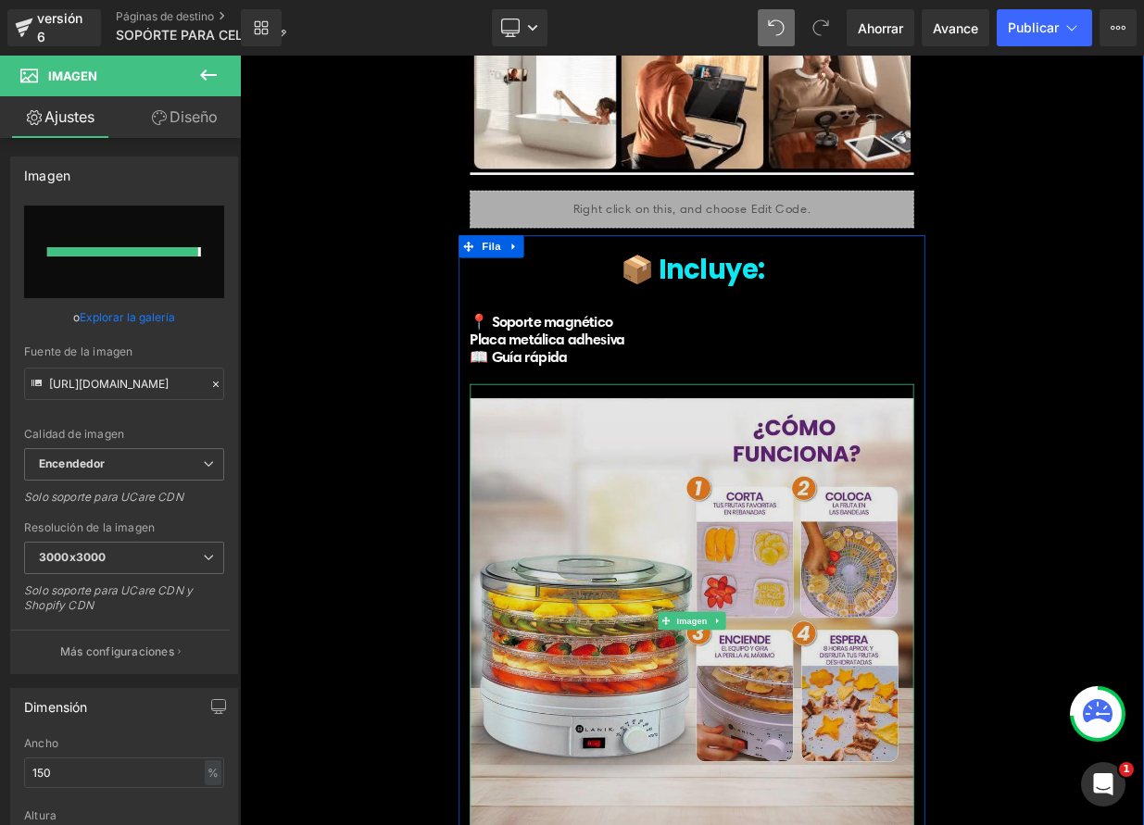
type input "https://ucarecdn.com/ea2a2658-cc03-41af-a4bf-9ba0b24b9115/-/format/auto/-/previ…"
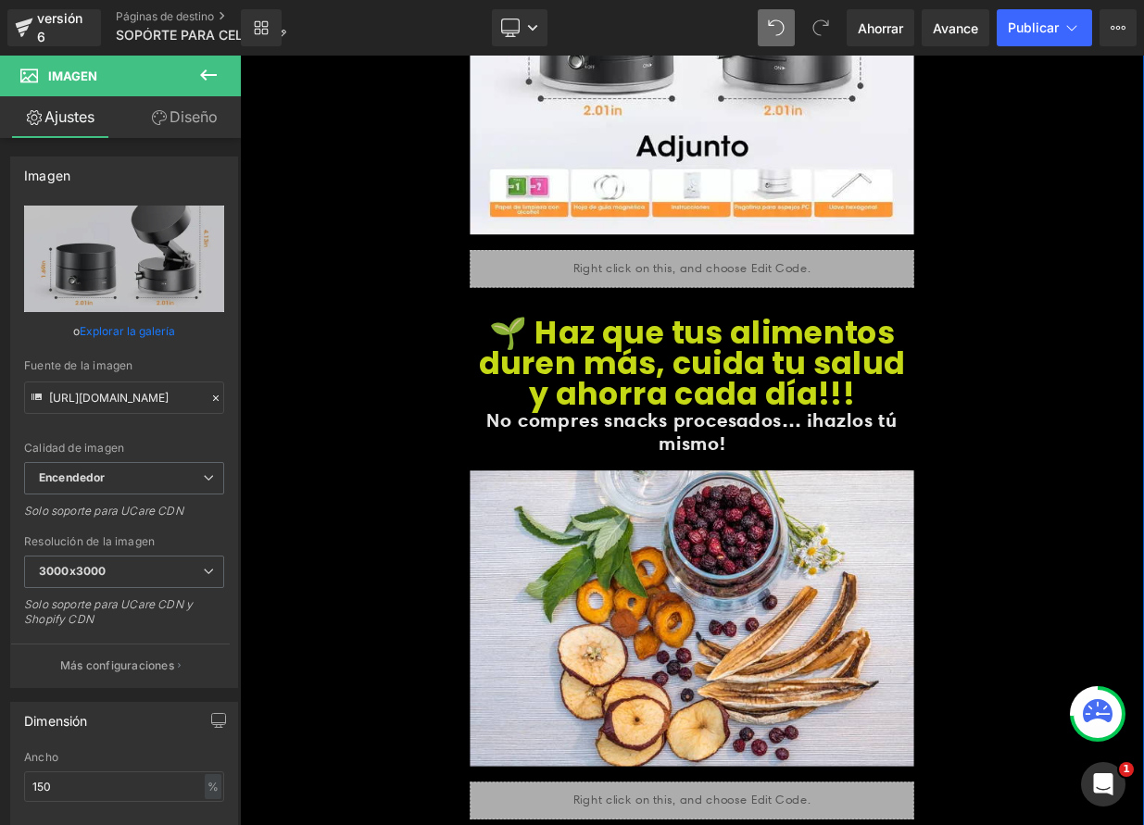
scroll to position [6576, 0]
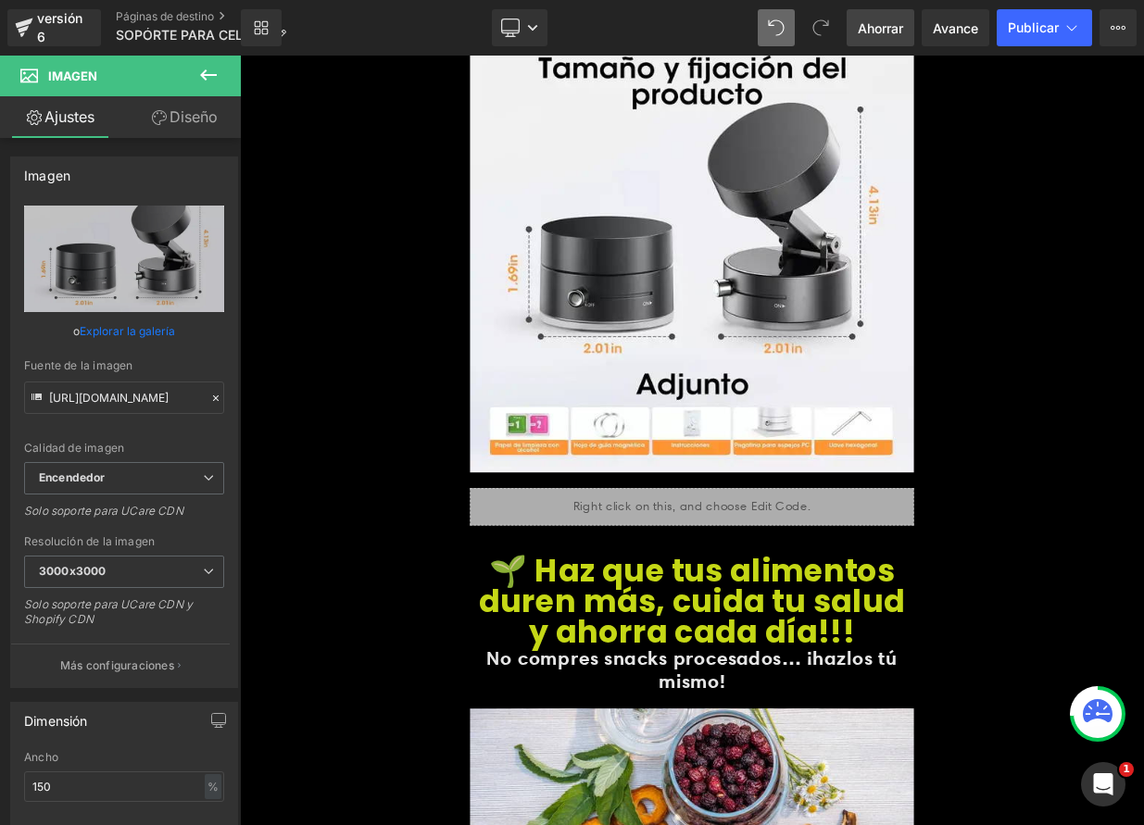
click at [881, 21] on font "Ahorrar" at bounding box center [880, 28] width 45 height 16
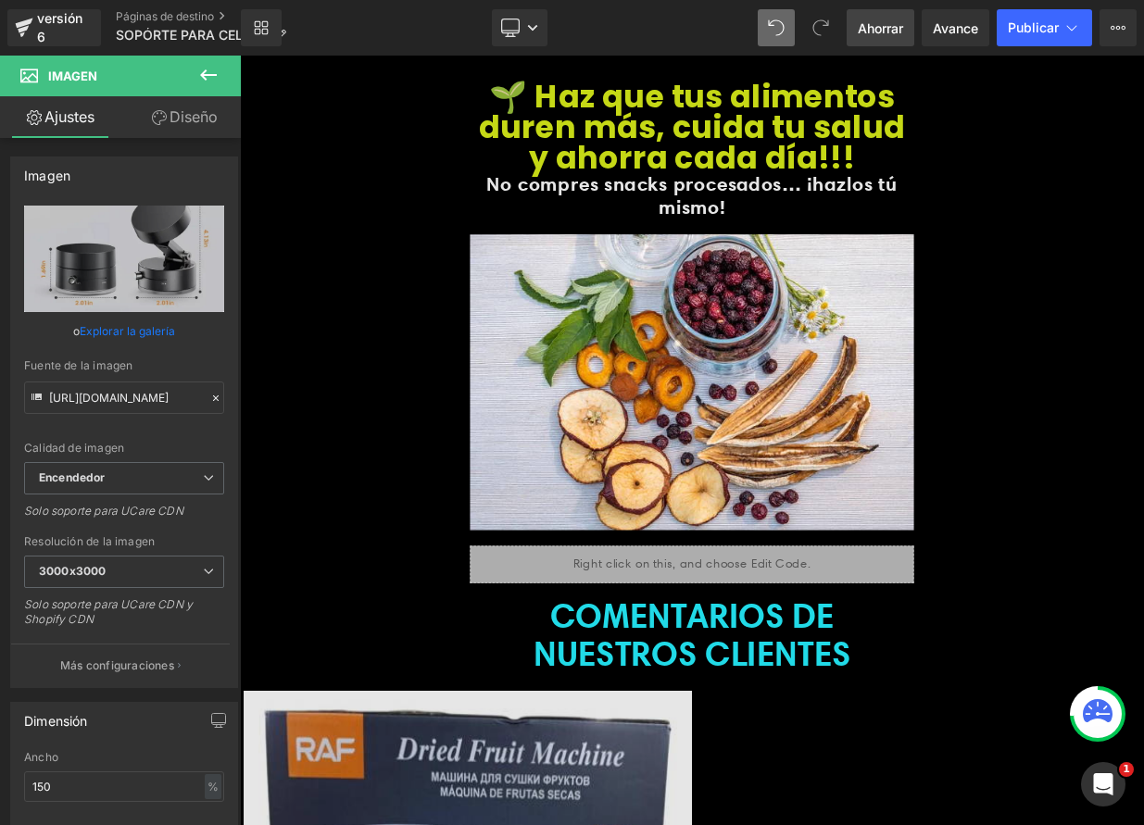
scroll to position [7444, 0]
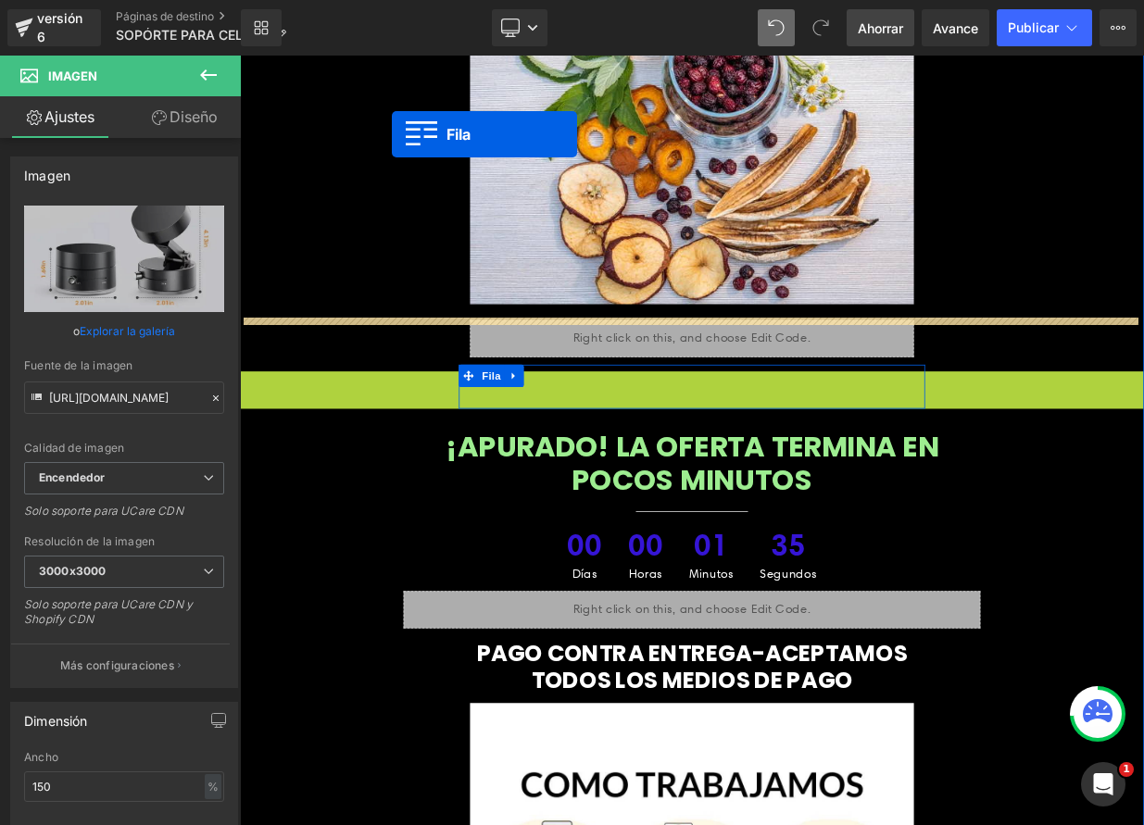
drag, startPoint x: 254, startPoint y: 400, endPoint x: 480, endPoint y: 82, distance: 390.7
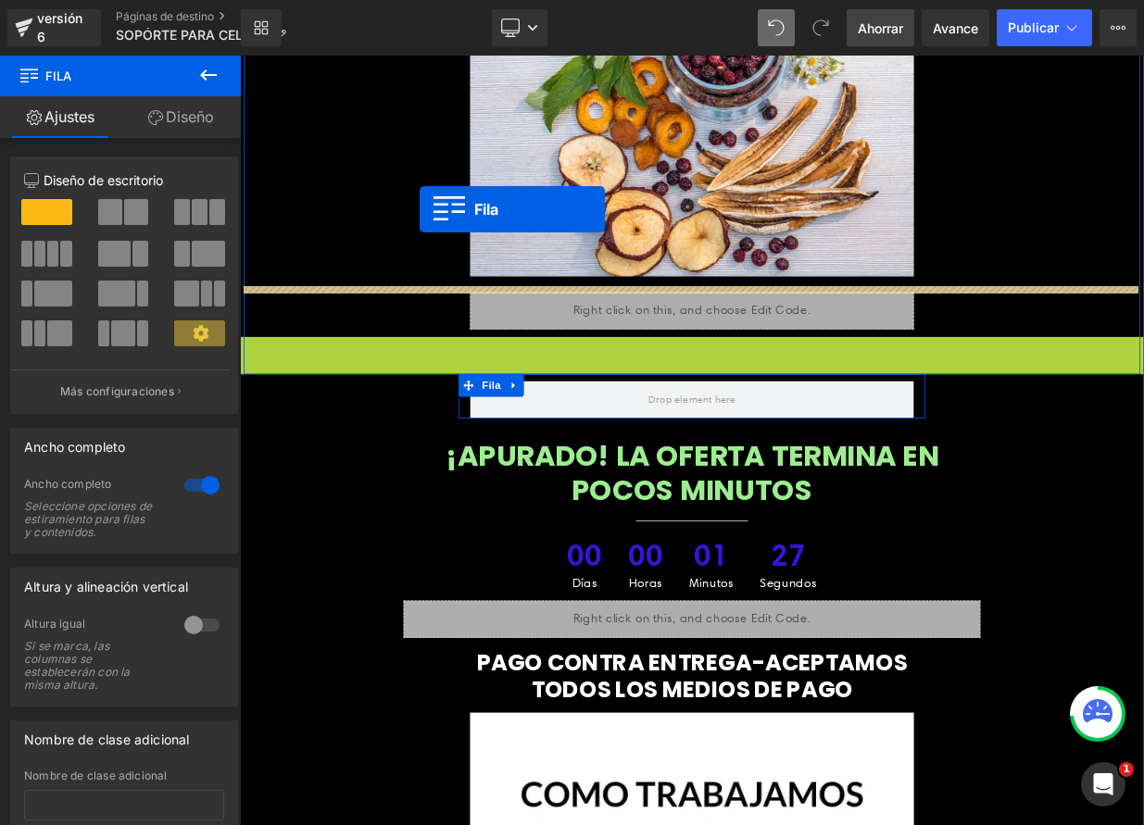
scroll to position [7487, 0]
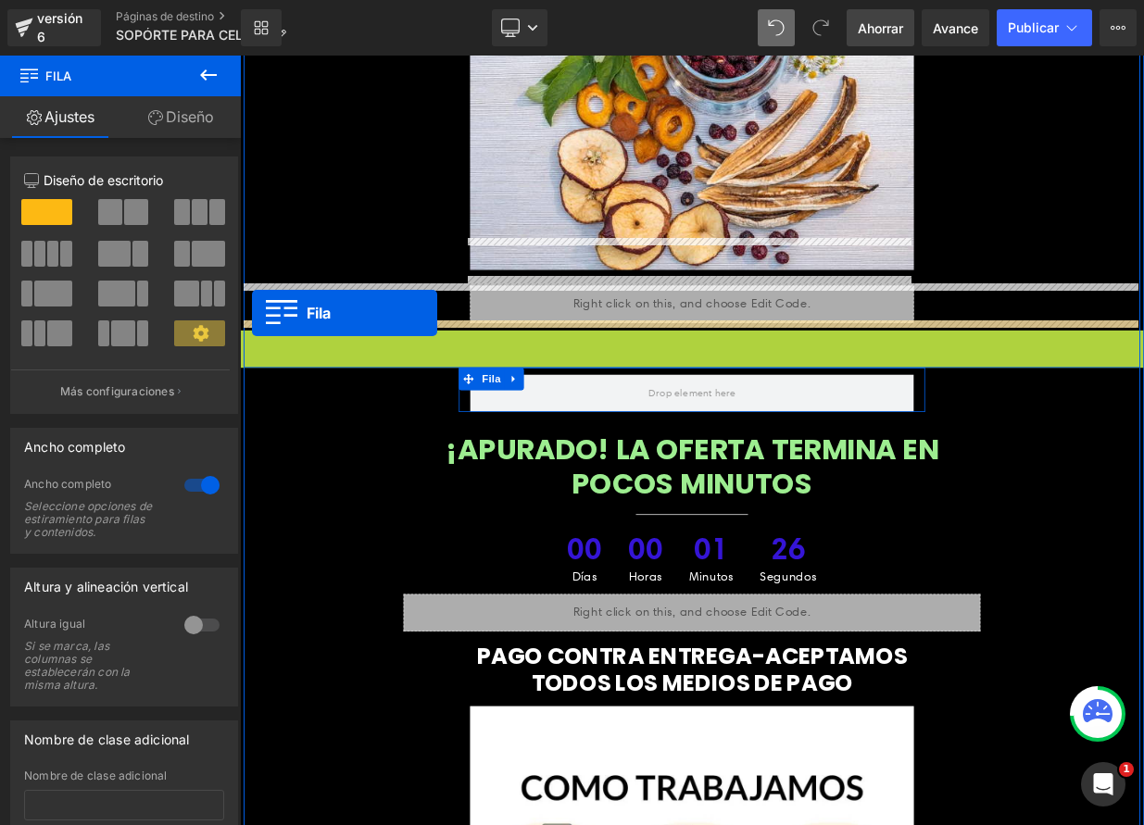
drag, startPoint x: 254, startPoint y: 367, endPoint x: 505, endPoint y: 247, distance: 278.0
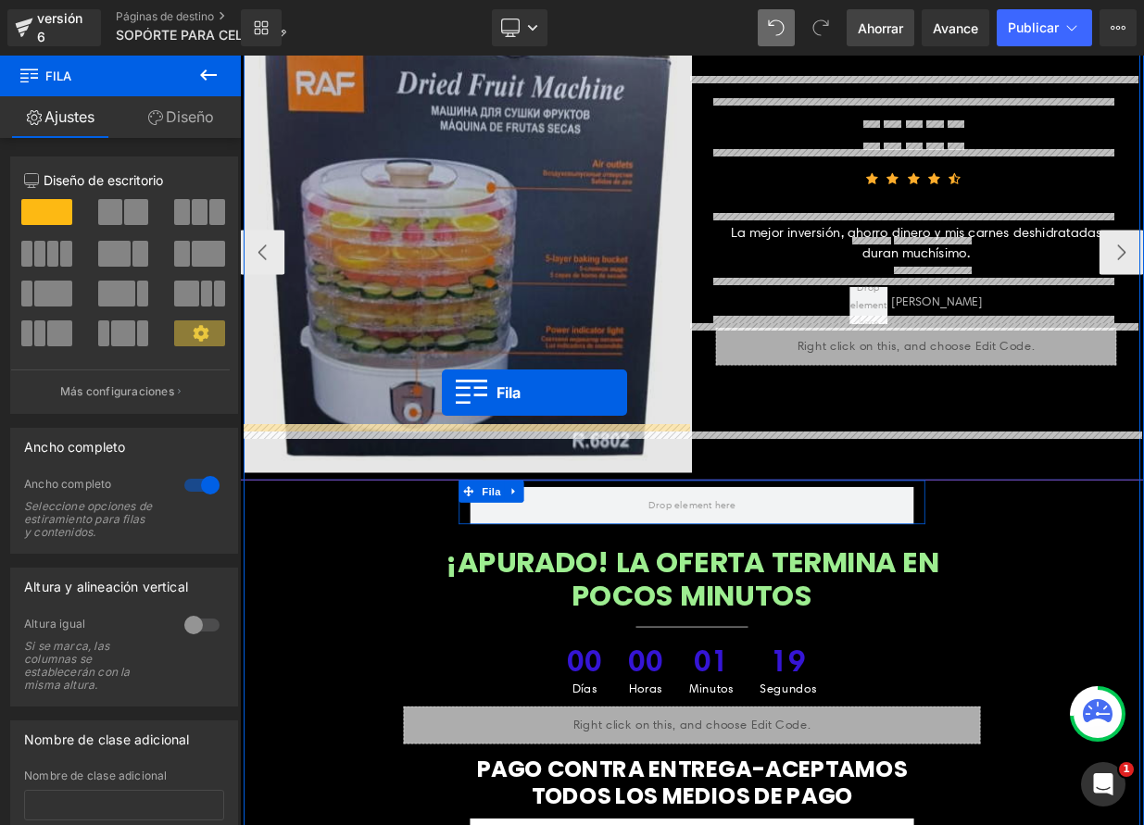
scroll to position [7382, 0]
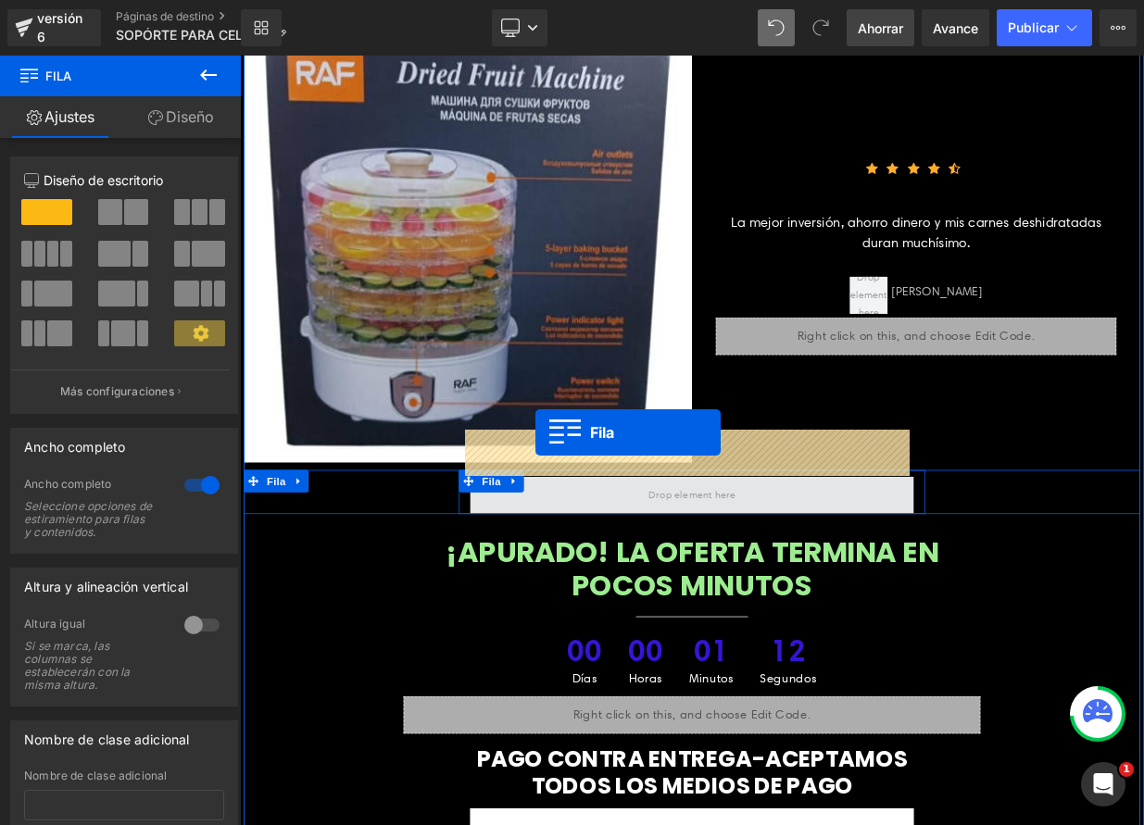
drag, startPoint x: 514, startPoint y: 357, endPoint x: 606, endPoint y: 522, distance: 189.5
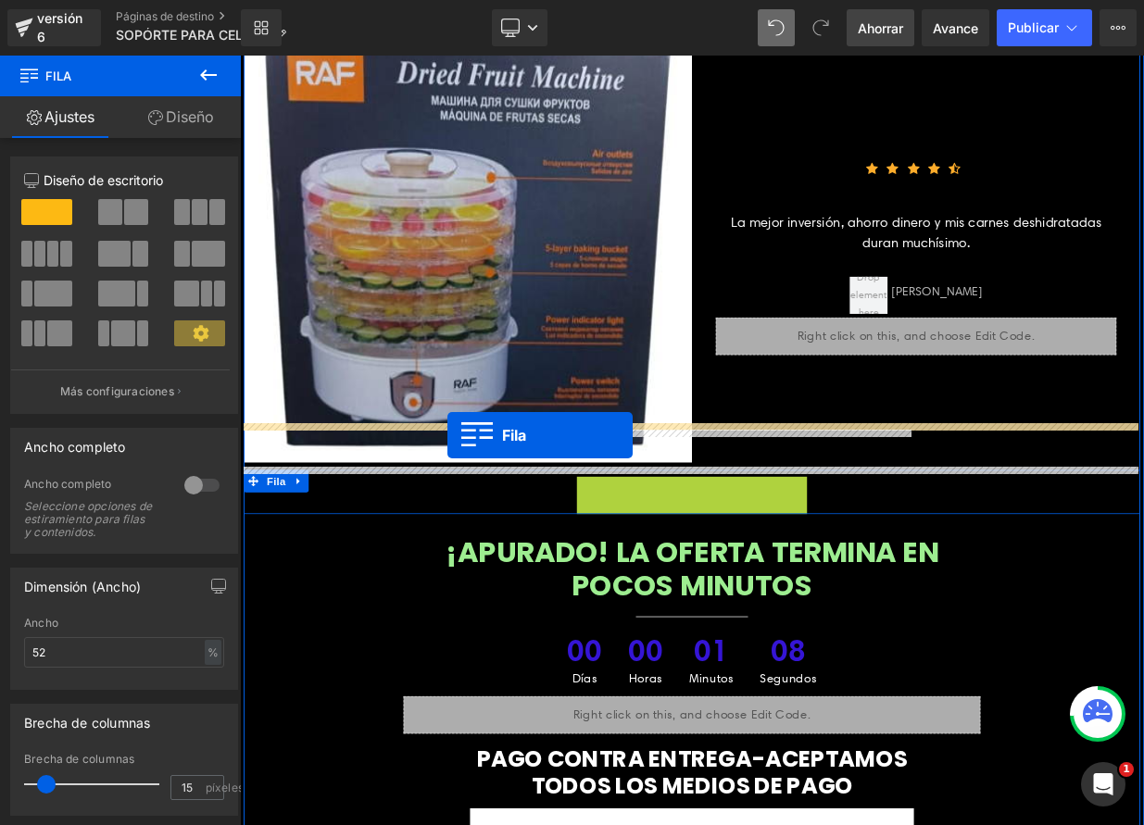
drag, startPoint x: 654, startPoint y: 535, endPoint x: 497, endPoint y: 526, distance: 156.8
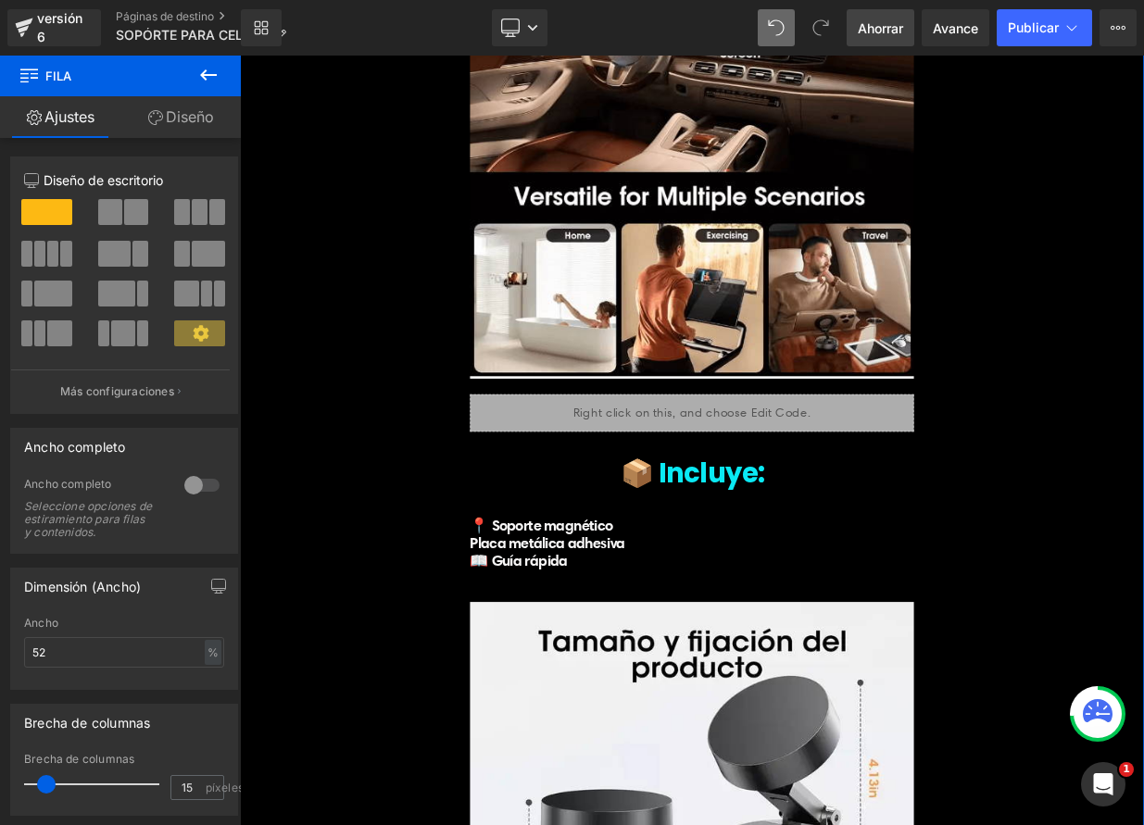
scroll to position [5805, 0]
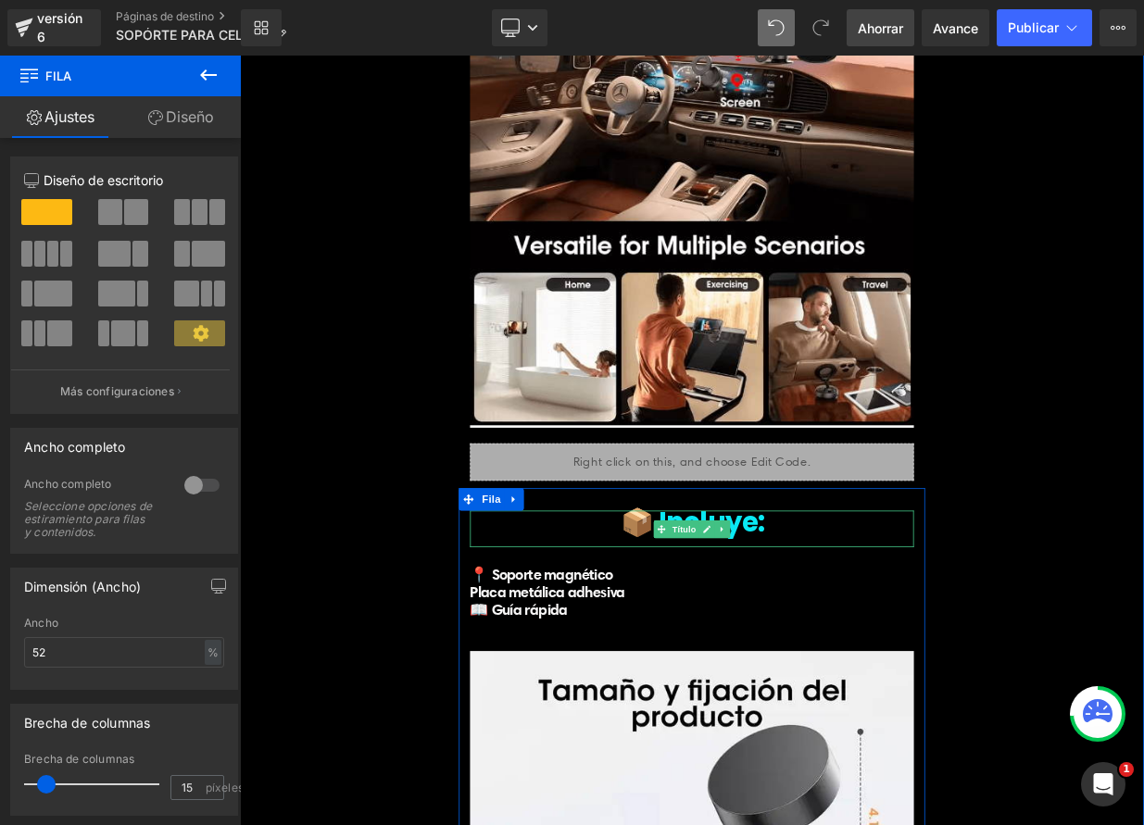
click at [629, 620] on h1 "📦 Incluye:" at bounding box center [800, 635] width 550 height 30
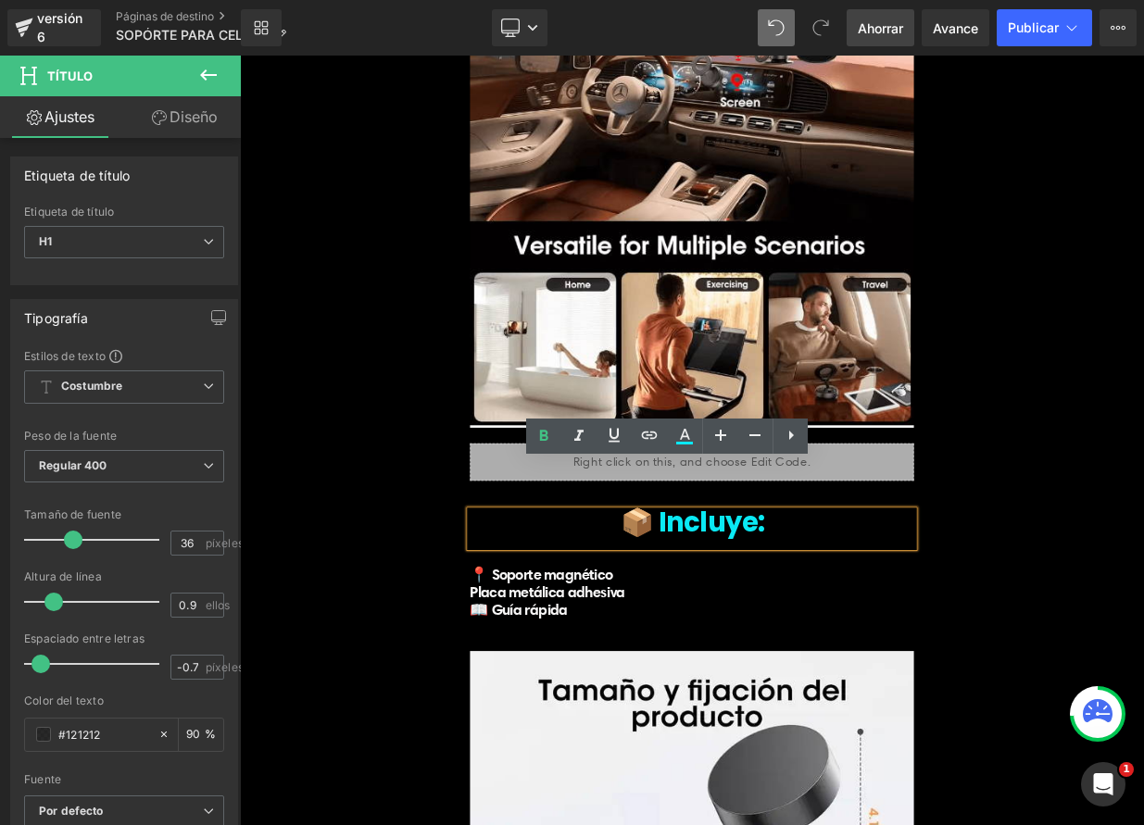
click at [376, 524] on div "Un soporte, mil posibilidades Título 🚙 Tablero del auto 💼 Escritorio en la ofic…" at bounding box center [801, 561] width 1112 height 1718
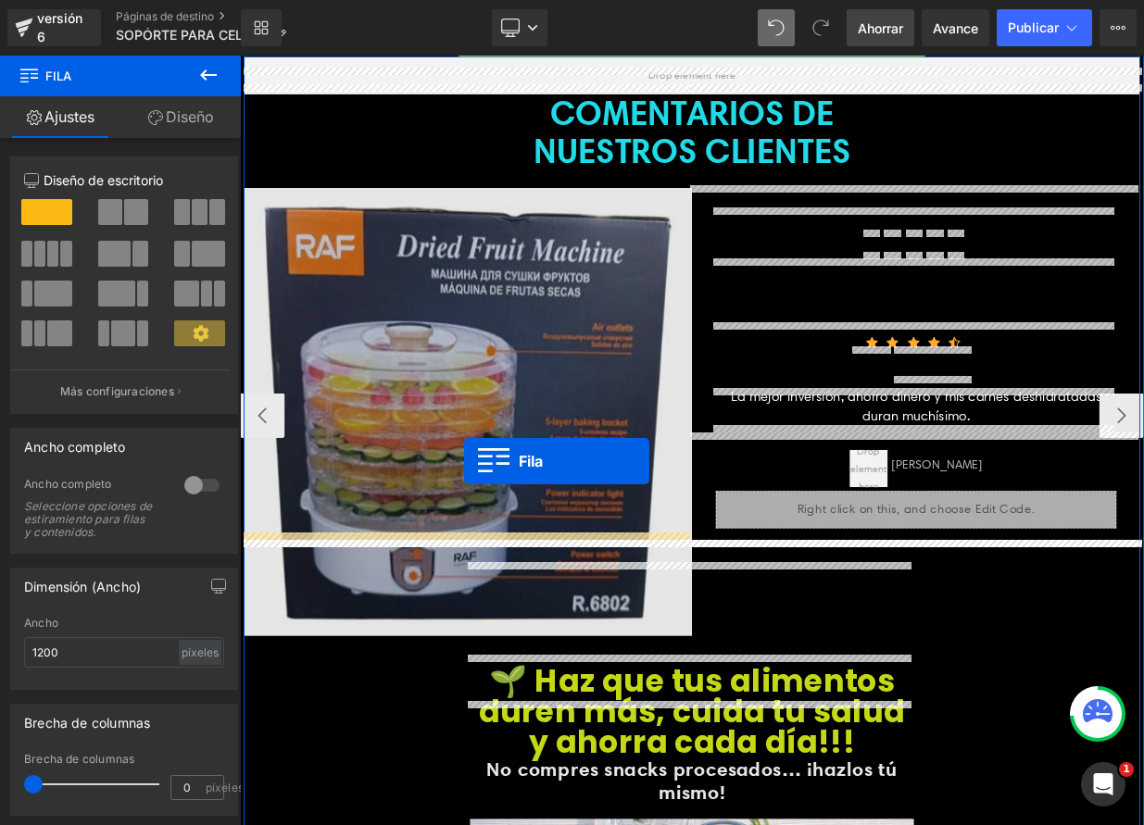
scroll to position [6464, 0]
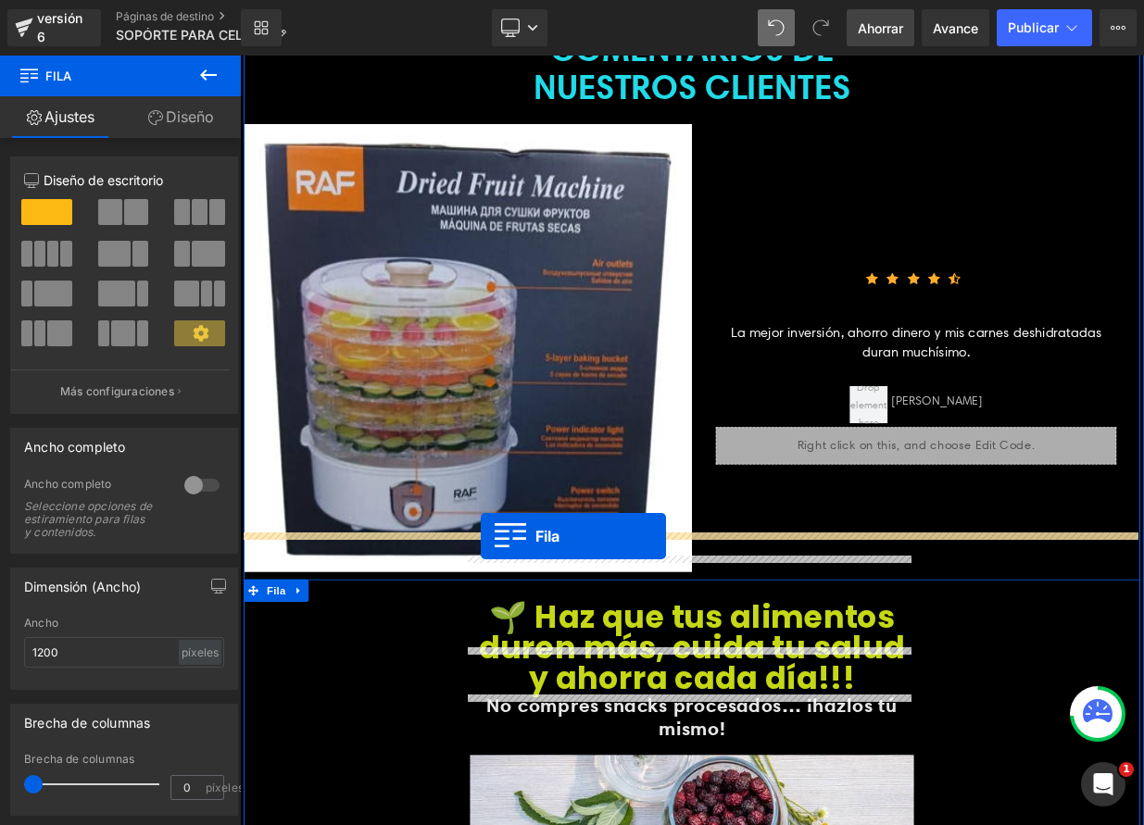
drag, startPoint x: 516, startPoint y: 547, endPoint x: 538, endPoint y: 652, distance: 107.0
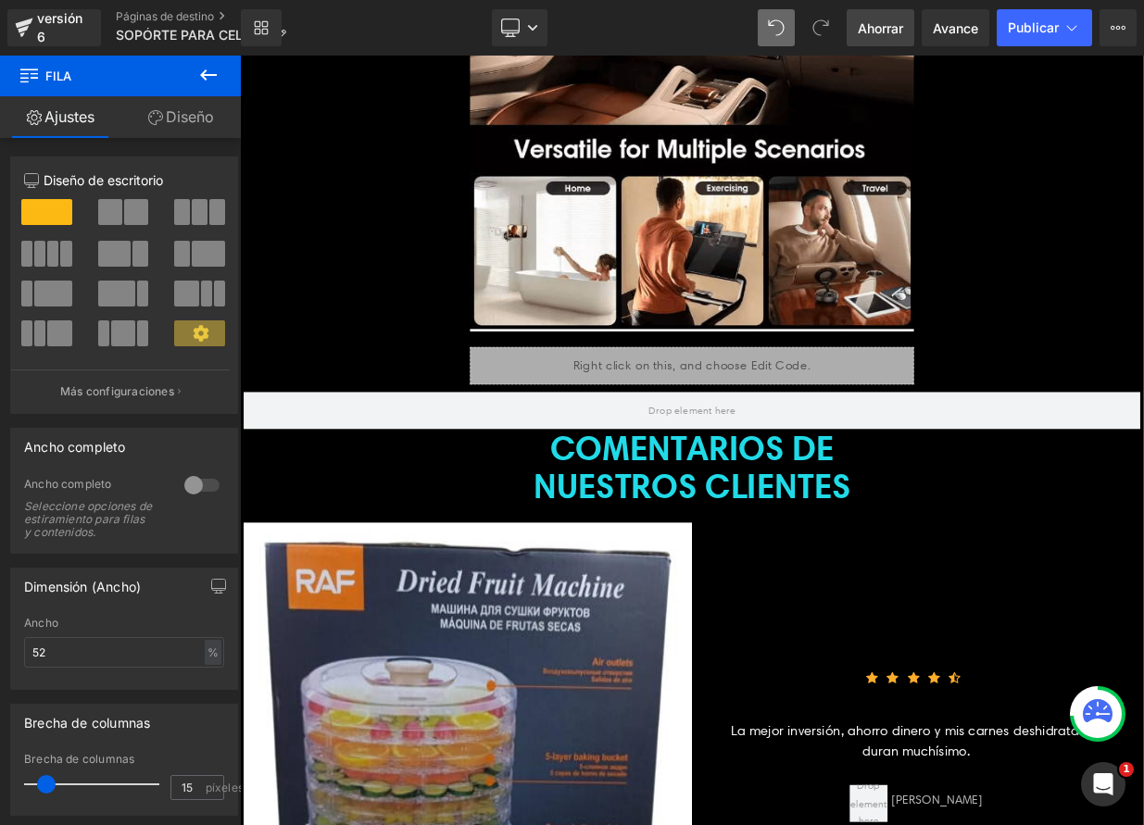
scroll to position [6061, 0]
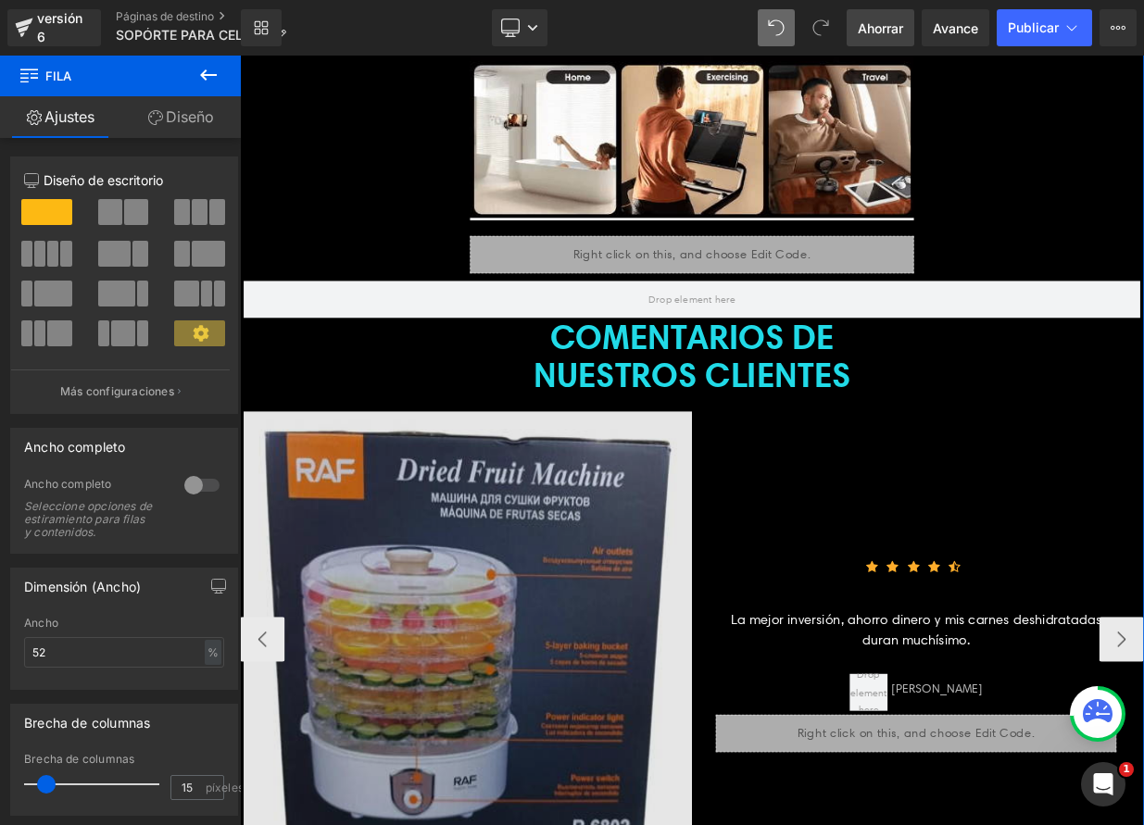
click at [607, 712] on img at bounding box center [523, 775] width 556 height 556
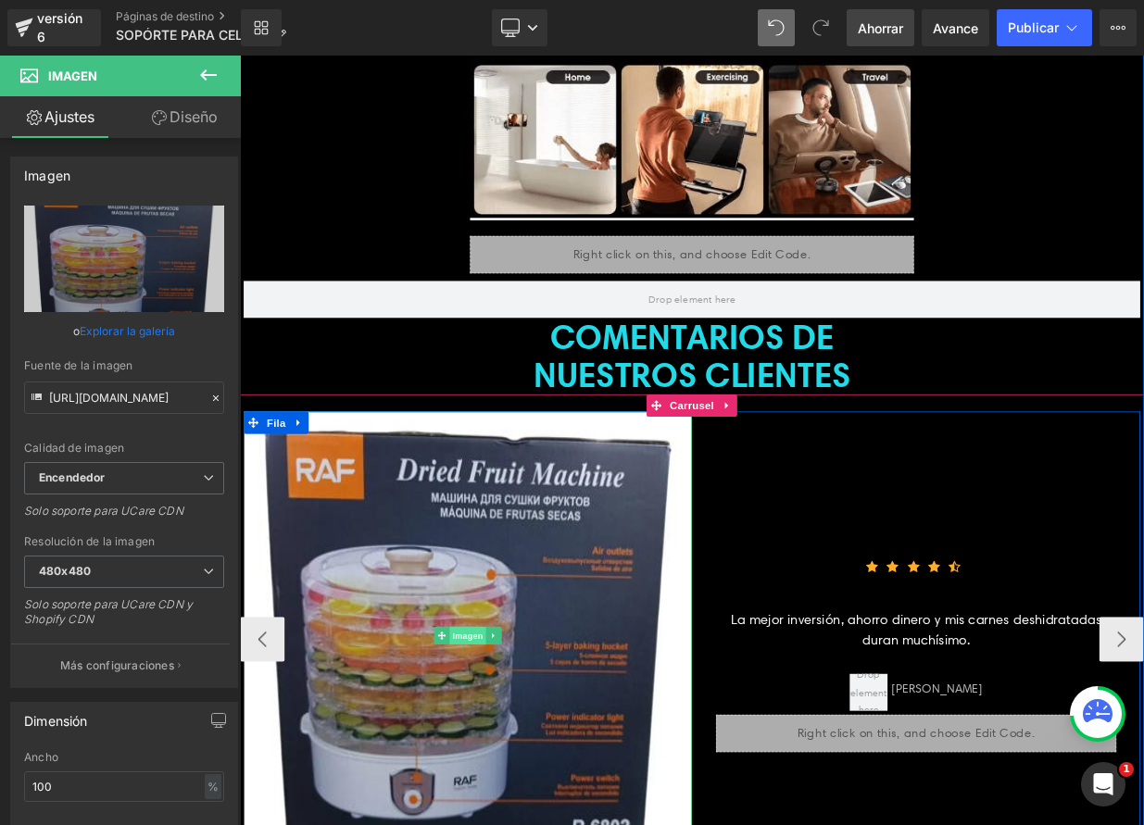
click at [509, 770] on font "Imagen" at bounding box center [523, 776] width 38 height 12
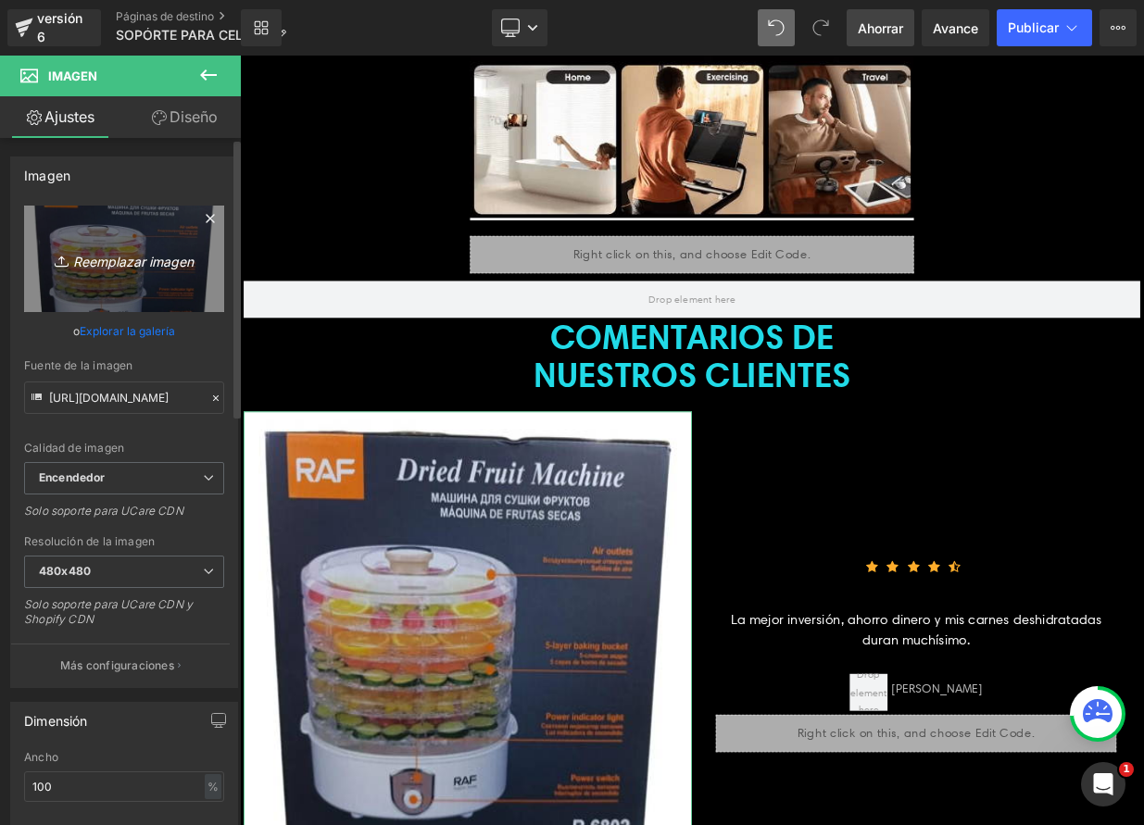
click at [146, 263] on font "Reemplazar imagen" at bounding box center [133, 261] width 120 height 16
type input "C:\fakepath\soporte.jpeg"
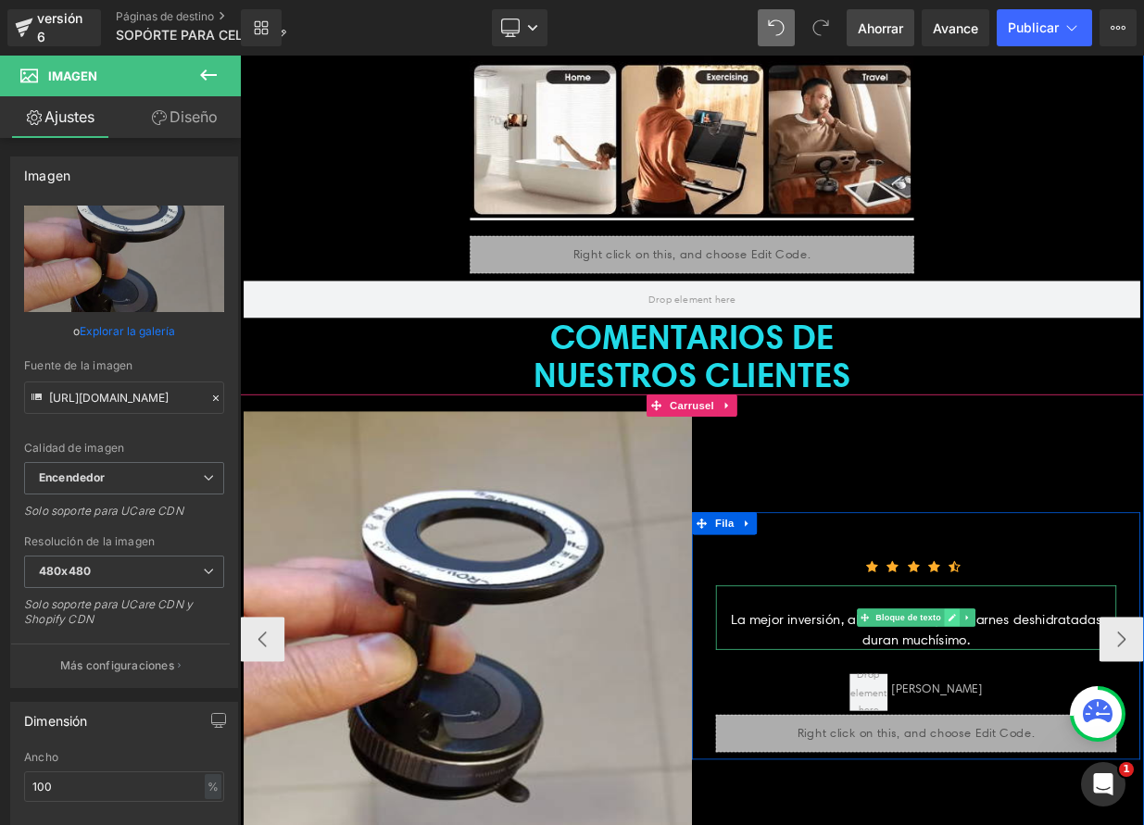
click at [1122, 742] on link at bounding box center [1122, 753] width 19 height 22
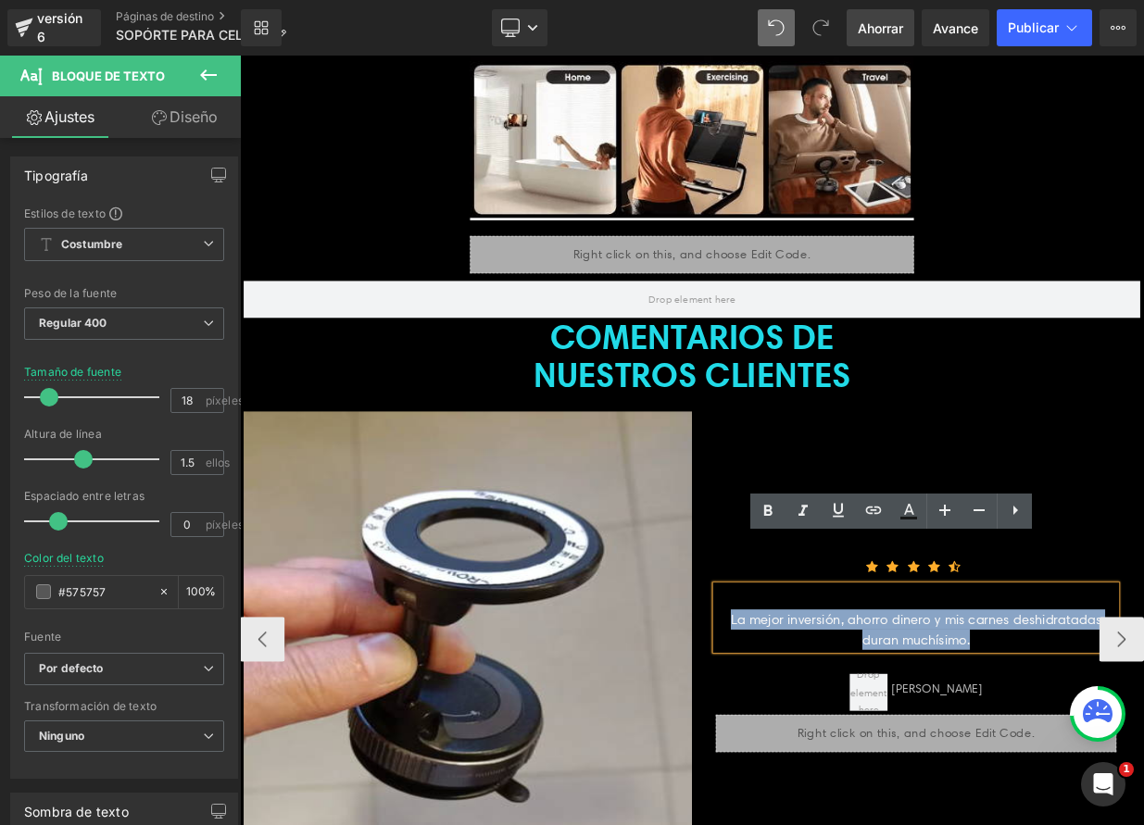
drag, startPoint x: 843, startPoint y: 697, endPoint x: 1164, endPoint y: 725, distance: 321.8
click at [1143, 725] on div "La mejor inversión, ahorro dinero y mis carnes deshidratadas duran muchísimo." at bounding box center [1078, 753] width 497 height 80
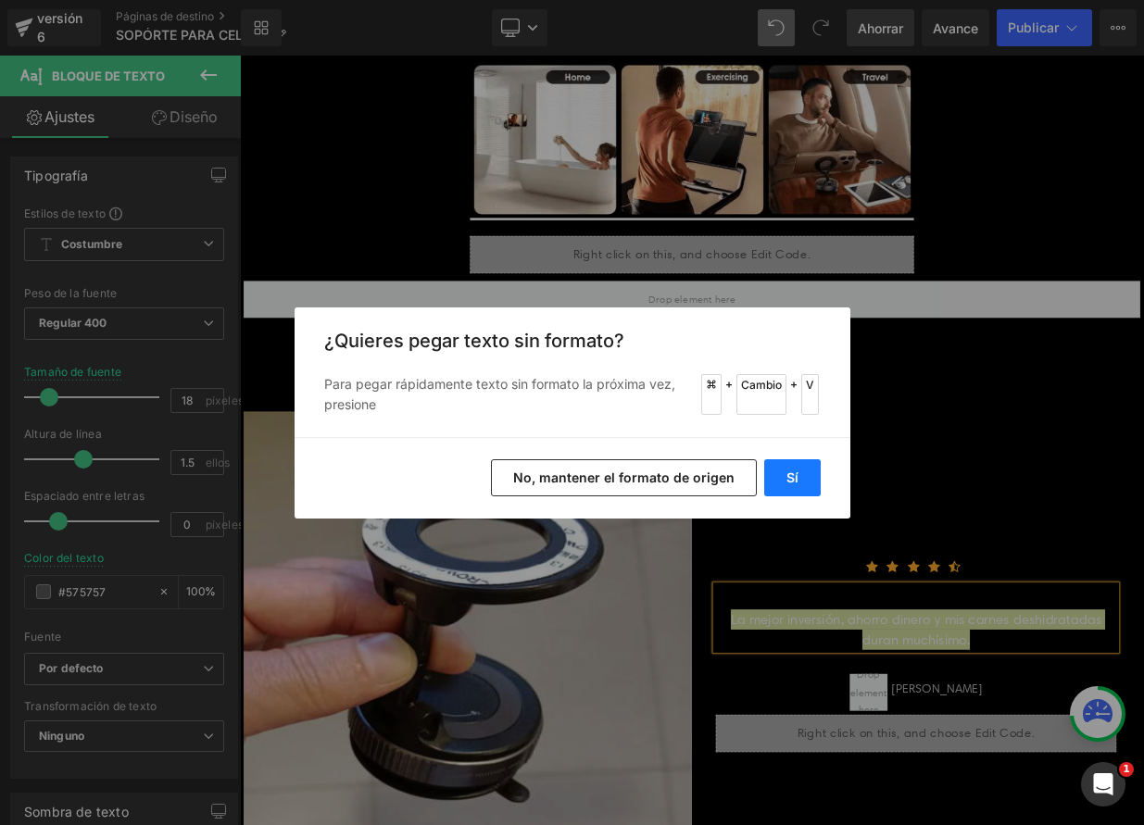
click at [773, 481] on button "Sí" at bounding box center [792, 477] width 57 height 37
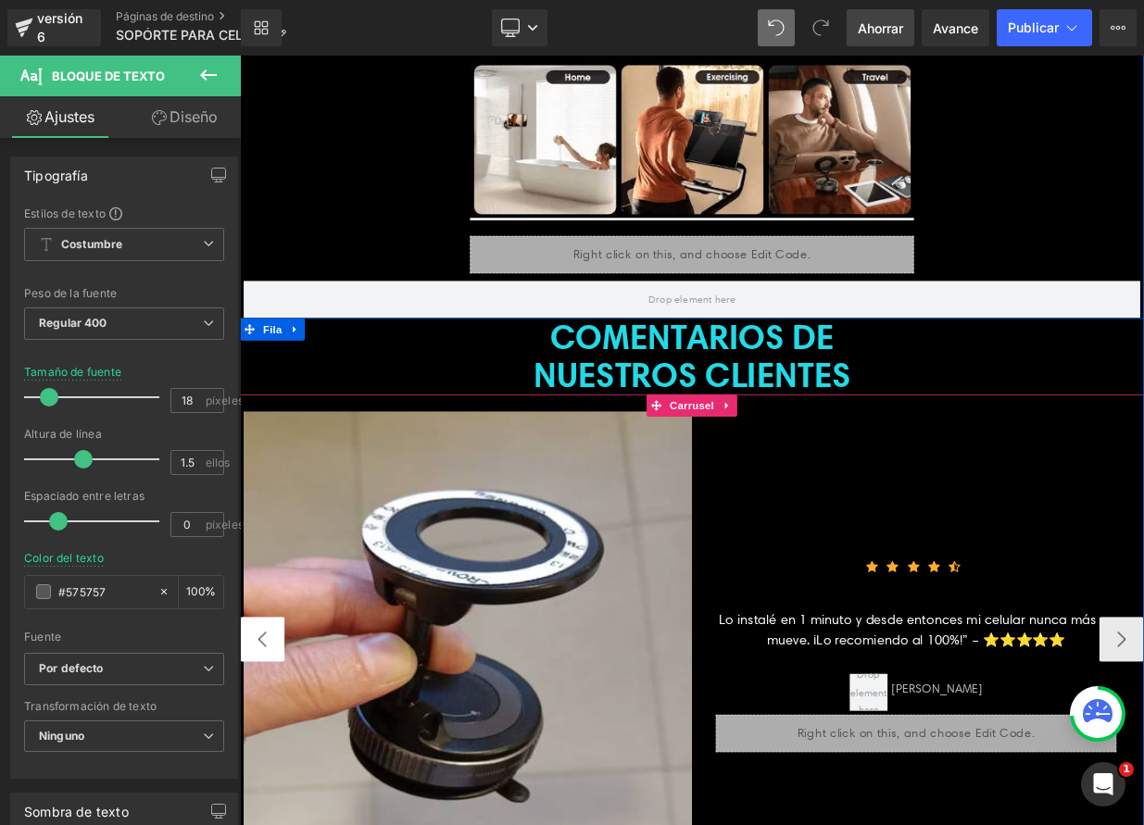
click at [257, 752] on button "‹" at bounding box center [268, 780] width 56 height 56
click at [264, 752] on button "‹" at bounding box center [268, 780] width 56 height 56
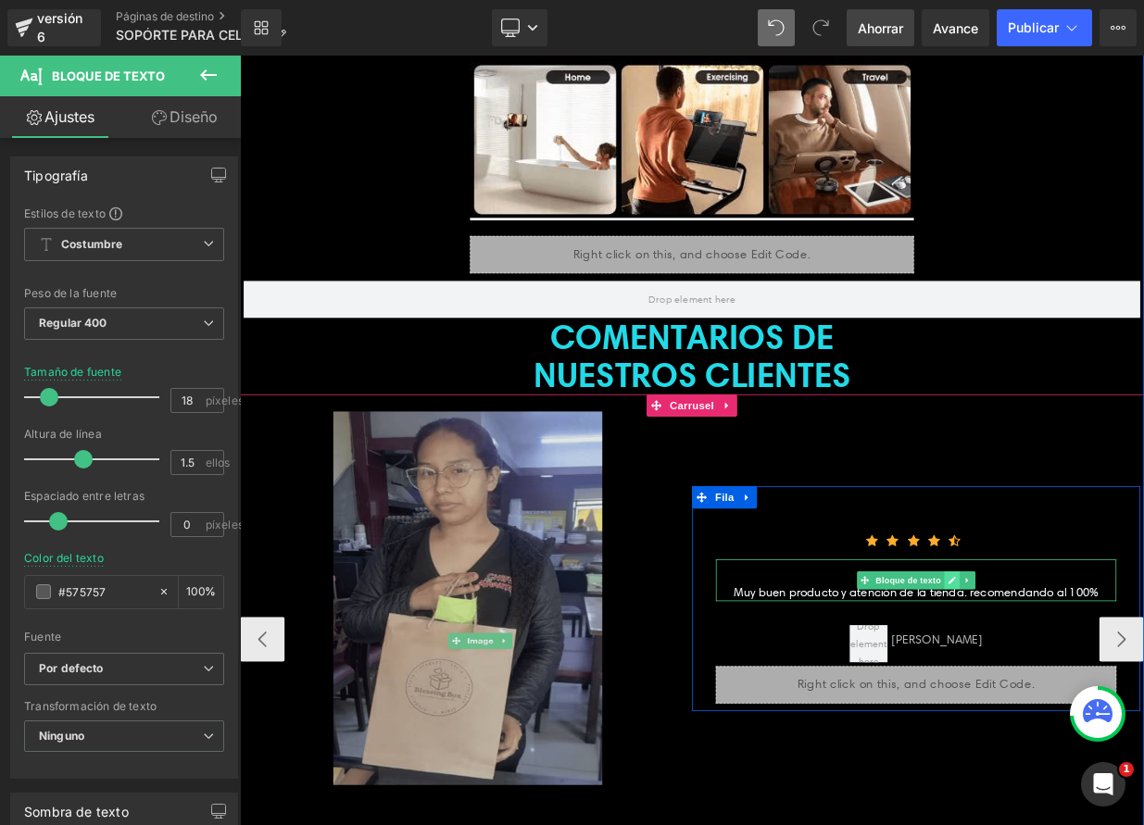
click at [1115, 696] on link at bounding box center [1122, 707] width 19 height 22
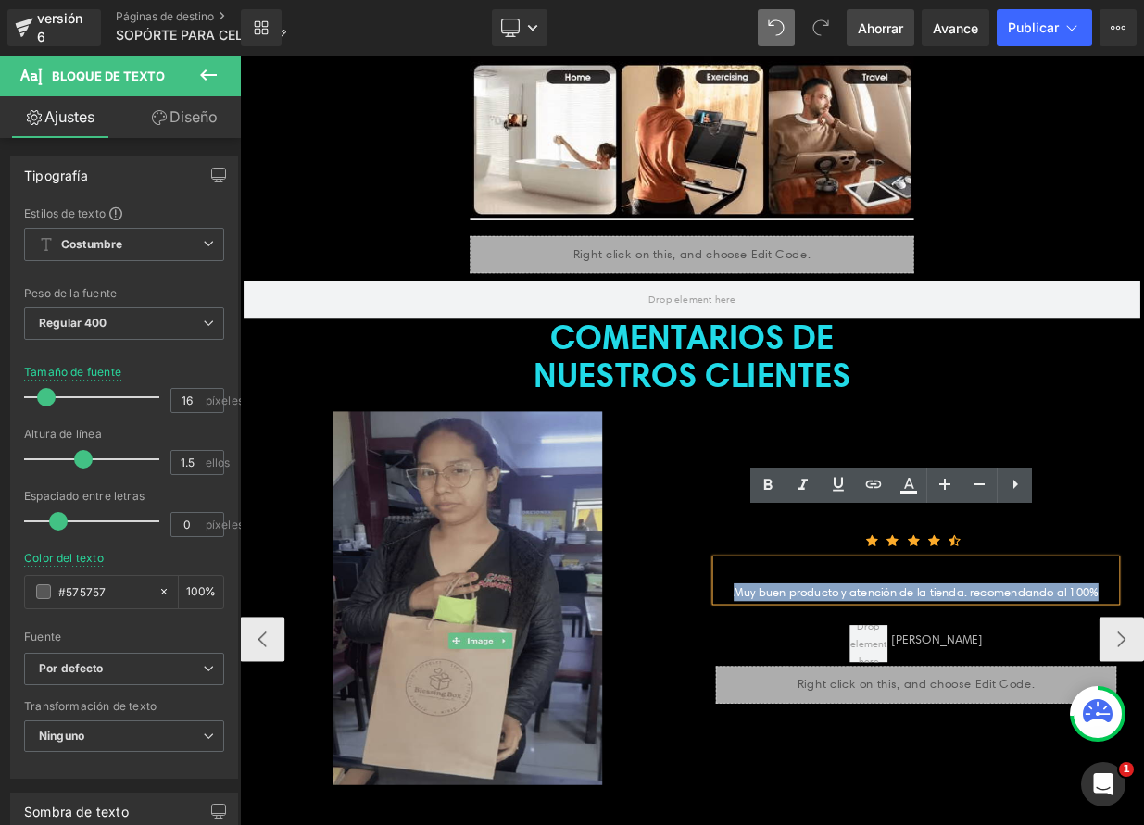
drag, startPoint x: 847, startPoint y: 663, endPoint x: 1302, endPoint y: 672, distance: 454.9
click at [1143, 681] on div "Muy buen producto y atención de la tienda. recomendando al 100%" at bounding box center [1078, 707] width 497 height 52
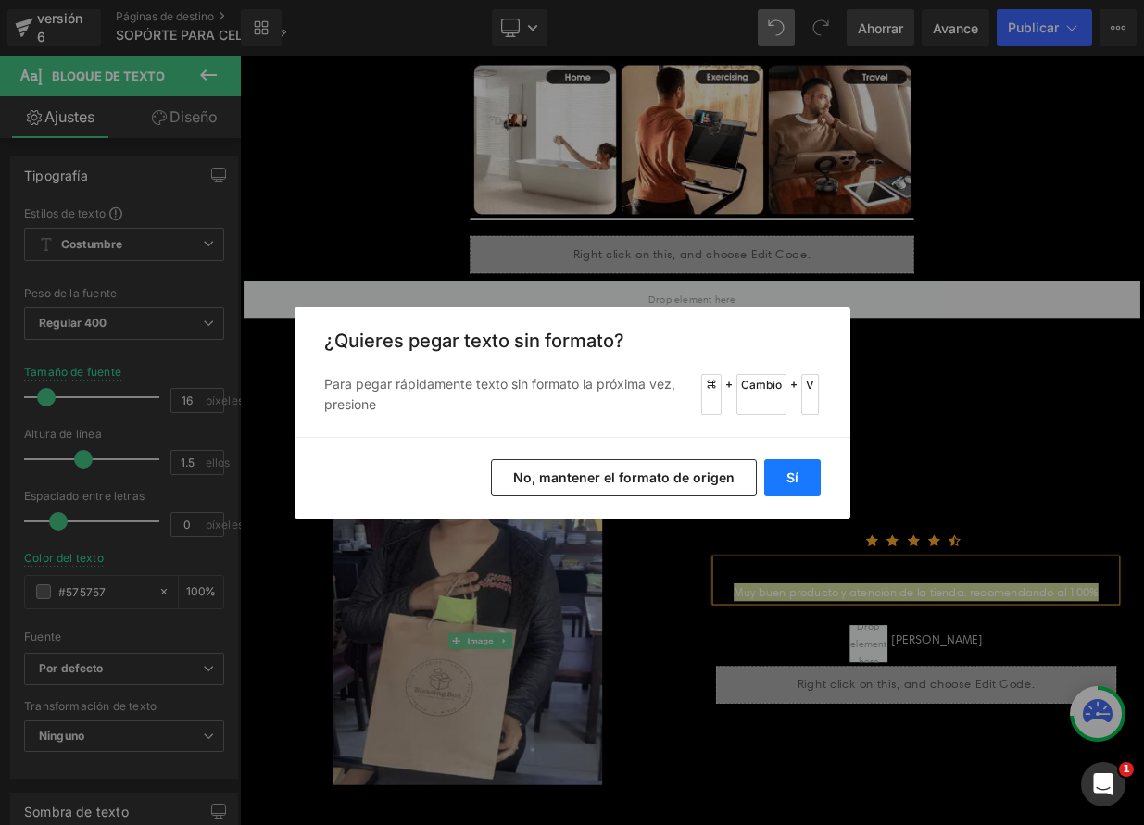
click at [790, 476] on font "Sí" at bounding box center [793, 478] width 12 height 16
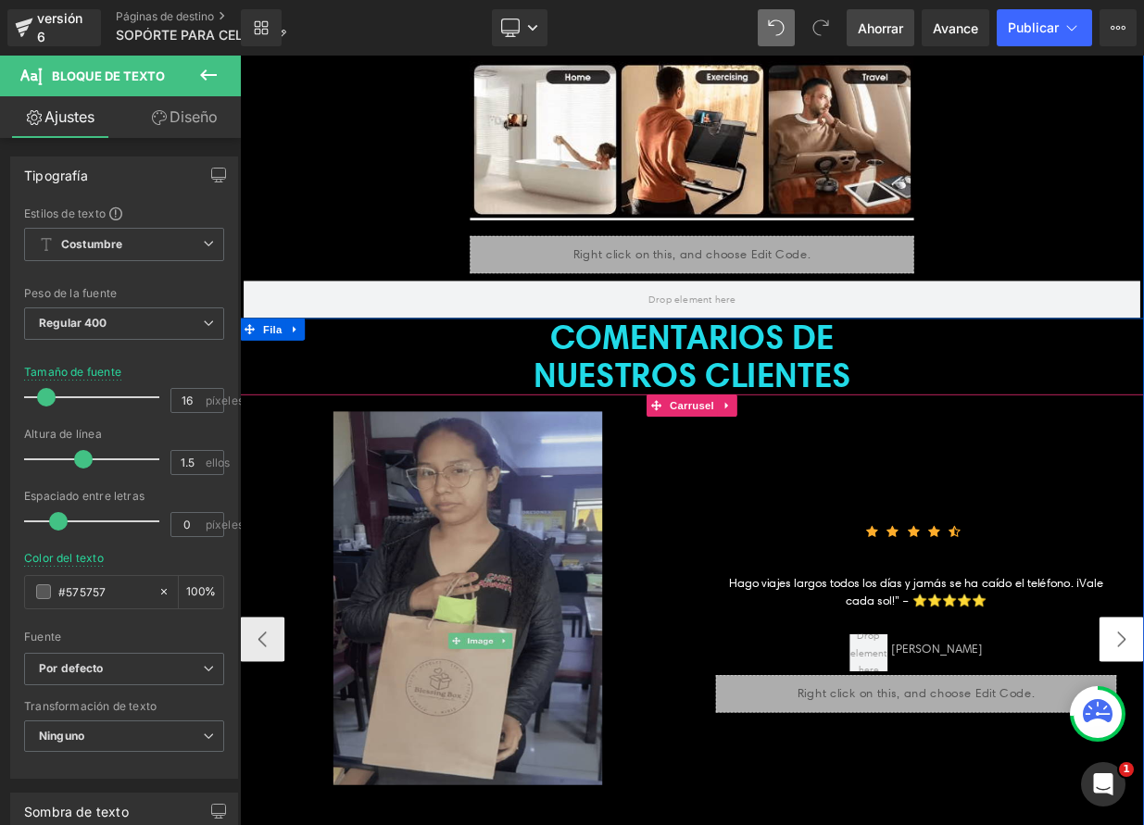
click at [266, 752] on button "‹" at bounding box center [268, 780] width 56 height 56
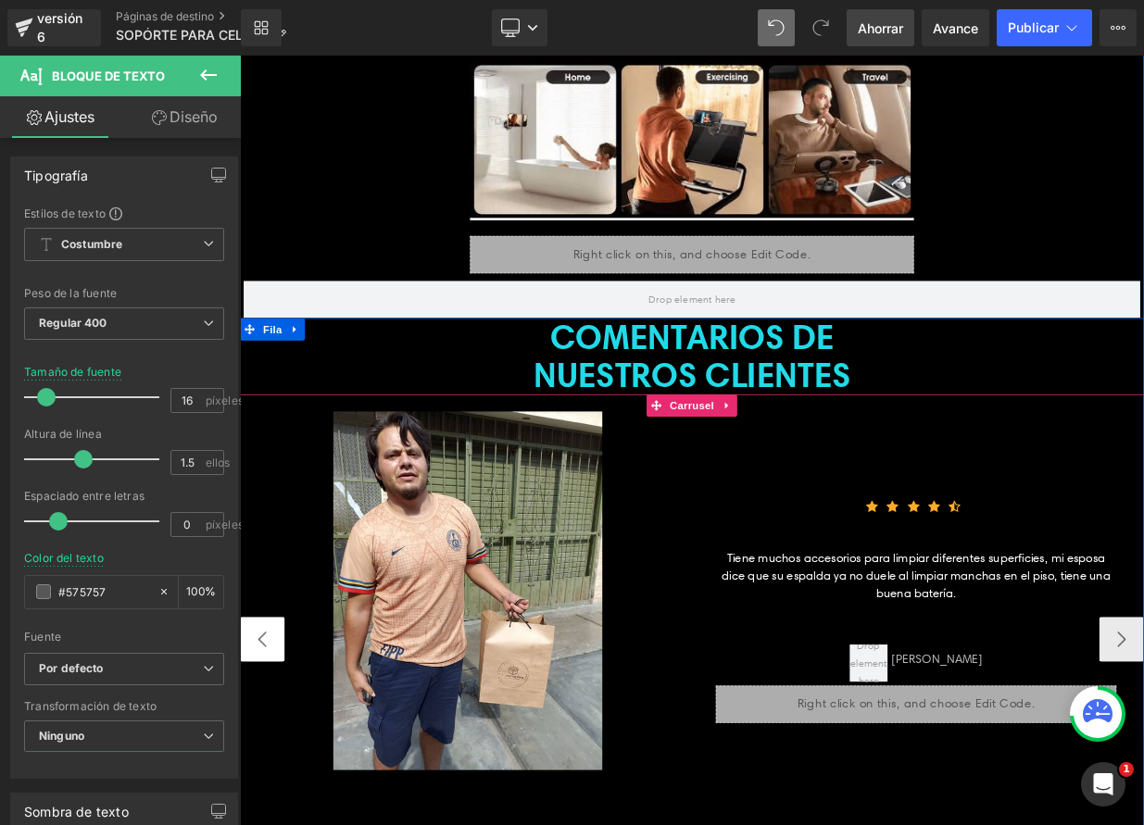
click at [268, 752] on button "‹" at bounding box center [268, 780] width 56 height 56
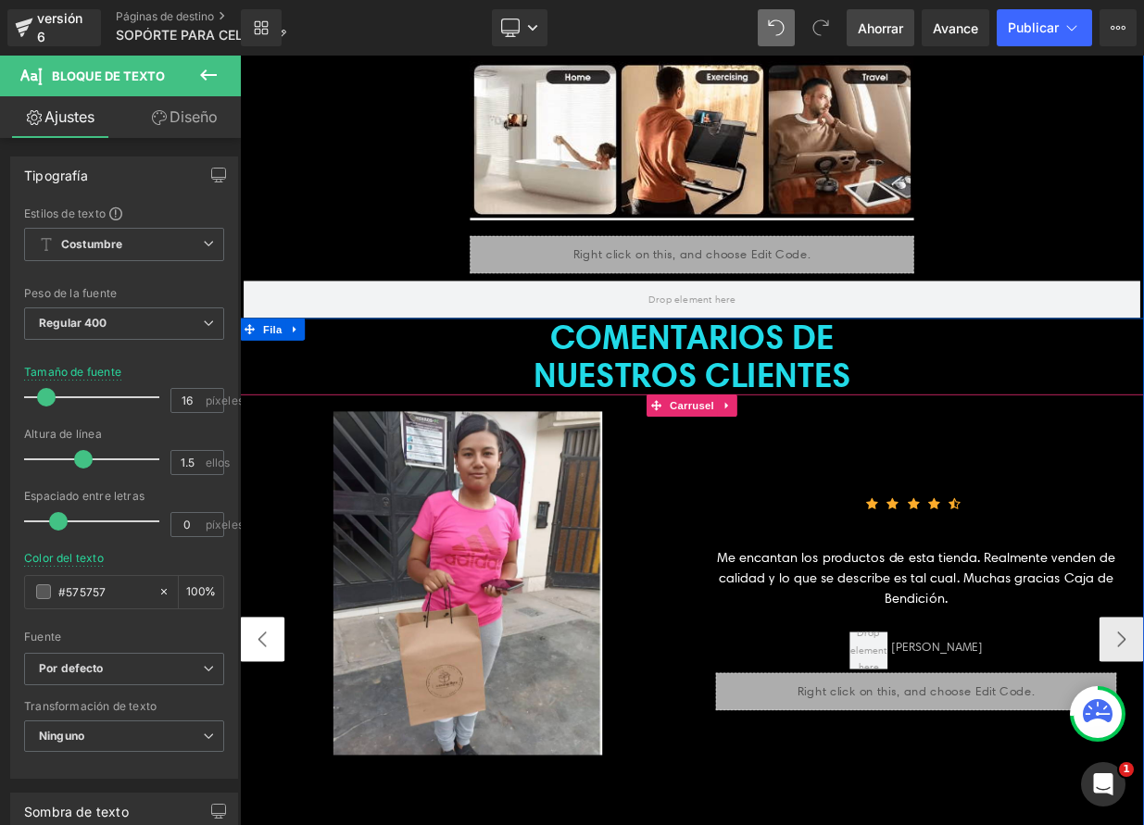
click at [270, 752] on button "‹" at bounding box center [268, 780] width 56 height 56
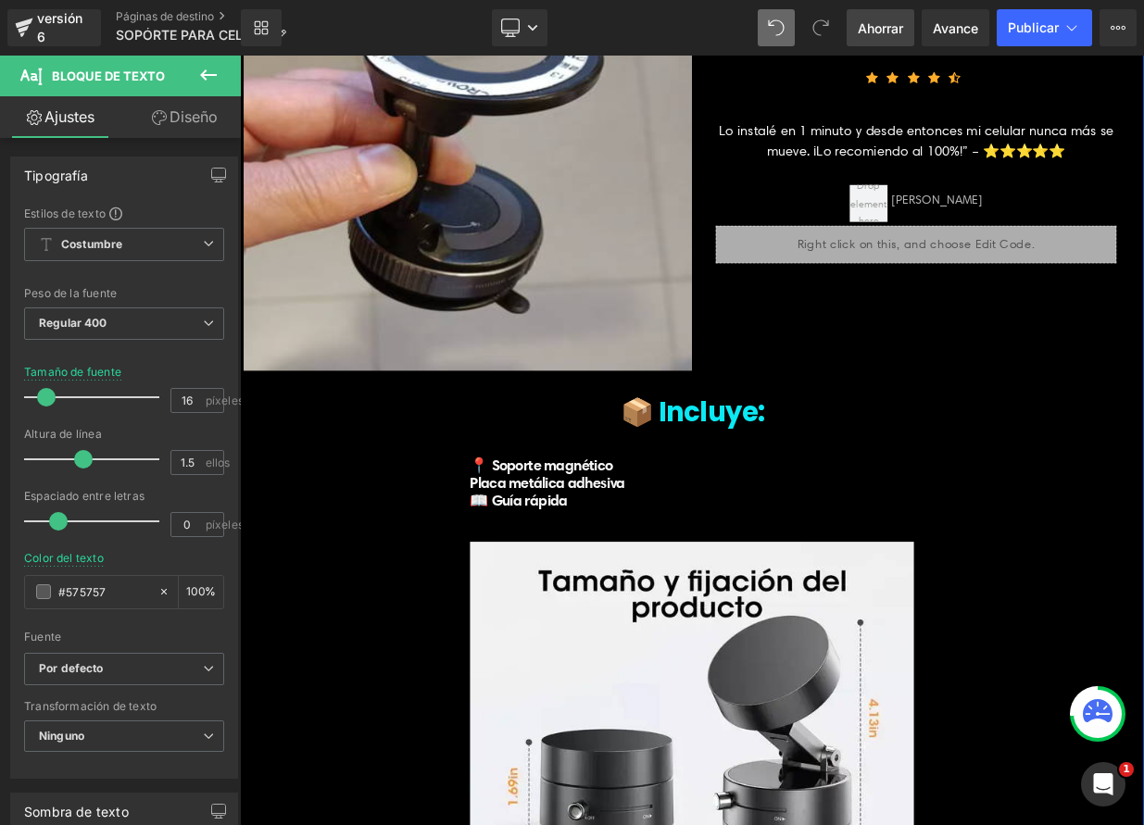
scroll to position [6674, 0]
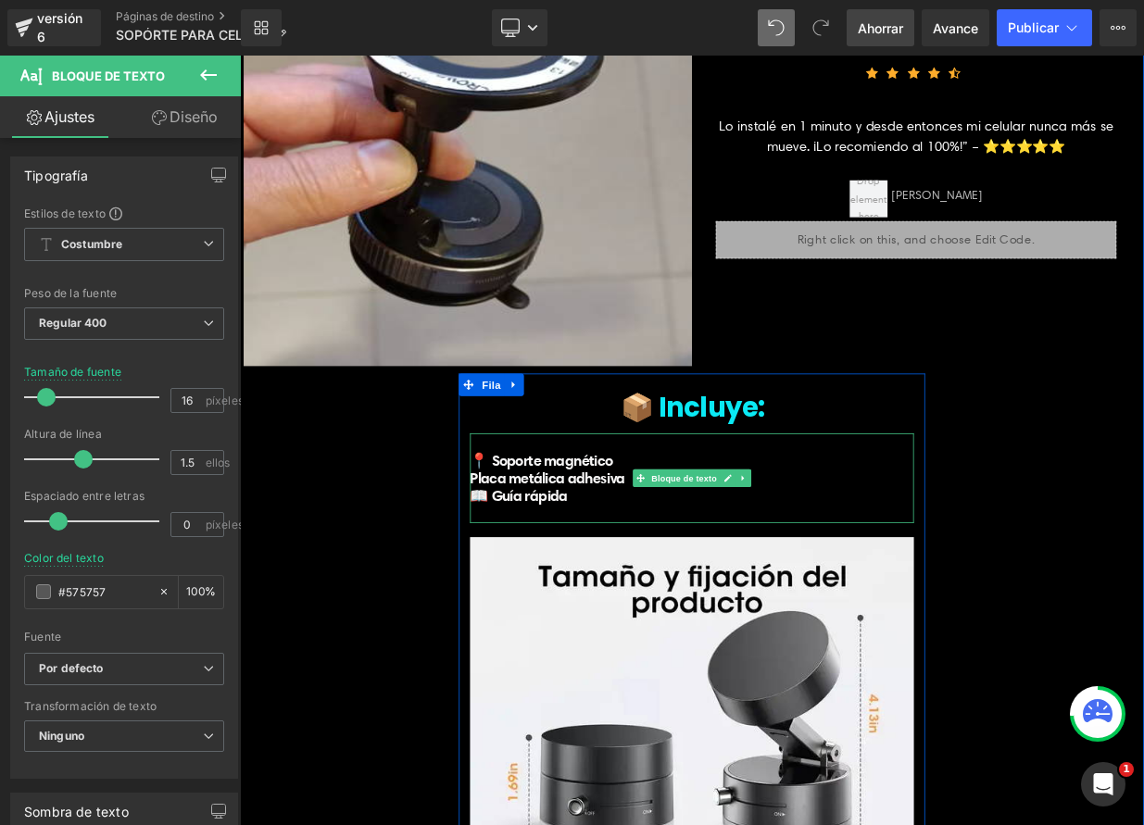
click at [525, 568] on font "Placa metálica adhesiva" at bounding box center [621, 579] width 192 height 23
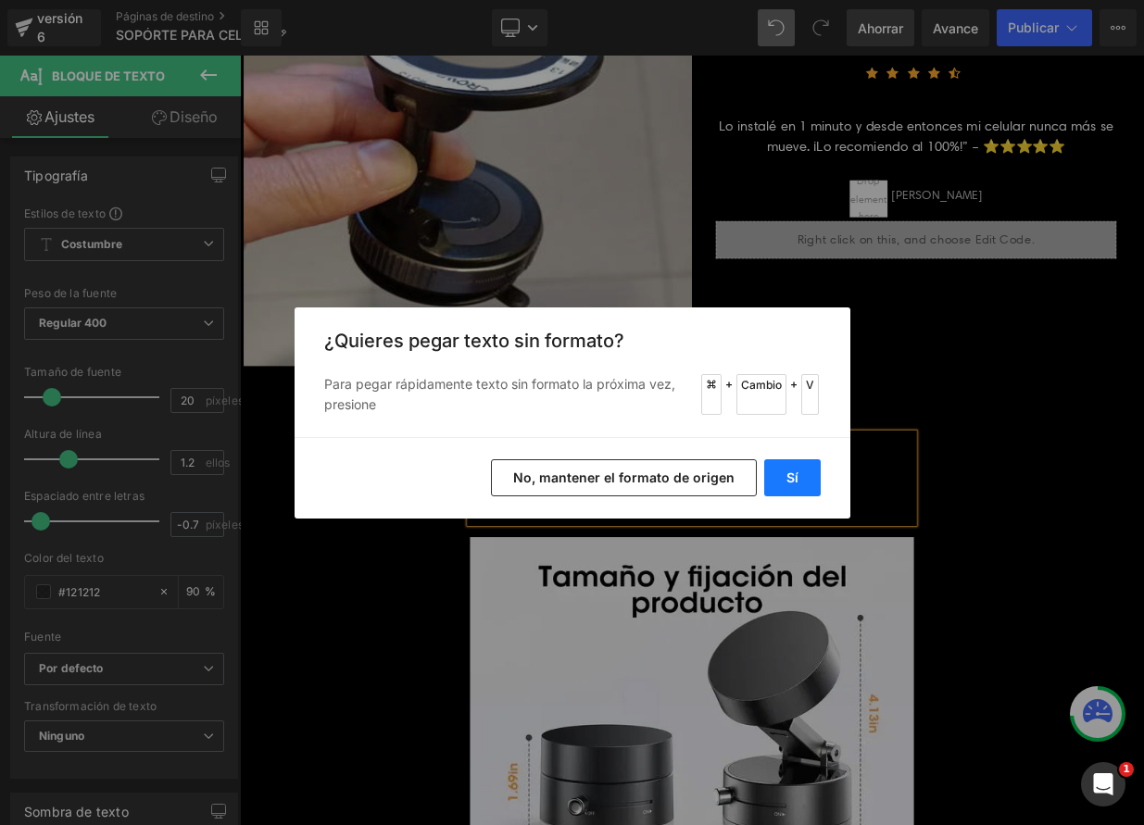
click at [802, 484] on button "Sí" at bounding box center [792, 477] width 57 height 37
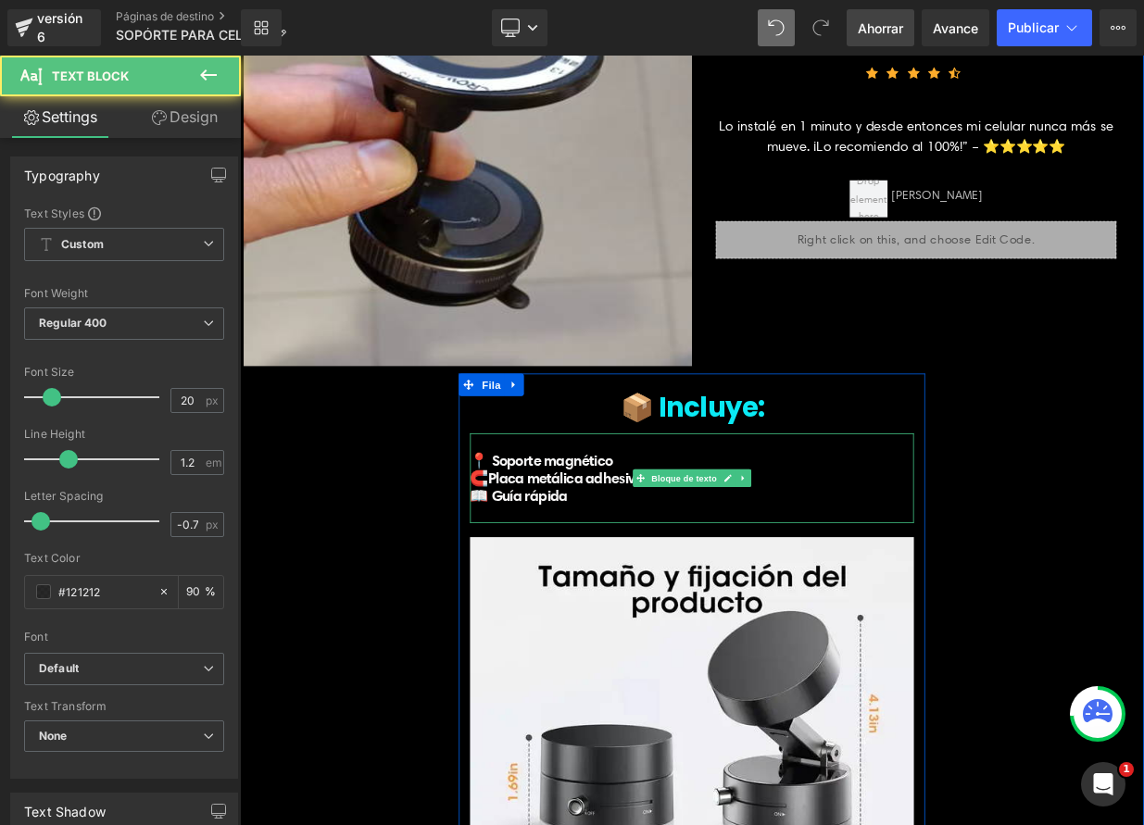
click at [542, 568] on font "🧲Placa metálica adhesiva" at bounding box center [632, 579] width 214 height 23
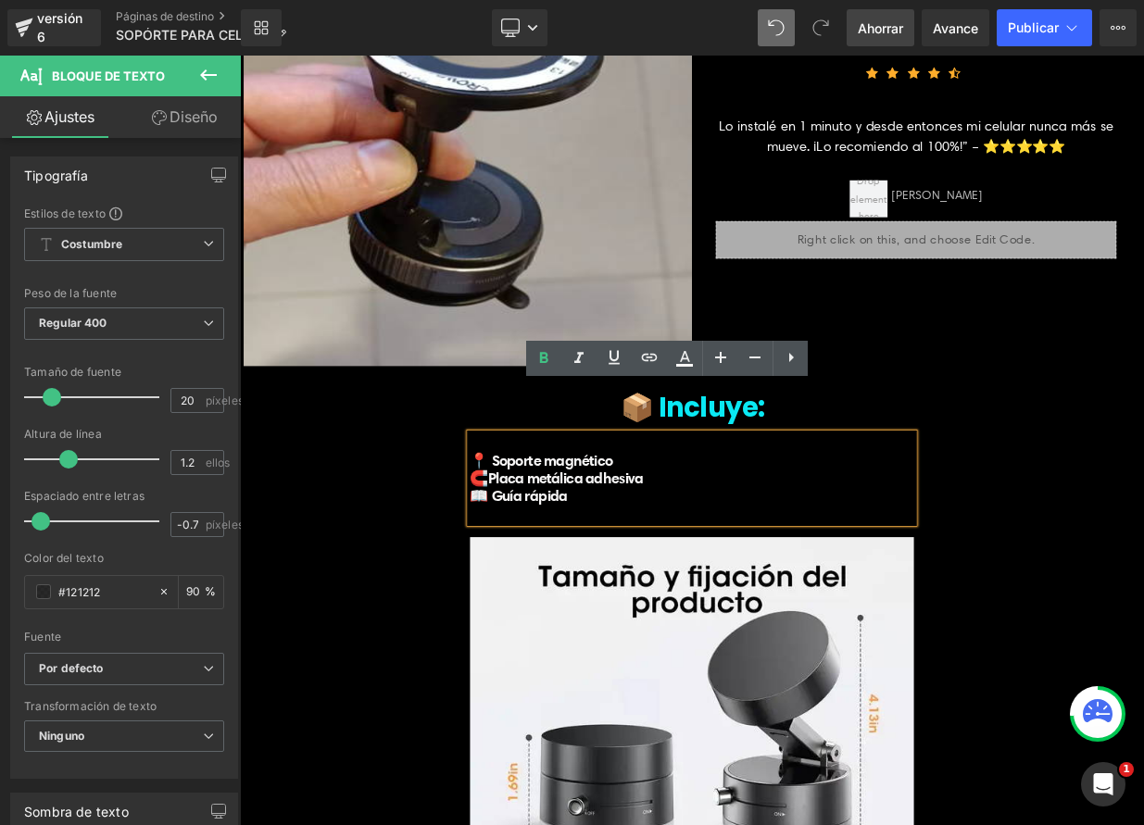
click at [537, 568] on font "🧲Placa metálica adhesiva" at bounding box center [632, 579] width 214 height 23
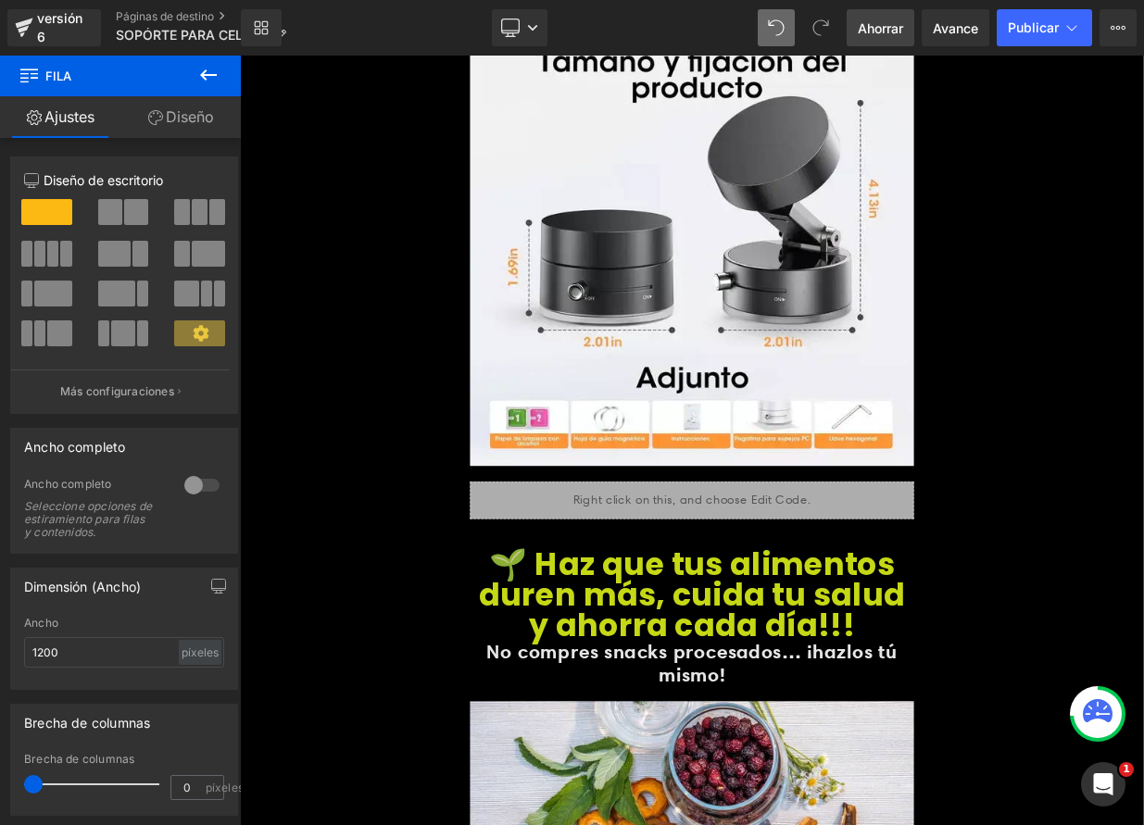
scroll to position [7152, 0]
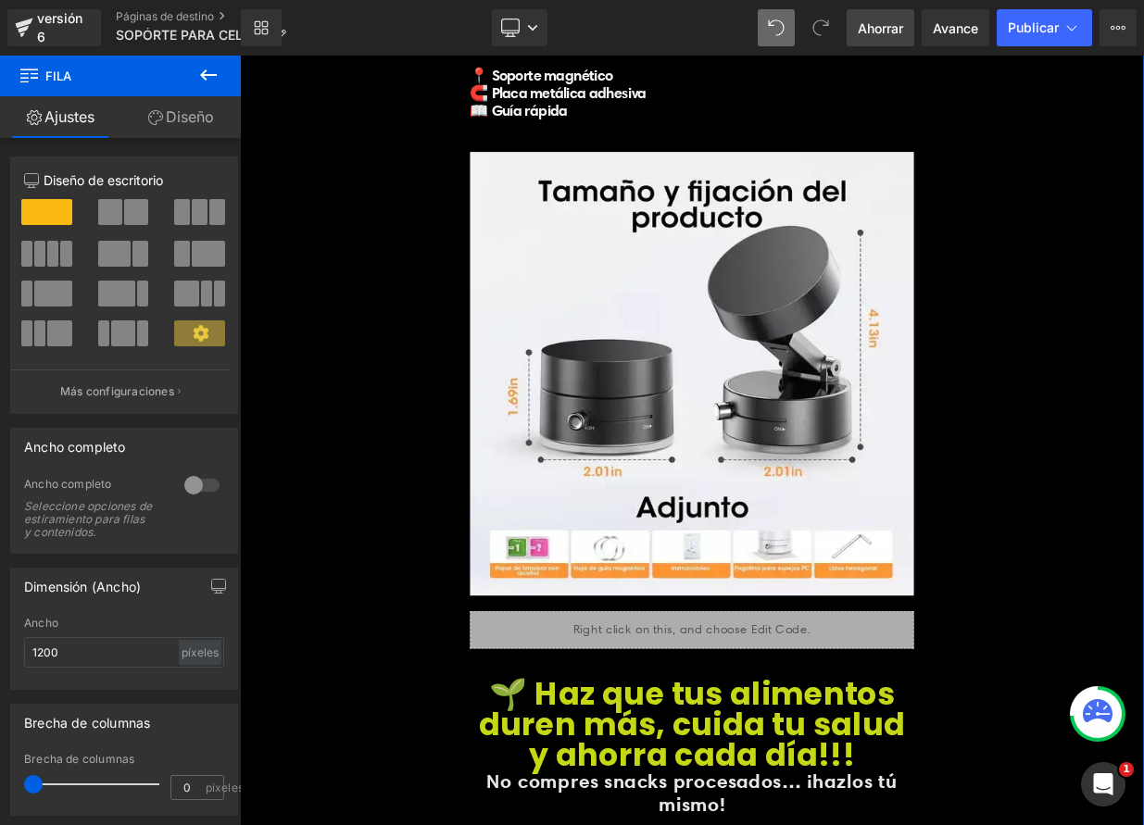
click at [819, 384] on div "Imagen" at bounding box center [800, 450] width 550 height 587
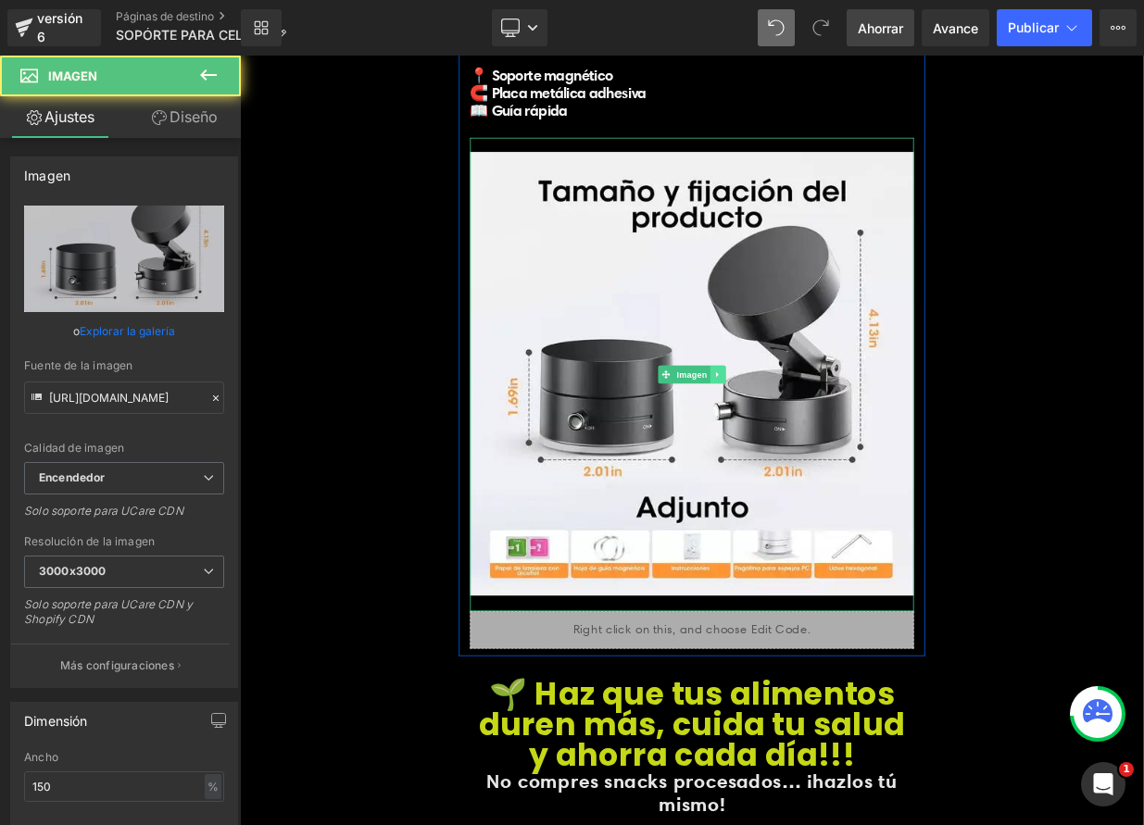
click at [830, 447] on icon at bounding box center [831, 450] width 3 height 6
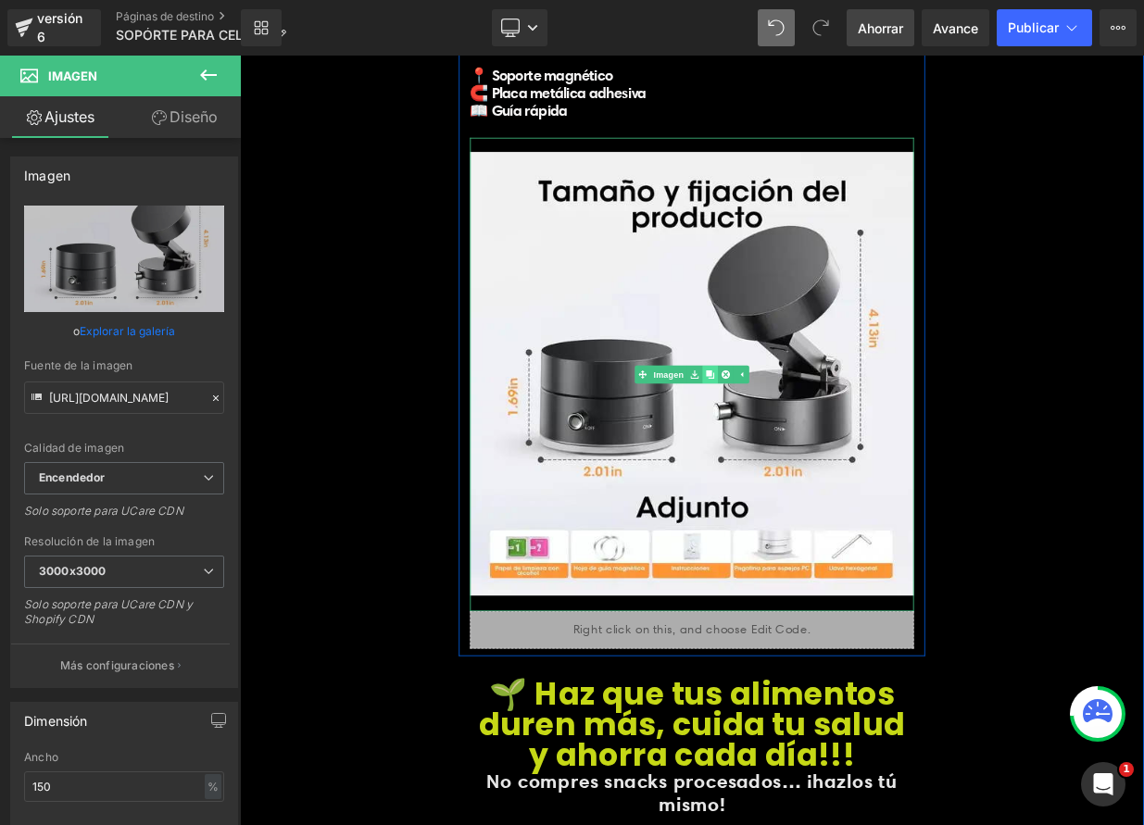
click at [818, 446] on icon at bounding box center [823, 451] width 10 height 10
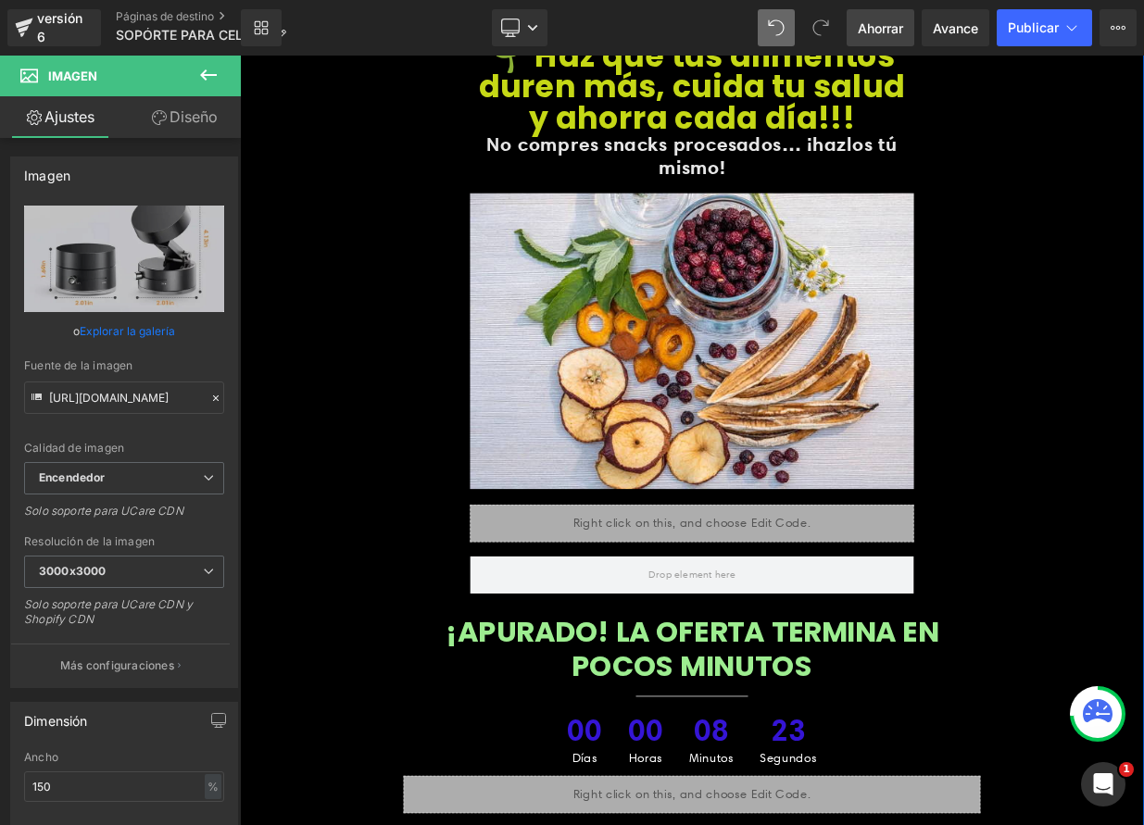
scroll to position [8536, 0]
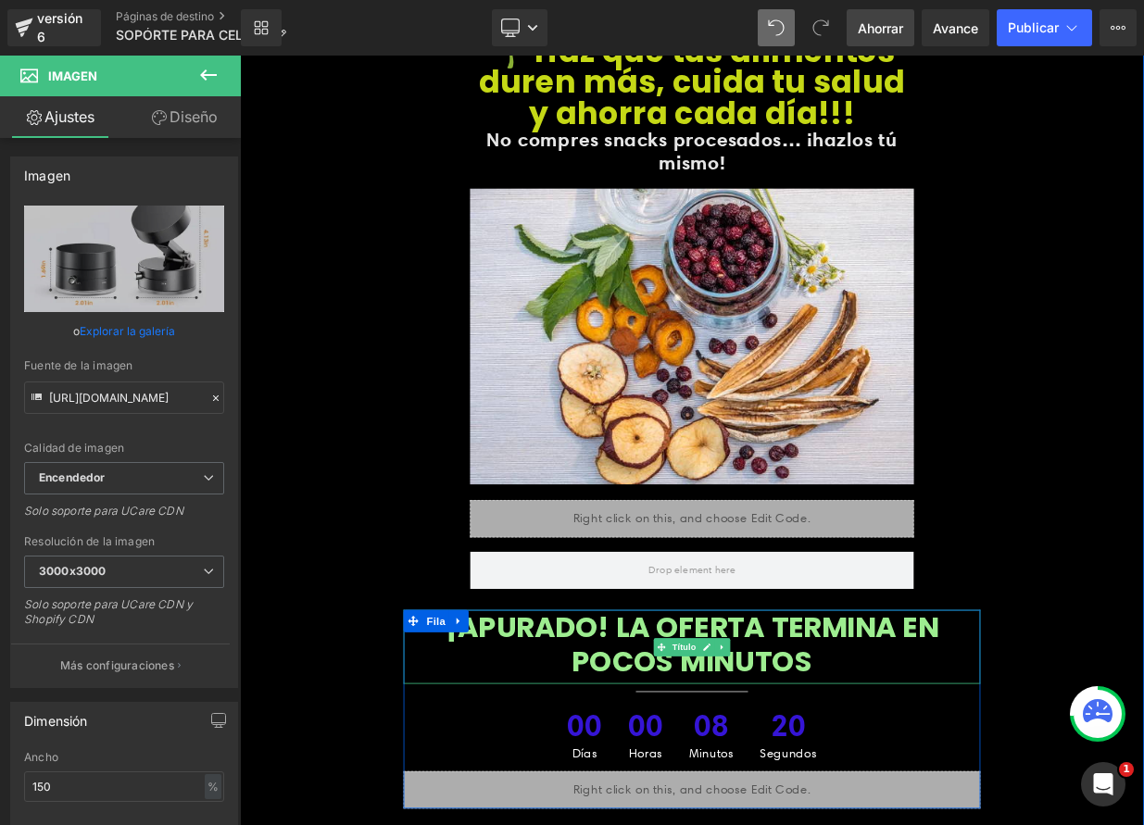
click at [666, 739] on font "¡APURADO! LA OFERTA TERMINA EN POCOS MINUTOS" at bounding box center [800, 785] width 611 height 92
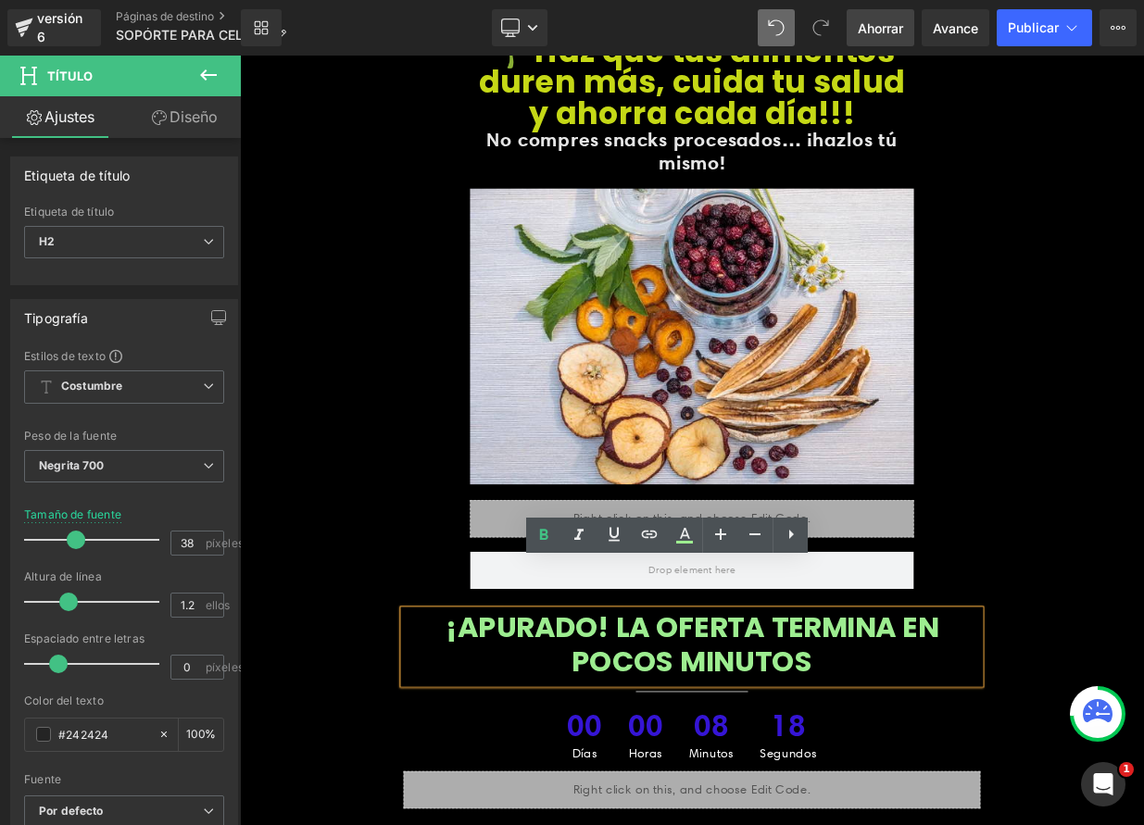
click at [663, 739] on font "¡APURADO! LA OFERTA TERMINA EN POCOS MINUTOS" at bounding box center [800, 785] width 611 height 92
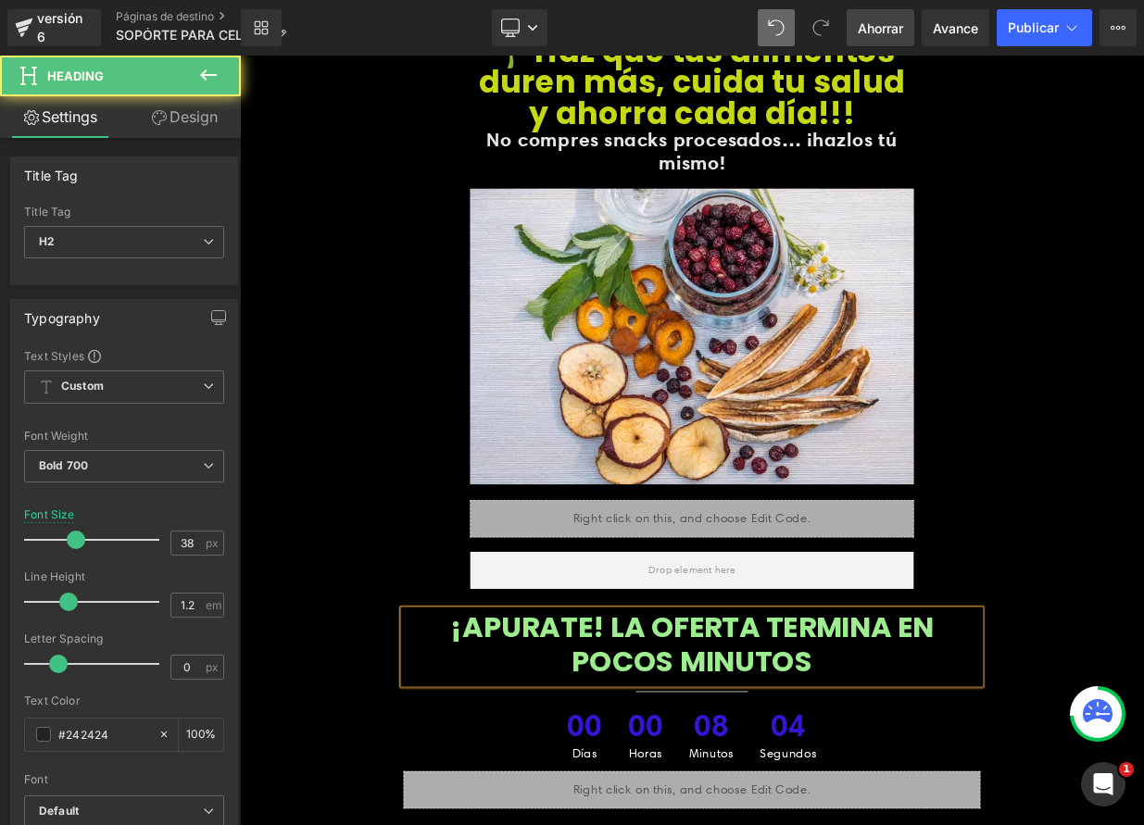
click at [675, 739] on font "¡APURATE! LA OFERTA TERMINA EN POCOS MINUTOS" at bounding box center [800, 785] width 598 height 92
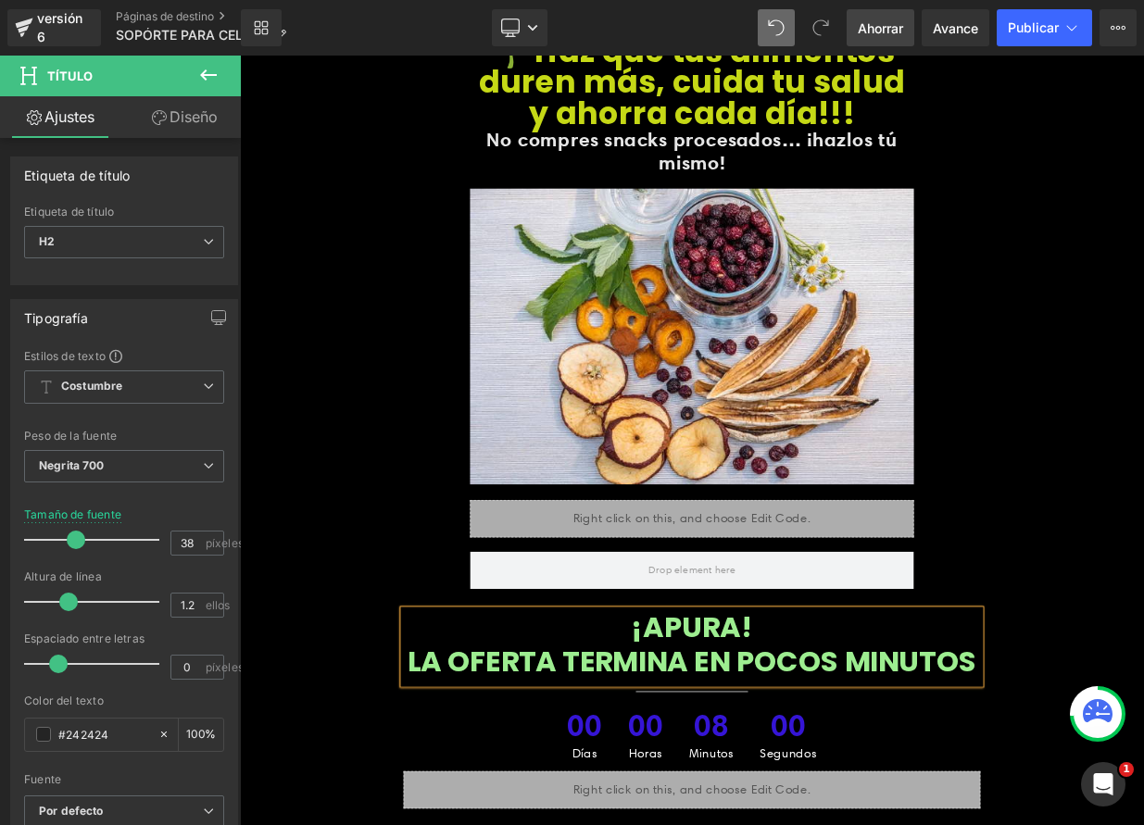
drag, startPoint x: 583, startPoint y: 753, endPoint x: 886, endPoint y: 803, distance: 307.0
click at [886, 803] on h2 "LA OFERTA TERMINA EN POCOS MINUTOS" at bounding box center [800, 807] width 715 height 43
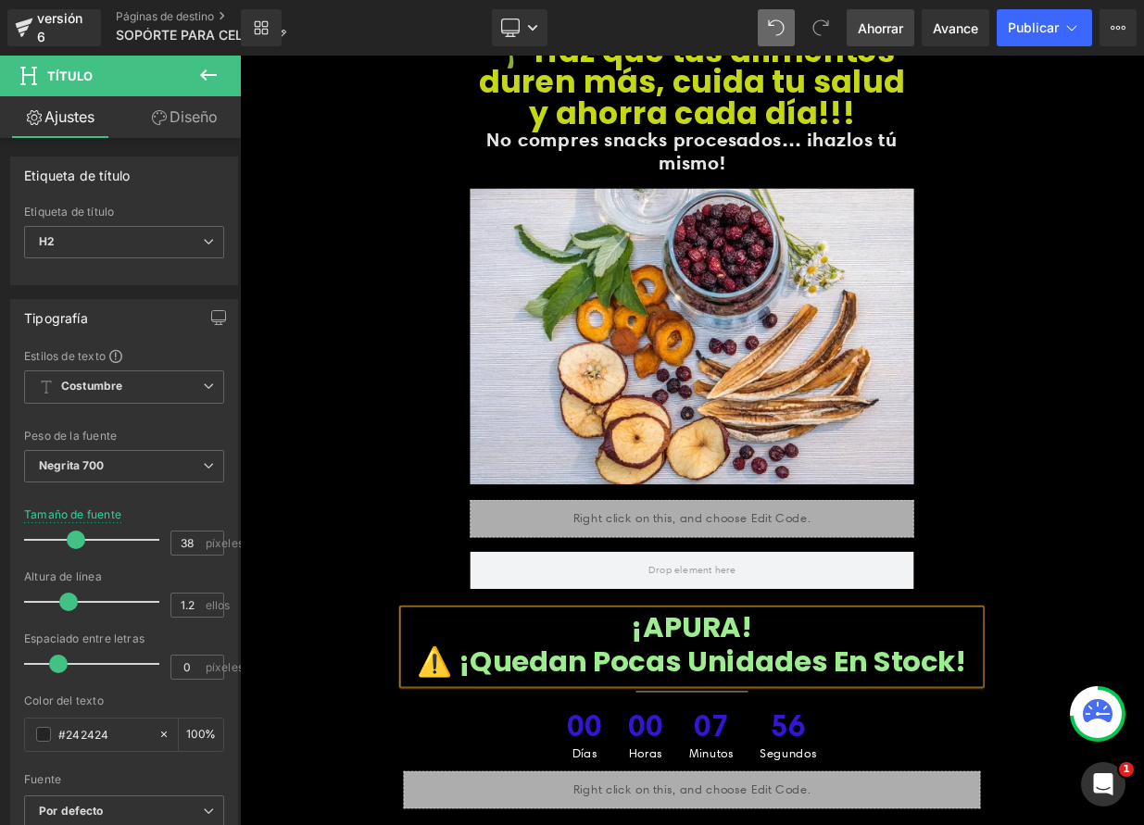
click at [855, 739] on font "¡APURA!" at bounding box center [800, 763] width 151 height 49
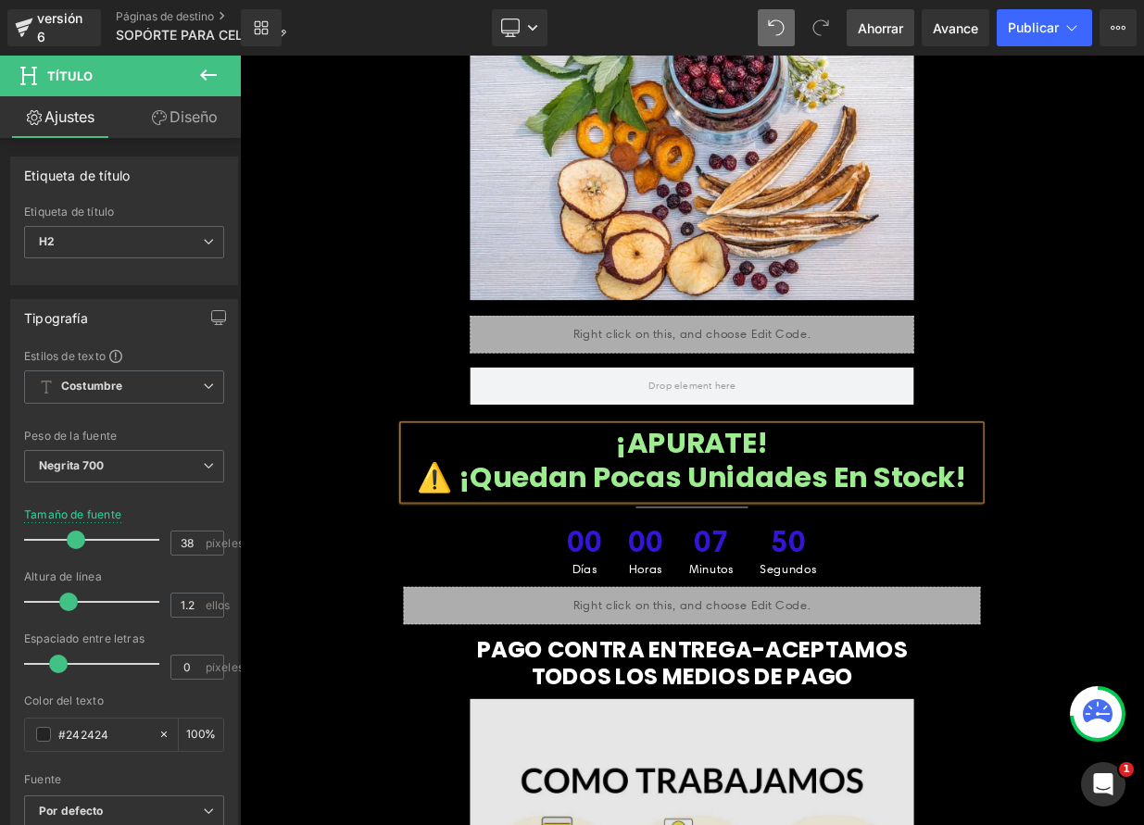
scroll to position [8771, 0]
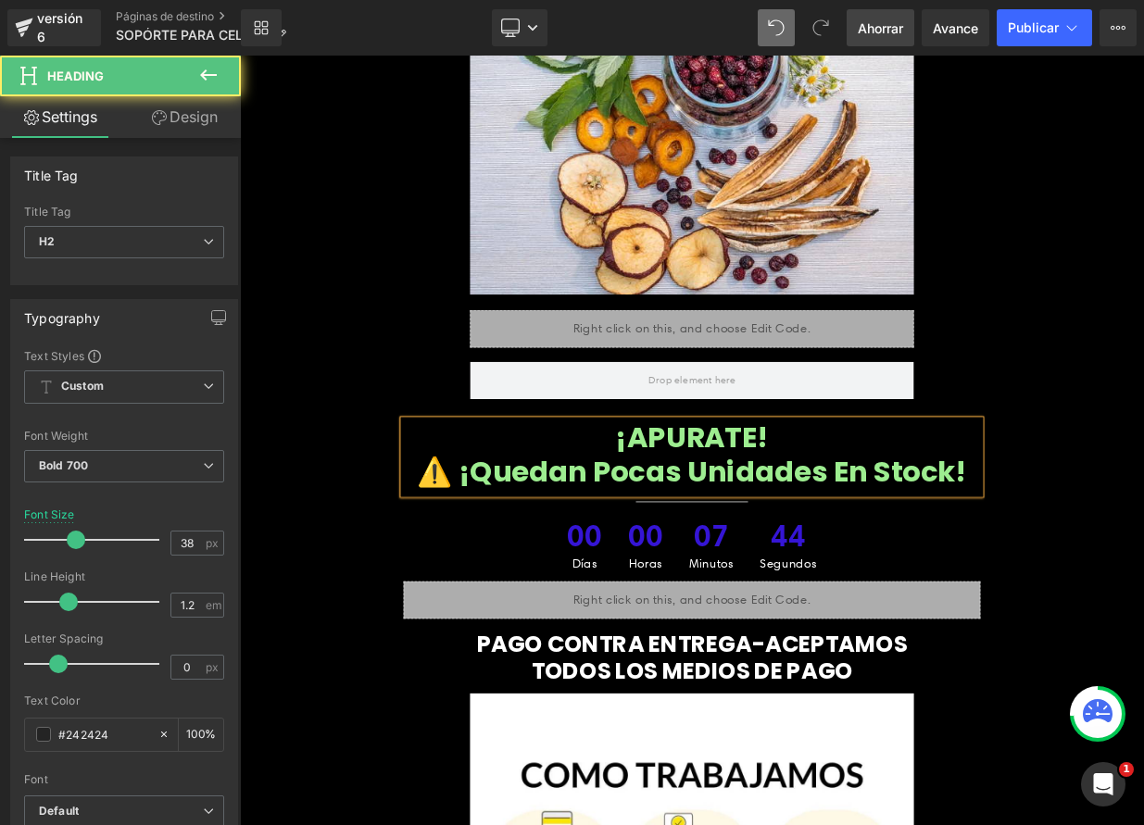
click at [1122, 550] on h2 "⚠️ ¡Quedan pocas unidades en stock!" at bounding box center [800, 571] width 715 height 43
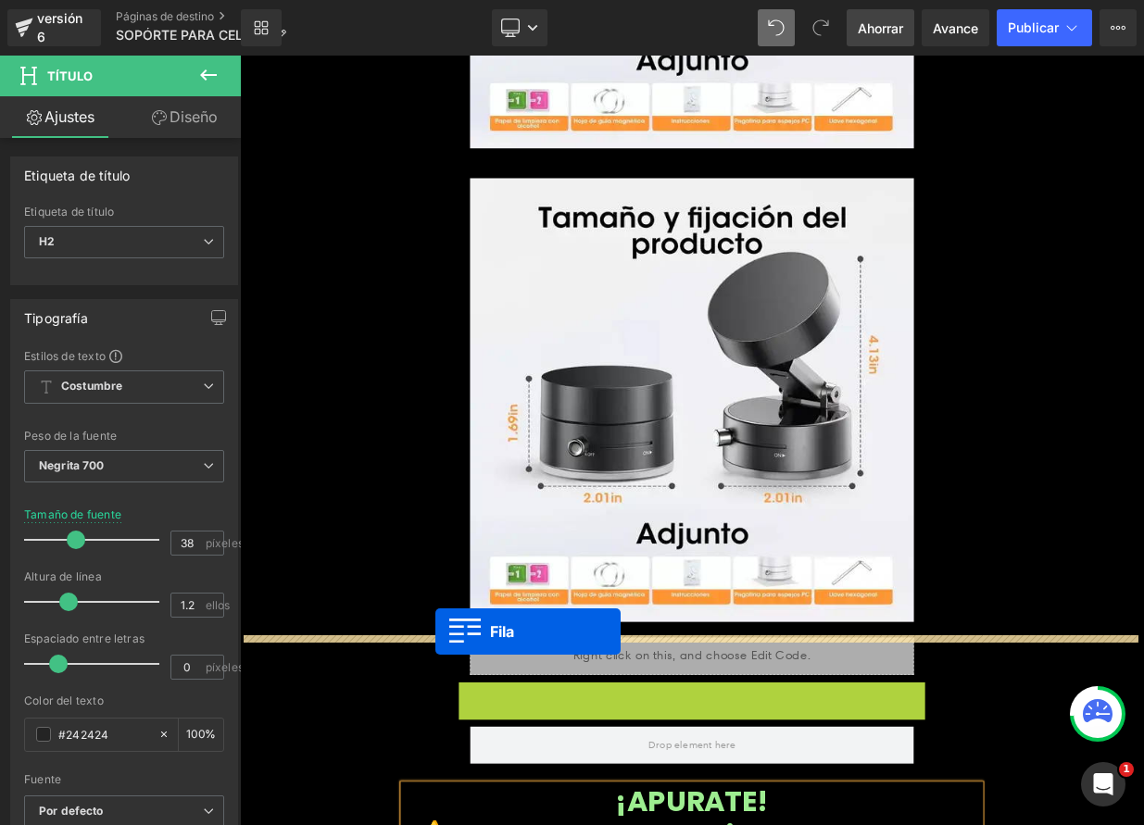
scroll to position [8196, 0]
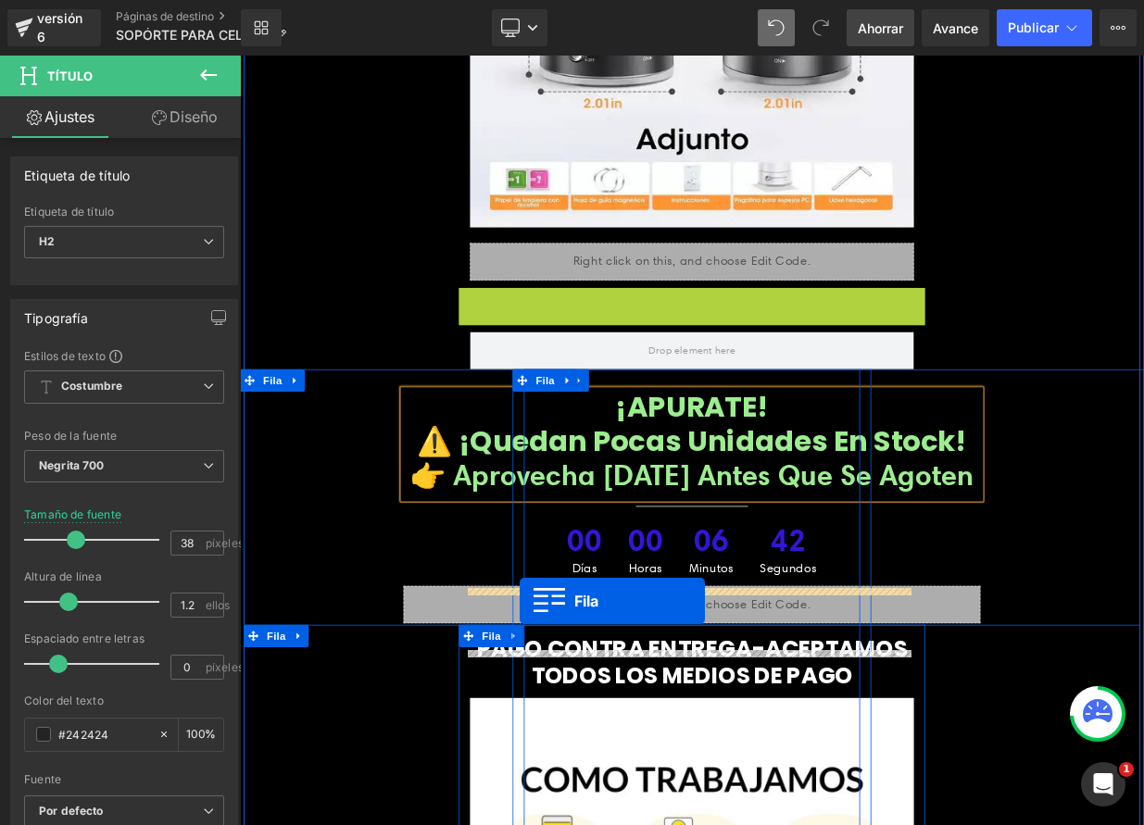
drag, startPoint x: 513, startPoint y: 176, endPoint x: 587, endPoint y: 733, distance: 561.7
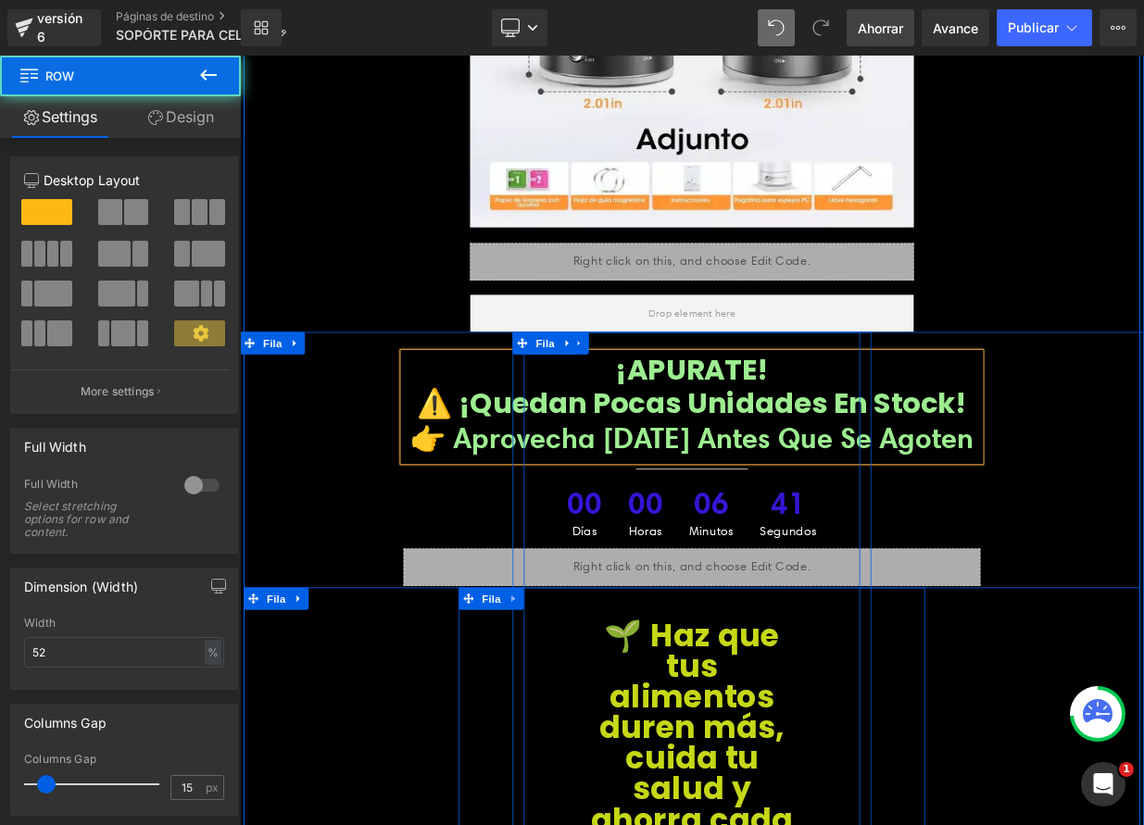
scroll to position [8149, 0]
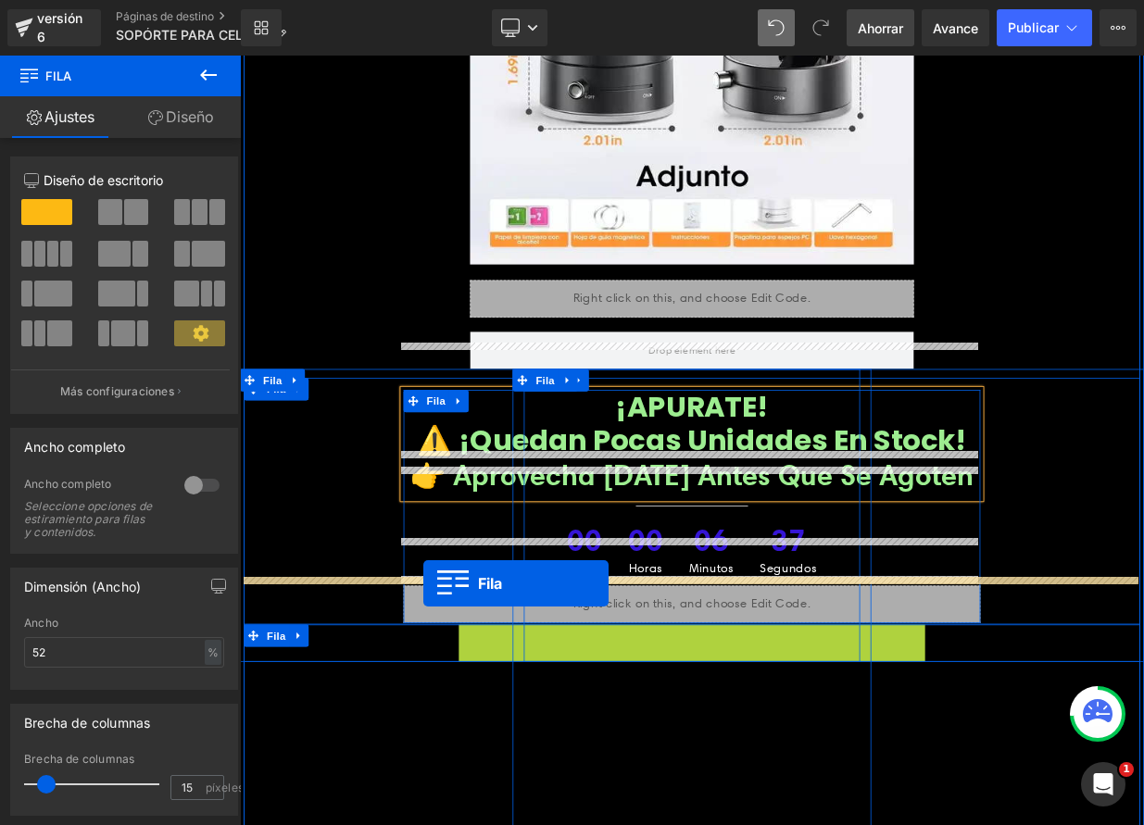
drag, startPoint x: 517, startPoint y: 711, endPoint x: 468, endPoint y: 710, distance: 49.1
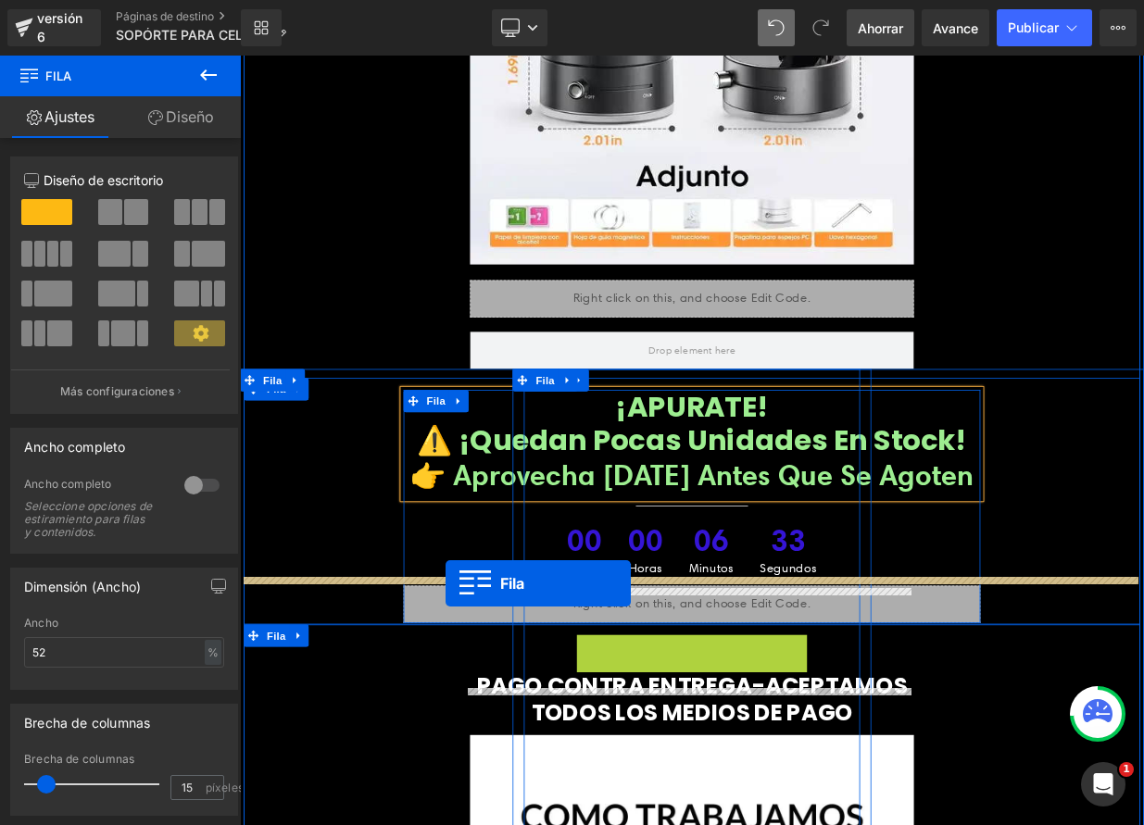
drag, startPoint x: 665, startPoint y: 733, endPoint x: 495, endPoint y: 710, distance: 172.0
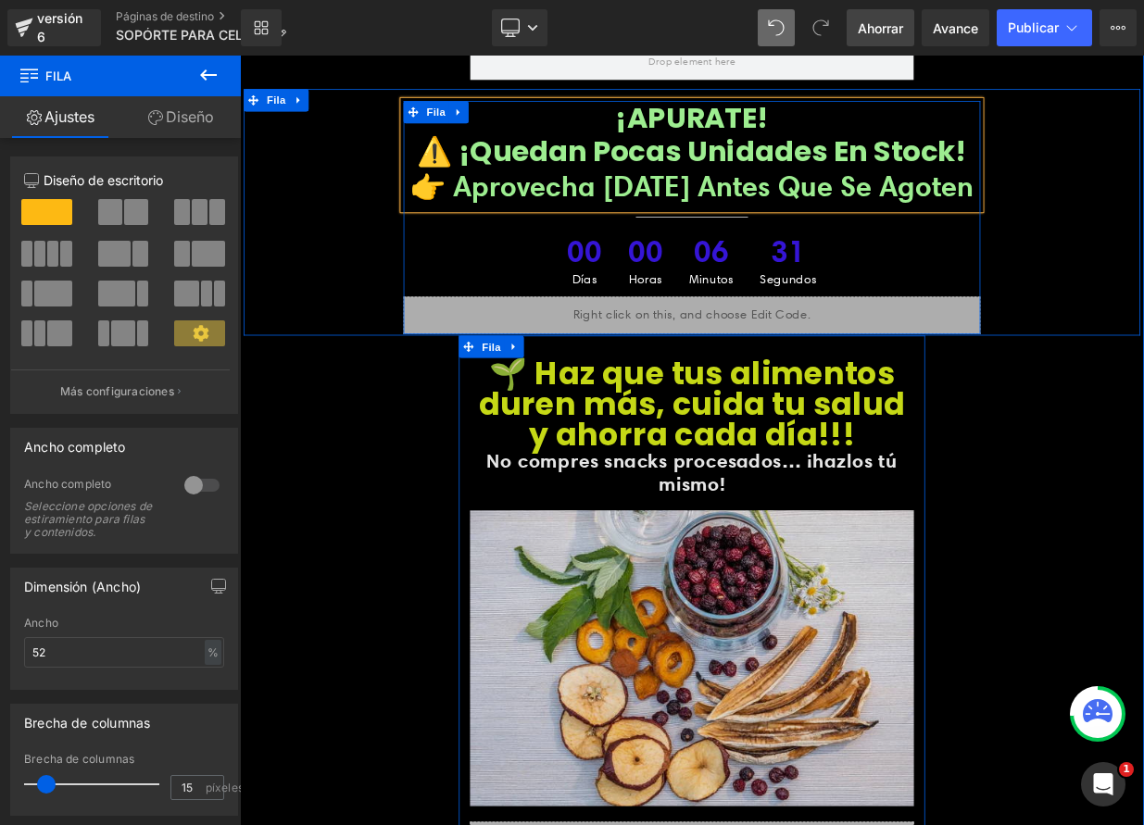
scroll to position [8551, 0]
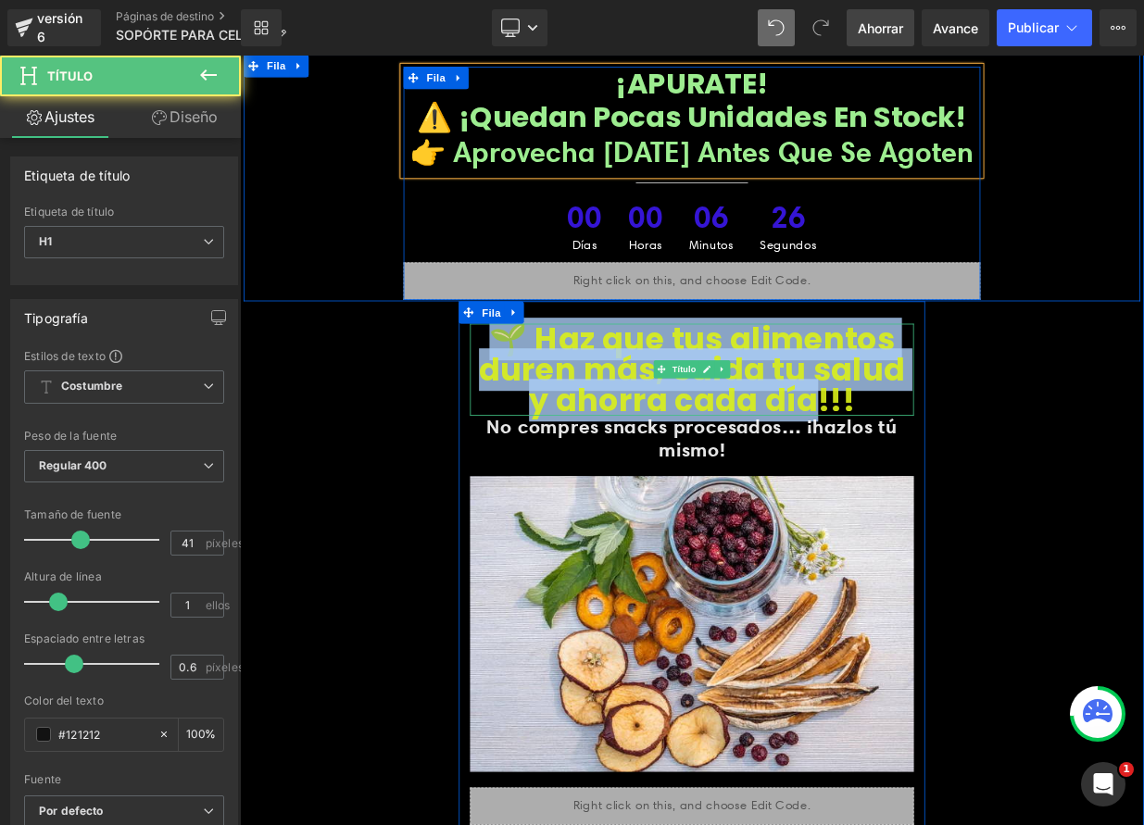
drag, startPoint x: 576, startPoint y: 358, endPoint x: 932, endPoint y: 423, distance: 361.8
click at [923, 423] on font "🌱 Haz que tus alimentos duren más, cuida tu salud y ahorra cada día!!!" at bounding box center [800, 445] width 528 height 129
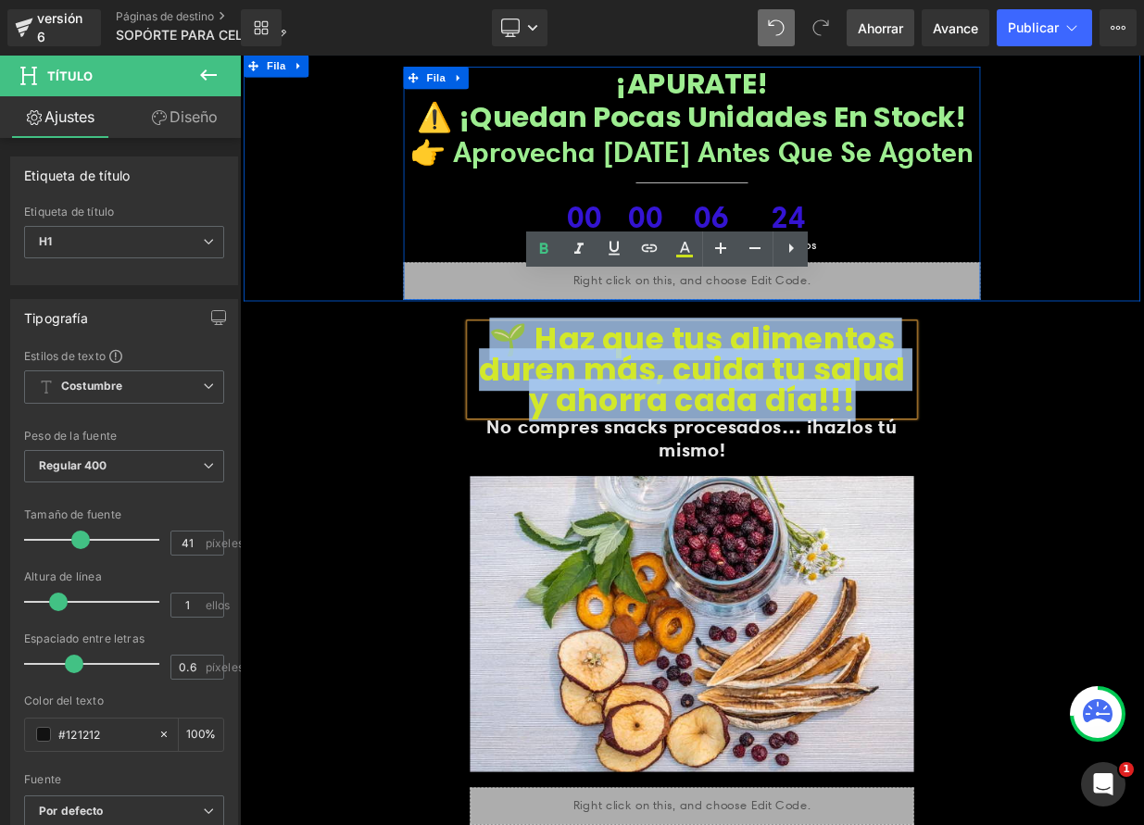
drag, startPoint x: 933, startPoint y: 433, endPoint x: 562, endPoint y: 355, distance: 378.6
click at [562, 388] on h1 "🌱 Haz que tus alimentos duren más, cuida tu salud y ahorra cada día!!!" at bounding box center [800, 445] width 550 height 114
paste div
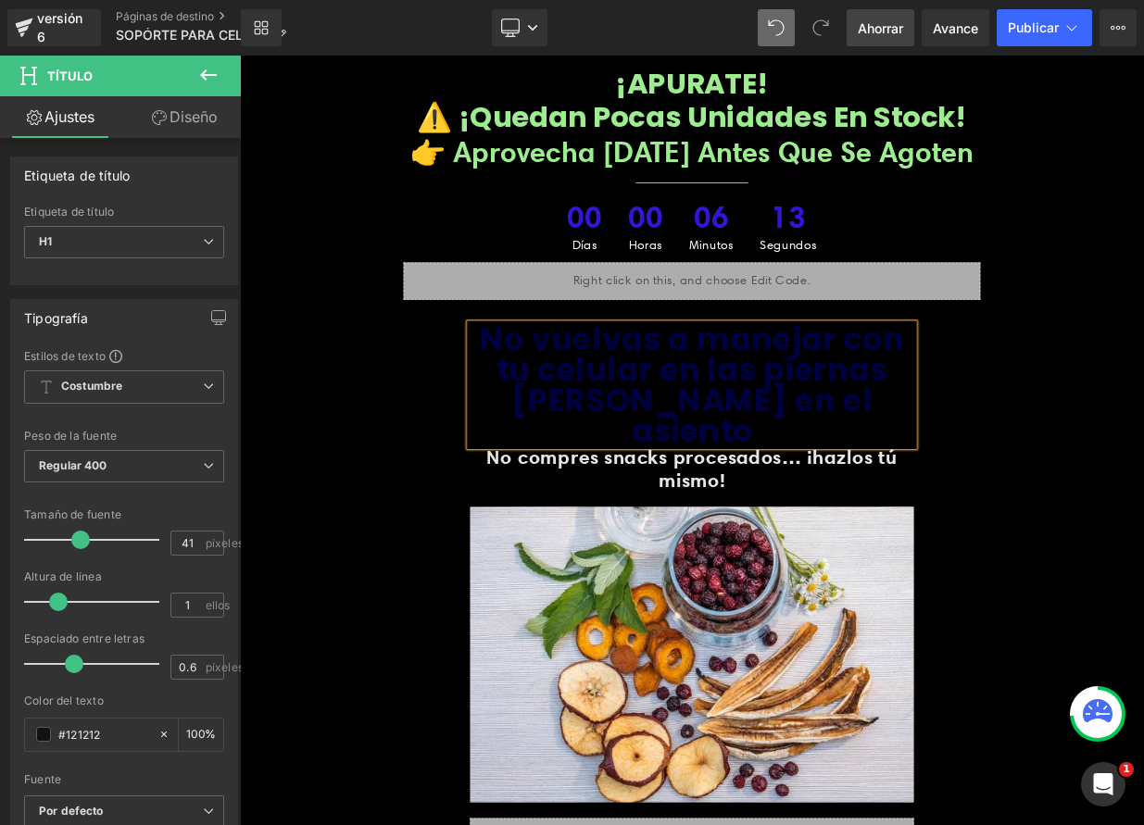
drag, startPoint x: 535, startPoint y: 354, endPoint x: 996, endPoint y: 438, distance: 469.0
click at [996, 438] on h1 "No vuelvas a manejar con tu celular en las piernas [PERSON_NAME] en el asiento" at bounding box center [800, 464] width 550 height 152
click at [683, 252] on icon at bounding box center [684, 249] width 22 height 22
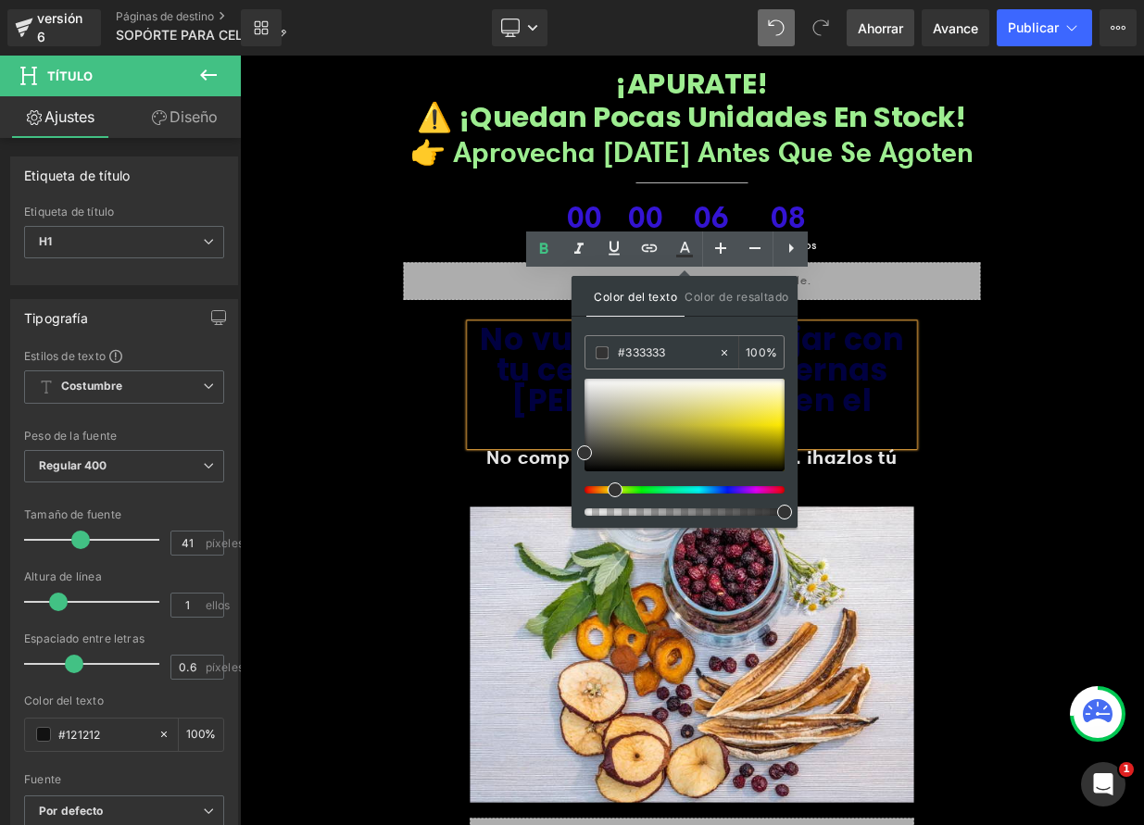
drag, startPoint x: 587, startPoint y: 490, endPoint x: 611, endPoint y: 496, distance: 24.7
click at [611, 496] on span at bounding box center [615, 490] width 15 height 15
click at [763, 414] on div at bounding box center [685, 425] width 200 height 93
click at [758, 422] on div at bounding box center [685, 425] width 200 height 93
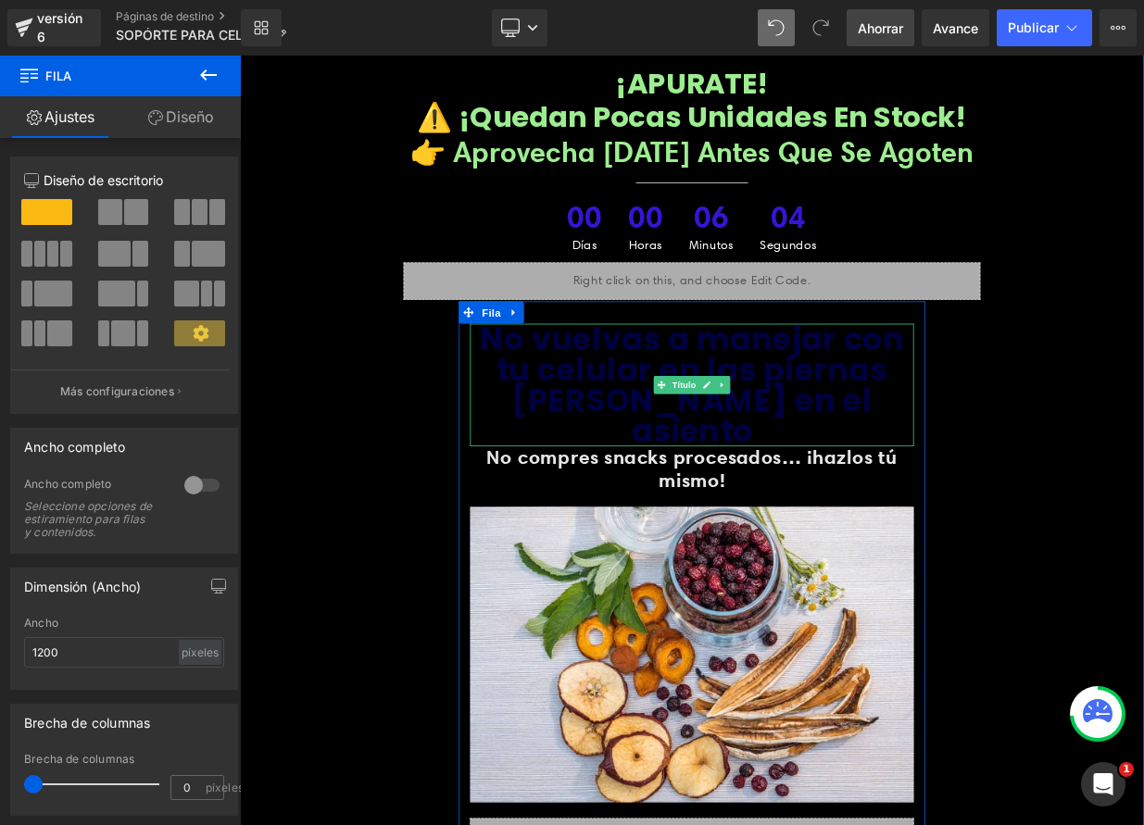
click at [983, 436] on h1 "No vuelvas a manejar con tu celular en las piernas [PERSON_NAME] en el asiento" at bounding box center [800, 464] width 550 height 152
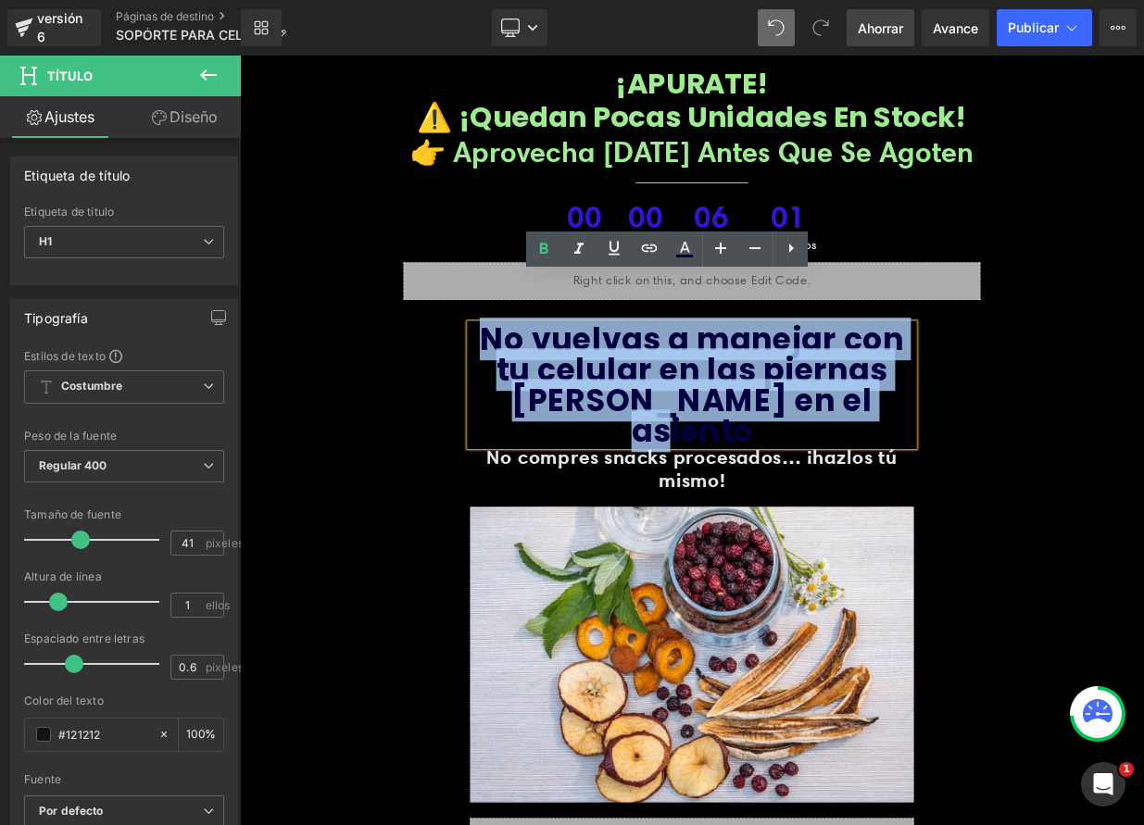
drag, startPoint x: 973, startPoint y: 431, endPoint x: 522, endPoint y: 342, distance: 458.9
click at [525, 388] on h1 "No vuelvas a manejar con tu celular en las piernas [PERSON_NAME] en el asiento" at bounding box center [800, 464] width 550 height 152
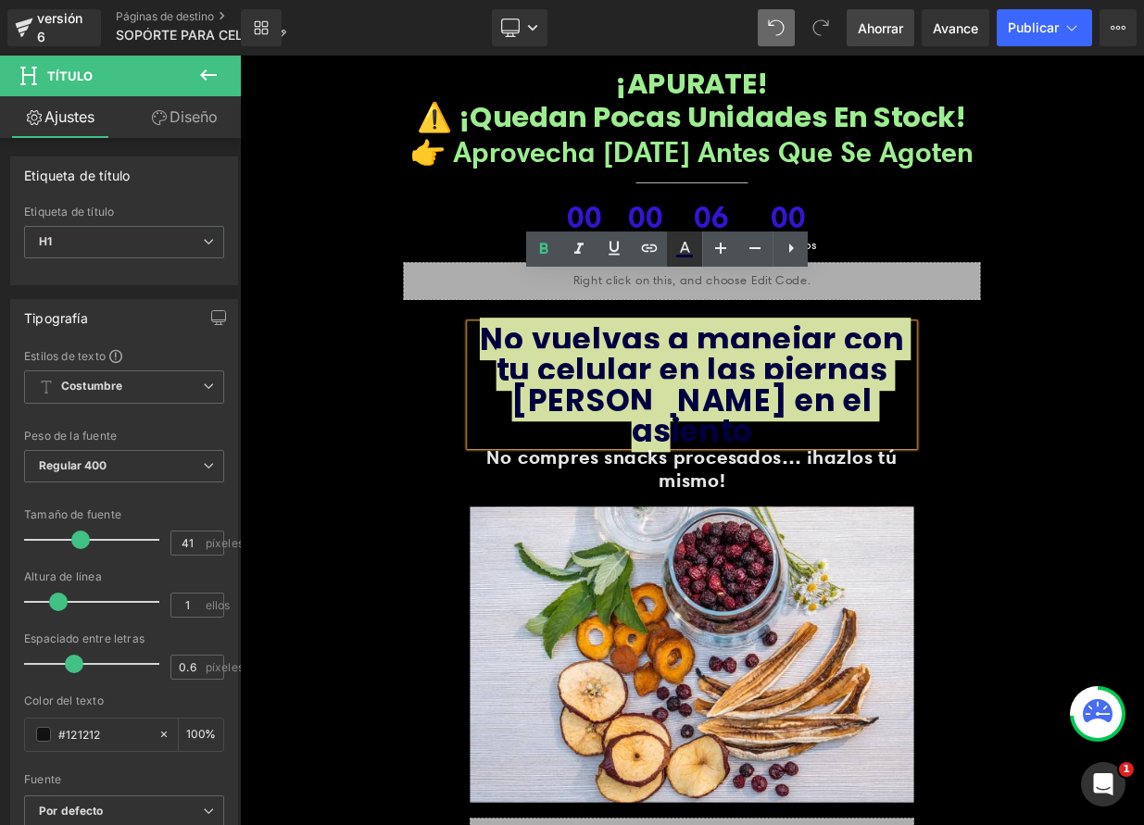
click at [689, 253] on icon at bounding box center [684, 249] width 22 height 22
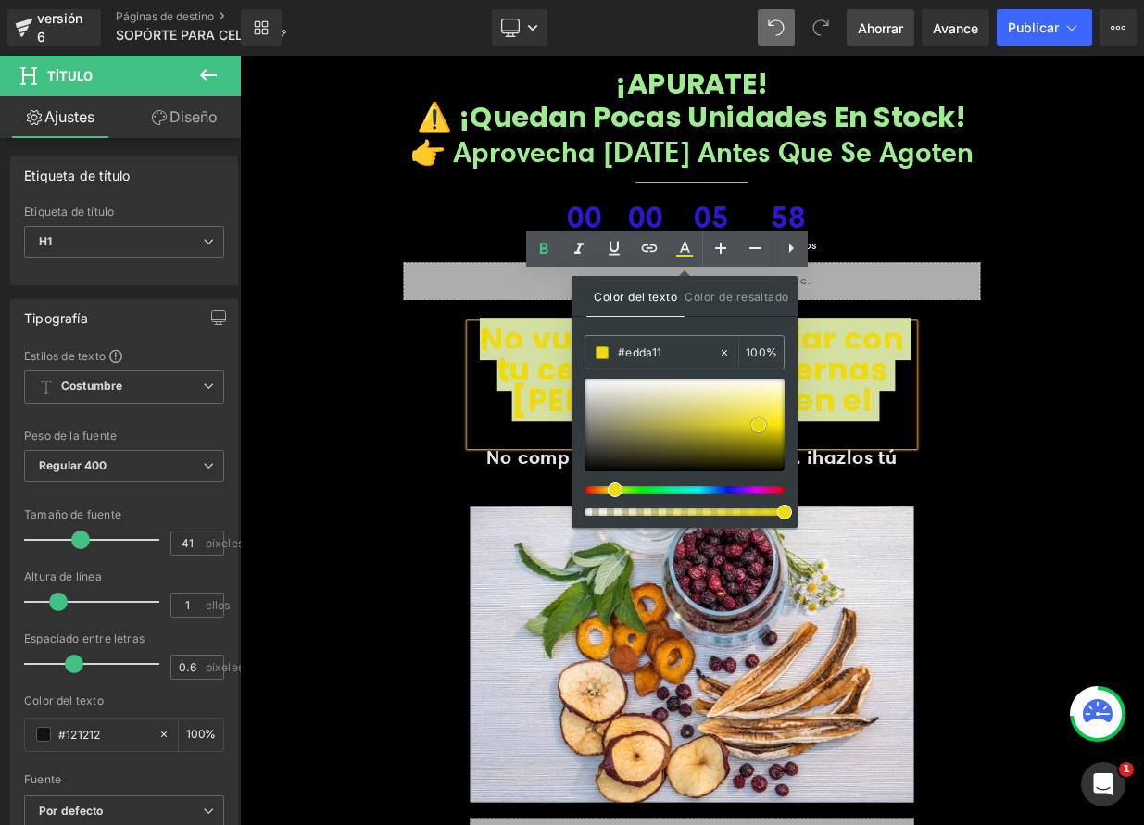
drag, startPoint x: 758, startPoint y: 423, endPoint x: 677, endPoint y: 411, distance: 81.5
click at [759, 426] on span at bounding box center [758, 425] width 15 height 15
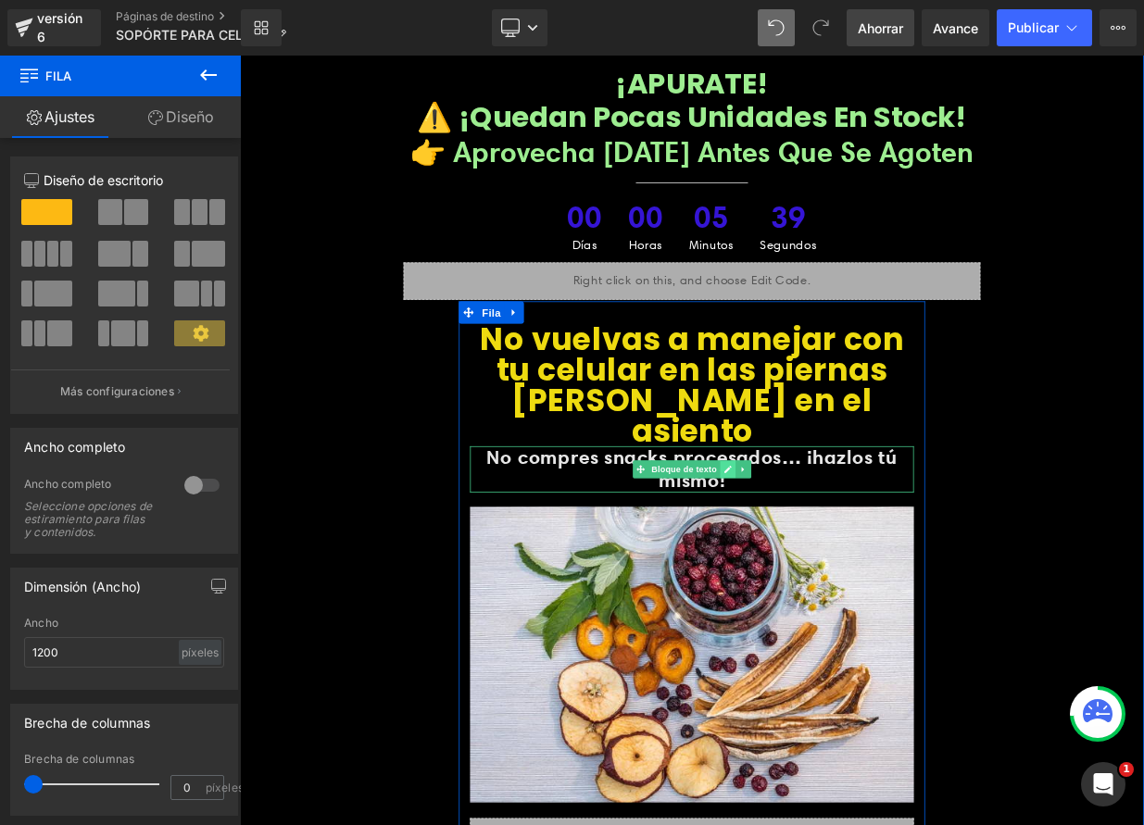
click at [840, 564] on icon at bounding box center [844, 568] width 9 height 9
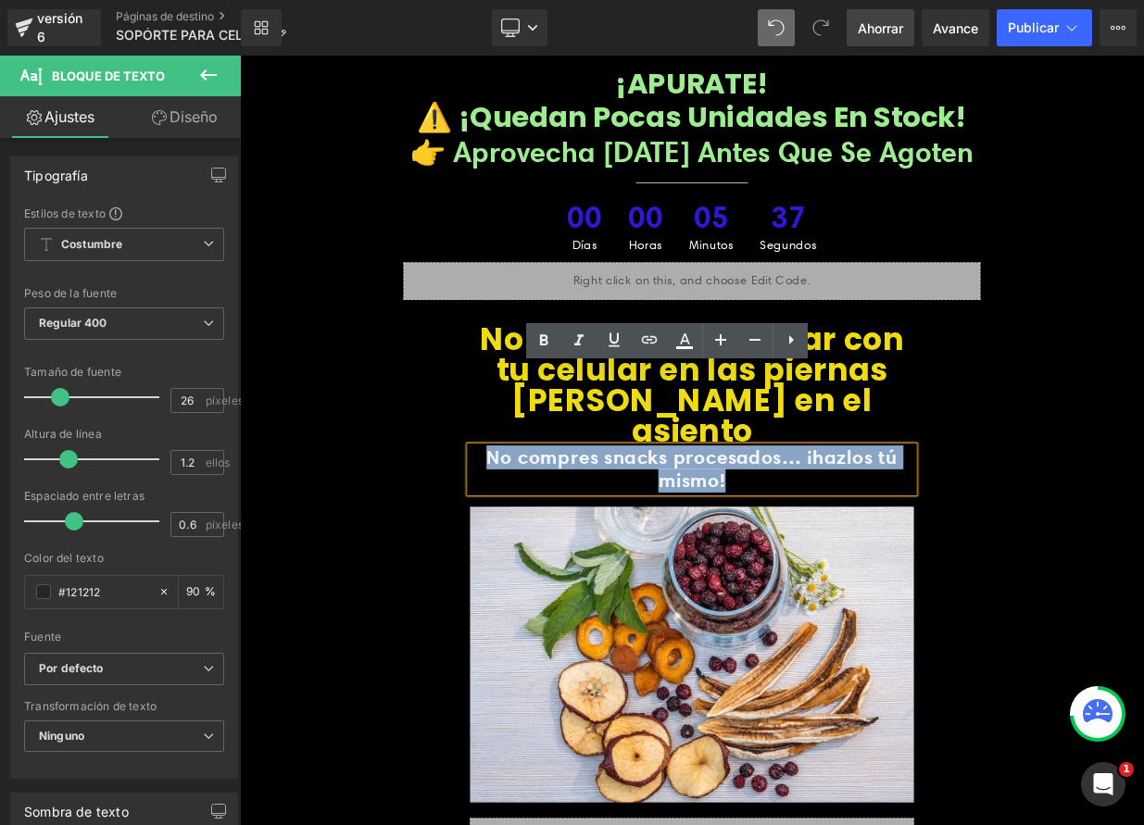
drag, startPoint x: 853, startPoint y: 489, endPoint x: 529, endPoint y: 456, distance: 325.9
click at [530, 540] on p "No compres snacks procesados… ¡hazlos tú mismo!" at bounding box center [800, 568] width 550 height 57
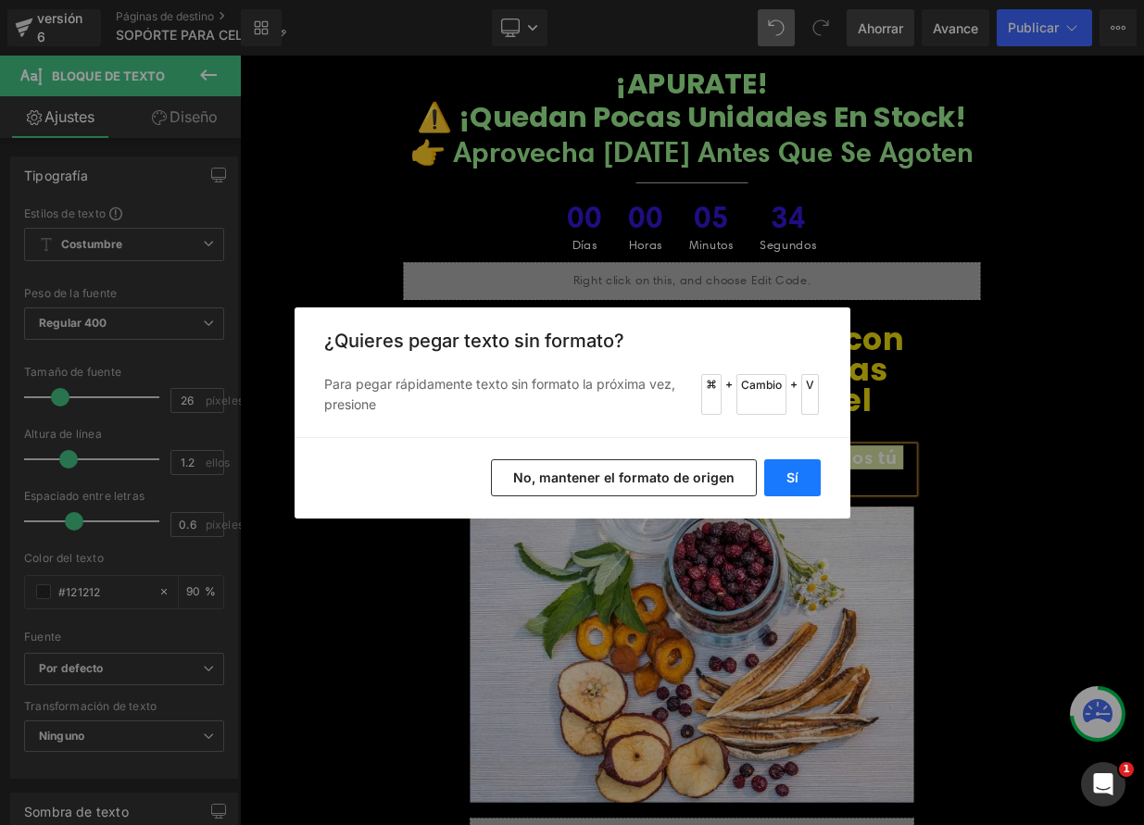
click at [796, 482] on font "Sí" at bounding box center [793, 478] width 12 height 16
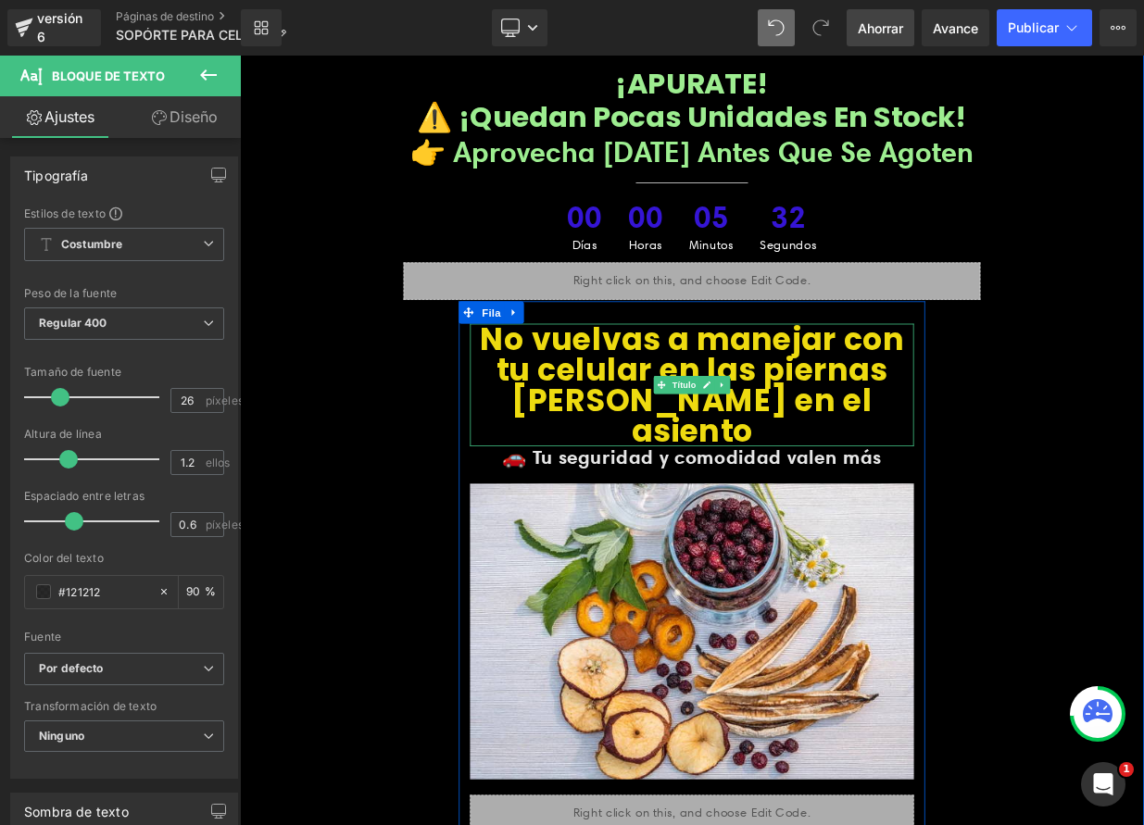
click at [977, 430] on h1 "No vuelvas a manejar con tu celular en las piernas [PERSON_NAME] en el asiento" at bounding box center [800, 464] width 550 height 152
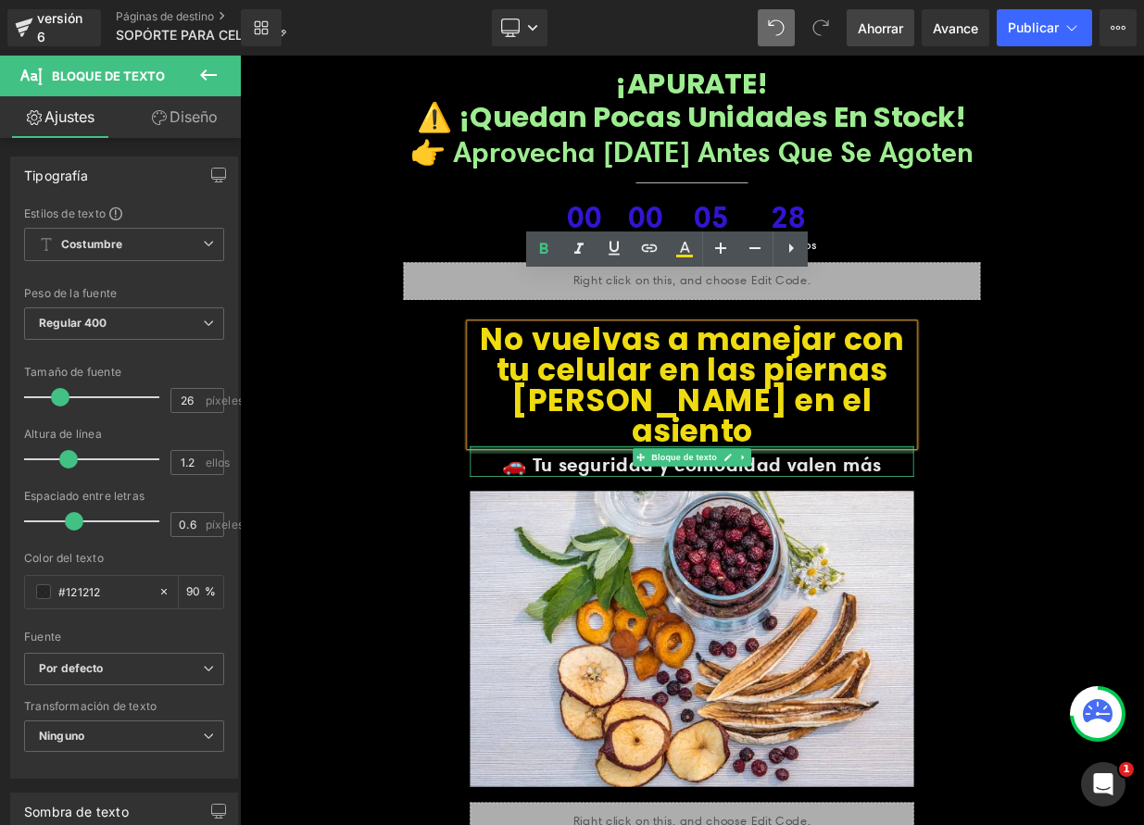
drag, startPoint x: 690, startPoint y: 447, endPoint x: 687, endPoint y: 457, distance: 9.7
click at [687, 540] on div "🚗 Tu seguridad y comodidad valen más Bloque de texto" at bounding box center [800, 559] width 550 height 38
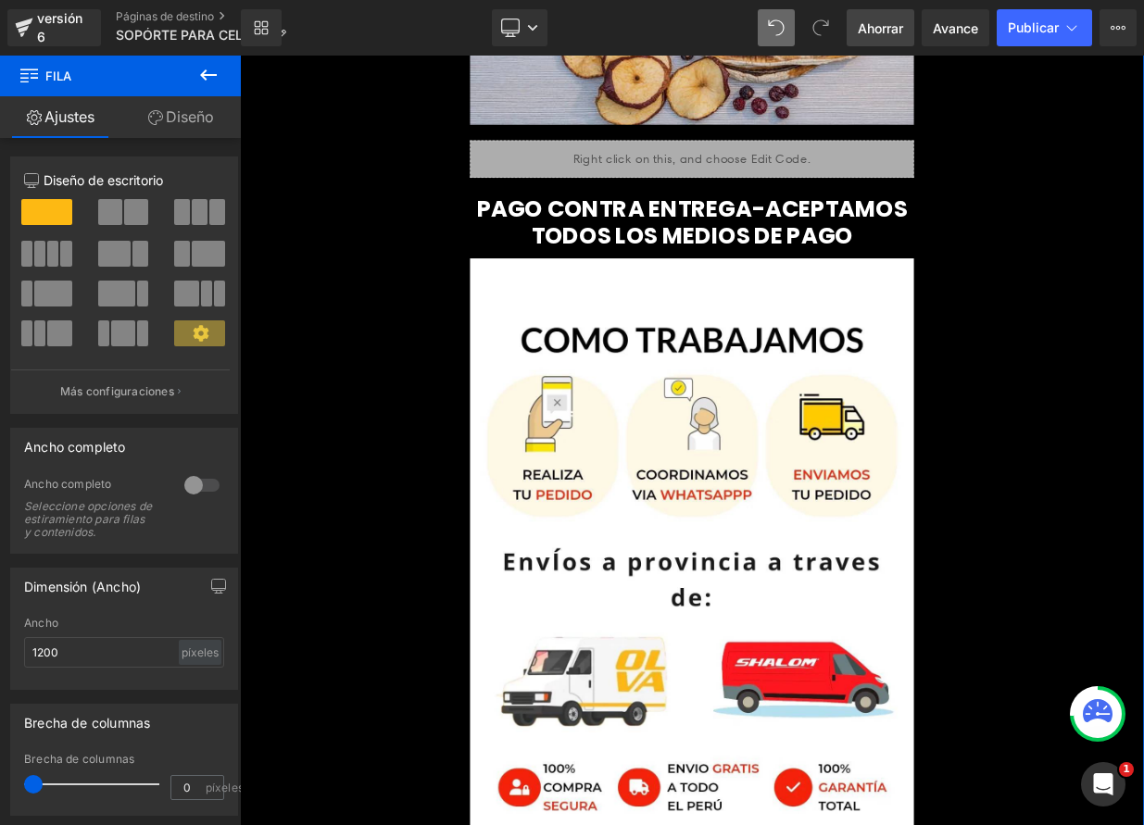
scroll to position [8577, 0]
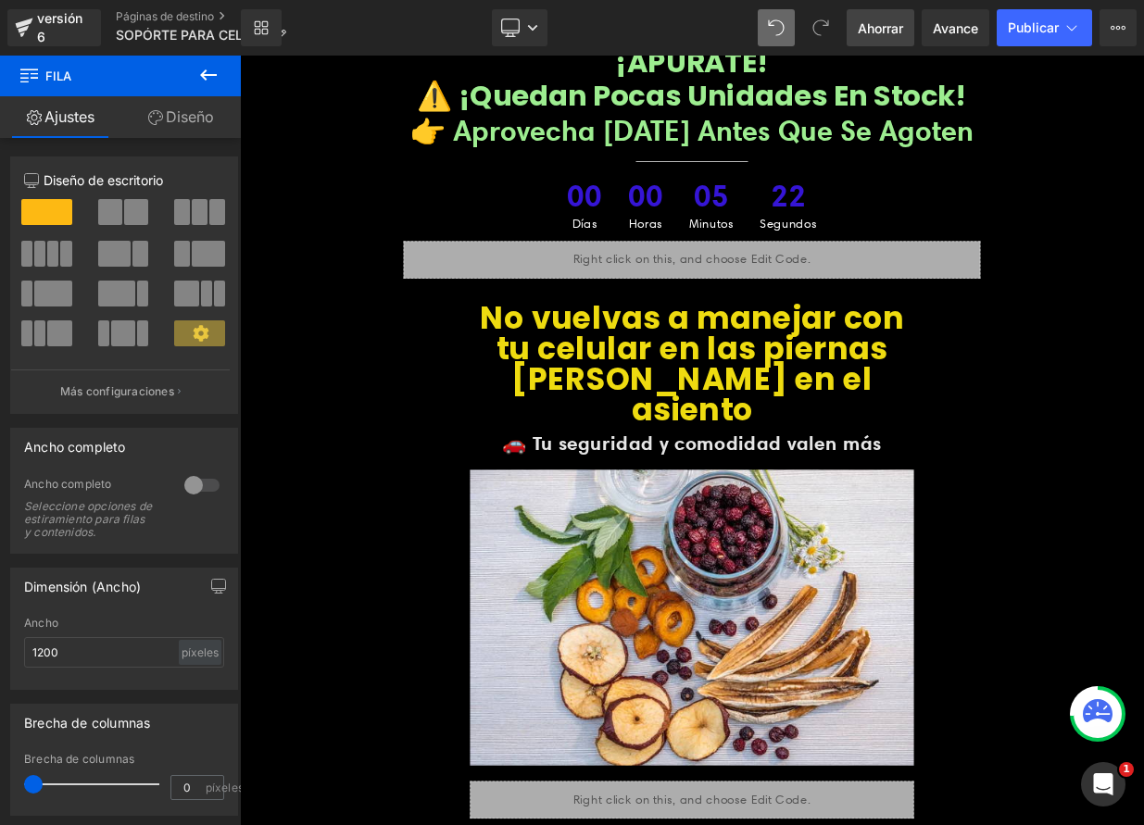
click at [867, 21] on font "Ahorrar" at bounding box center [880, 28] width 45 height 16
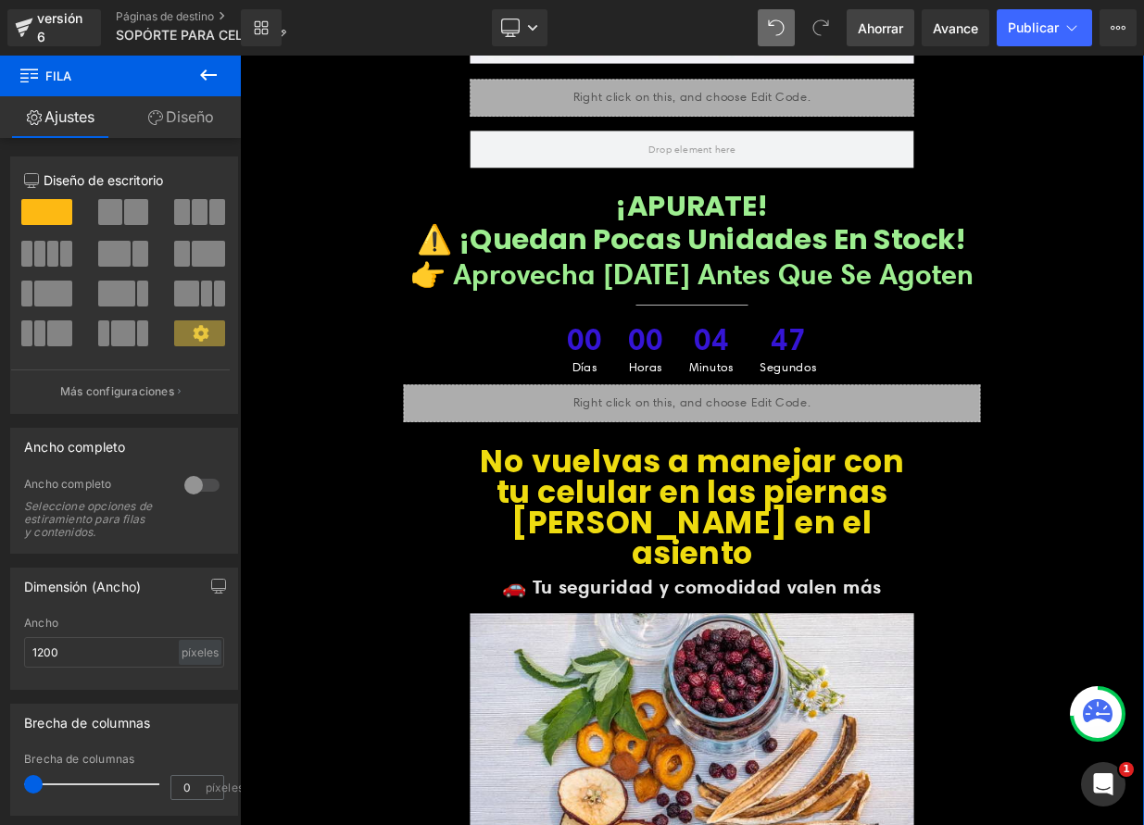
scroll to position [8556, 0]
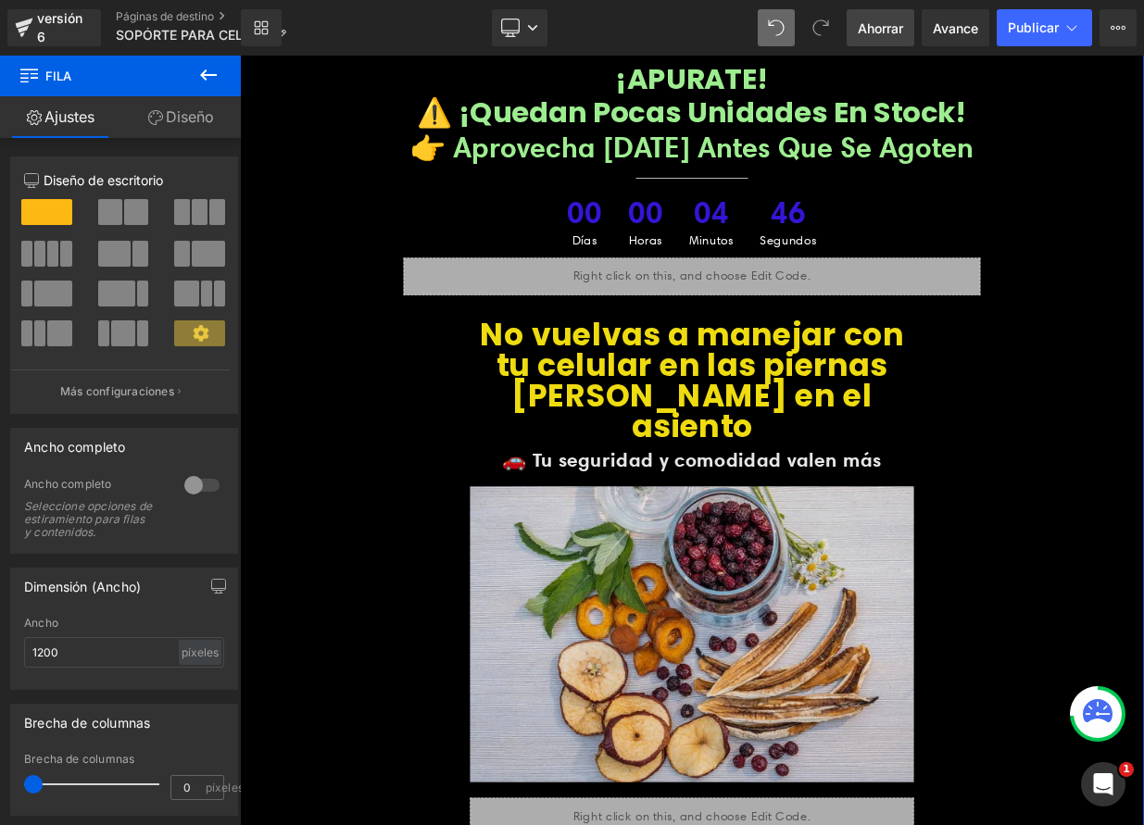
click at [788, 624] on img at bounding box center [800, 775] width 550 height 404
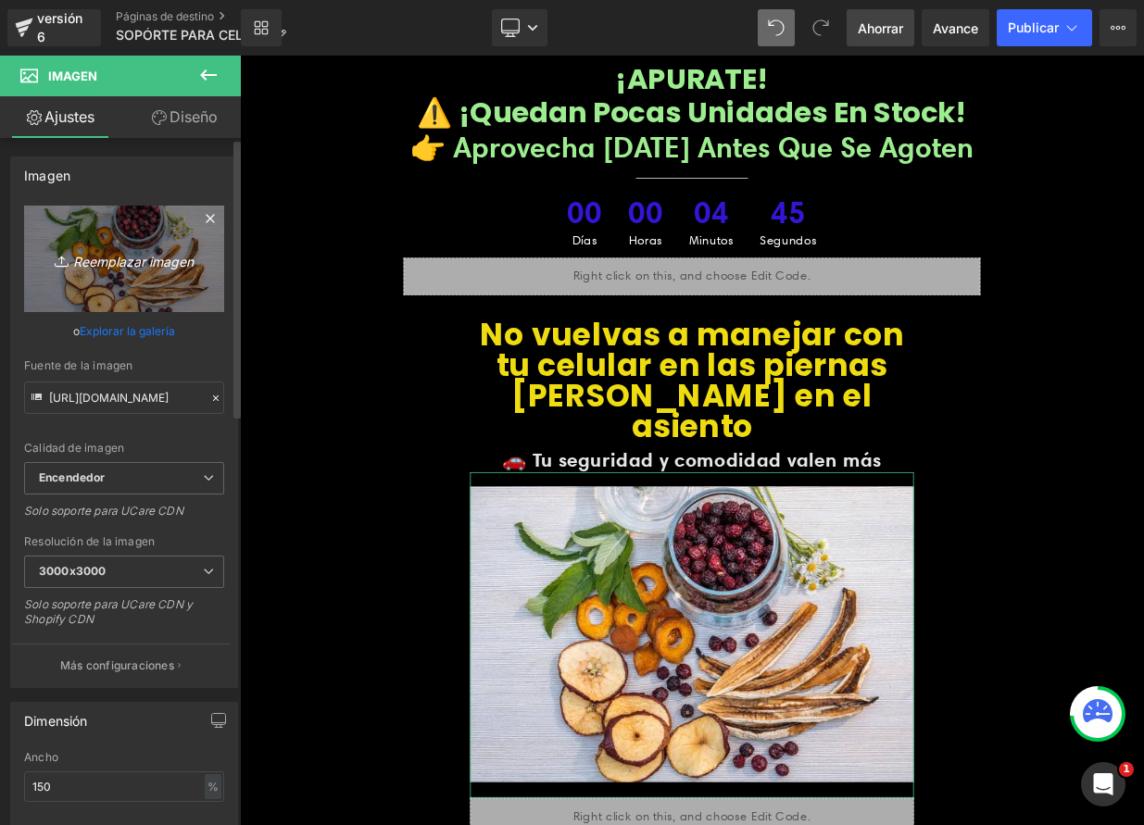
click at [129, 254] on font "Reemplazar imagen" at bounding box center [133, 261] width 120 height 16
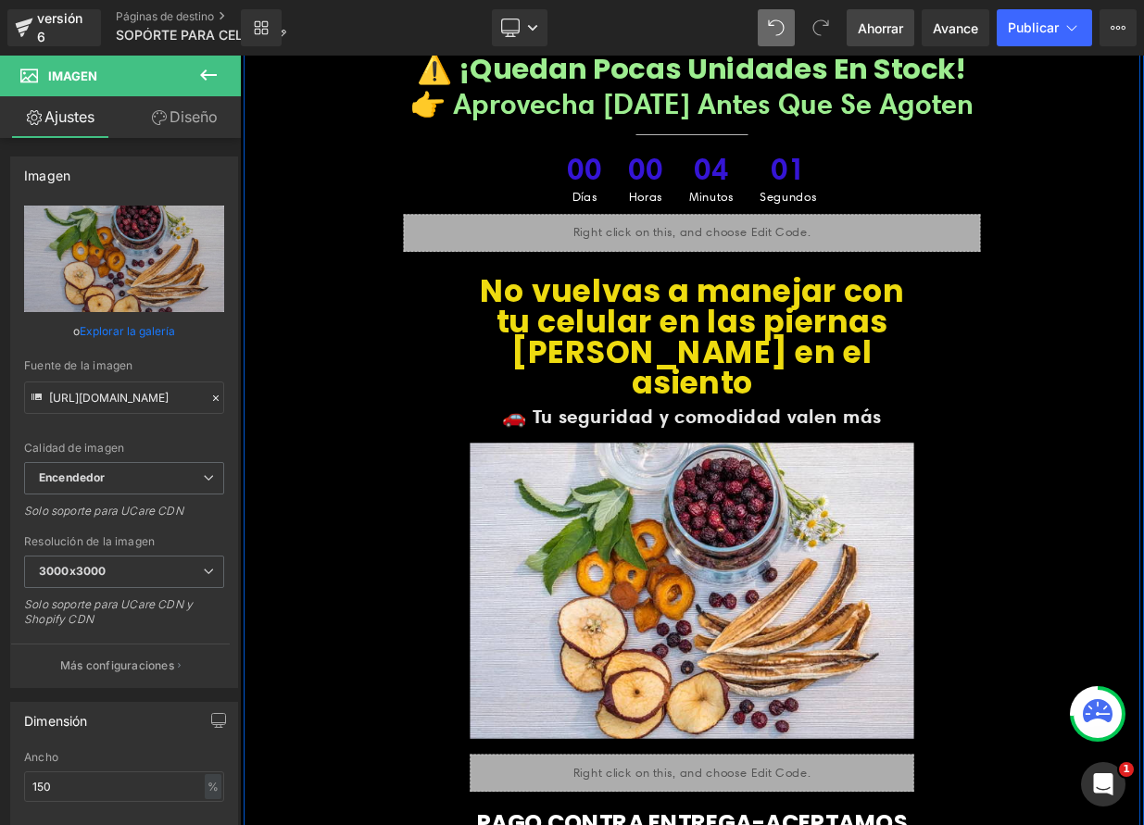
scroll to position [8611, 0]
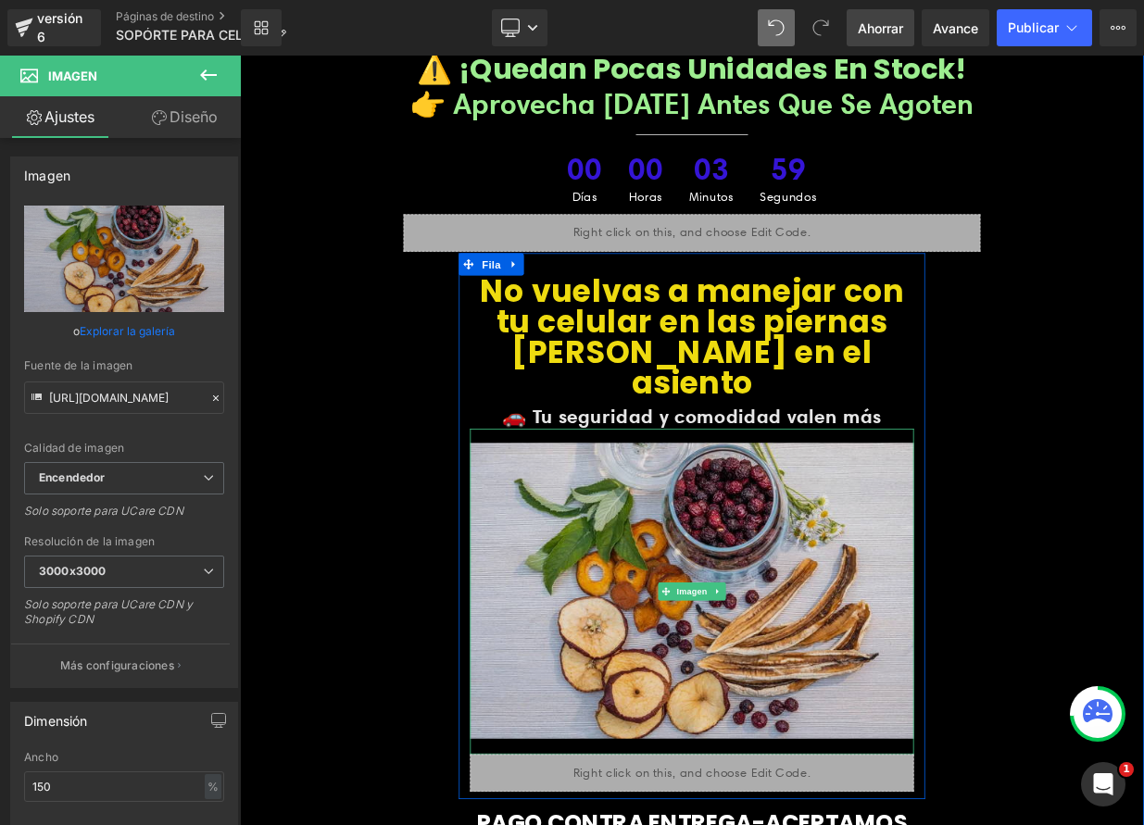
click at [719, 605] on img at bounding box center [800, 720] width 550 height 404
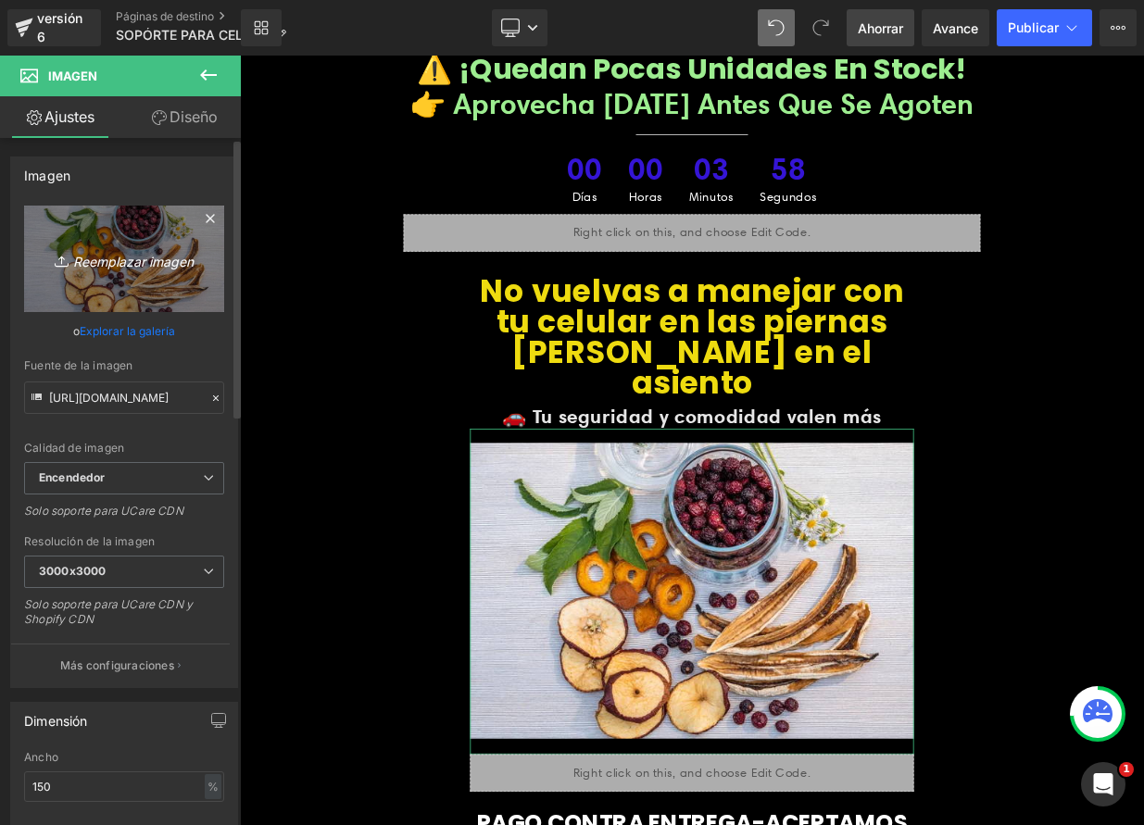
click at [134, 256] on font "Reemplazar imagen" at bounding box center [133, 261] width 120 height 16
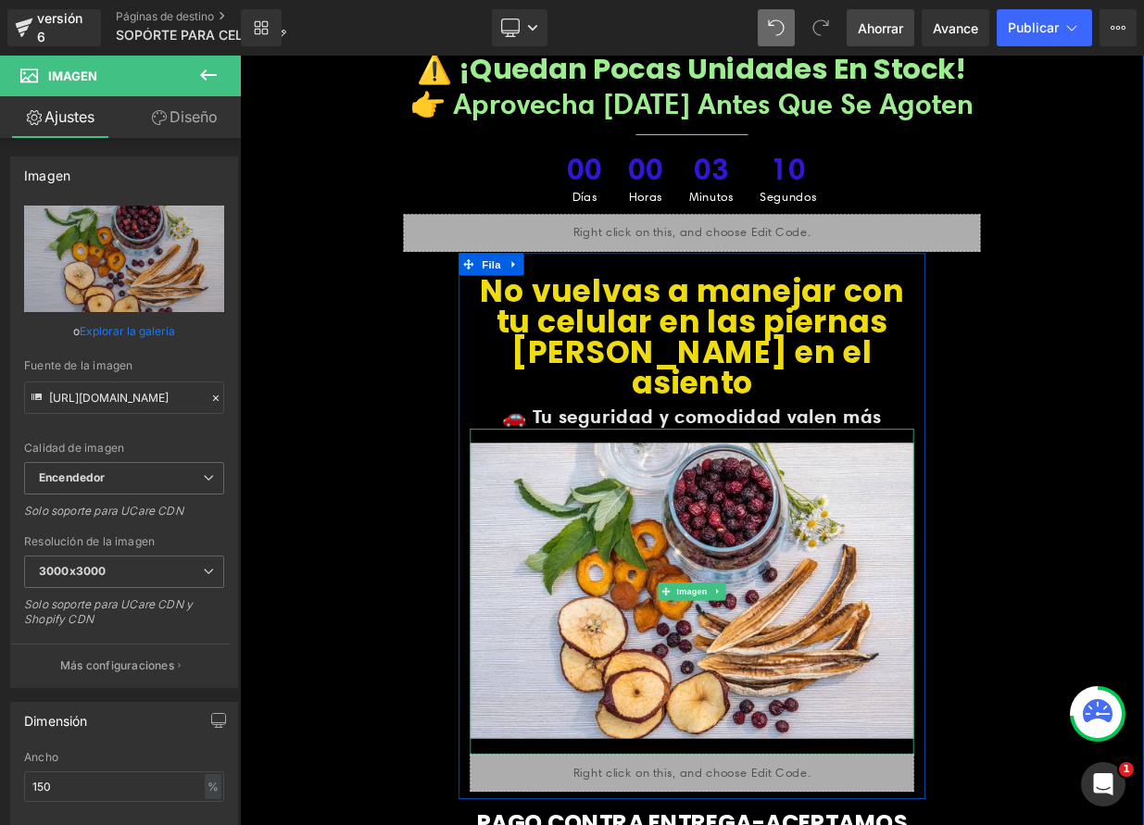
click at [827, 714] on icon at bounding box center [832, 719] width 10 height 11
click at [837, 714] on icon at bounding box center [842, 719] width 10 height 10
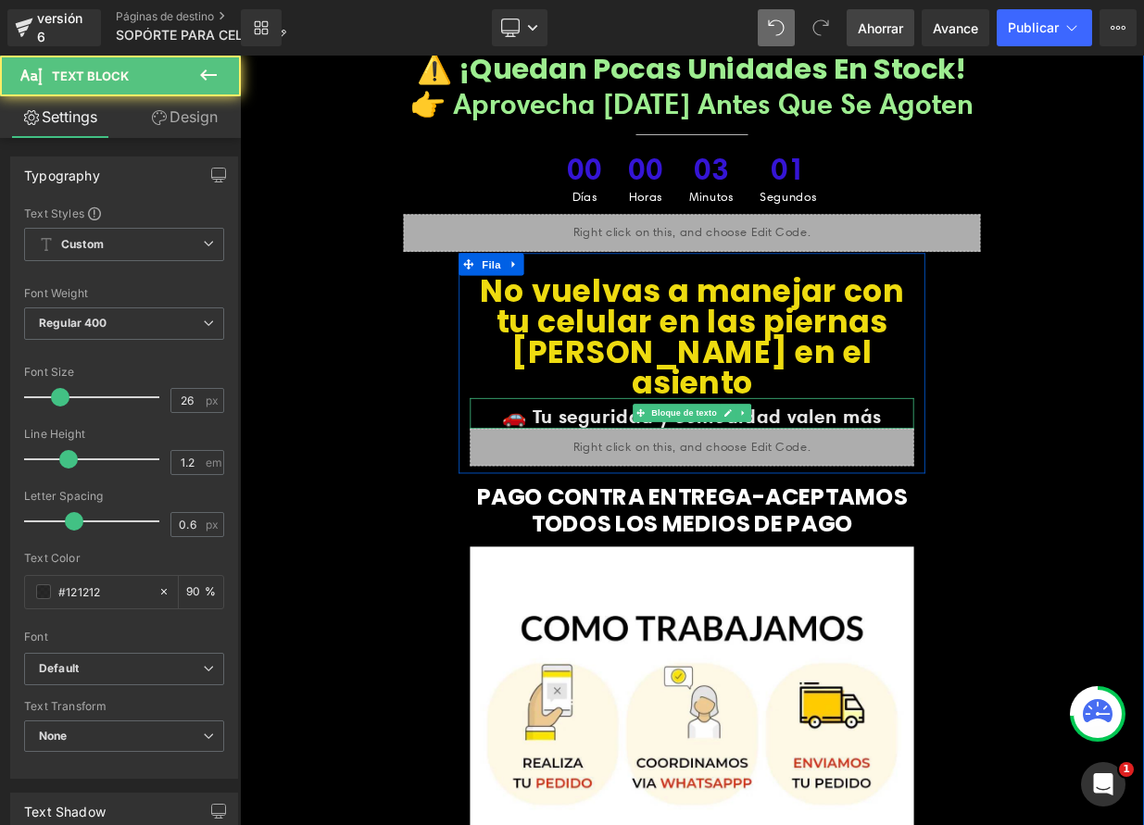
drag, startPoint x: 1035, startPoint y: 409, endPoint x: 1058, endPoint y: 413, distance: 23.5
click at [1035, 489] on p "🚗 Tu seguridad y comodidad valen más" at bounding box center [800, 503] width 550 height 29
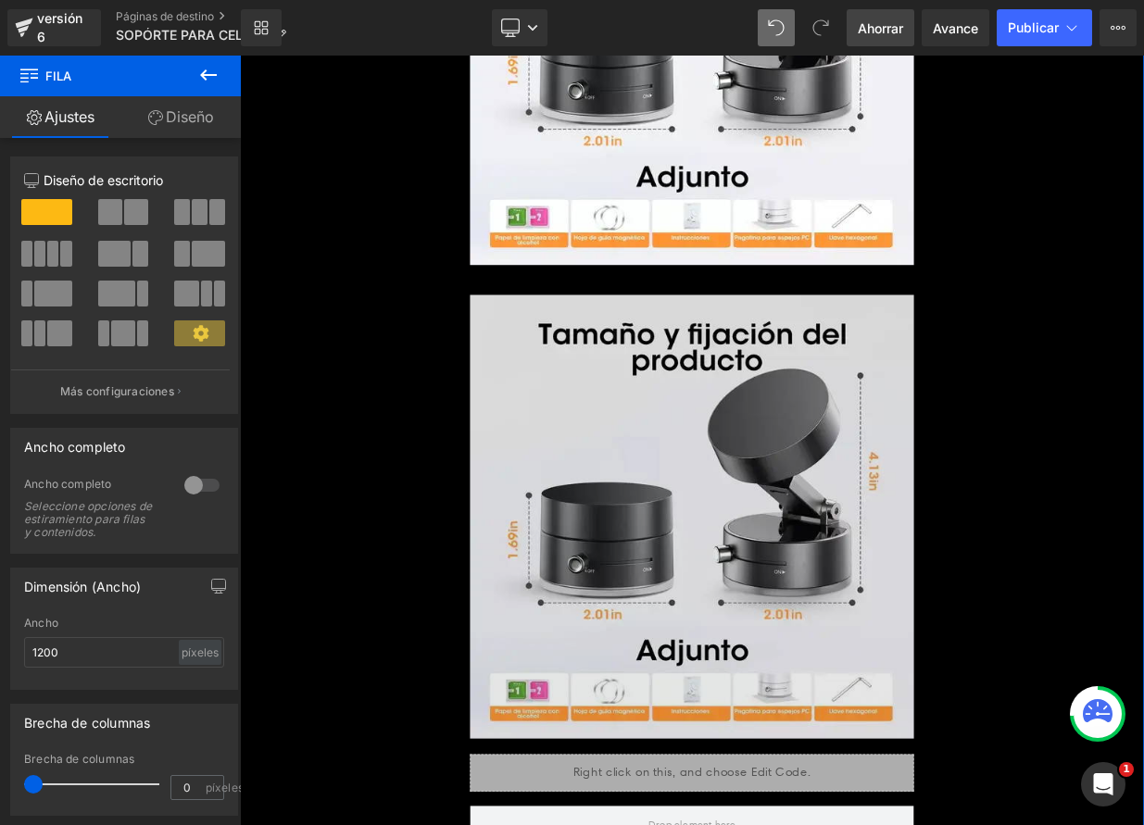
scroll to position [7566, 0]
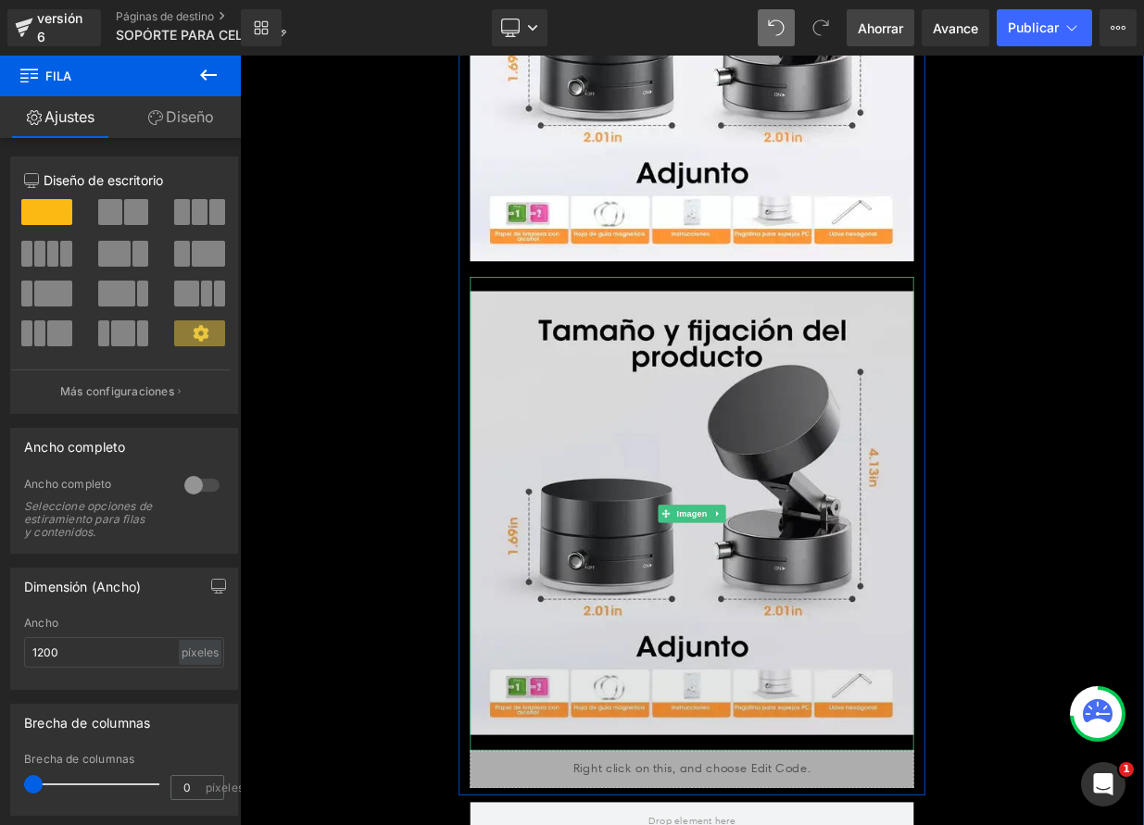
click at [824, 541] on img at bounding box center [800, 624] width 550 height 587
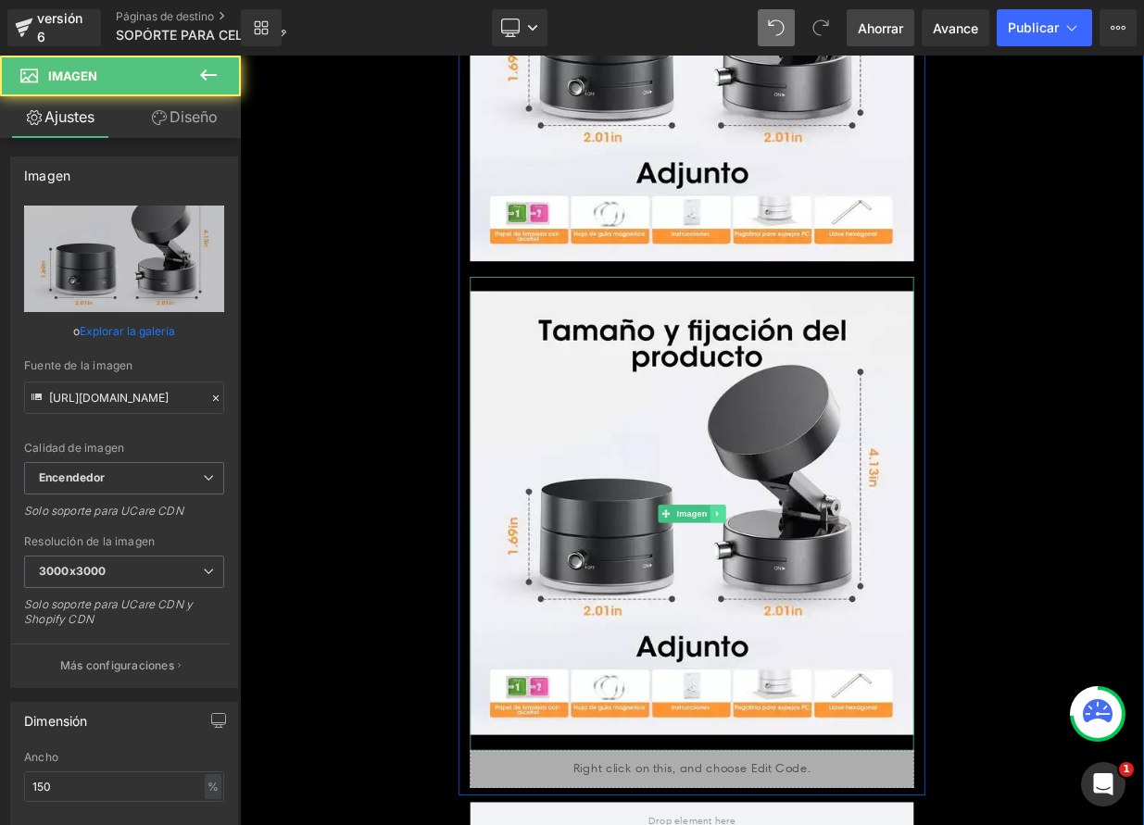
click at [828, 619] on icon at bounding box center [832, 624] width 10 height 11
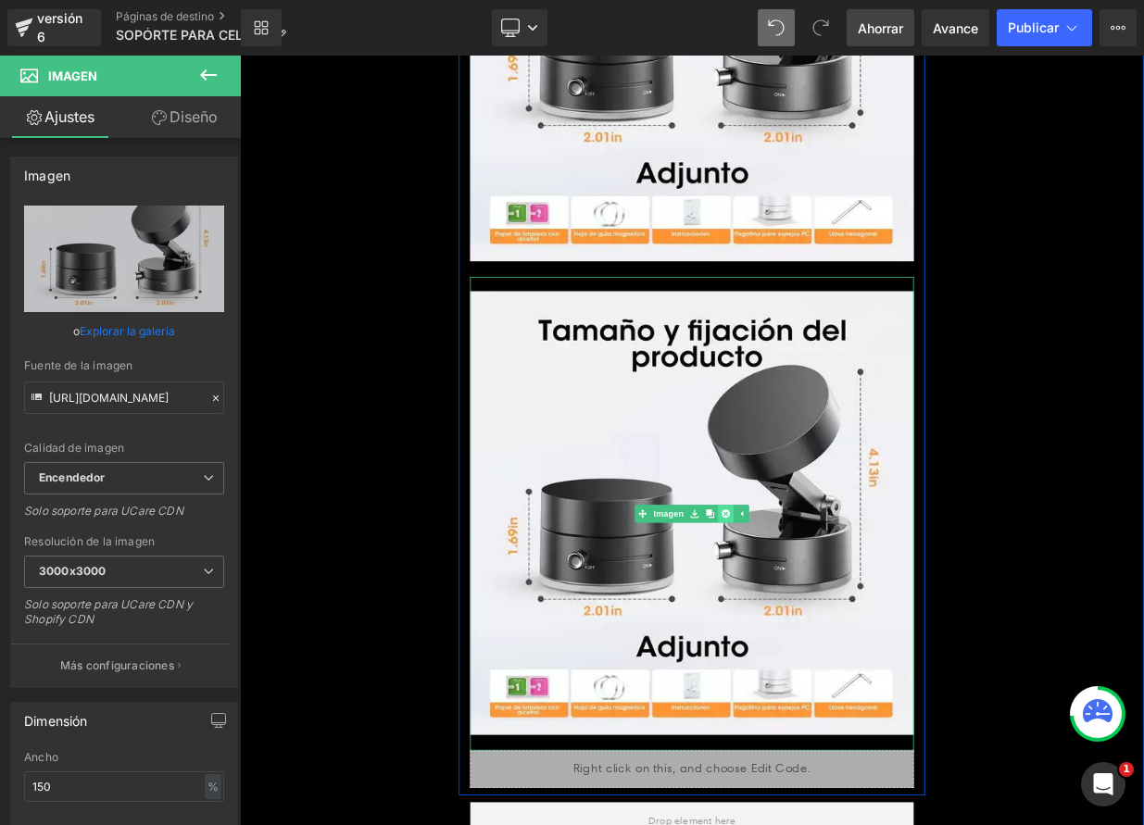
click at [837, 619] on icon at bounding box center [842, 624] width 10 height 11
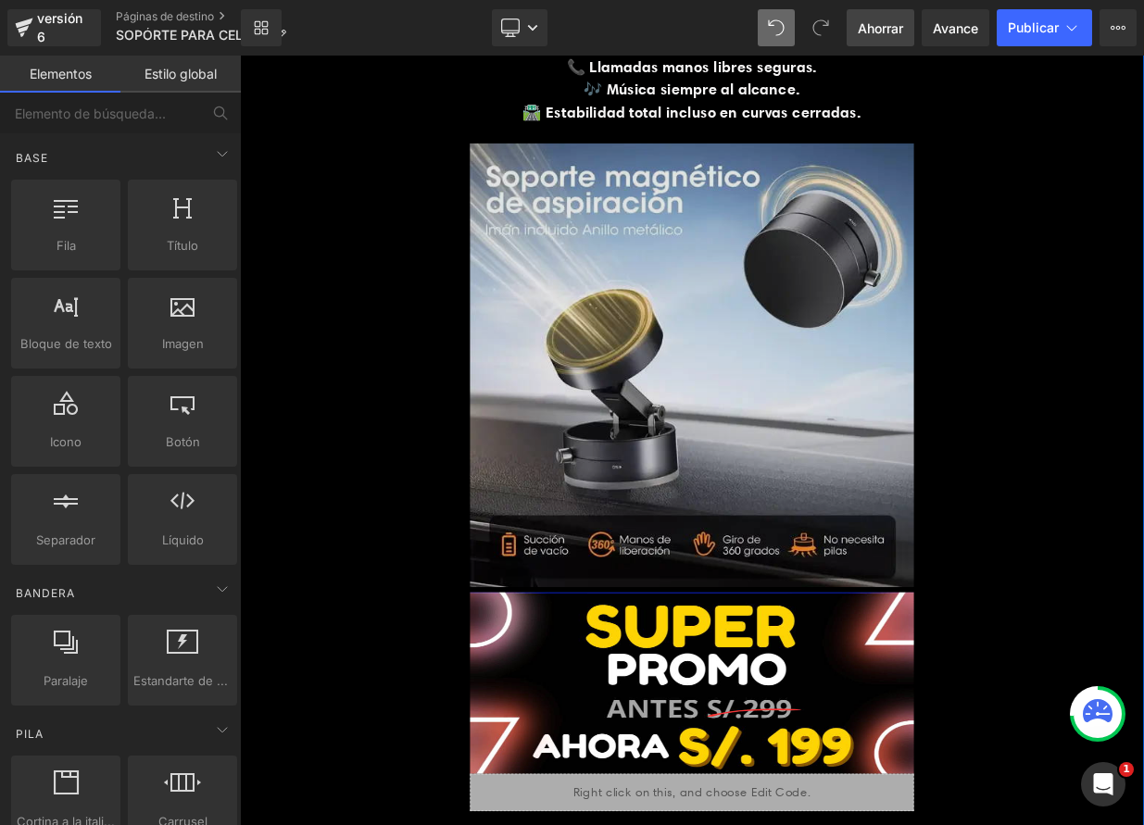
scroll to position [2849, 0]
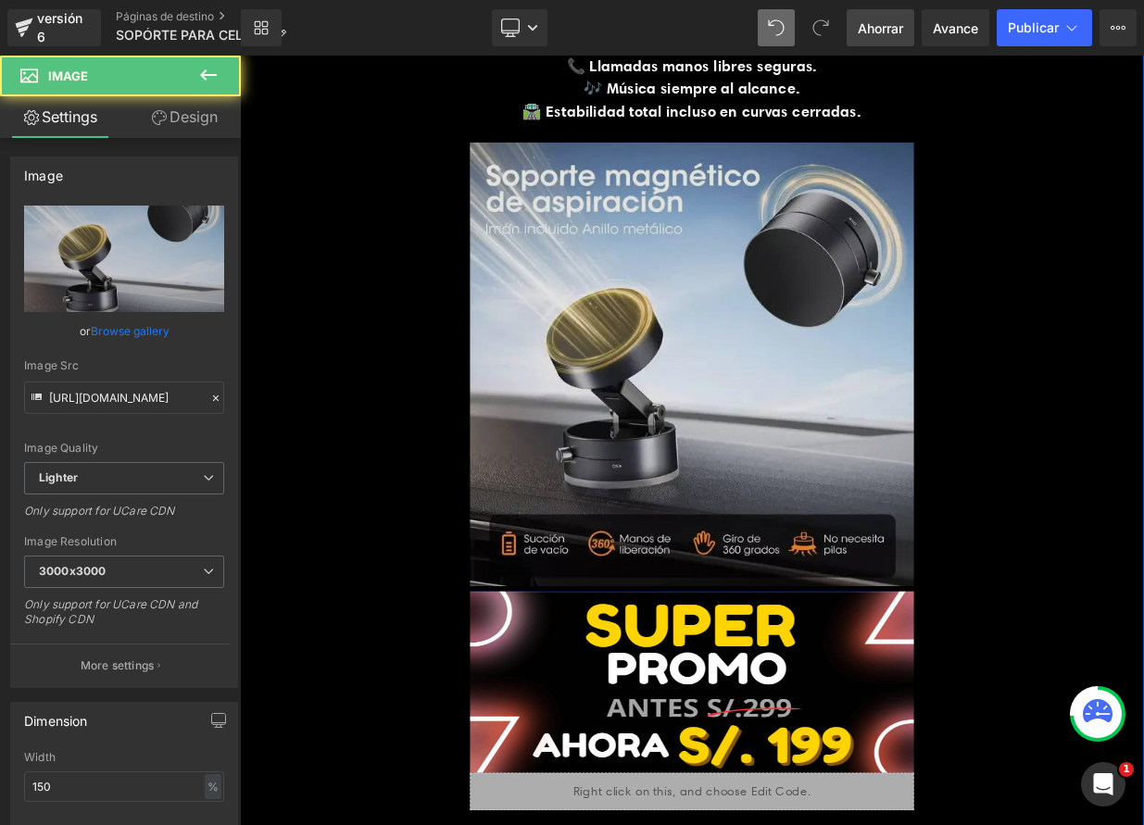
click at [757, 508] on img at bounding box center [800, 429] width 550 height 568
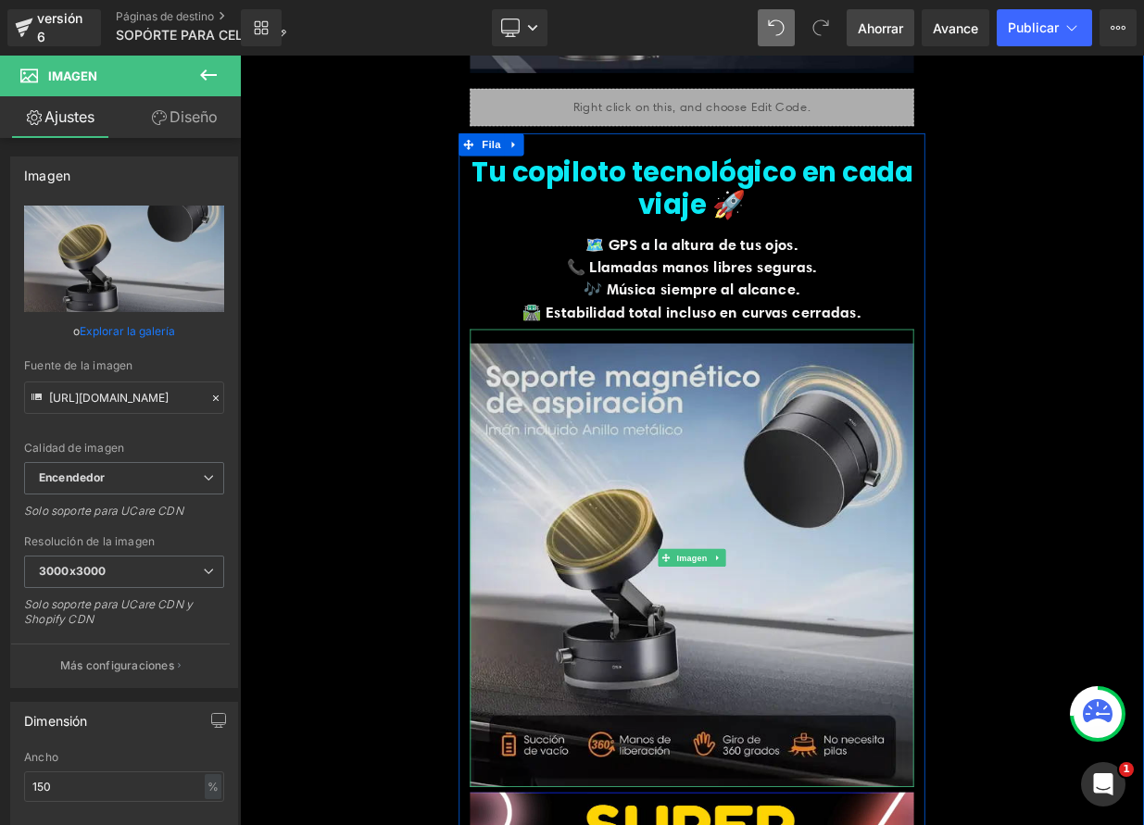
scroll to position [2615, 0]
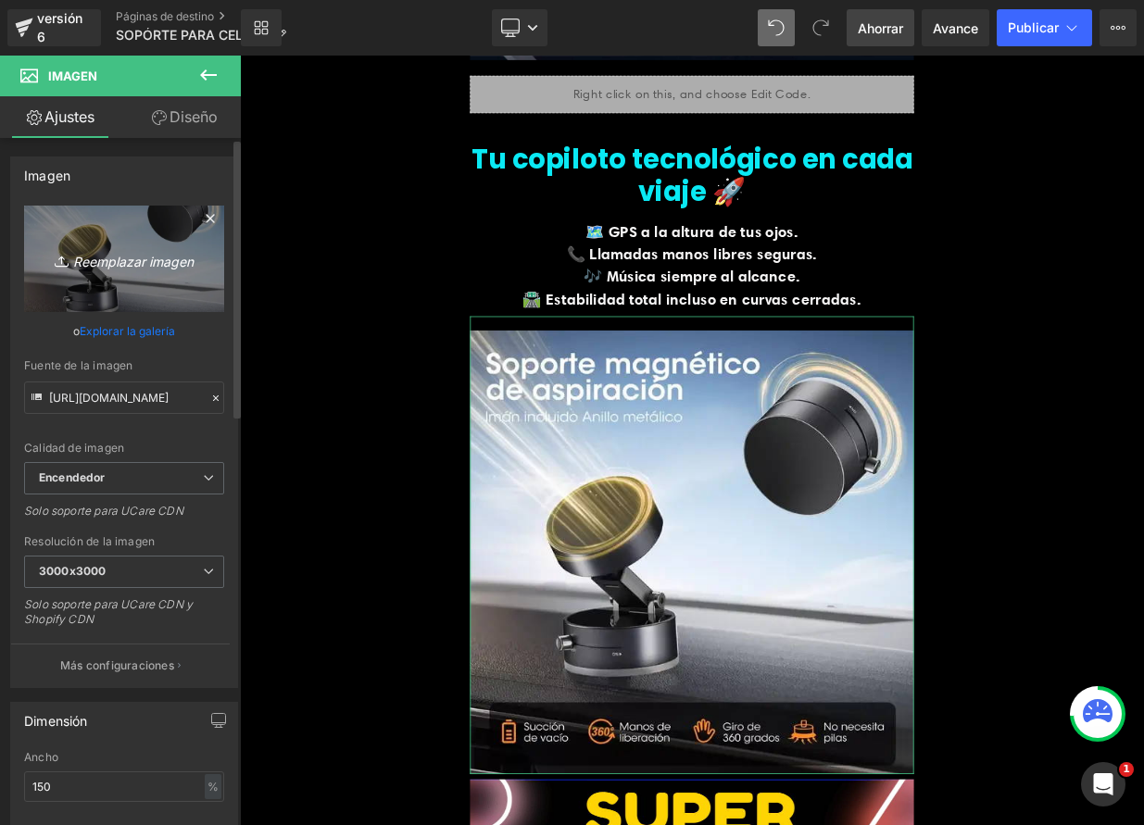
click at [110, 264] on font "Reemplazar imagen" at bounding box center [133, 261] width 120 height 16
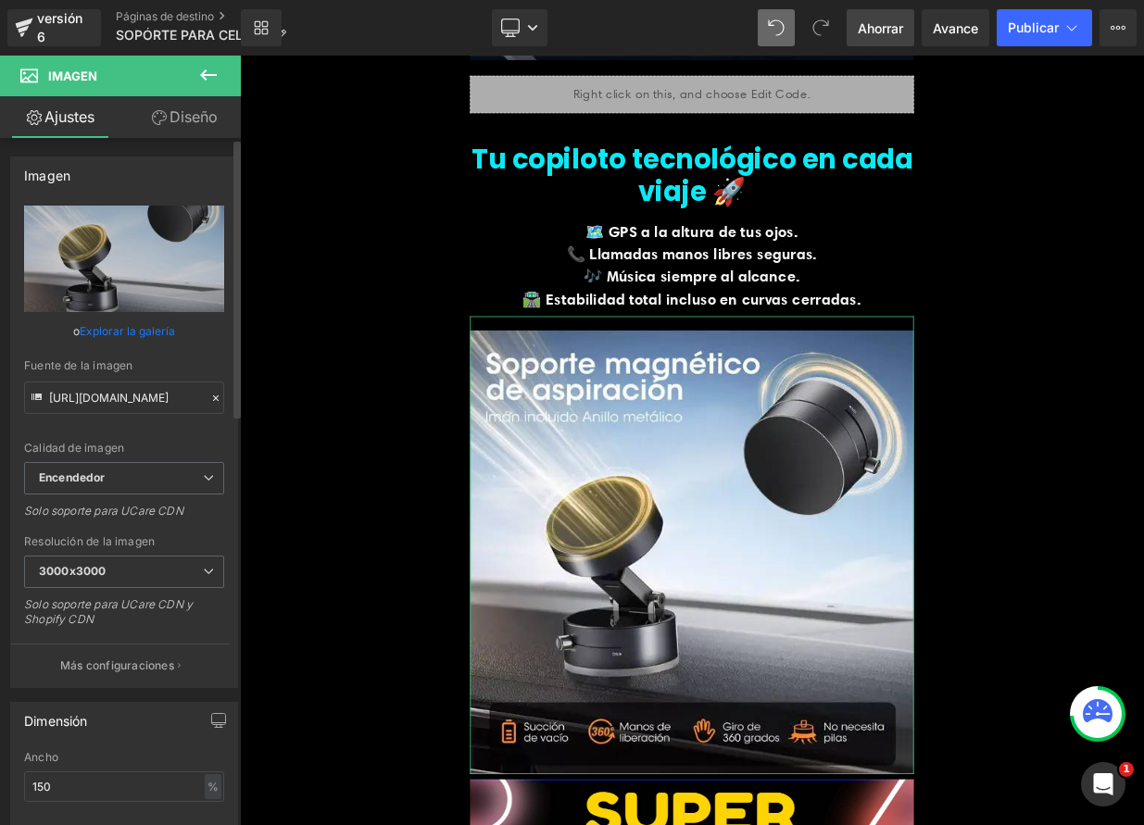
click at [210, 402] on icon at bounding box center [215, 398] width 13 height 13
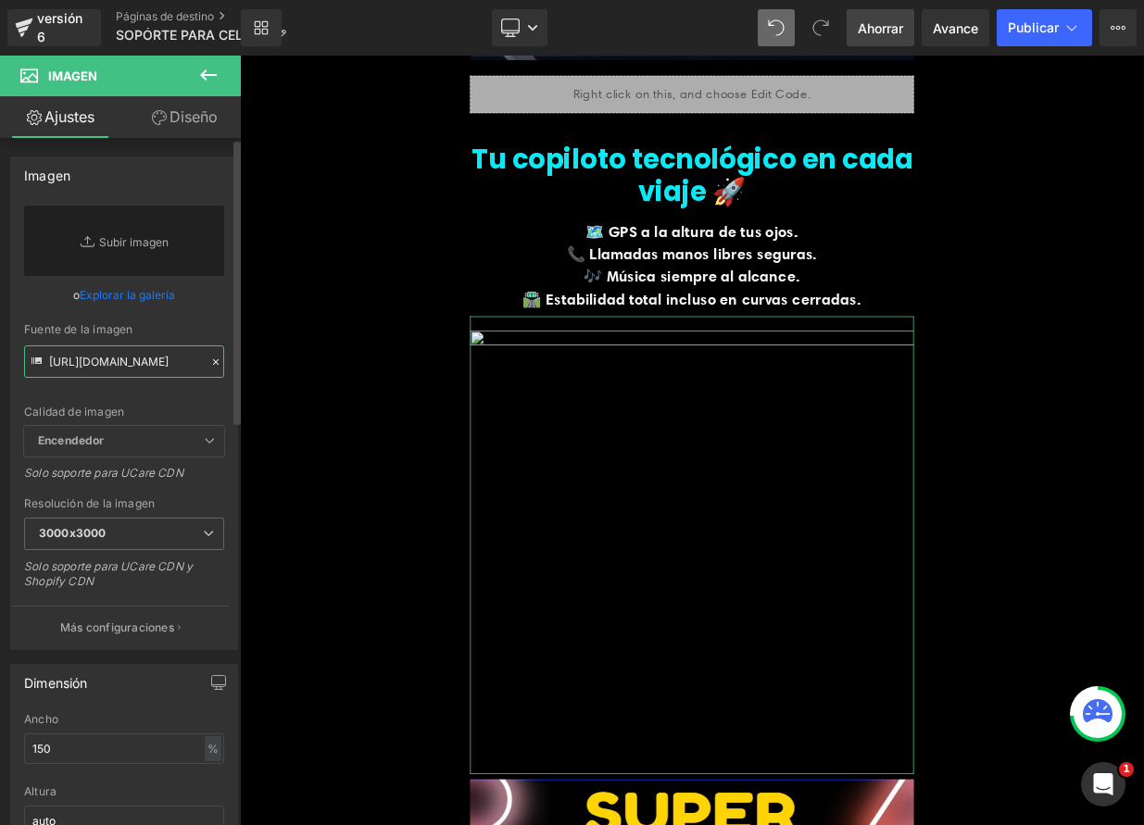
click at [104, 369] on input "https://ucarecdn.com/9707b489-aa3f-4580-a417-61120cdb6ec2/-/format/auto/-/previ…" at bounding box center [124, 362] width 200 height 32
paste input "https://media0.giphy.com/media/v1.Y2lkPTc5MGI3NjExeW5rOGhkOXl4c3M4bHNkNGR3OGhpZ…"
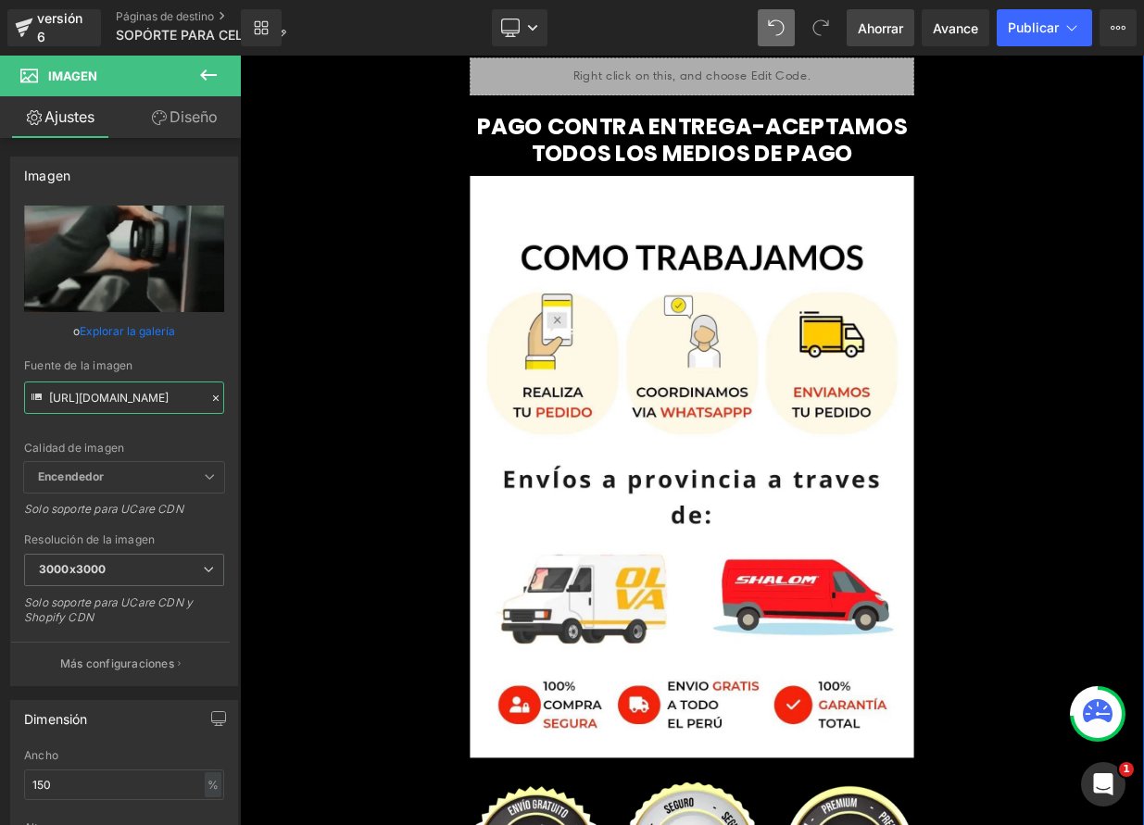
scroll to position [8943, 0]
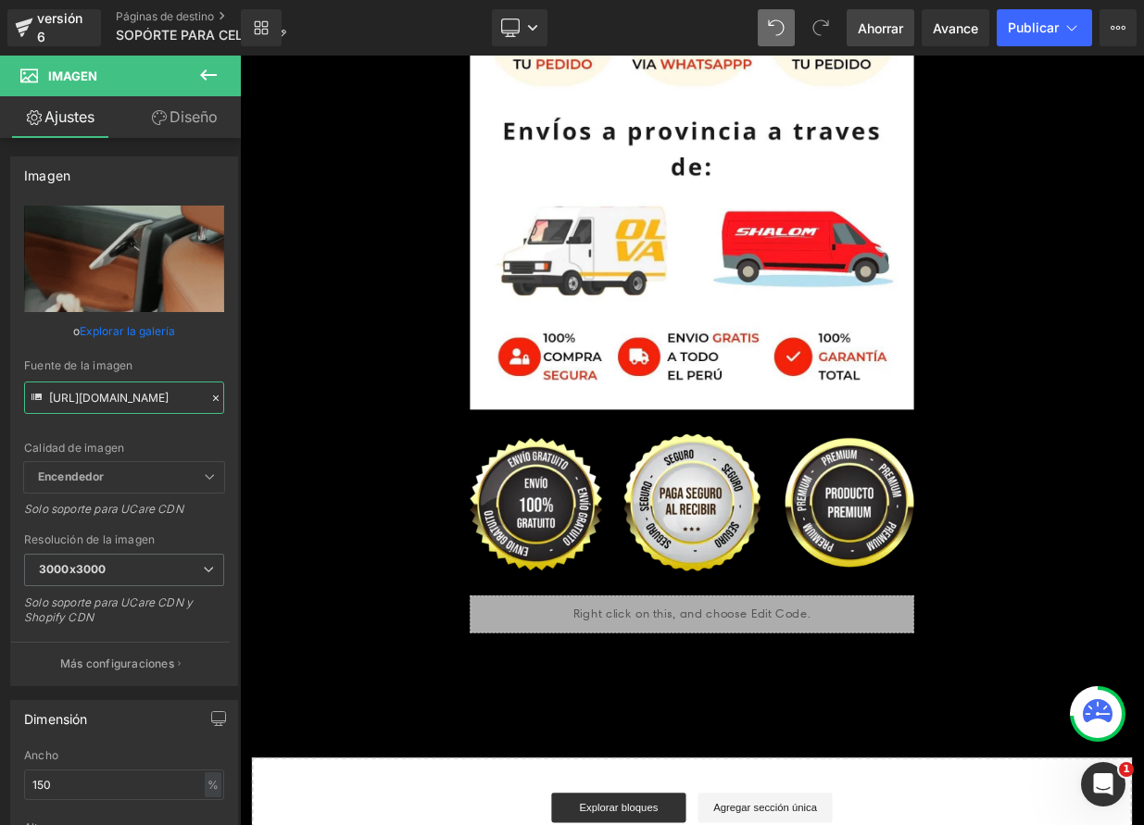
type input "https://media0.giphy.com/media/v1.Y2lkPTc5MGI3NjExeW5rOGhkOXl4c3M4bHNkNGR3OGhpZ…"
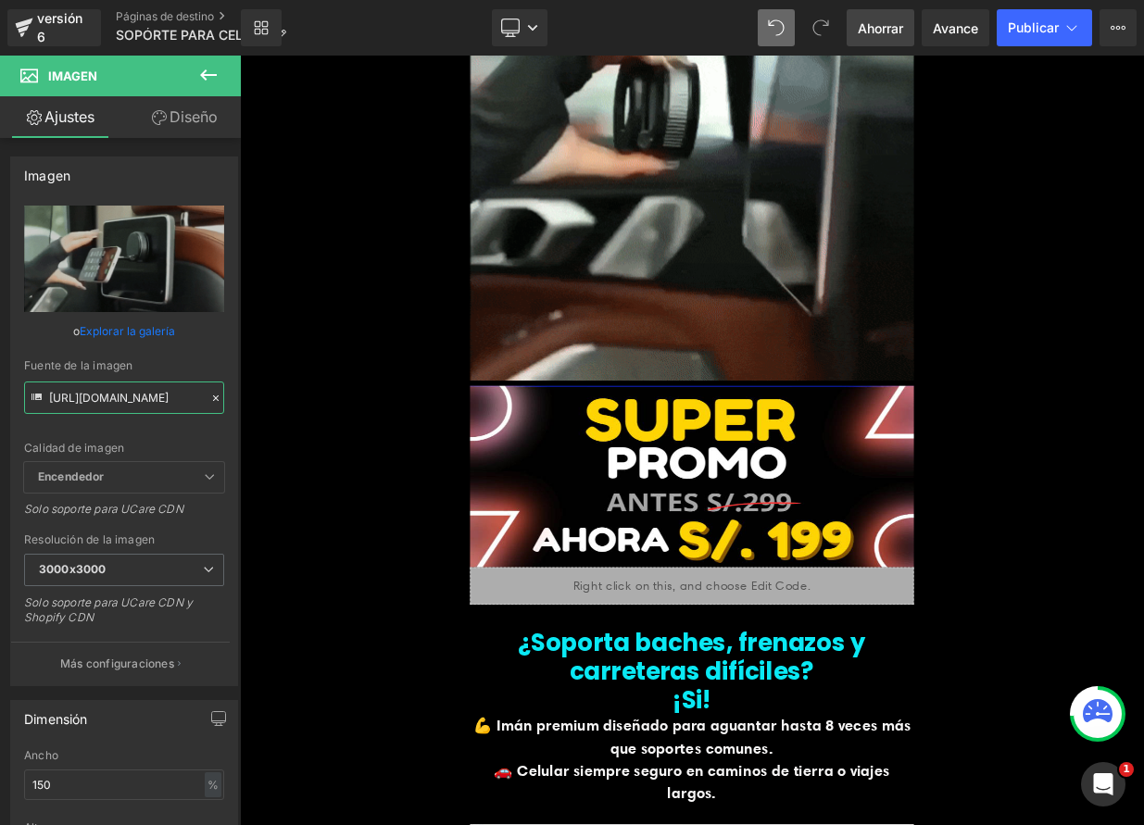
scroll to position [3274, 0]
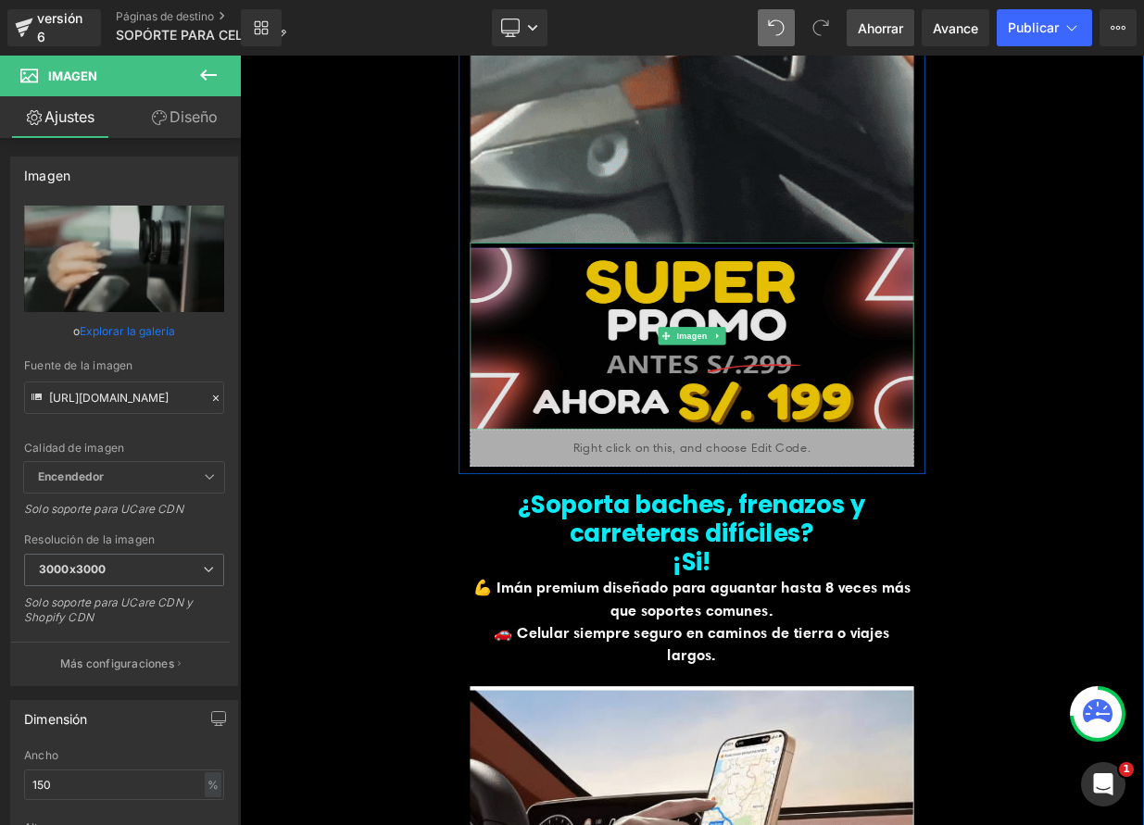
click at [825, 415] on img at bounding box center [800, 404] width 550 height 232
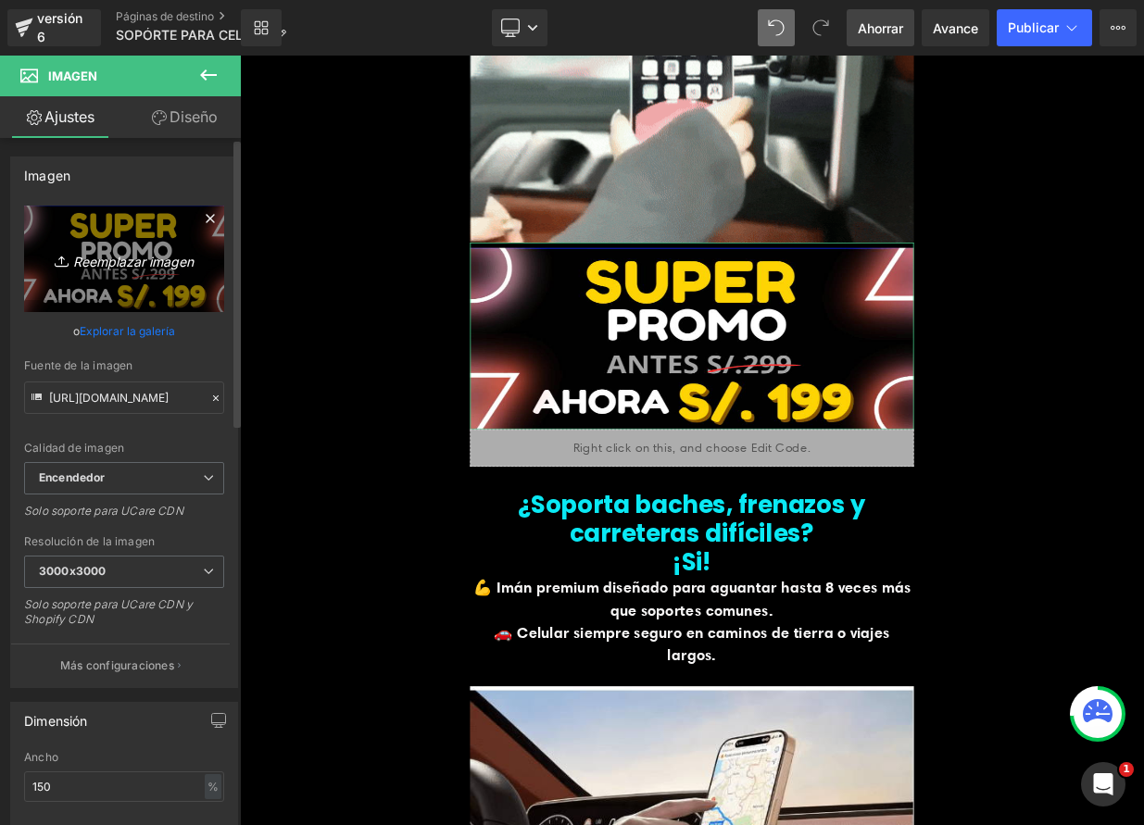
click at [128, 260] on font "Reemplazar imagen" at bounding box center [133, 261] width 120 height 16
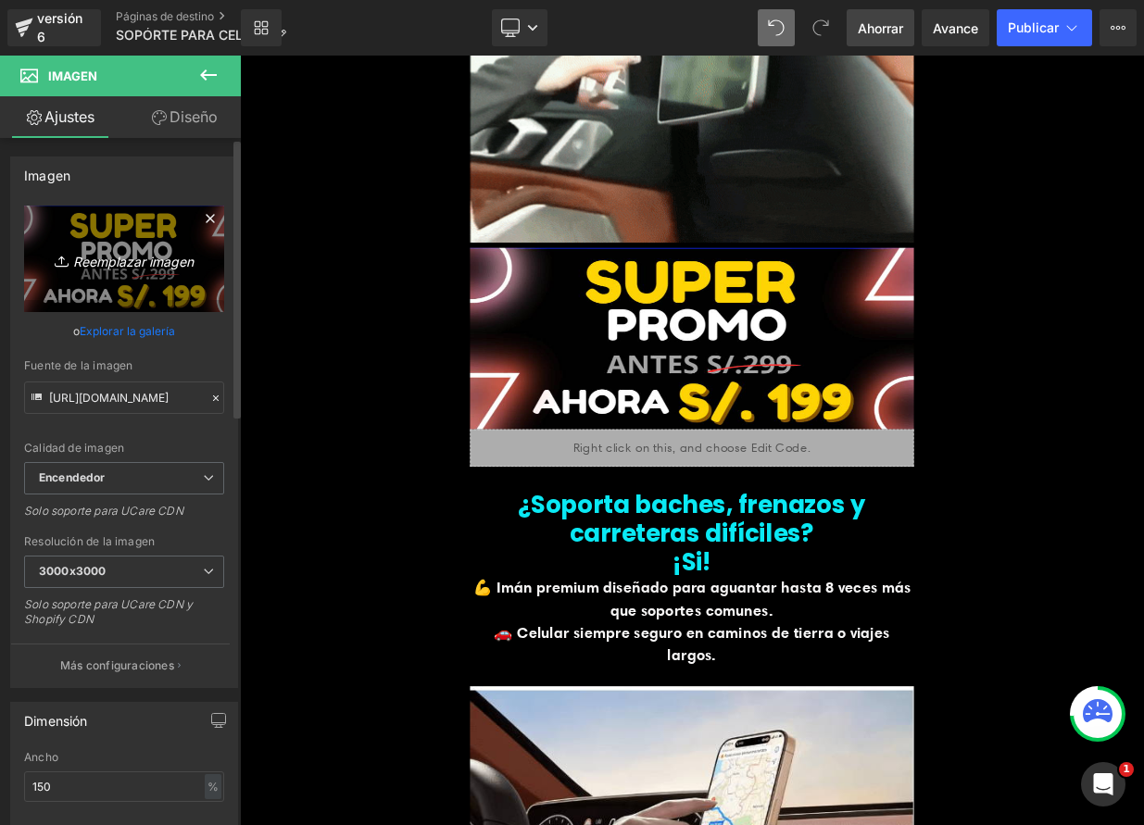
type input "C:\fakepath\OFERTA V1.png"
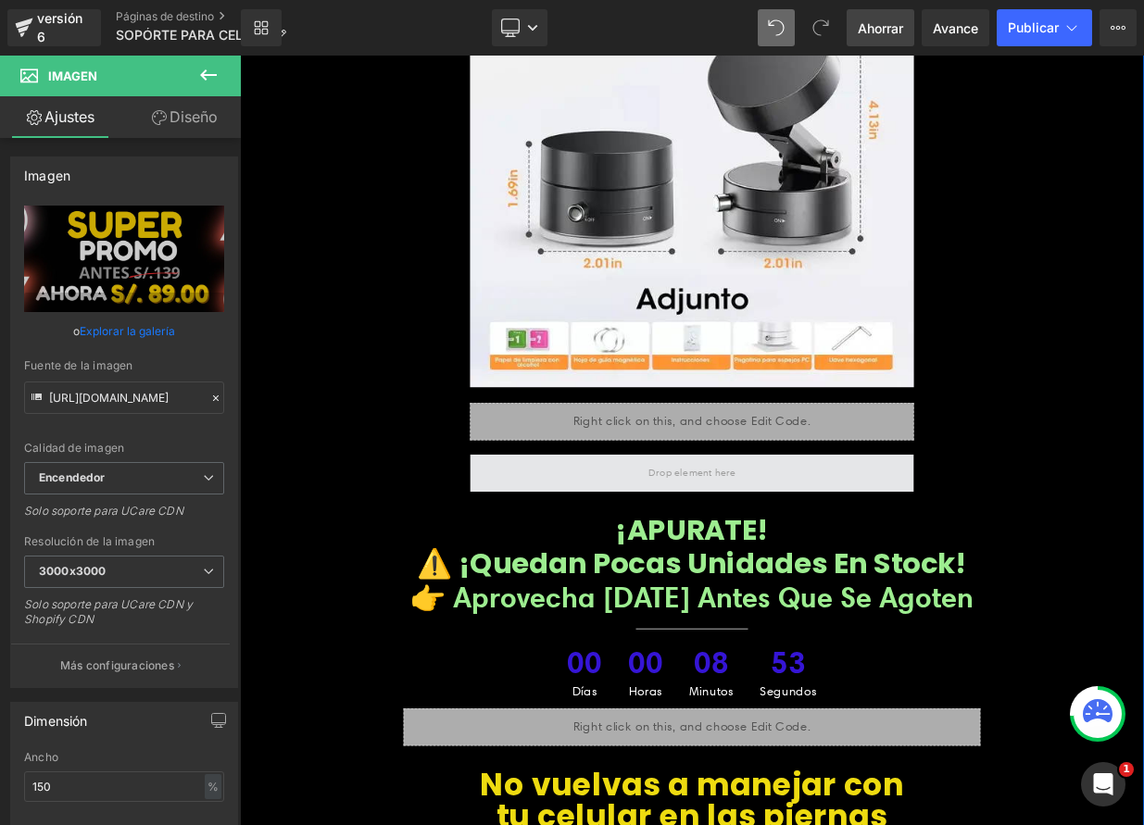
scroll to position [7394, 0]
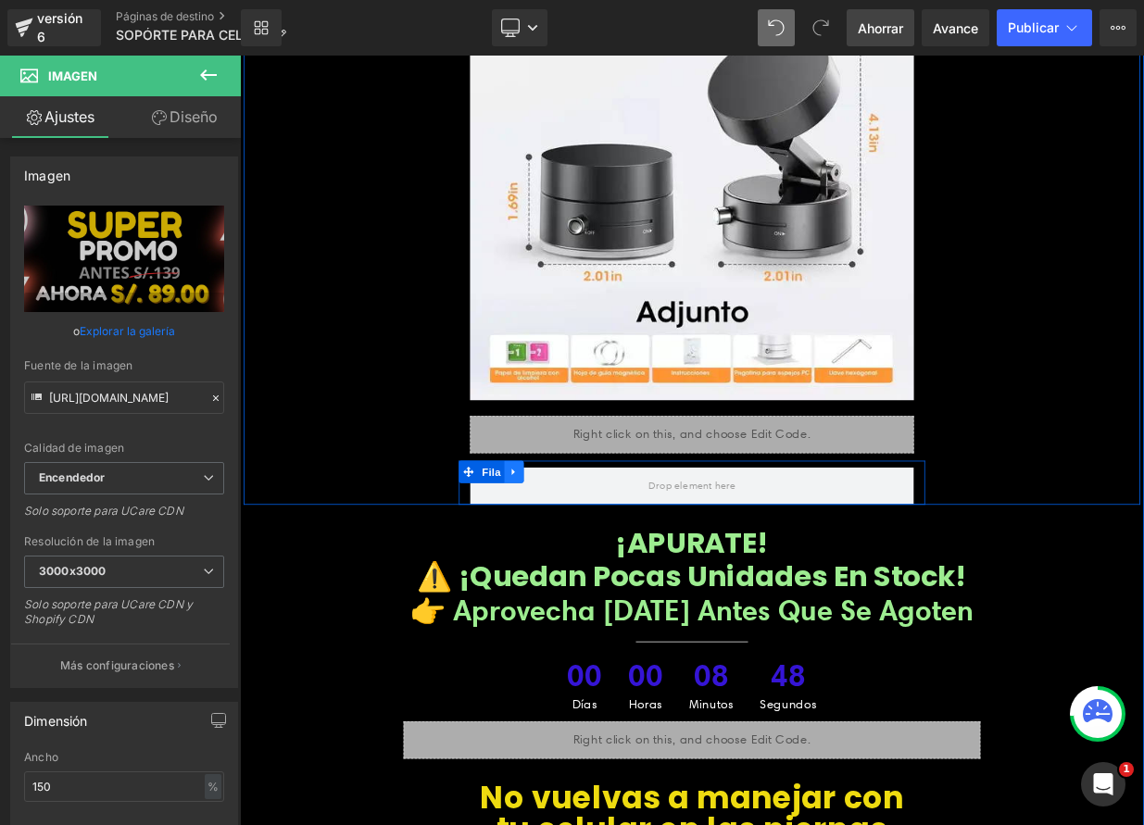
click at [579, 558] on link at bounding box center [580, 572] width 24 height 28
click at [622, 565] on icon at bounding box center [628, 571] width 13 height 13
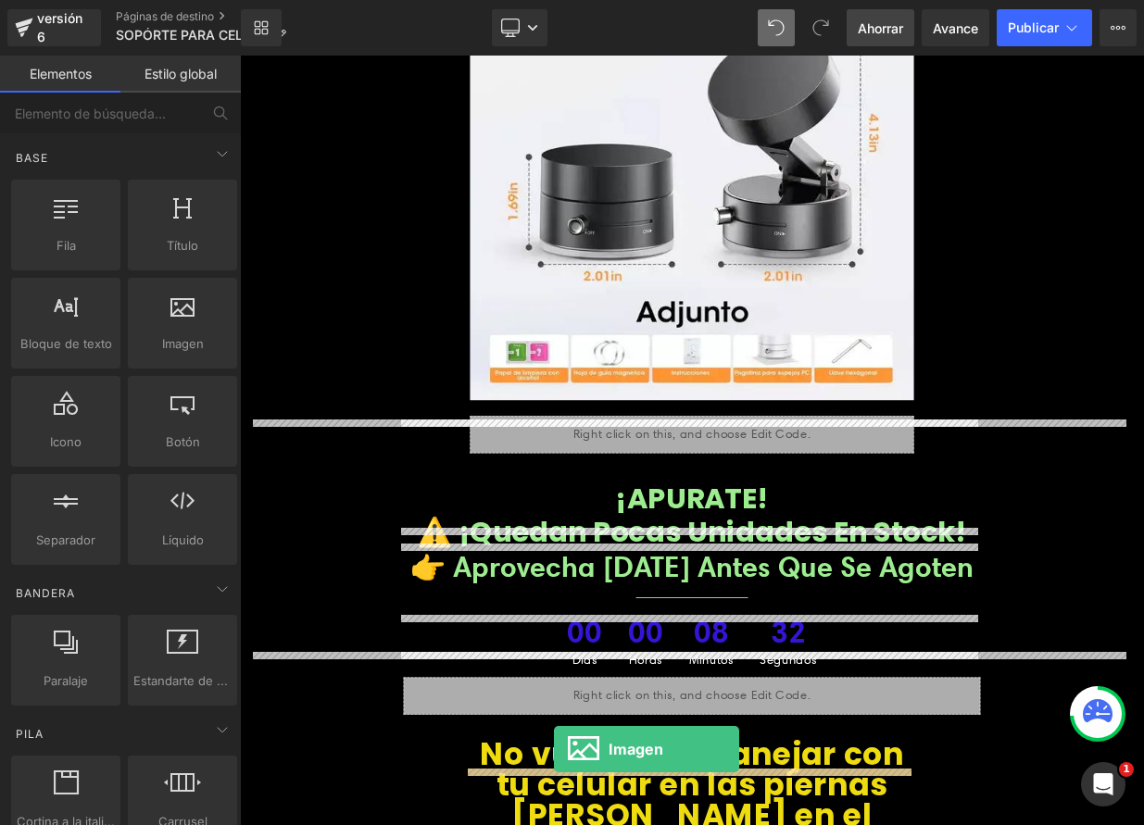
scroll to position [7413, 0]
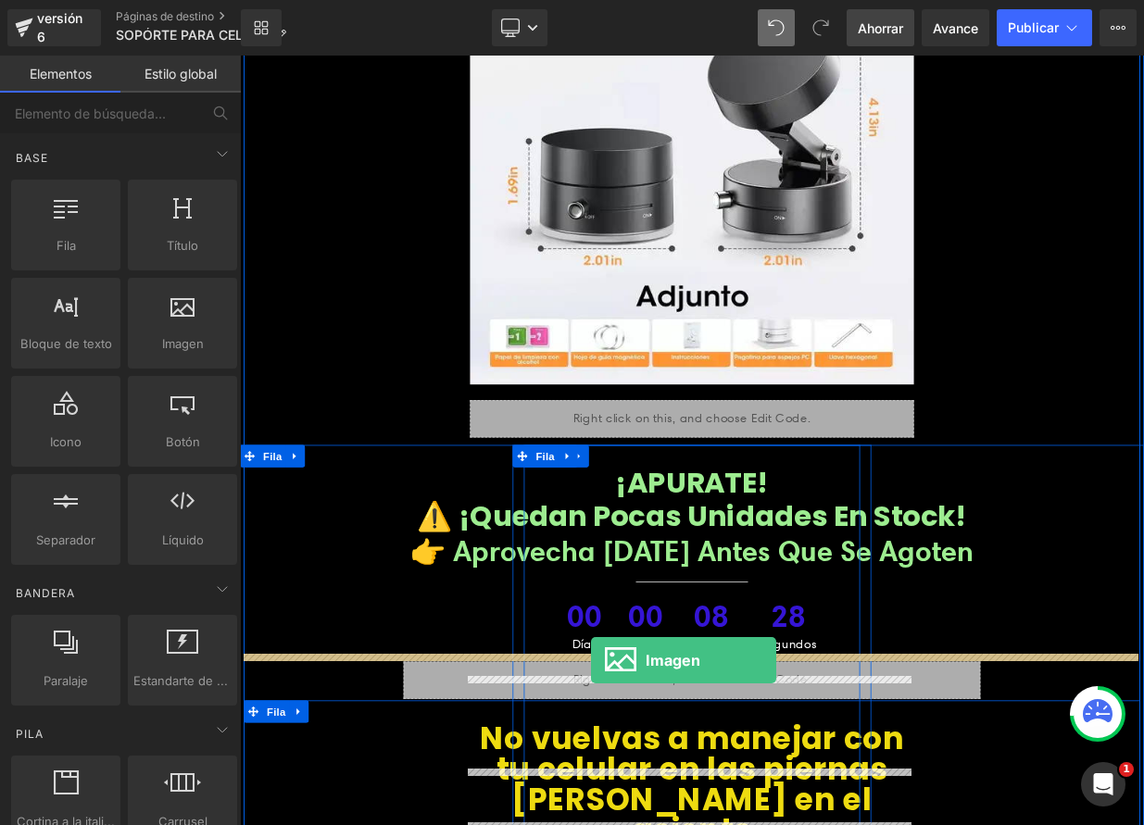
drag, startPoint x: 425, startPoint y: 385, endPoint x: 675, endPoint y: 806, distance: 489.3
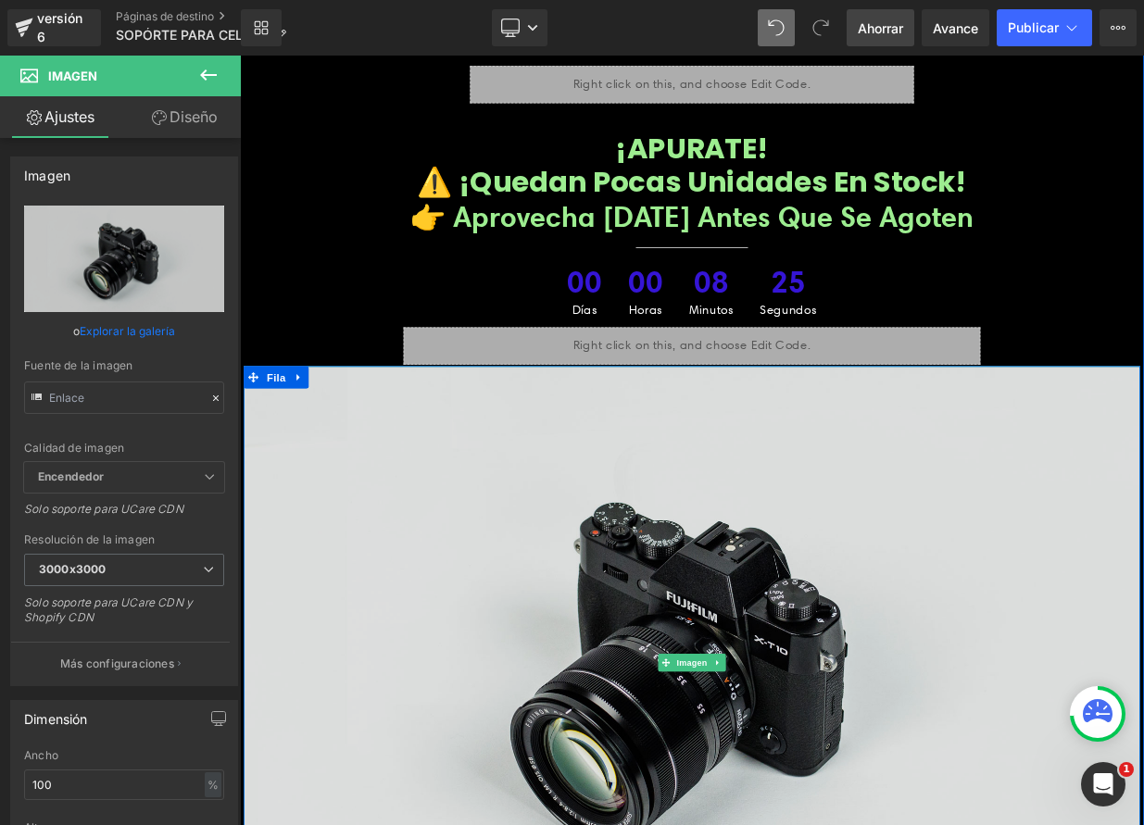
scroll to position [7850, 0]
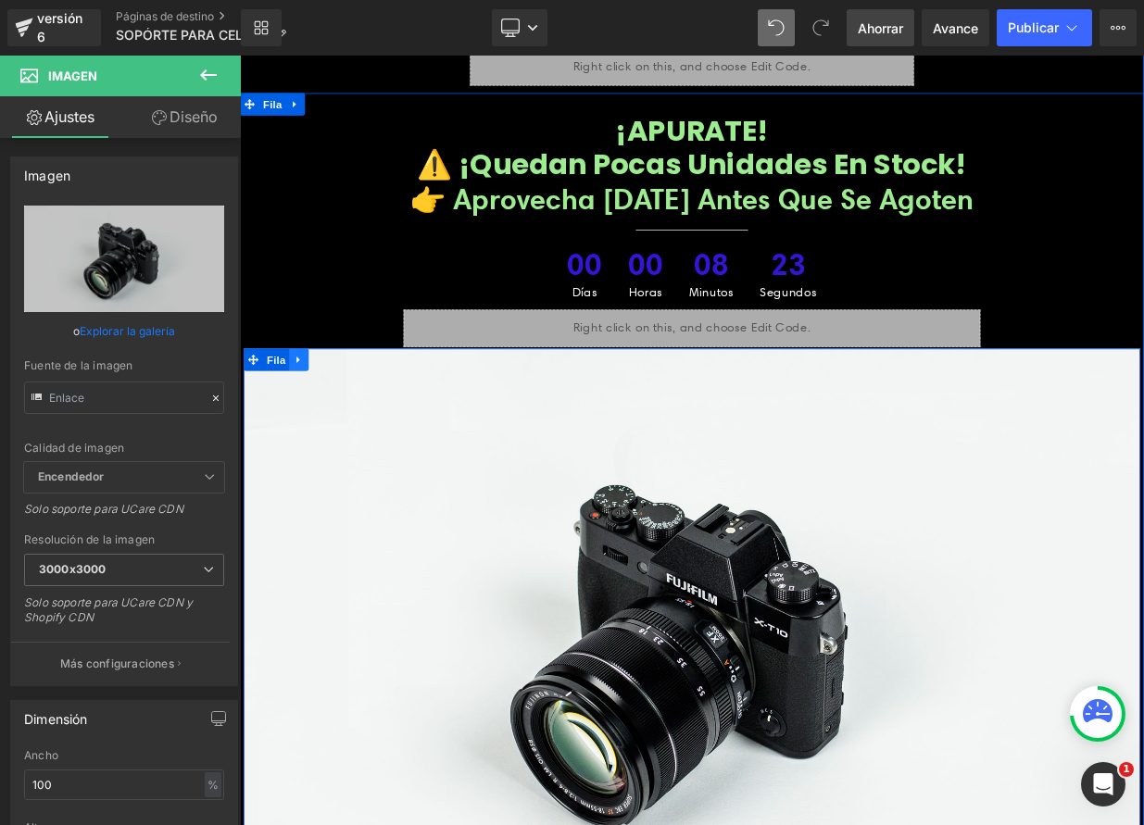
click at [313, 419] on link at bounding box center [313, 433] width 24 height 28
click at [357, 426] on icon at bounding box center [361, 432] width 13 height 13
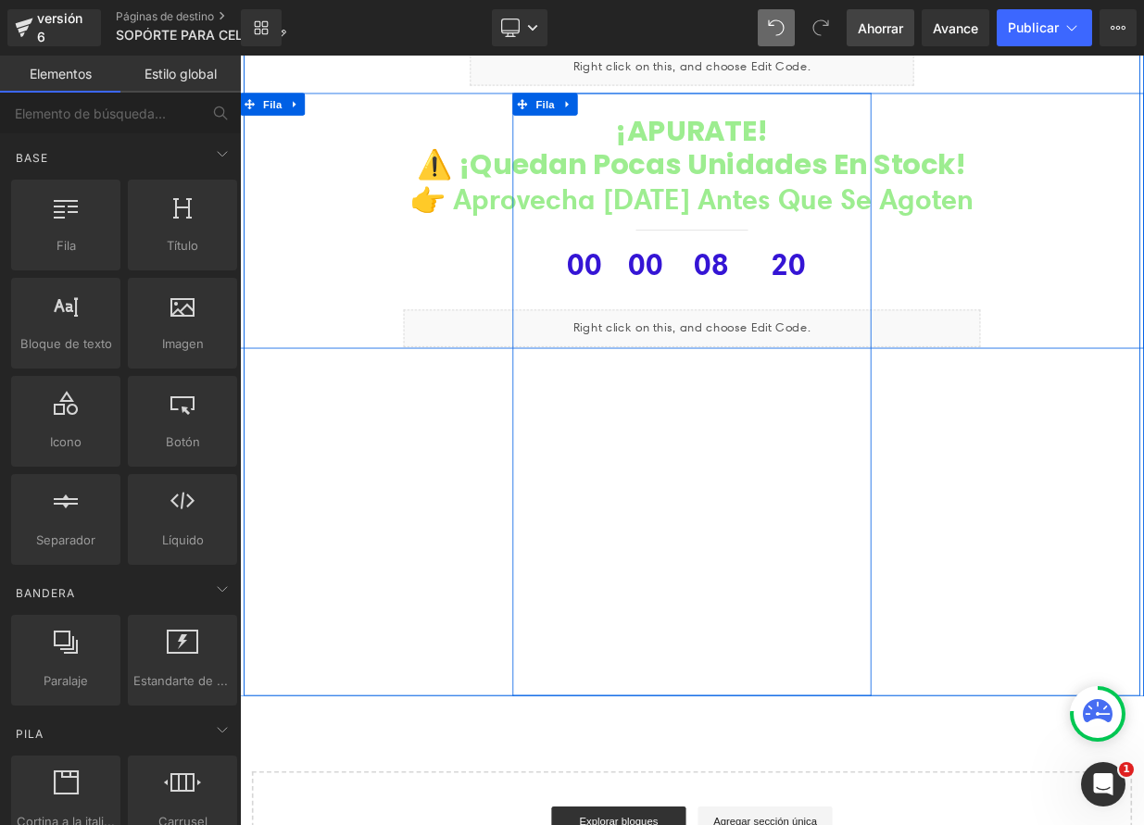
scroll to position [7477, 0]
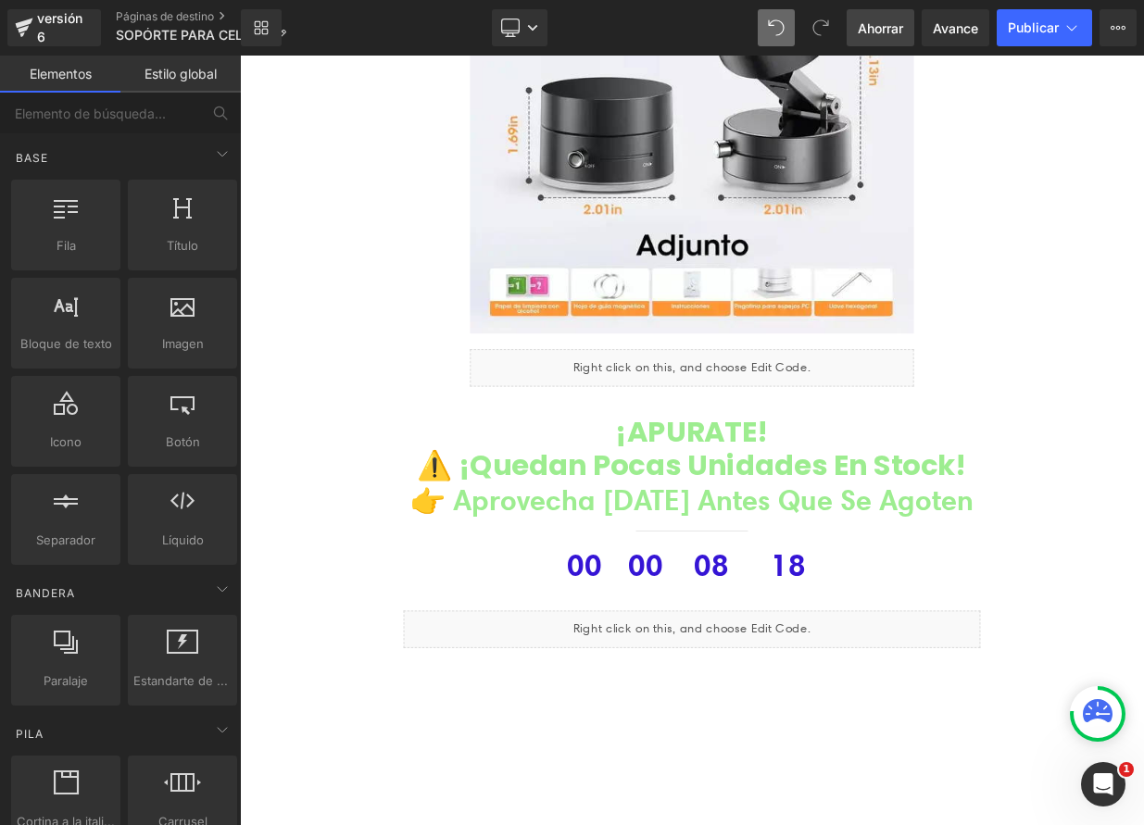
click at [769, 32] on icon at bounding box center [776, 27] width 17 height 17
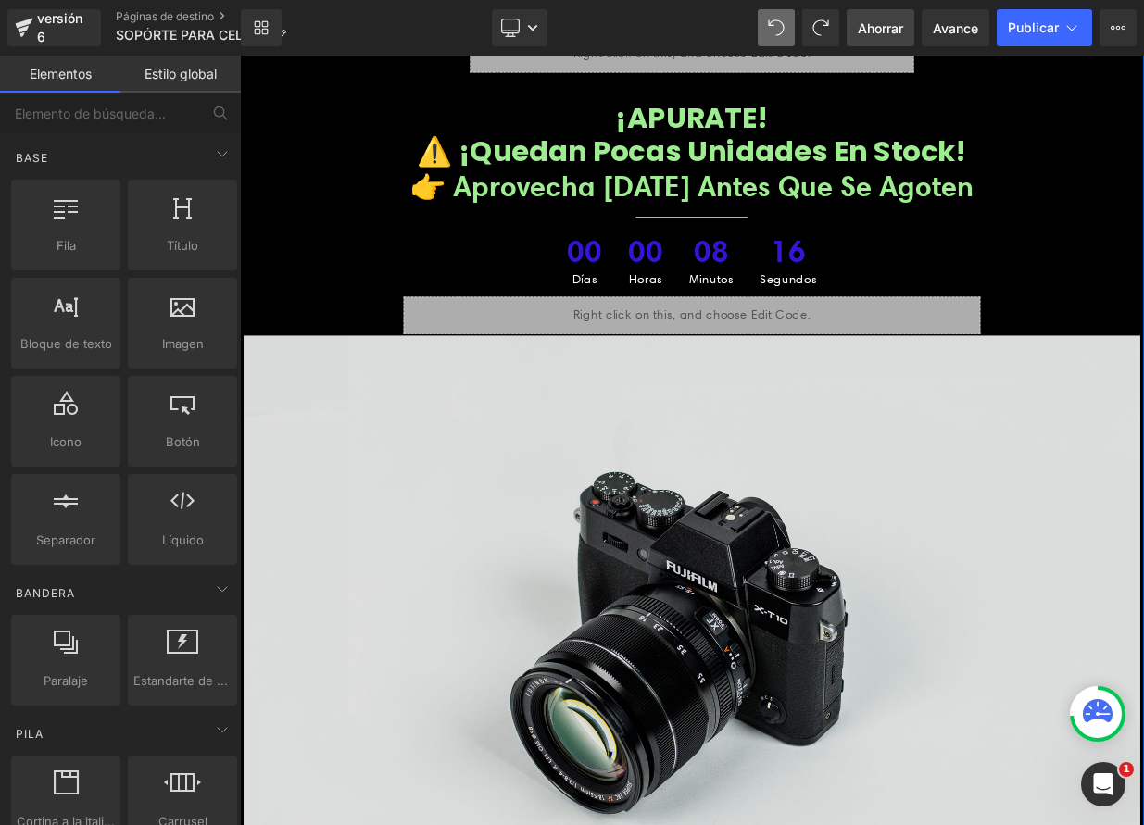
scroll to position [7895, 0]
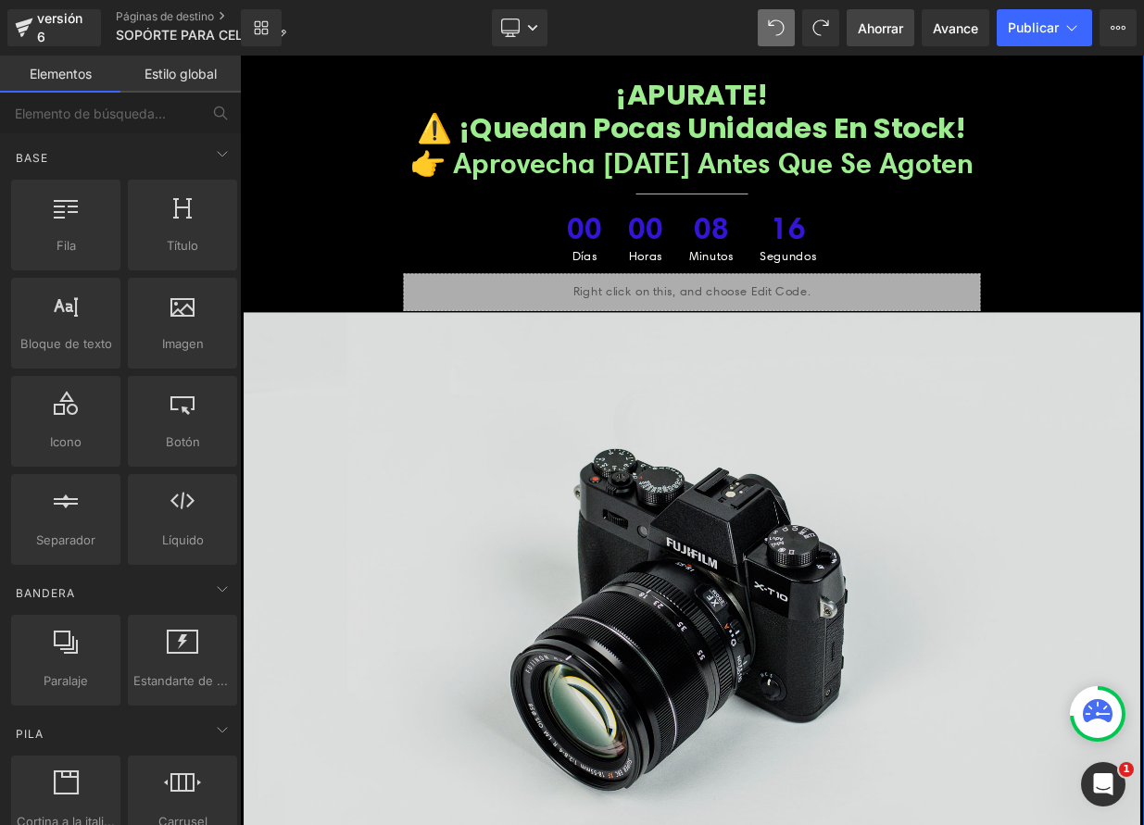
click at [799, 758] on img at bounding box center [801, 742] width 1112 height 736
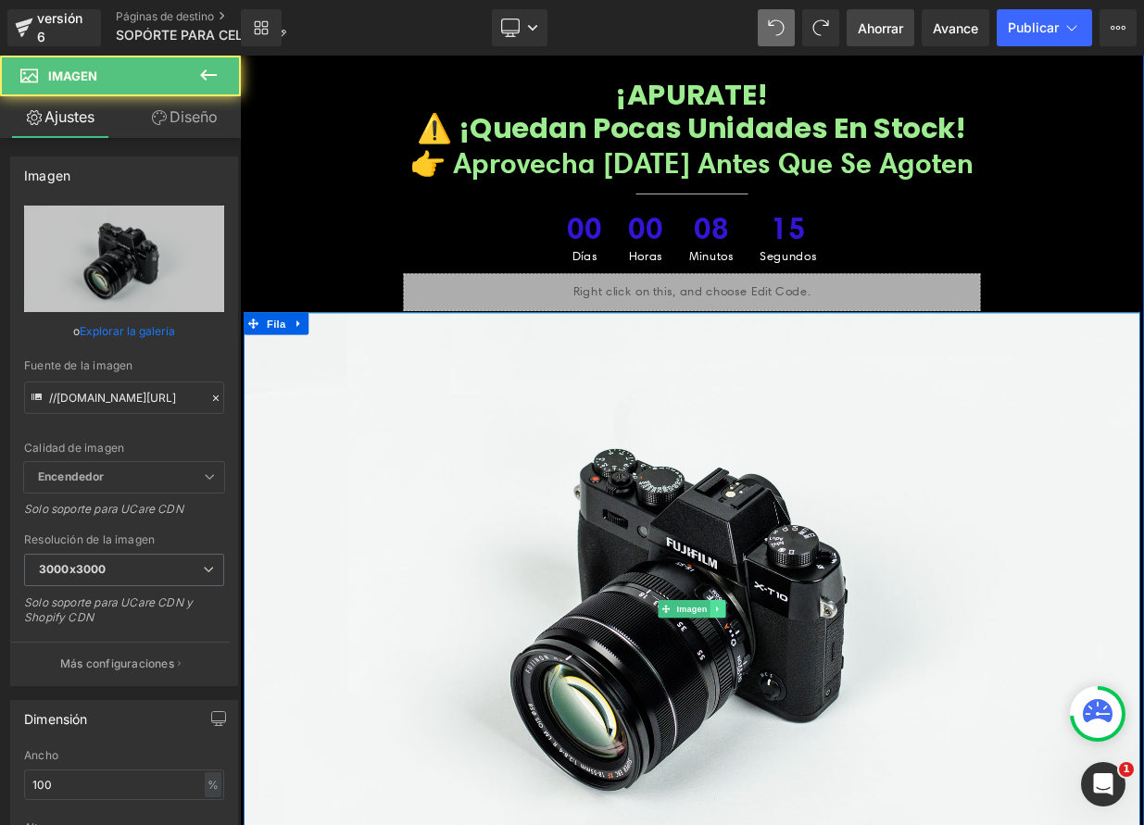
click at [830, 736] on icon at bounding box center [832, 741] width 10 height 11
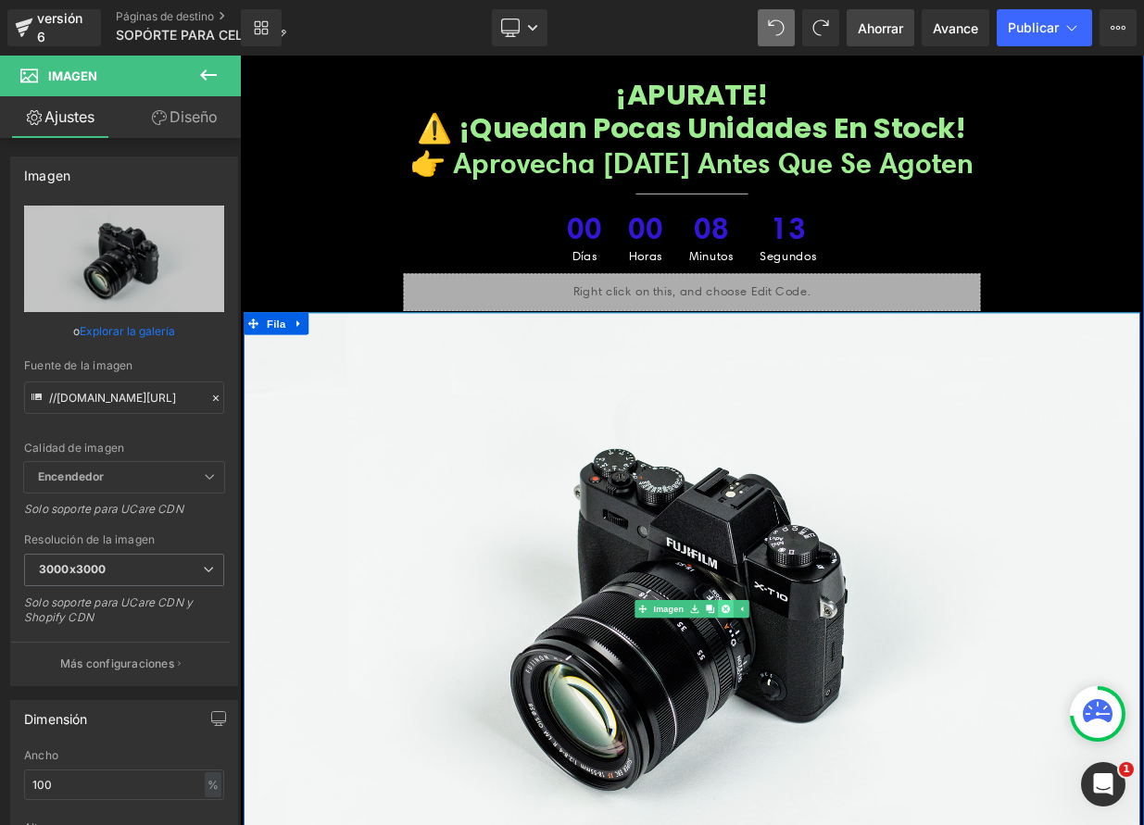
click at [837, 736] on icon at bounding box center [842, 741] width 10 height 10
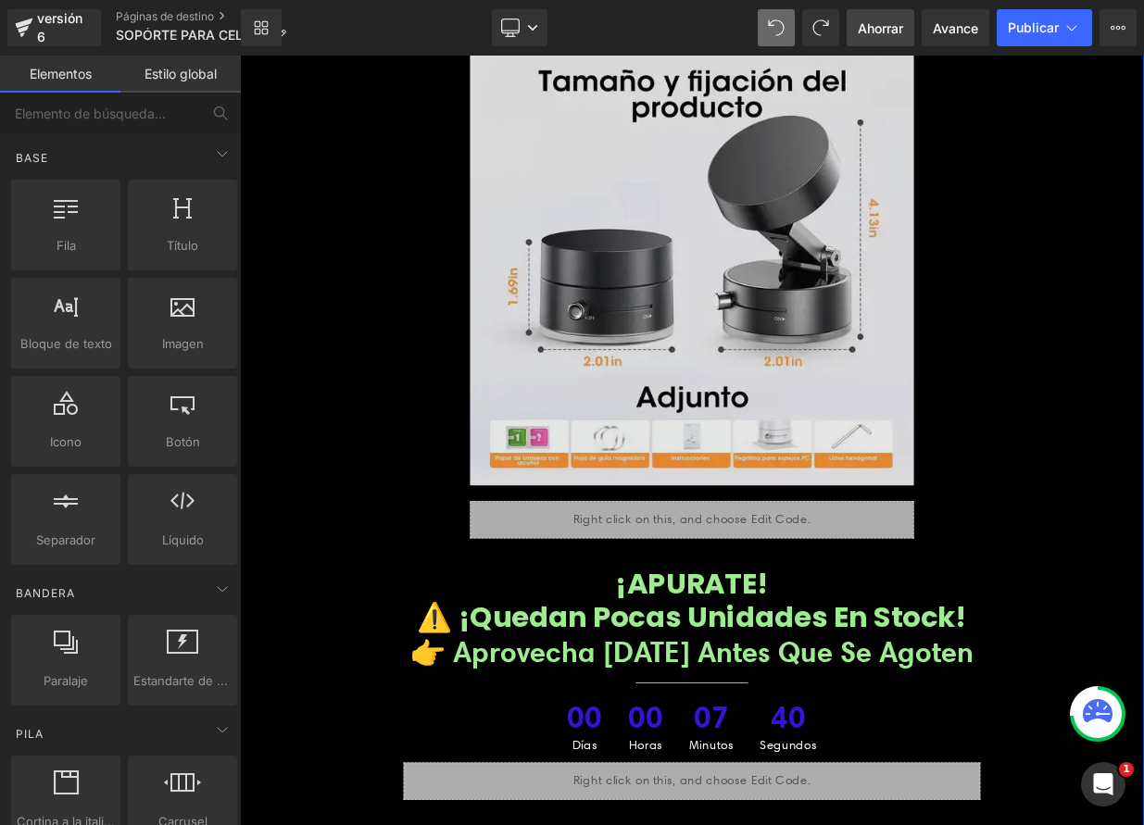
scroll to position [7221, 0]
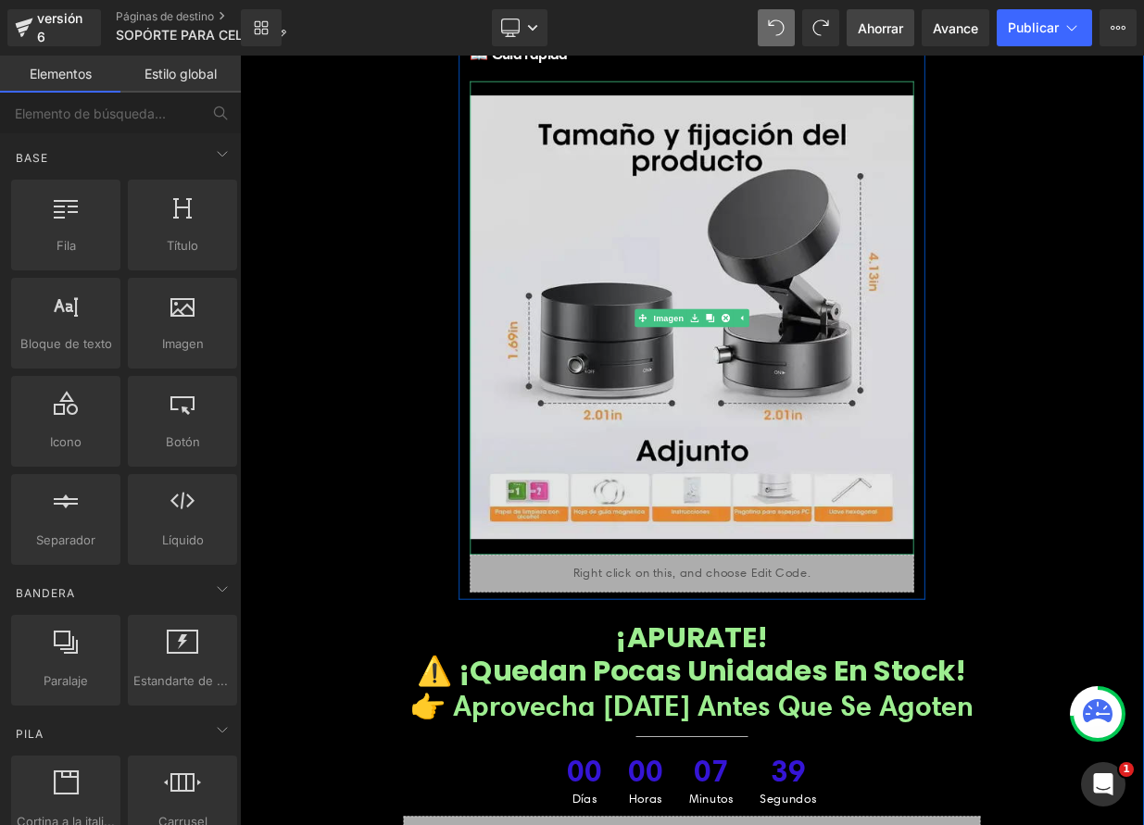
click at [806, 308] on img at bounding box center [800, 381] width 550 height 587
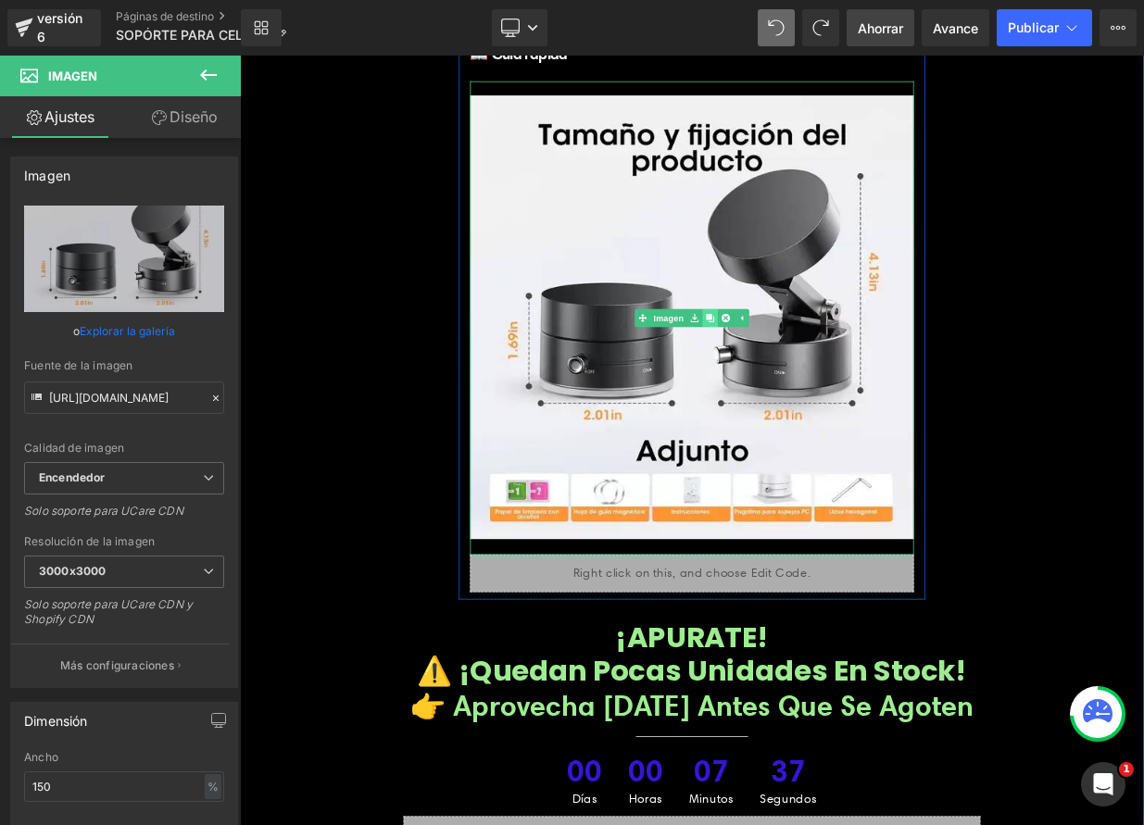
click at [818, 371] on link at bounding box center [822, 382] width 19 height 22
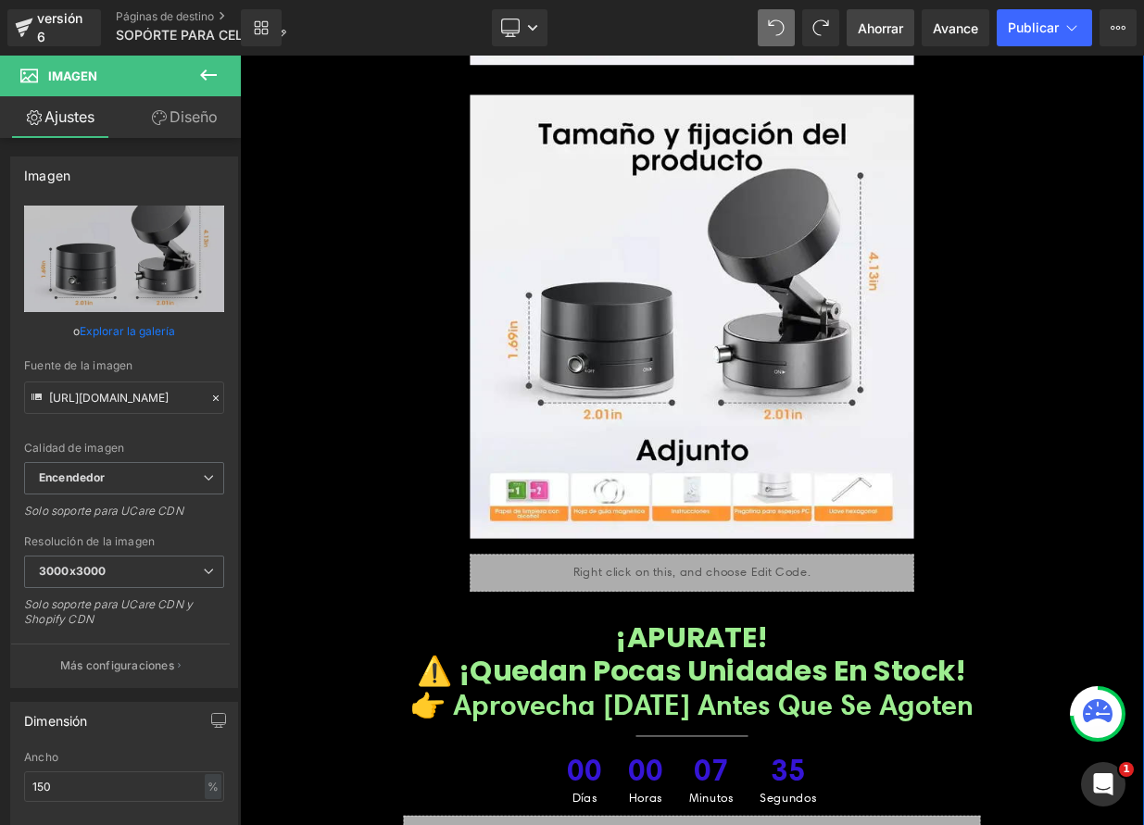
scroll to position [7821, 0]
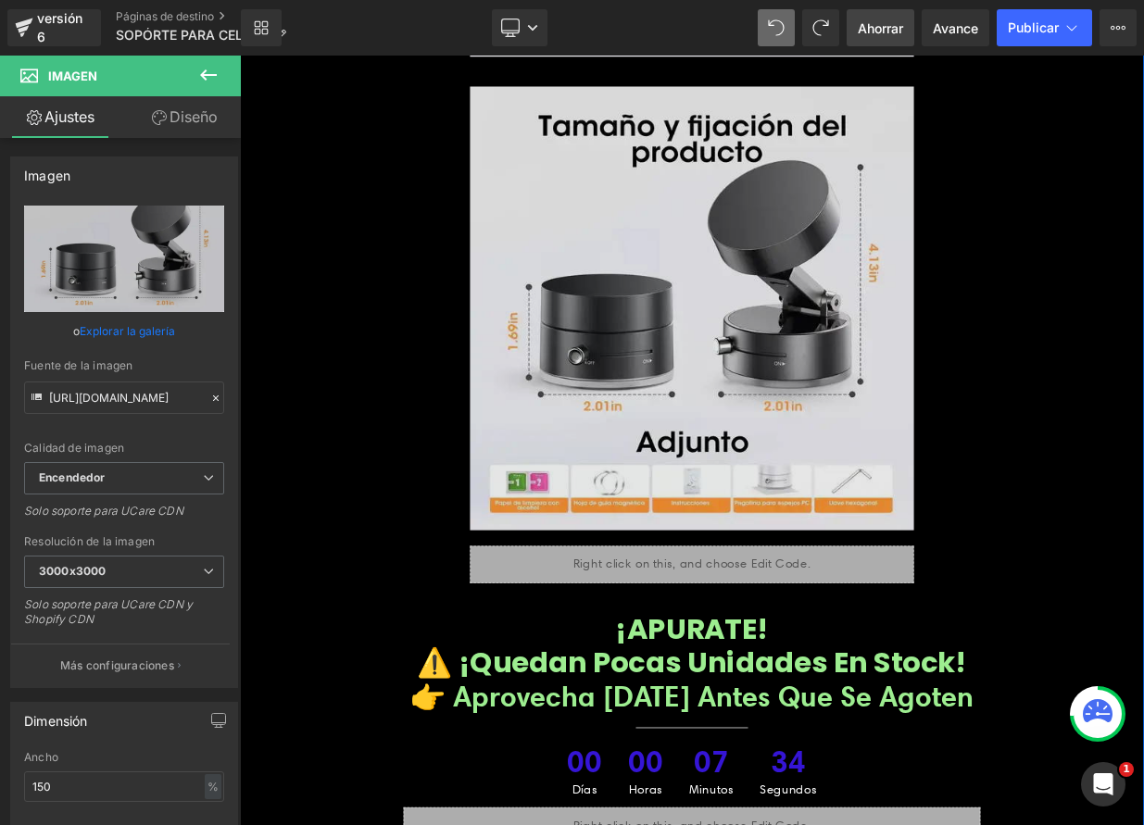
click at [734, 297] on img at bounding box center [800, 369] width 550 height 587
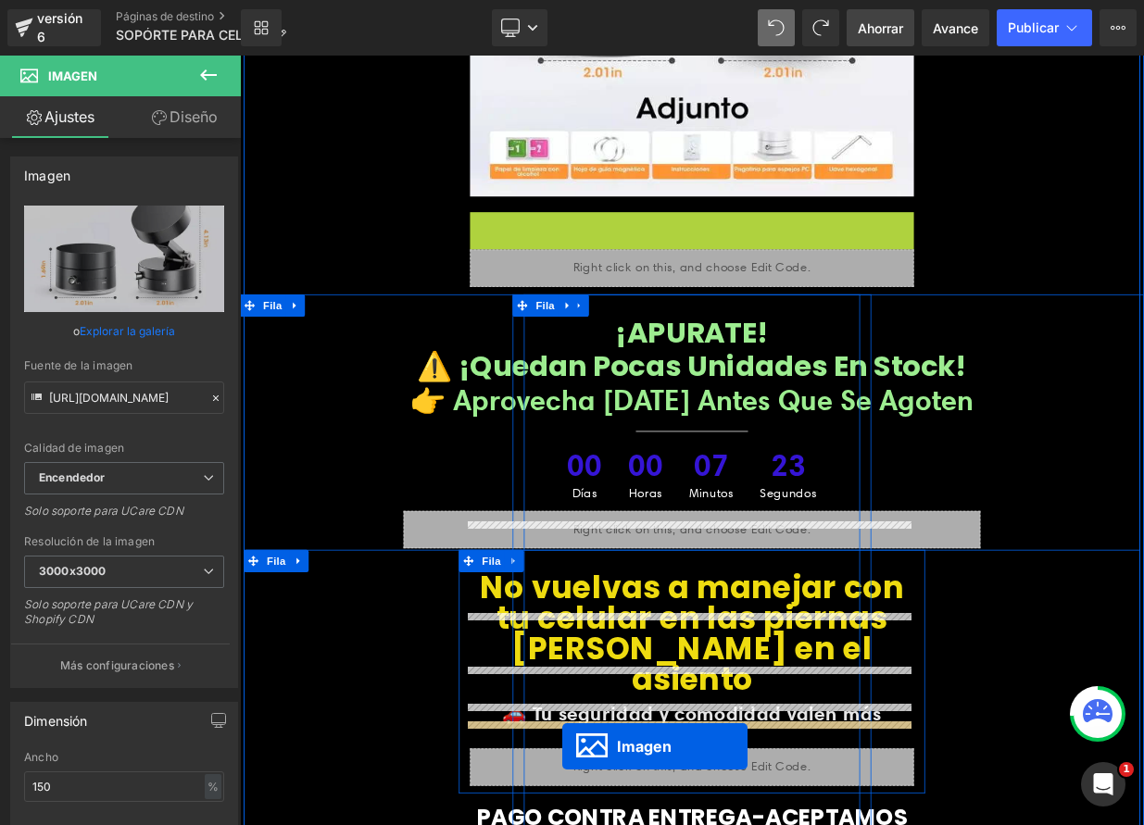
scroll to position [7652, 0]
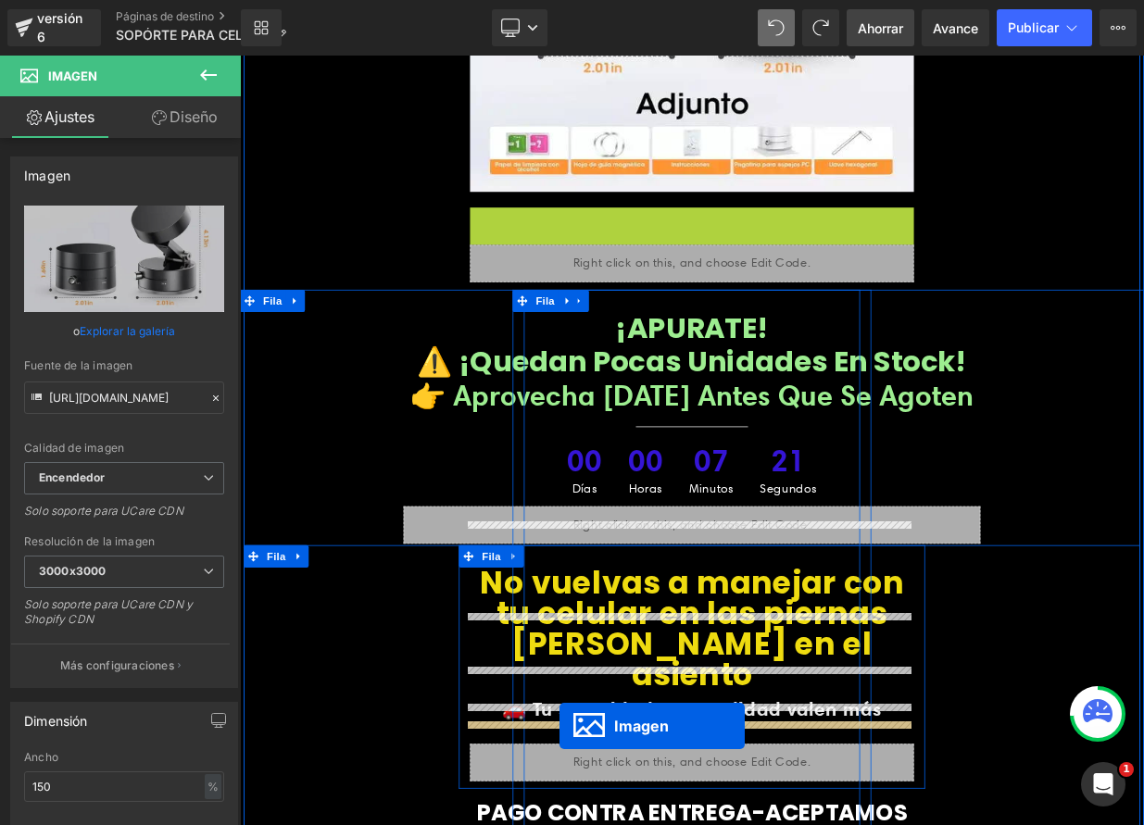
drag, startPoint x: 758, startPoint y: 303, endPoint x: 636, endPoint y: 887, distance: 597.0
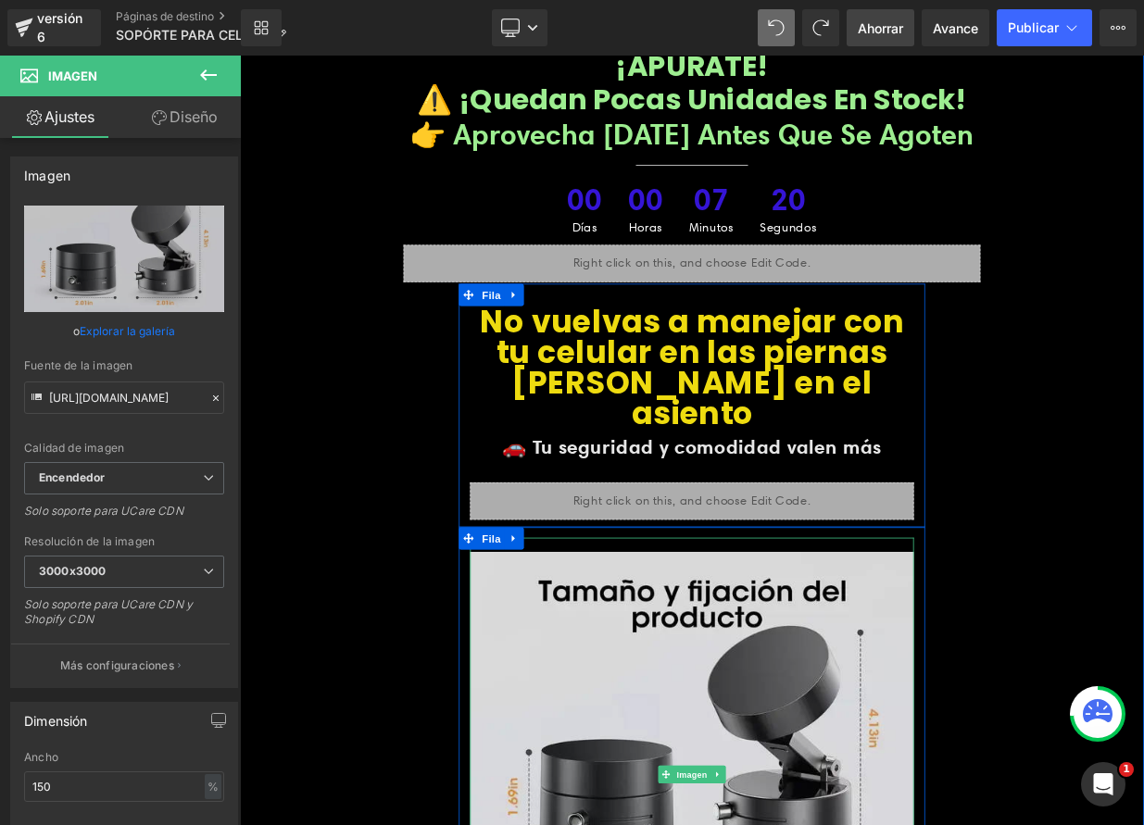
scroll to position [8116, 0]
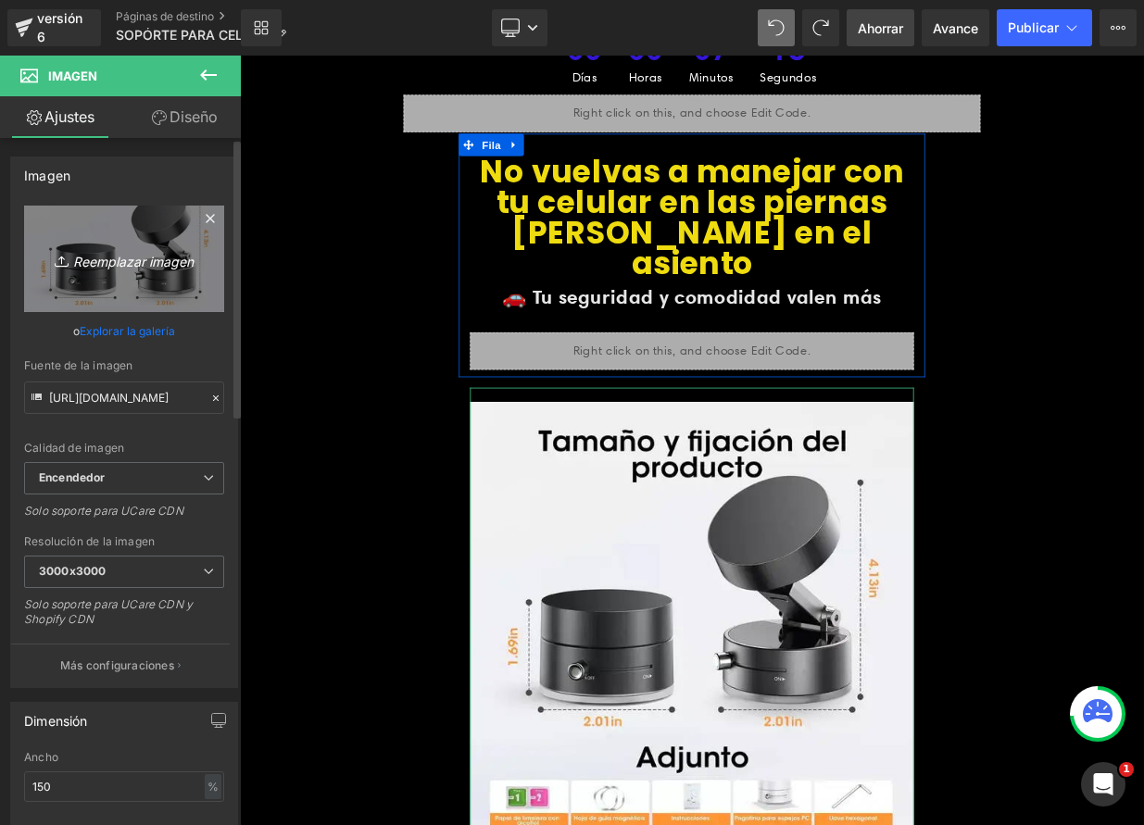
click at [148, 266] on font "Reemplazar imagen" at bounding box center [133, 261] width 120 height 16
type input "C:\fakepath\OFERTA V1.png"
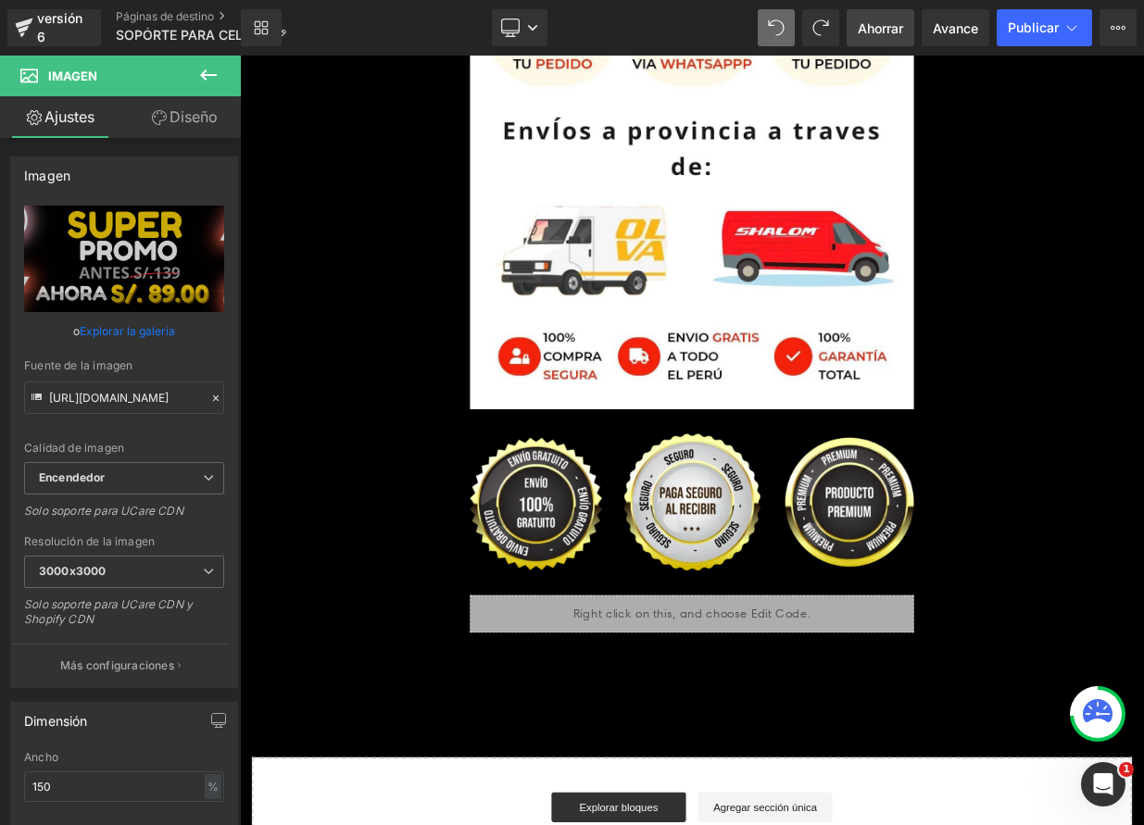
scroll to position [8462, 0]
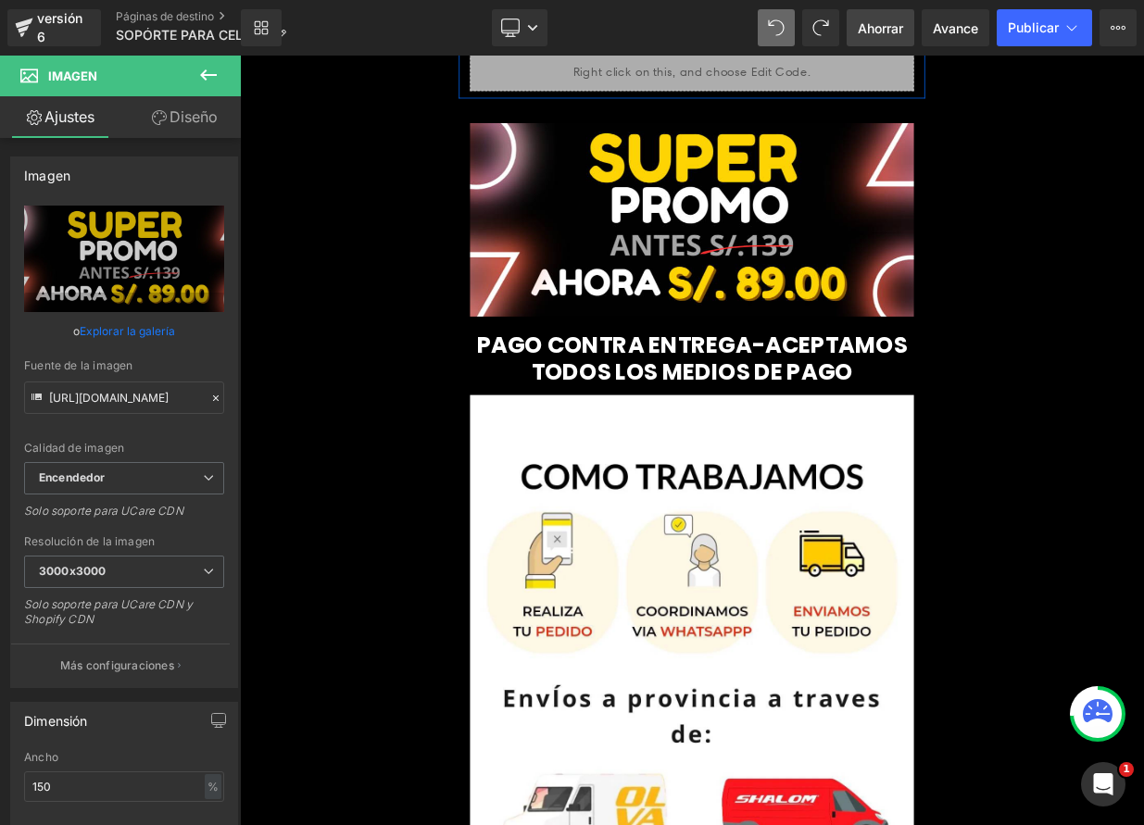
click at [872, 31] on font "Ahorrar" at bounding box center [880, 28] width 45 height 16
click at [1026, 38] on button "Publicar" at bounding box center [1044, 27] width 95 height 37
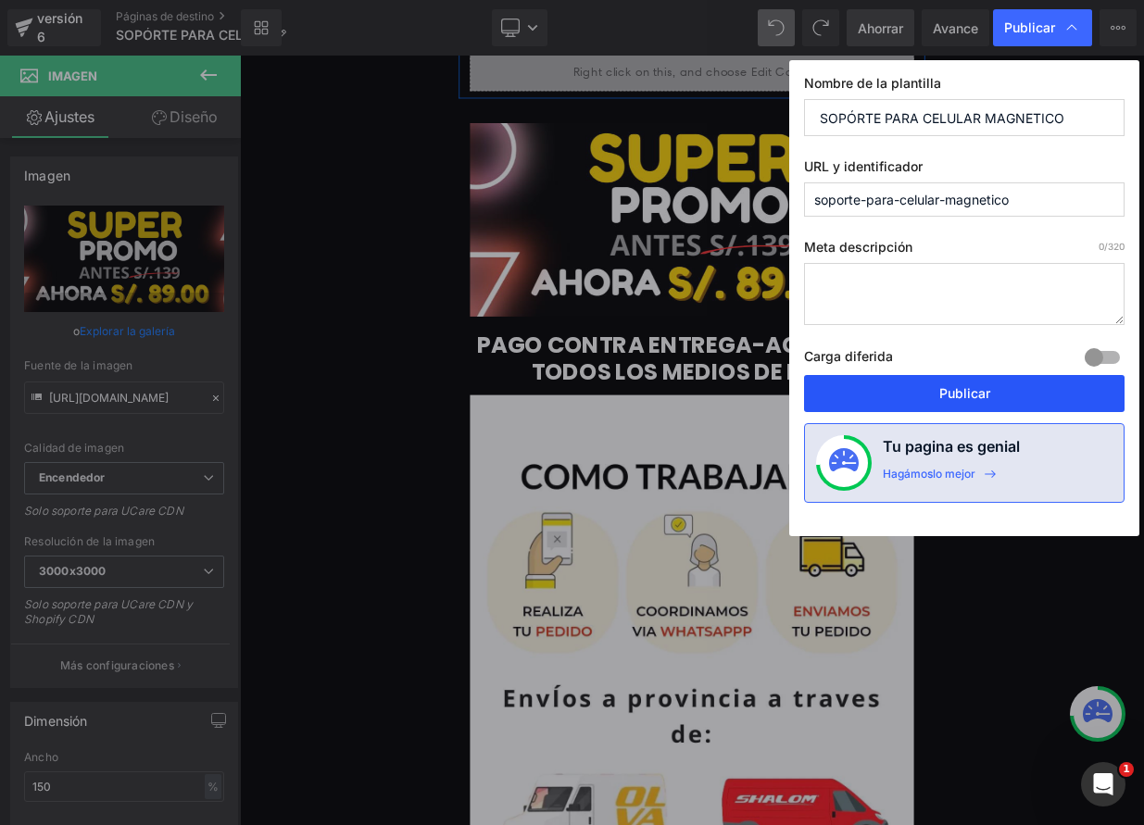
click at [987, 396] on font "Publicar" at bounding box center [964, 393] width 51 height 16
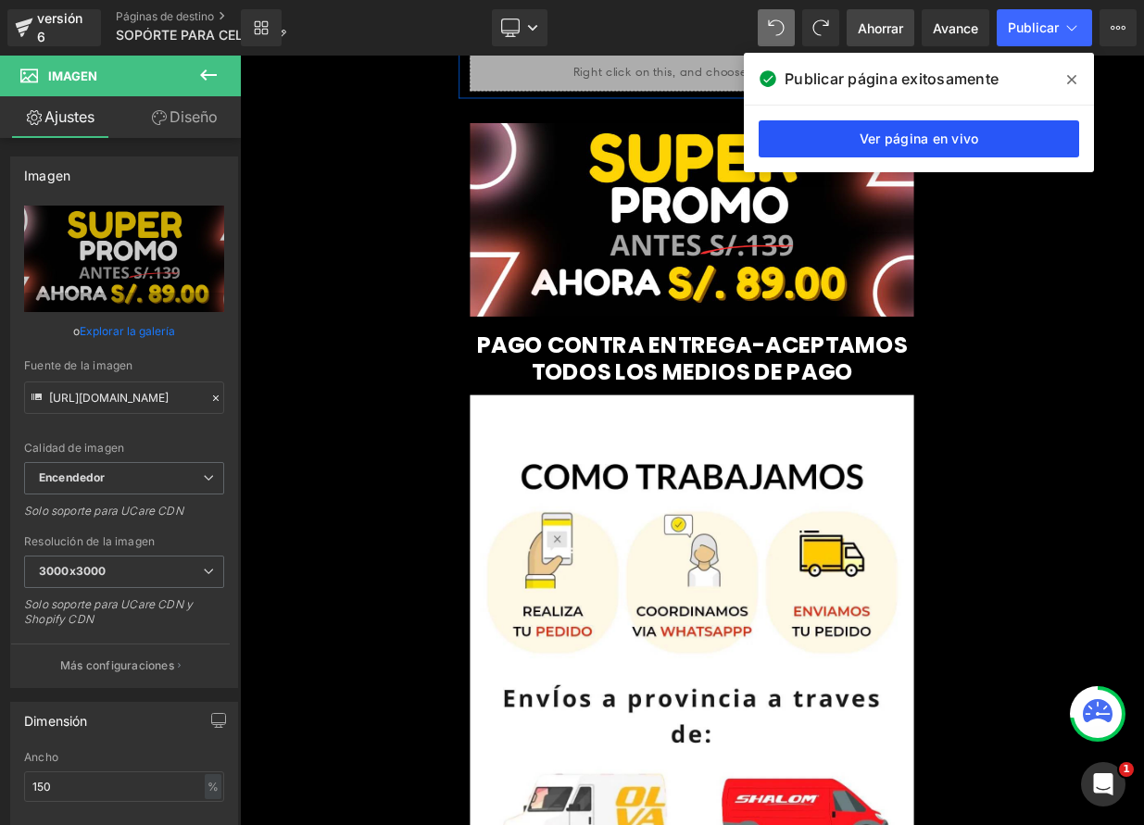
click at [945, 141] on font "Ver página en vivo" at bounding box center [920, 139] width 120 height 16
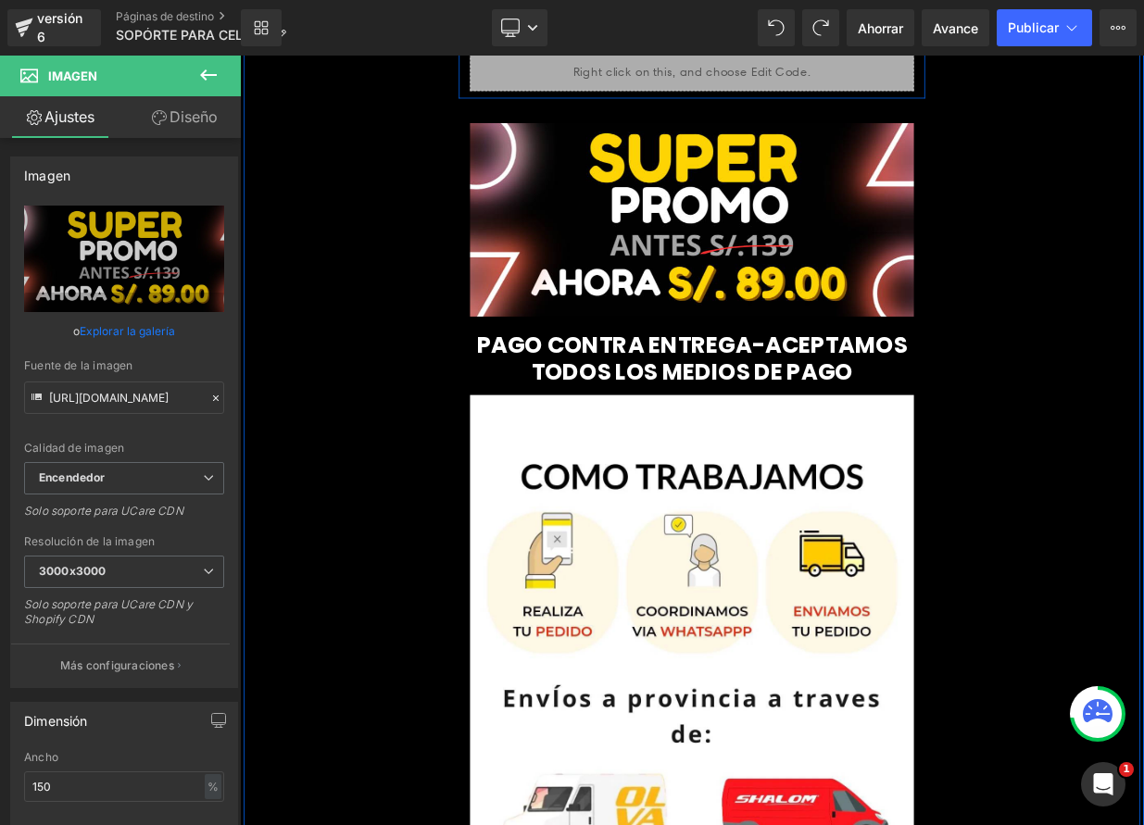
scroll to position [8462, 0]
